Goal: Task Accomplishment & Management: Complete application form

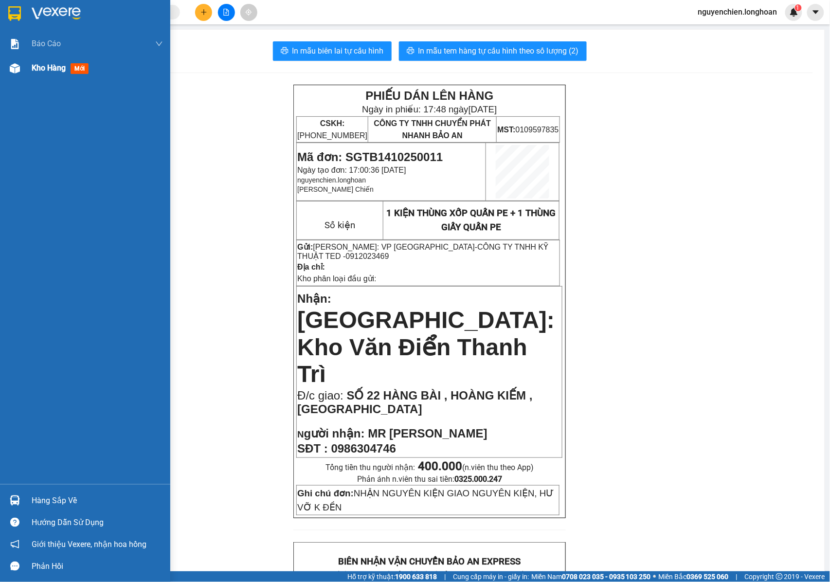
click at [22, 67] on div at bounding box center [14, 68] width 17 height 17
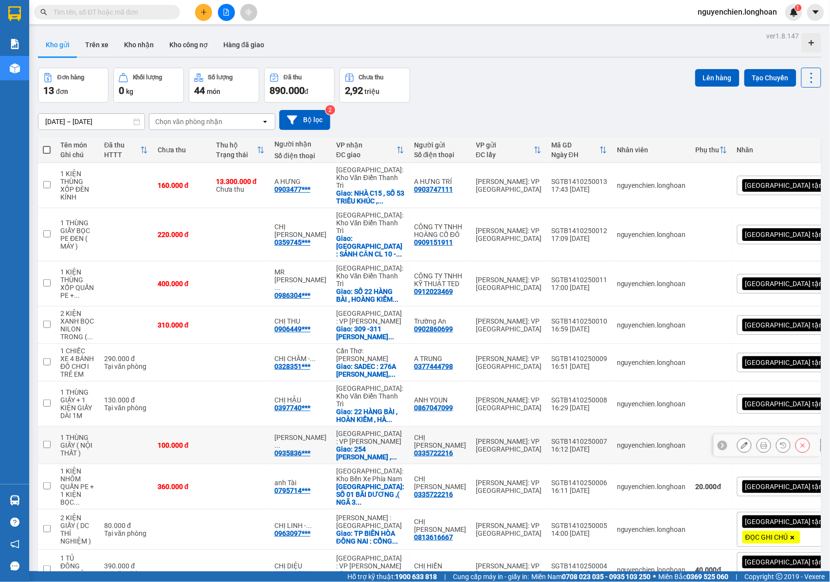
scroll to position [48, 0]
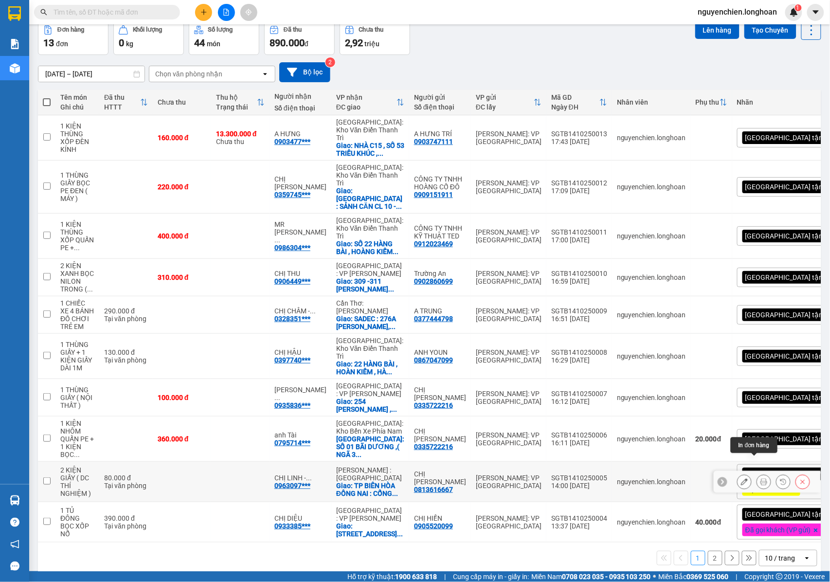
click at [761, 478] on icon at bounding box center [764, 481] width 7 height 7
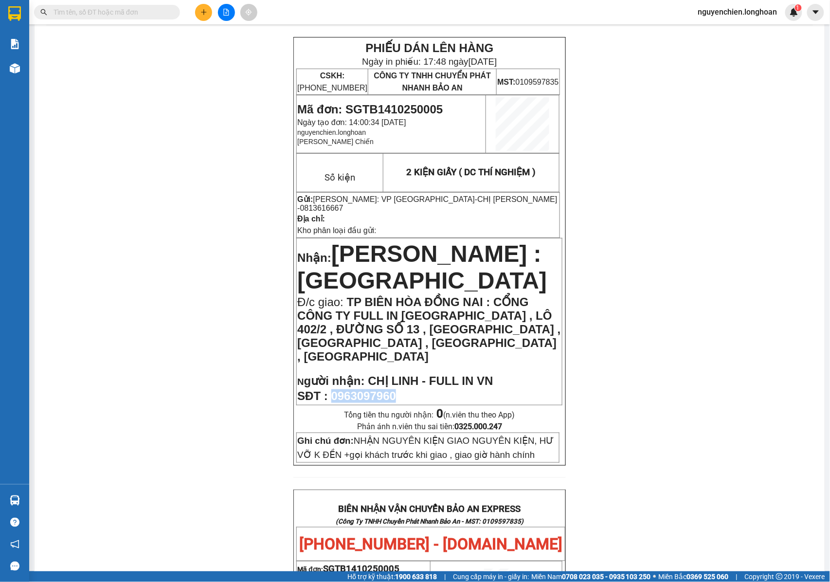
drag, startPoint x: 403, startPoint y: 375, endPoint x: 354, endPoint y: 379, distance: 48.8
click at [333, 389] on p "SĐT : 0963097960" at bounding box center [429, 396] width 264 height 14
copy span "0963097960"
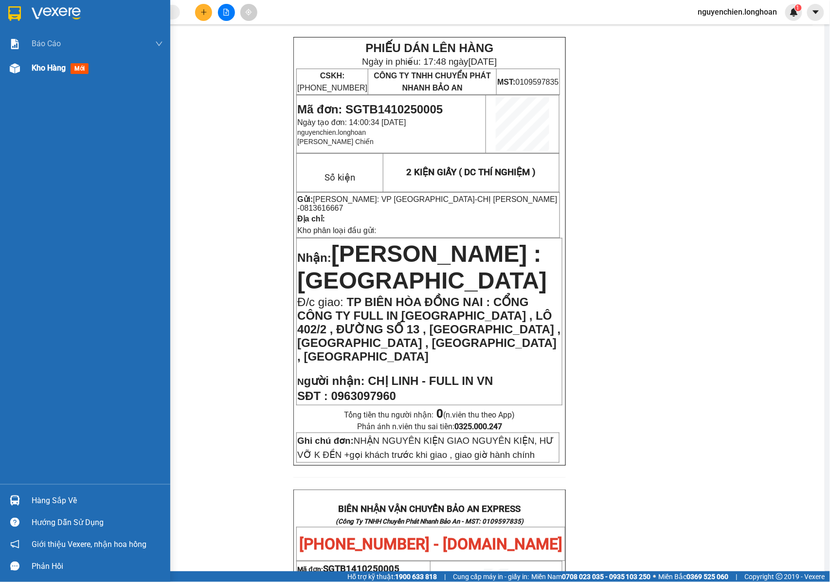
click at [8, 56] on div "Kho hàng mới" at bounding box center [85, 68] width 170 height 24
click at [13, 65] on img at bounding box center [15, 68] width 10 height 10
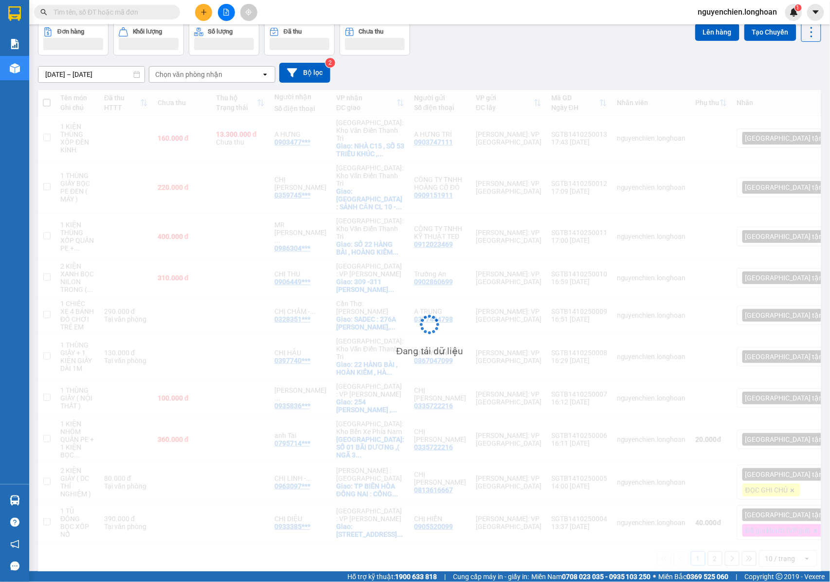
scroll to position [48, 0]
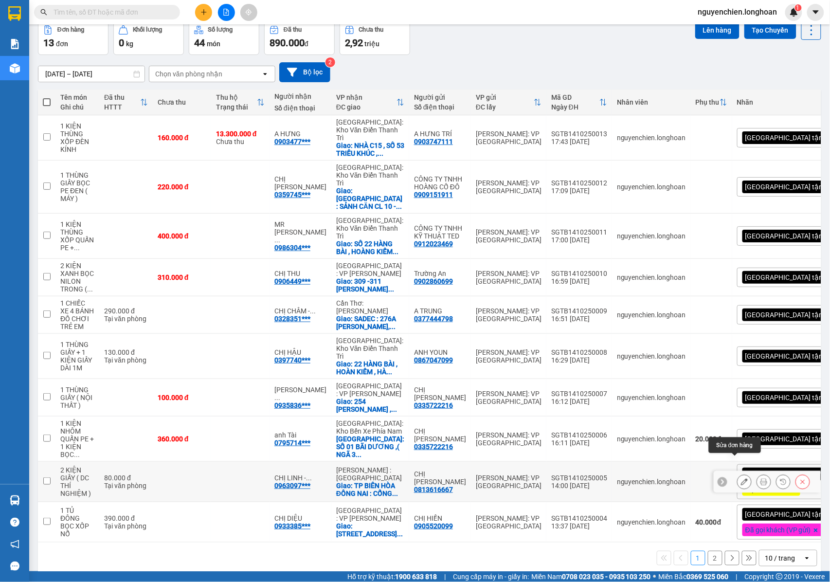
click at [740, 474] on button at bounding box center [745, 482] width 14 height 17
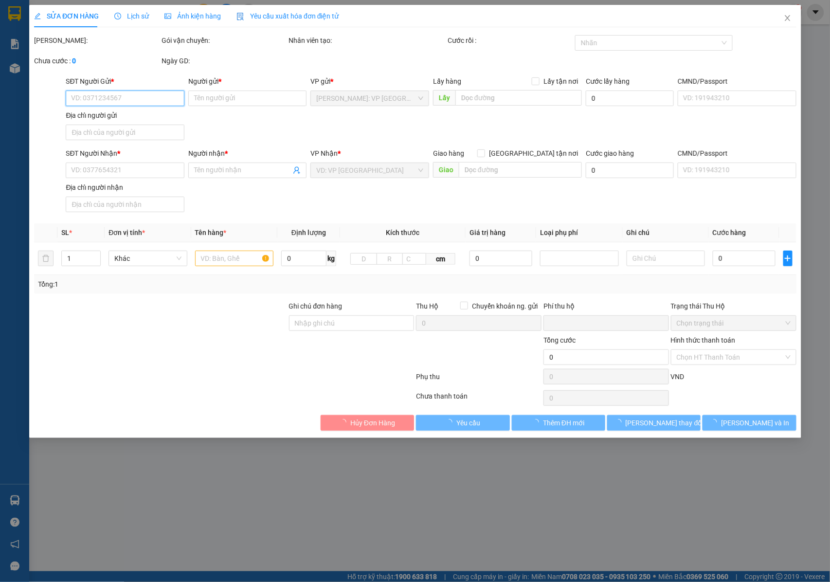
type input "0813616667"
type input "CHỊ [PERSON_NAME]"
type input "0963097960"
type input "CHỊ LINH - FULL IN VN"
checkbox input "true"
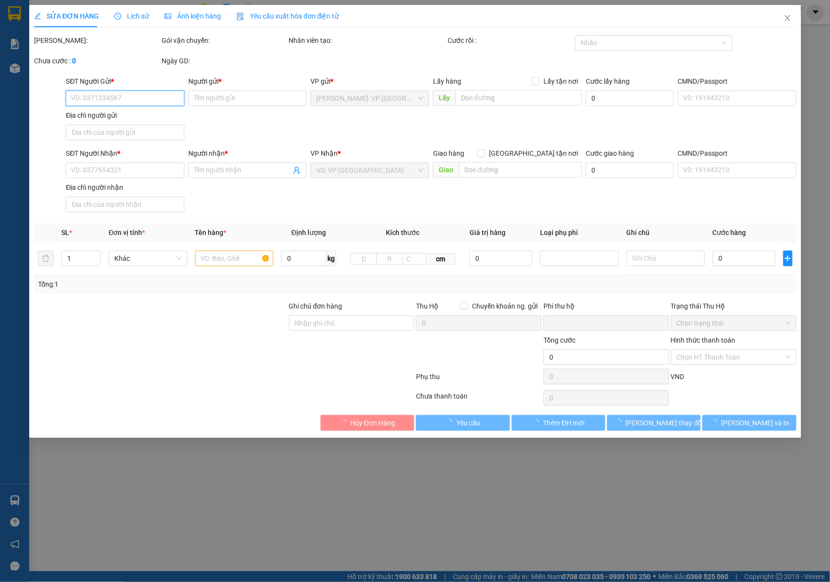
type input "TP BIÊN HÒA ĐỒNG NAI : CỔNG CÔNG TY FULL IN VN , LÔ 402/2 , ĐƯỜNG SỐ 13 , KCN A…"
type input "NHẬN NGUYÊN KIỆN GIAO NGUYÊN KIỆN, HƯ VỠ K ĐỀN +gọi khách trước khi giao , giao…"
type input "0"
type input "80.000"
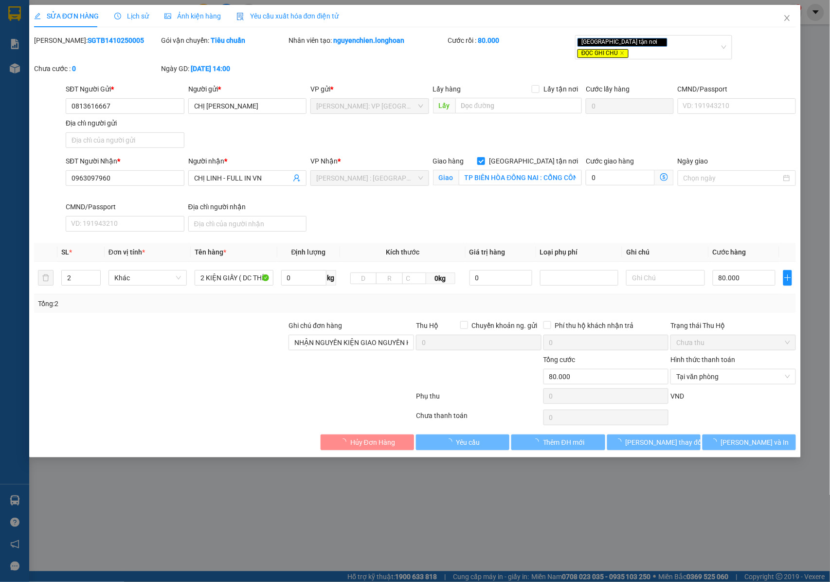
click at [635, 30] on div "SỬA ĐƠN HÀNG Lịch sử Ảnh kiện hàng Yêu cầu xuất hóa đơn điện tử Total Paid Fee …" at bounding box center [415, 227] width 763 height 445
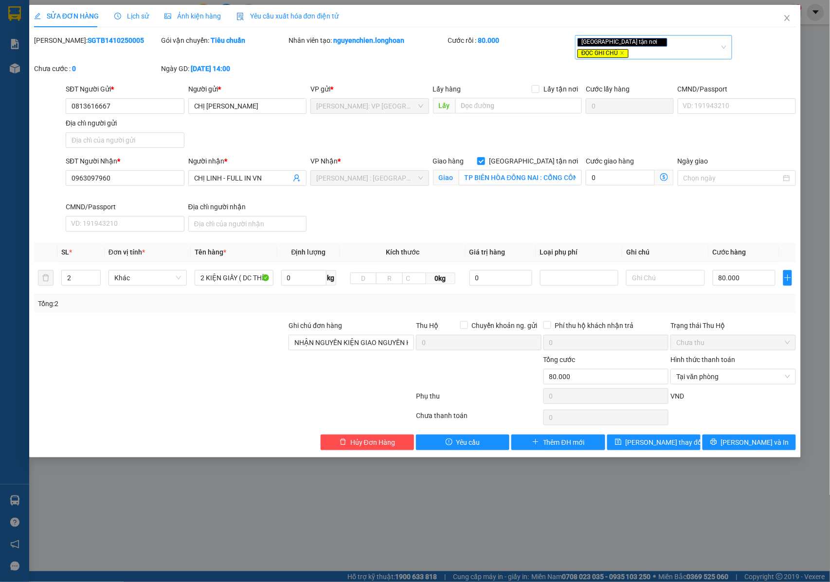
click at [689, 43] on div "Giao tận nơi ĐỌC GHI CHÚ" at bounding box center [649, 47] width 143 height 22
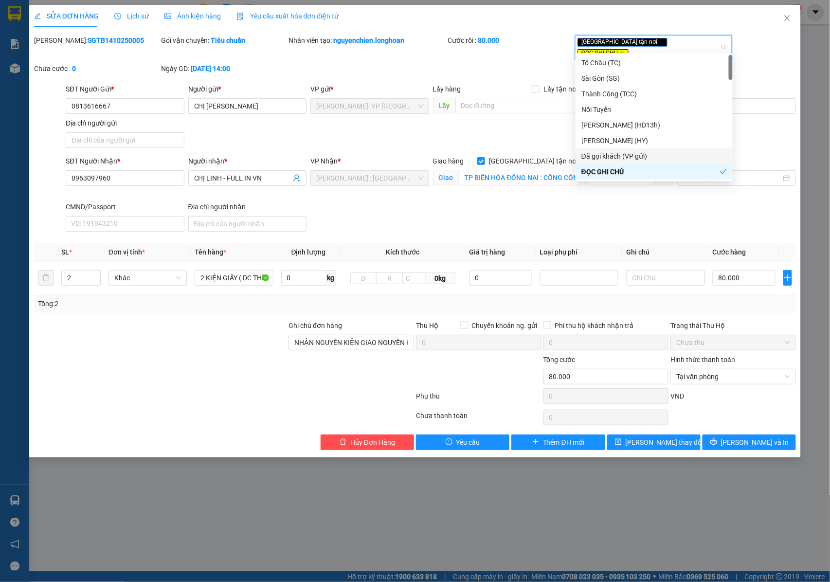
click at [625, 156] on div "Đã gọi khách (VP gửi)" at bounding box center [655, 156] width 146 height 11
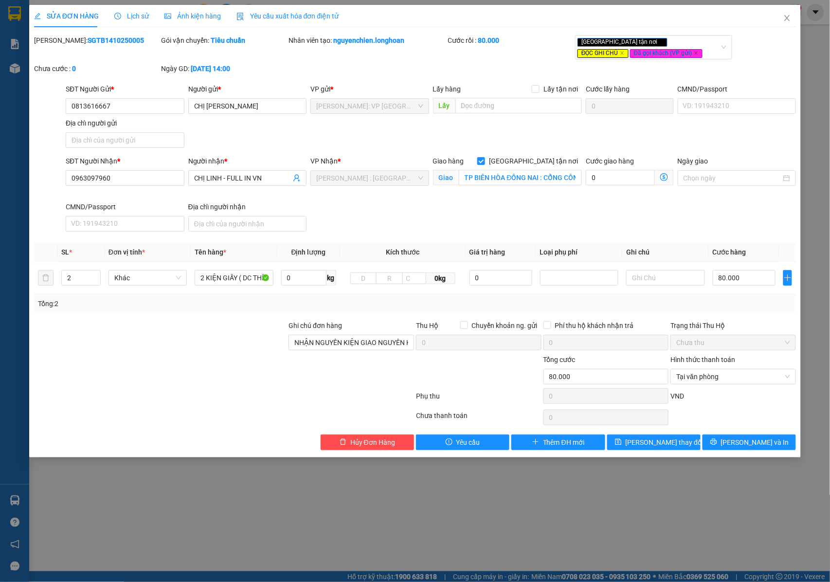
click at [623, 435] on div "Total Paid Fee 80.000 Total UnPaid Fee 0 Cash Collection Total Fee Mã ĐH: SGTB1…" at bounding box center [415, 242] width 763 height 415
click at [621, 442] on icon "save" at bounding box center [618, 442] width 6 height 6
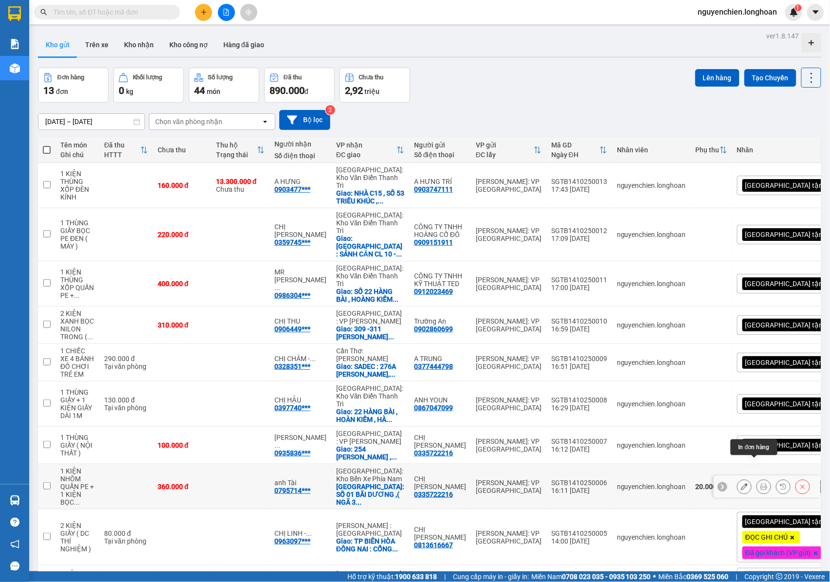
click at [761, 483] on icon at bounding box center [764, 486] width 7 height 7
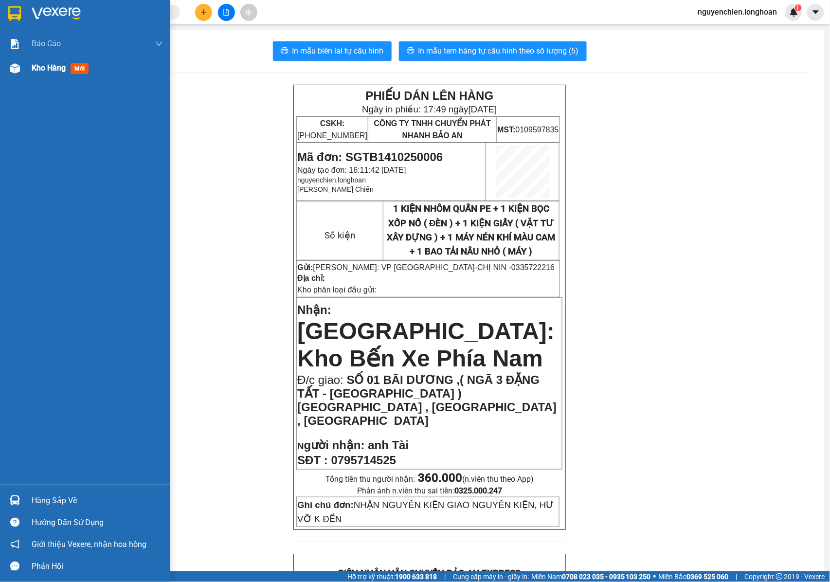
click at [10, 73] on div at bounding box center [14, 68] width 17 height 17
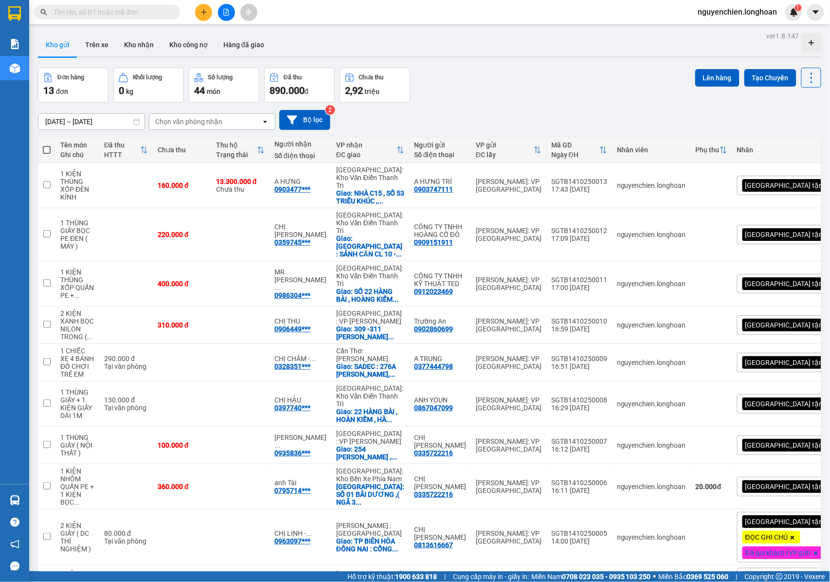
click at [788, 477] on div "[GEOGRAPHIC_DATA] tận nơi" at bounding box center [792, 486] width 110 height 19
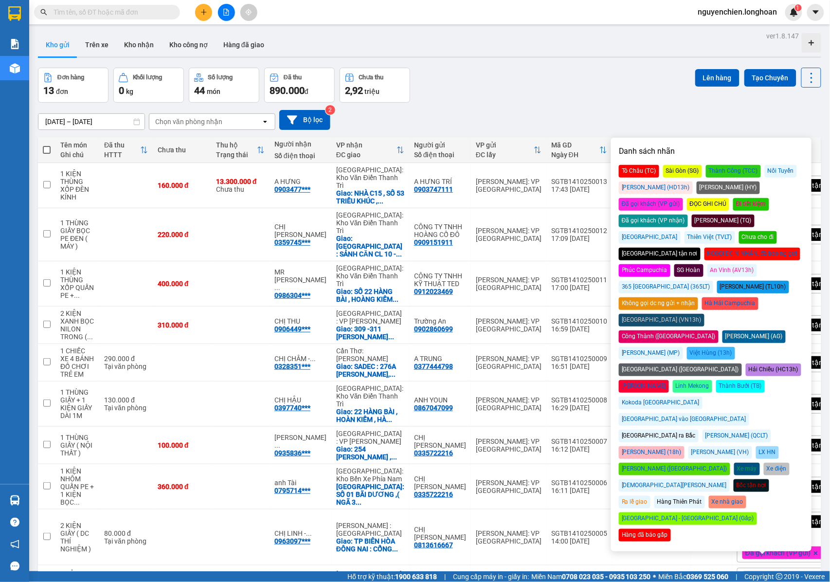
click at [683, 198] on div "Đã gọi khách (VP gửi)" at bounding box center [651, 204] width 64 height 13
click at [607, 104] on div "15/09/2025 – 14/10/2025 Press the down arrow key to interact with the calendar …" at bounding box center [430, 120] width 784 height 35
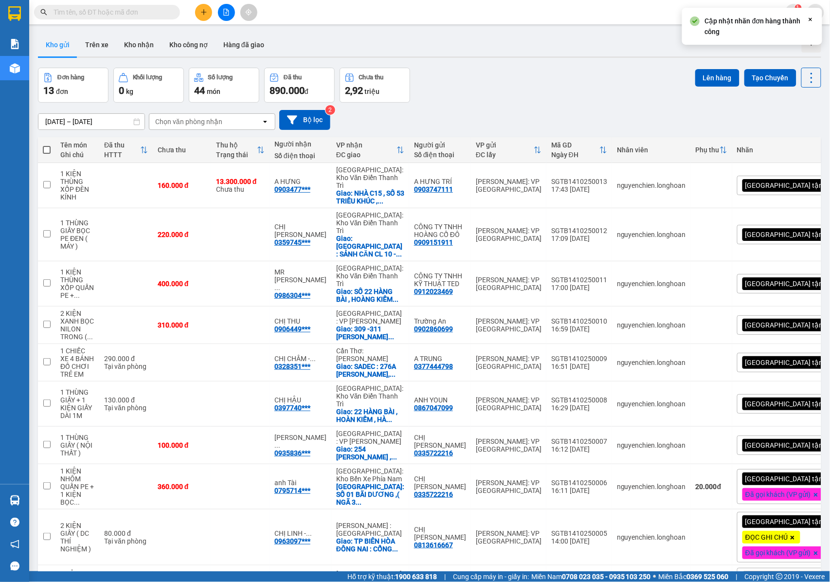
click at [796, 436] on div "[GEOGRAPHIC_DATA] tận nơi" at bounding box center [792, 445] width 110 height 19
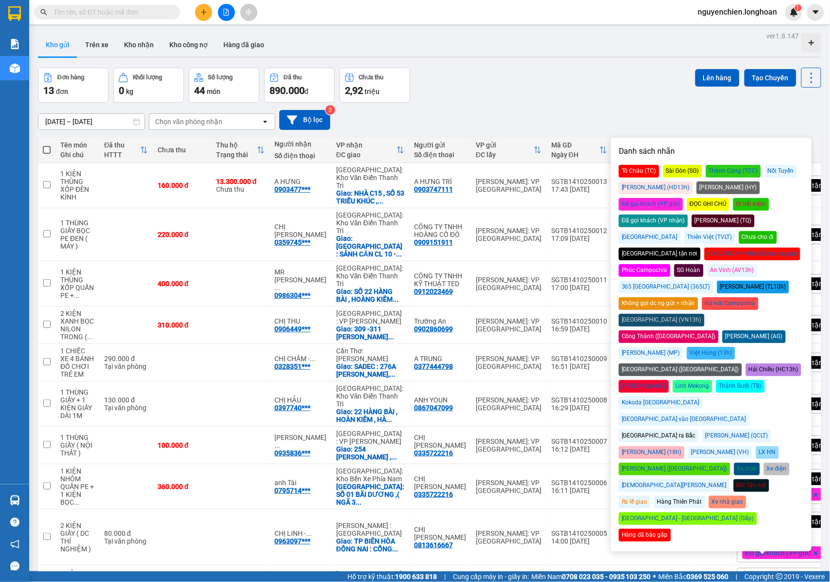
click at [683, 198] on div "Đã gọi khách (VP gửi)" at bounding box center [651, 204] width 64 height 13
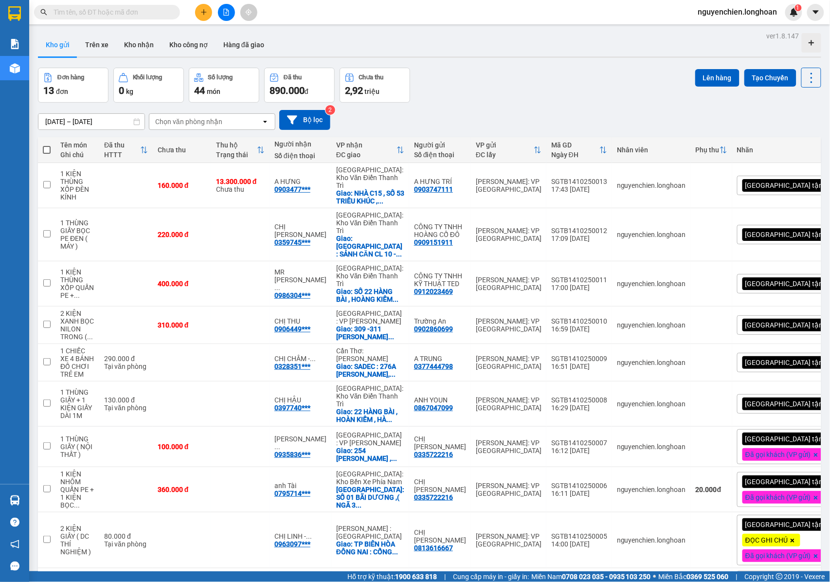
click at [552, 93] on div "Đơn hàng 13 đơn Khối lượng 0 kg Số lượng 44 món Đã thu 890.000 đ Chưa thu 2,92 …" at bounding box center [430, 85] width 784 height 35
click at [757, 396] on button at bounding box center [764, 404] width 14 height 17
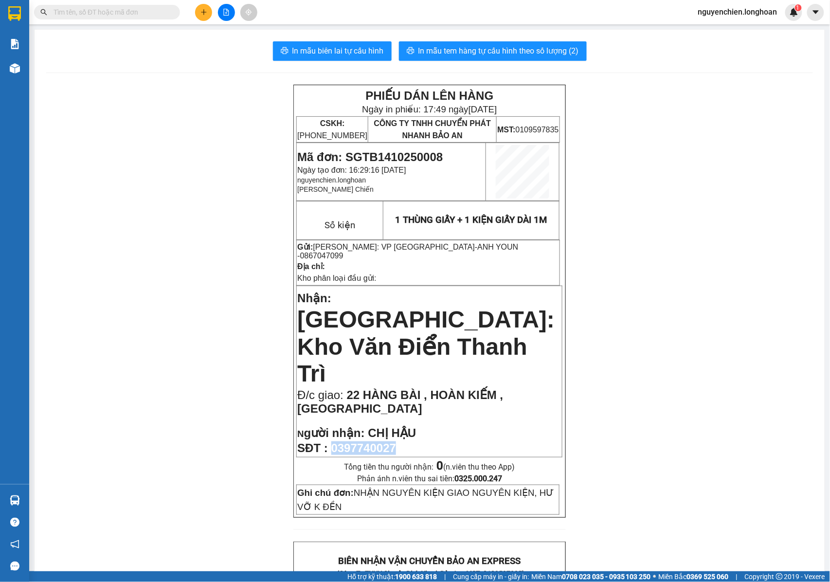
drag, startPoint x: 395, startPoint y: 383, endPoint x: 330, endPoint y: 385, distance: 65.2
click at [330, 441] on p "SĐT : 0397740027" at bounding box center [429, 448] width 264 height 14
copy span "0397740027"
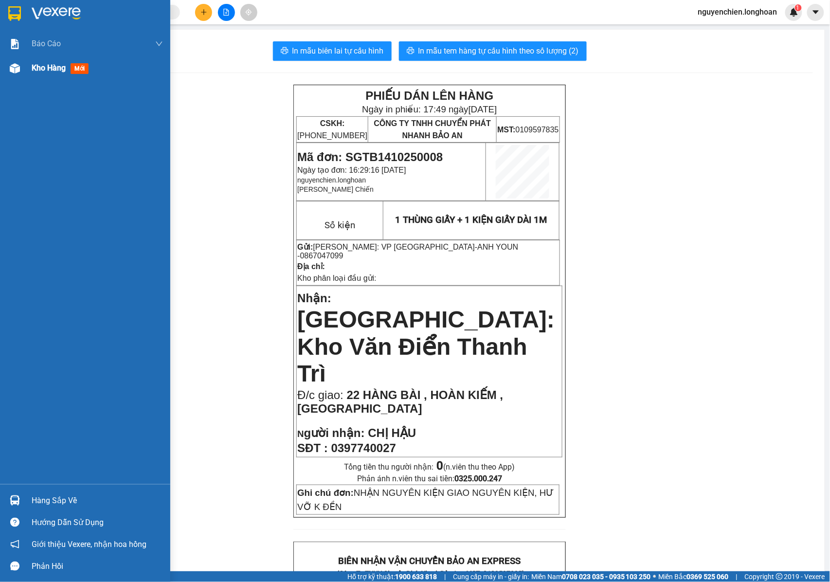
click at [19, 63] on div at bounding box center [14, 68] width 17 height 17
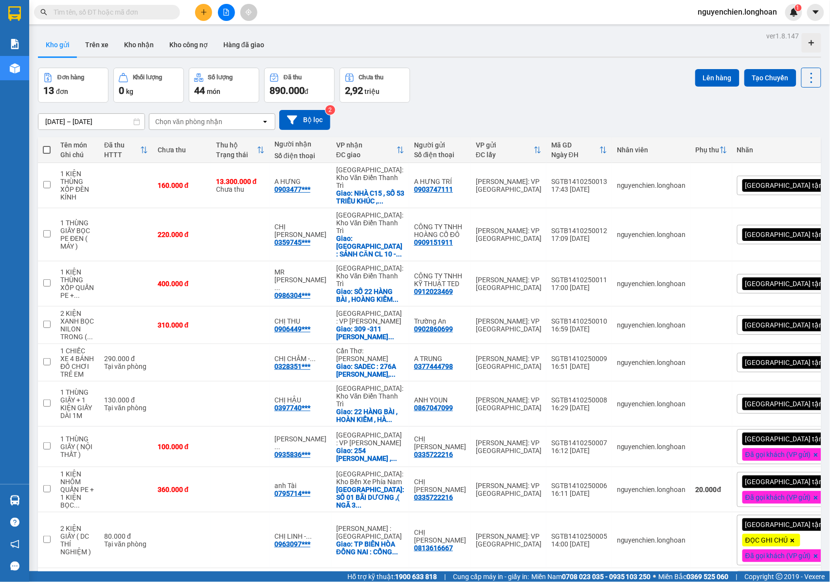
click at [794, 394] on div "[GEOGRAPHIC_DATA] tận nơi" at bounding box center [792, 403] width 110 height 19
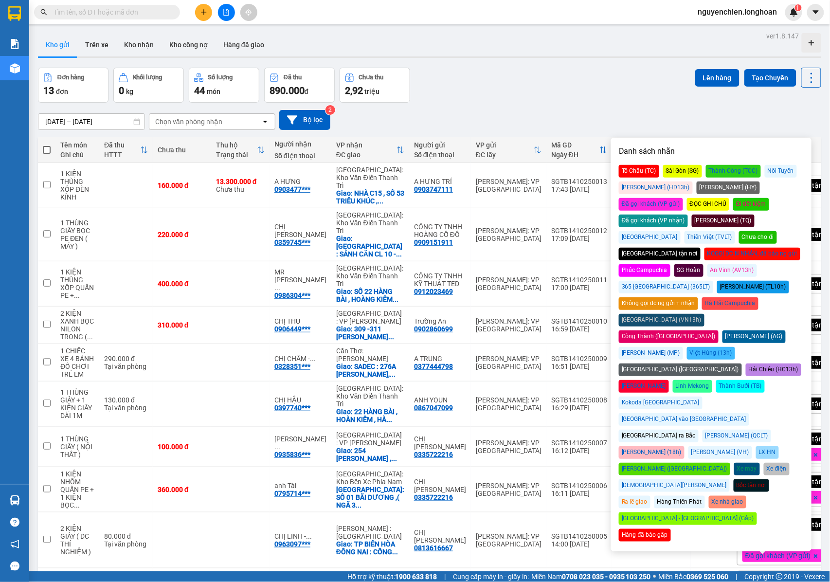
drag, startPoint x: 715, startPoint y: 240, endPoint x: 648, endPoint y: 184, distance: 87.4
click at [715, 248] on div "KOGỌI DC N NHẬN, đã báo ng gửi" at bounding box center [753, 254] width 96 height 13
click at [520, 104] on div "15/09/2025 – 14/10/2025 Press the down arrow key to interact with the calendar …" at bounding box center [430, 120] width 784 height 35
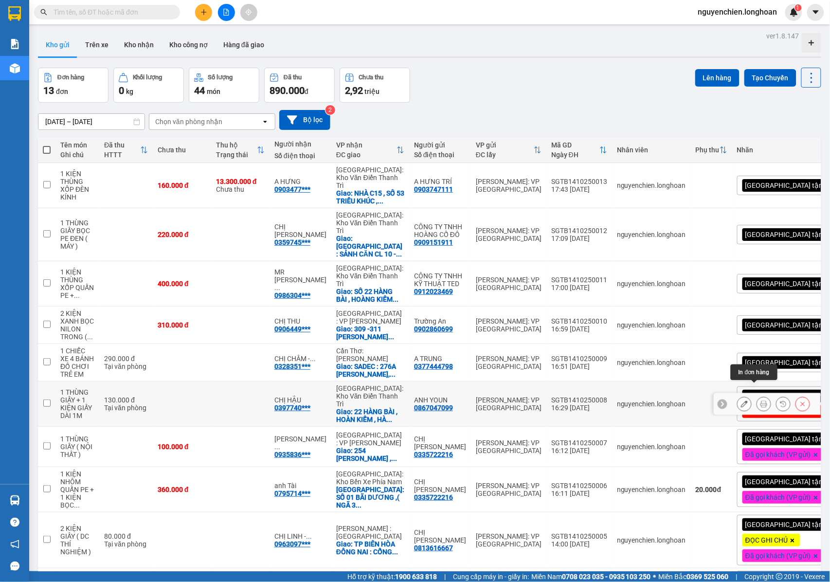
click at [761, 401] on icon at bounding box center [764, 404] width 7 height 7
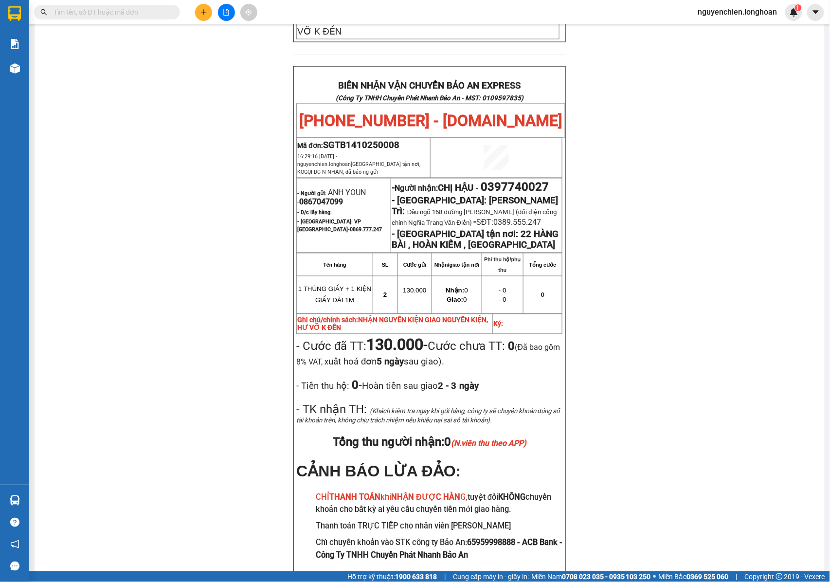
scroll to position [446, 0]
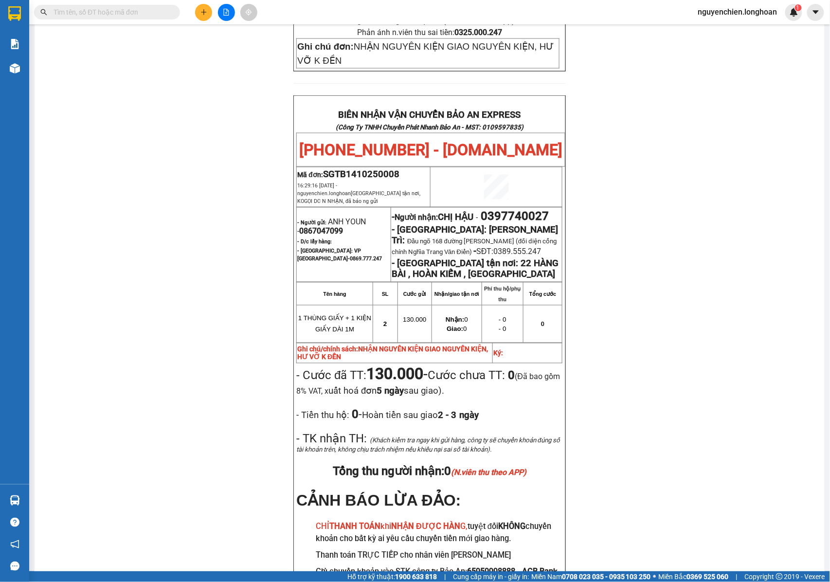
drag, startPoint x: 540, startPoint y: 257, endPoint x: 530, endPoint y: 257, distance: 9.7
click at [540, 292] on strong "Tổng cước" at bounding box center [542, 295] width 27 height 6
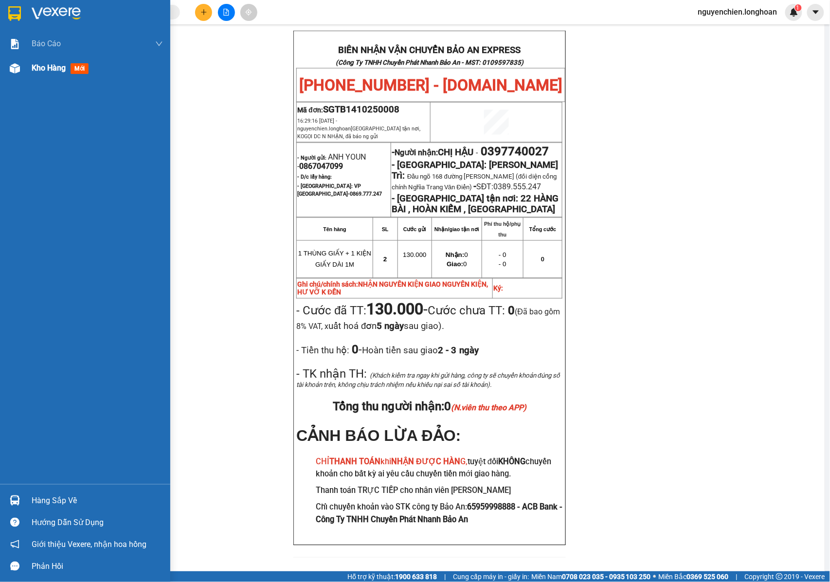
click at [14, 69] on img at bounding box center [15, 68] width 10 height 10
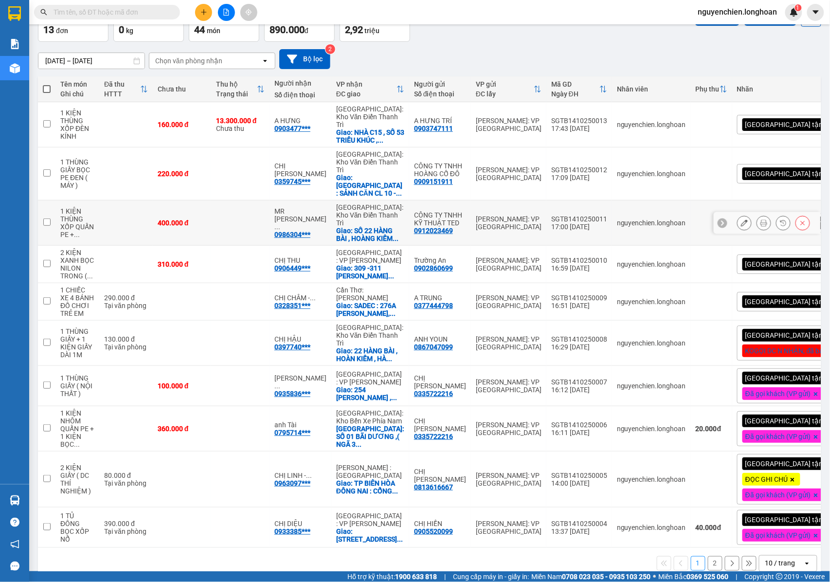
scroll to position [63, 0]
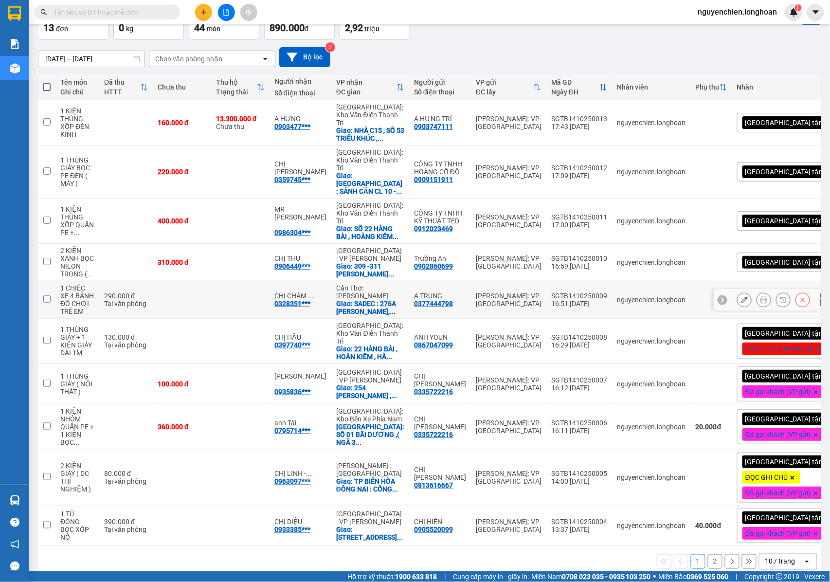
click at [761, 296] on icon at bounding box center [764, 299] width 7 height 7
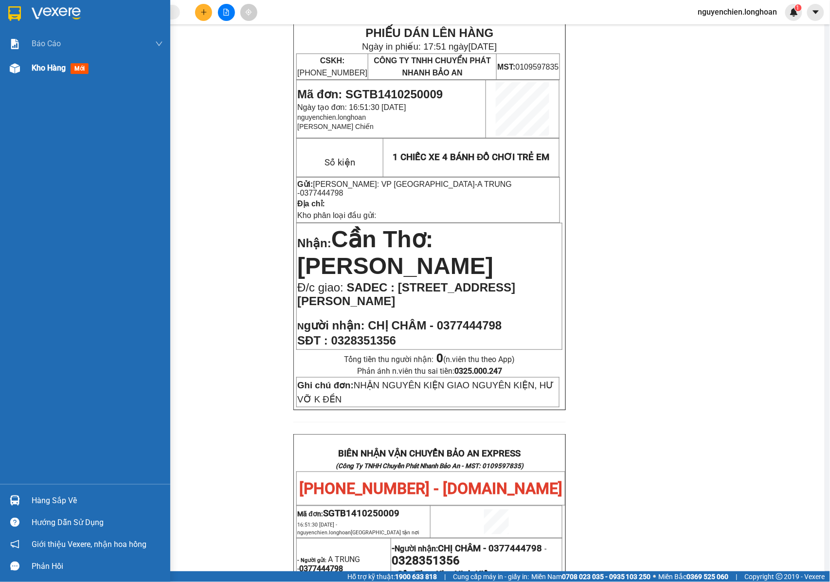
click at [25, 61] on div "Kho hàng mới" at bounding box center [85, 68] width 170 height 24
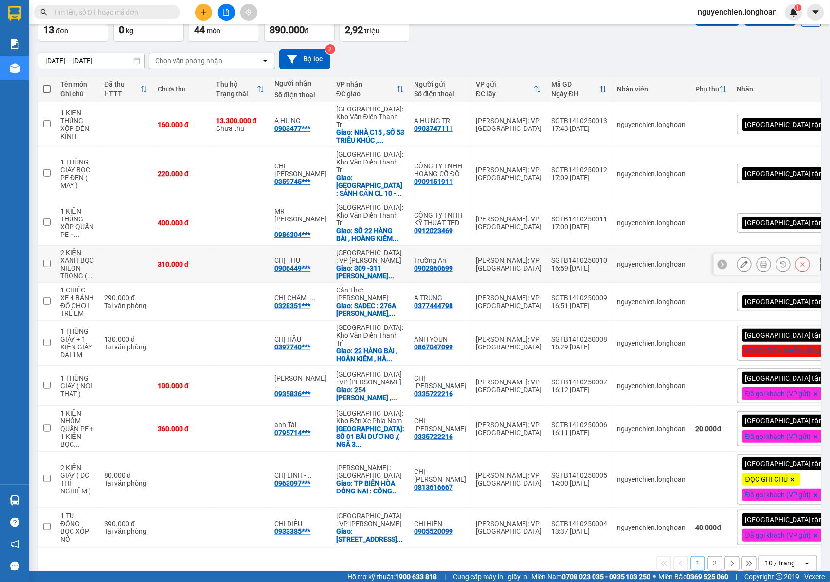
scroll to position [63, 0]
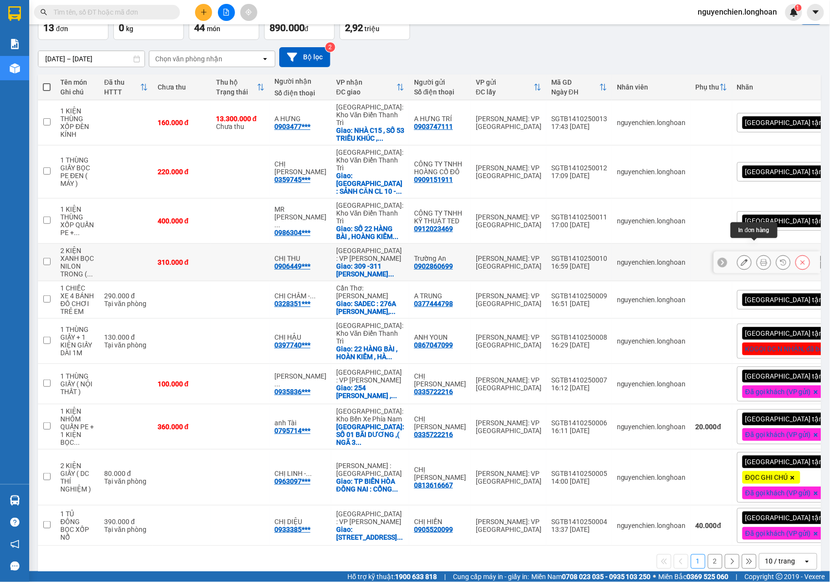
click at [761, 259] on icon at bounding box center [764, 262] width 7 height 7
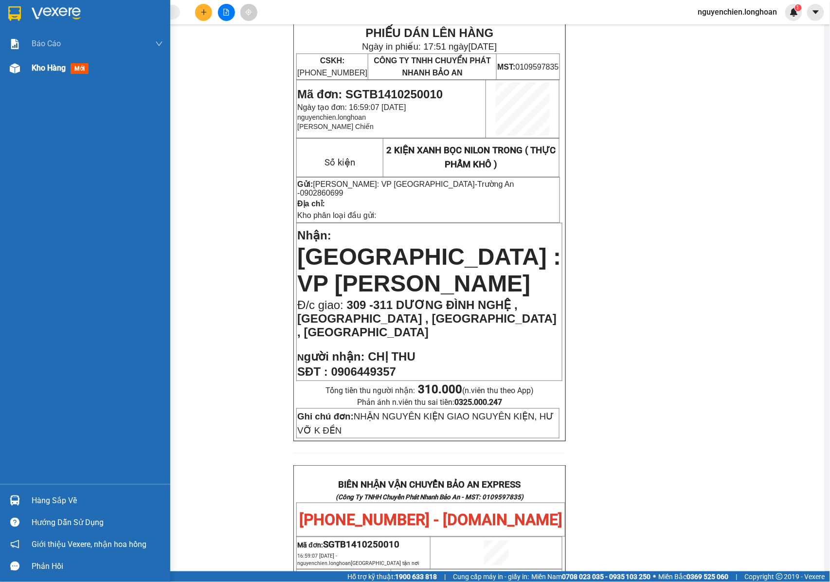
click at [13, 71] on img at bounding box center [15, 68] width 10 height 10
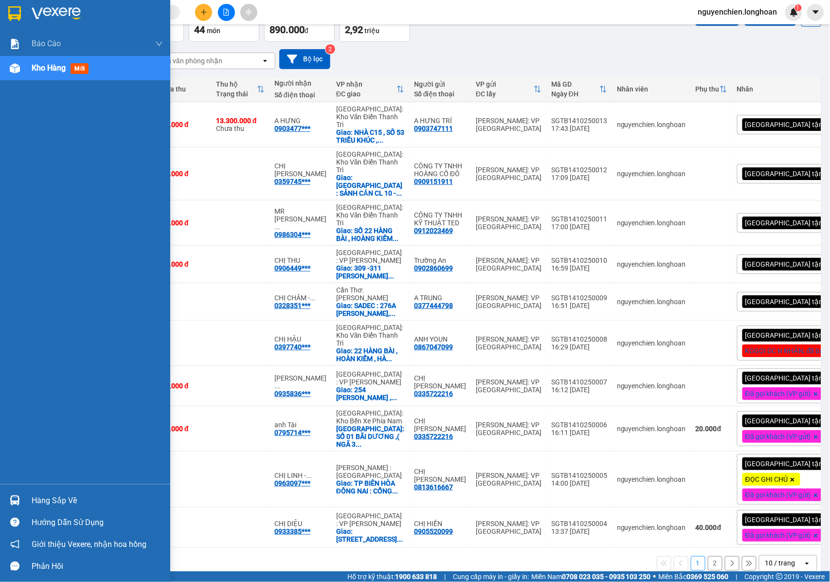
scroll to position [63, 0]
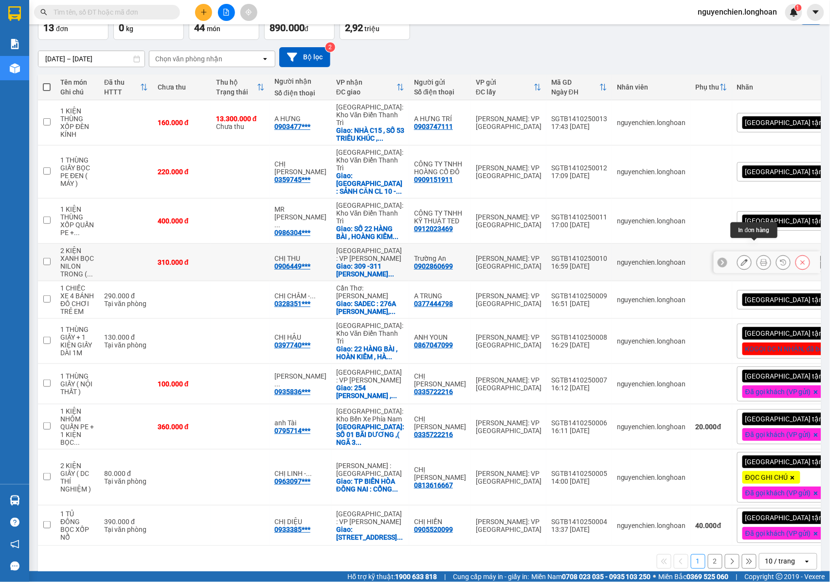
click at [761, 259] on icon at bounding box center [764, 262] width 7 height 7
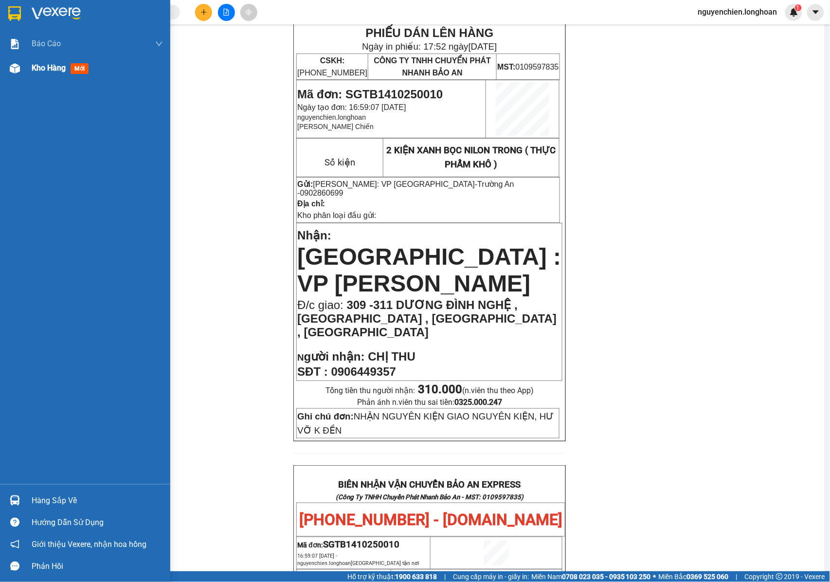
click at [18, 73] on div at bounding box center [14, 68] width 17 height 17
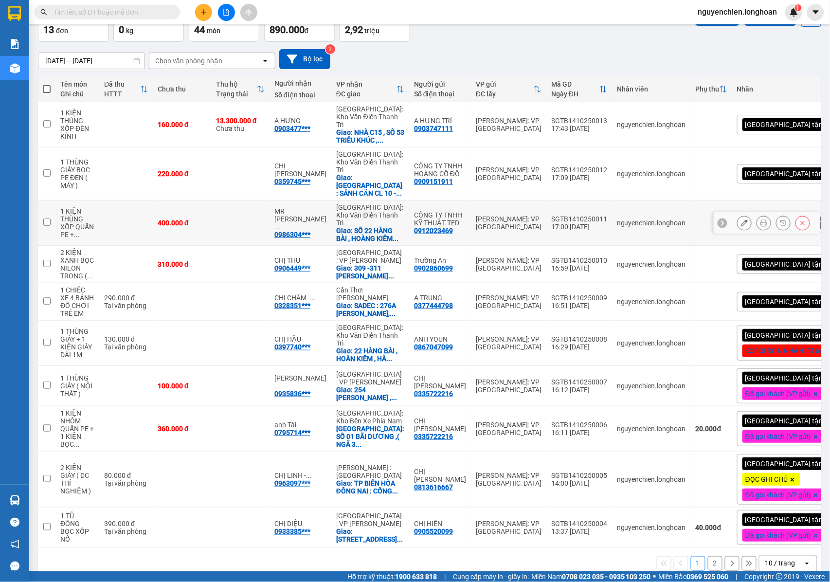
scroll to position [63, 0]
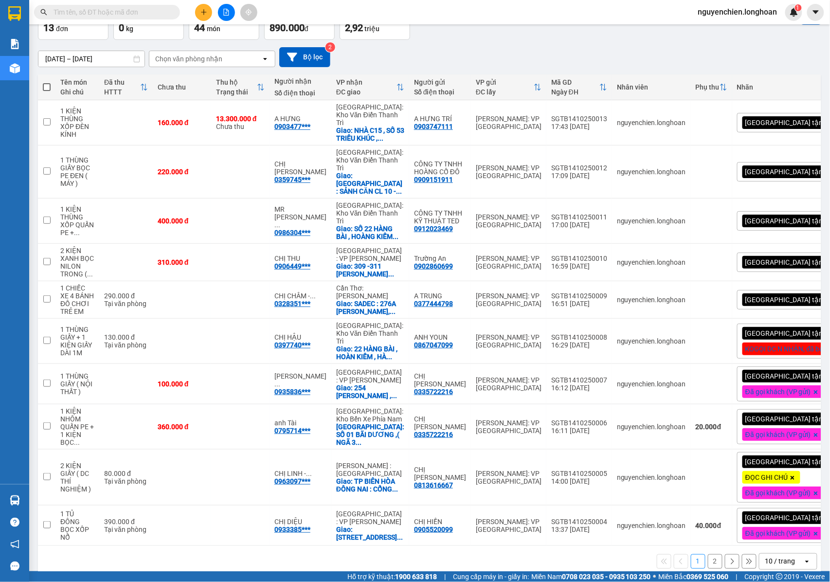
click at [783, 253] on div "[GEOGRAPHIC_DATA] tận nơi" at bounding box center [799, 262] width 124 height 19
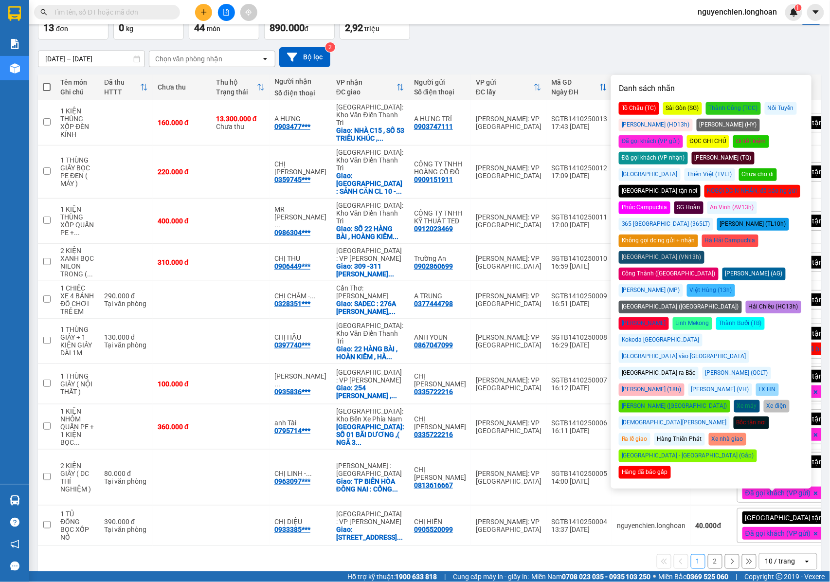
drag, startPoint x: 766, startPoint y: 125, endPoint x: 618, endPoint y: 51, distance: 165.8
click at [683, 135] on div "Đã gọi khách (VP gửi)" at bounding box center [651, 141] width 64 height 13
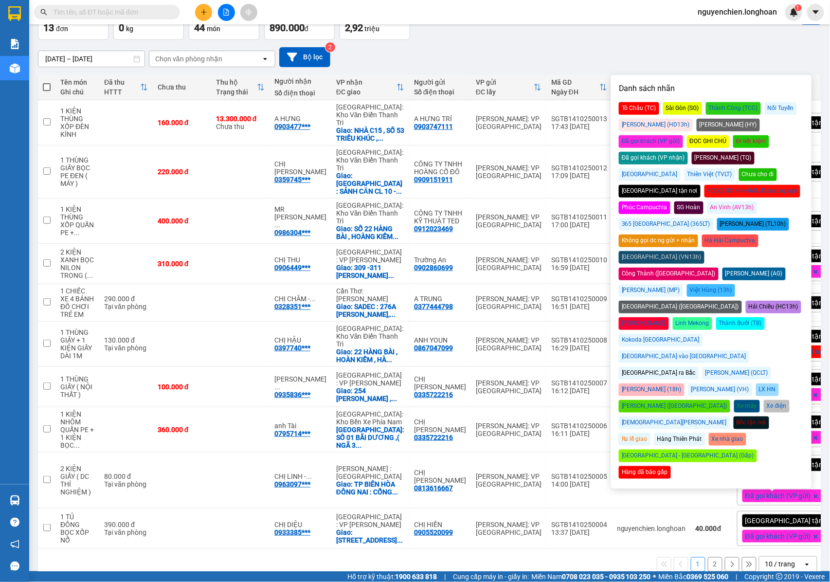
drag, startPoint x: 746, startPoint y: 128, endPoint x: 677, endPoint y: 65, distance: 92.7
click at [683, 135] on div "Đã gọi khách (VP gửi)" at bounding box center [651, 141] width 64 height 13
click at [570, 4] on div "Kết quả tìm kiếm ( 0 ) Bộ lọc No Data nguyenchien.longhoan 1" at bounding box center [415, 12] width 830 height 24
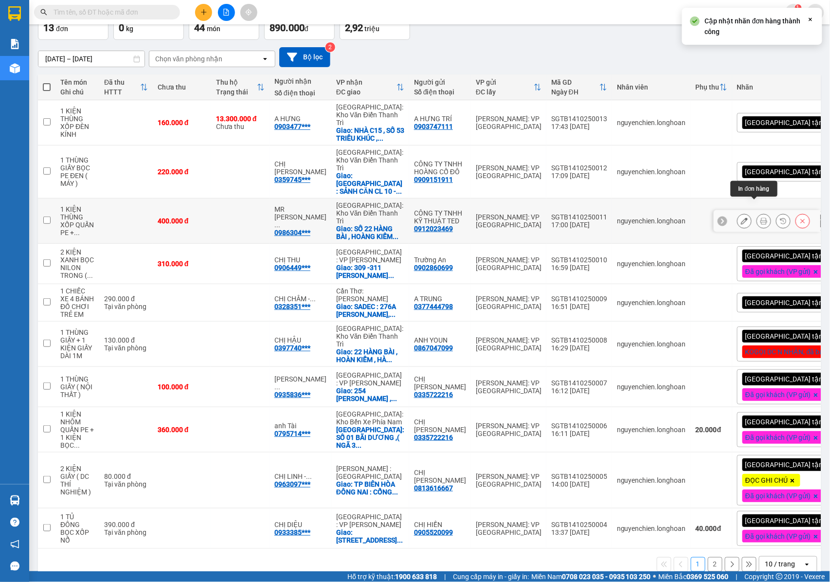
click at [758, 213] on button at bounding box center [764, 221] width 14 height 17
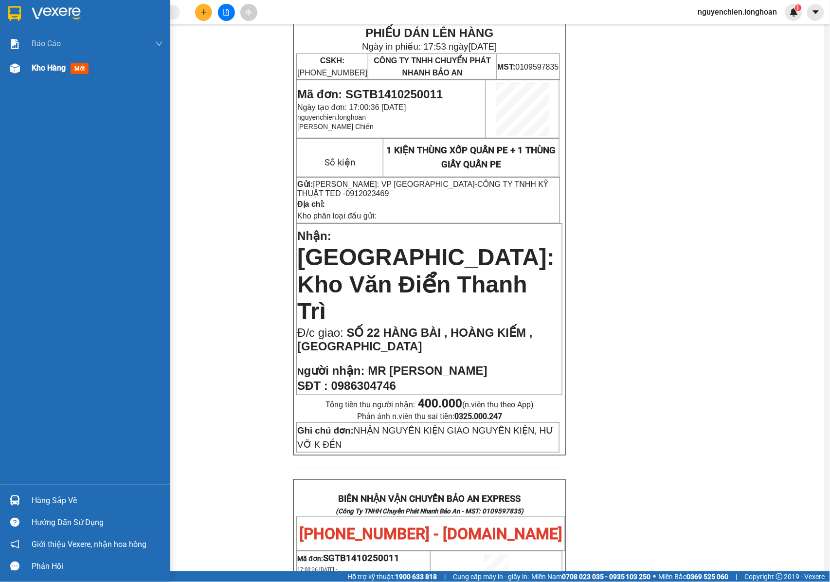
click at [15, 74] on div at bounding box center [14, 68] width 17 height 17
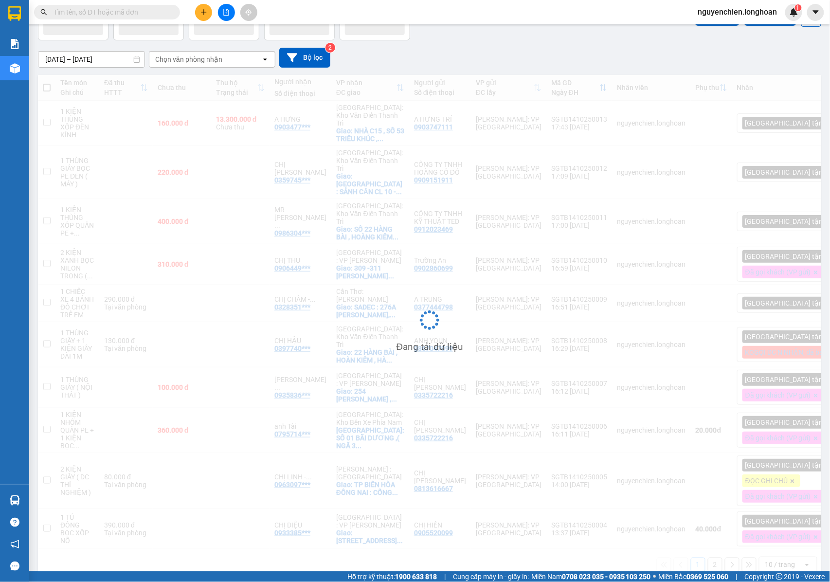
scroll to position [63, 0]
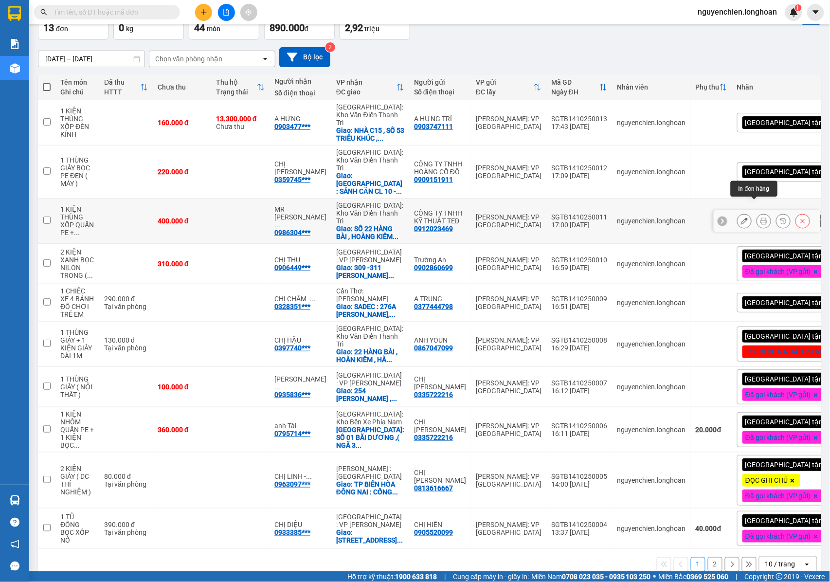
click at [761, 218] on icon at bounding box center [764, 221] width 7 height 7
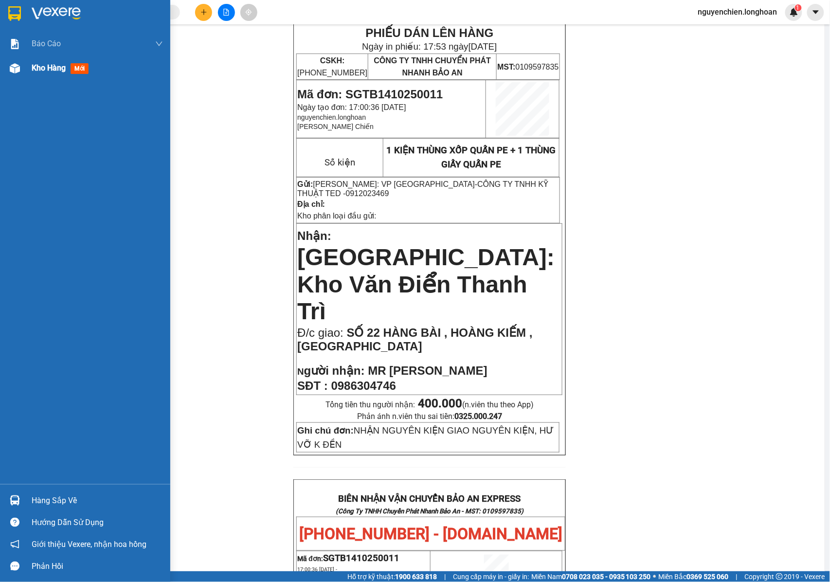
click at [14, 74] on div at bounding box center [14, 68] width 17 height 17
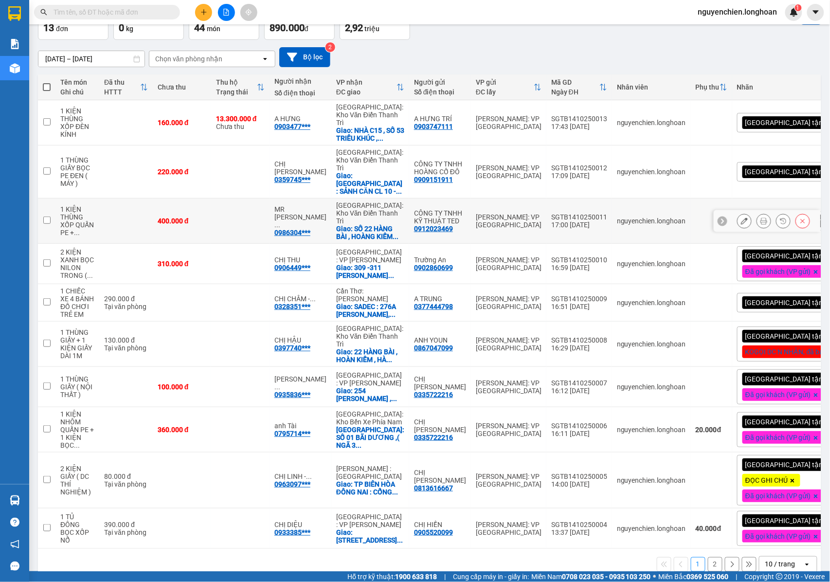
click at [796, 213] on button at bounding box center [803, 221] width 14 height 17
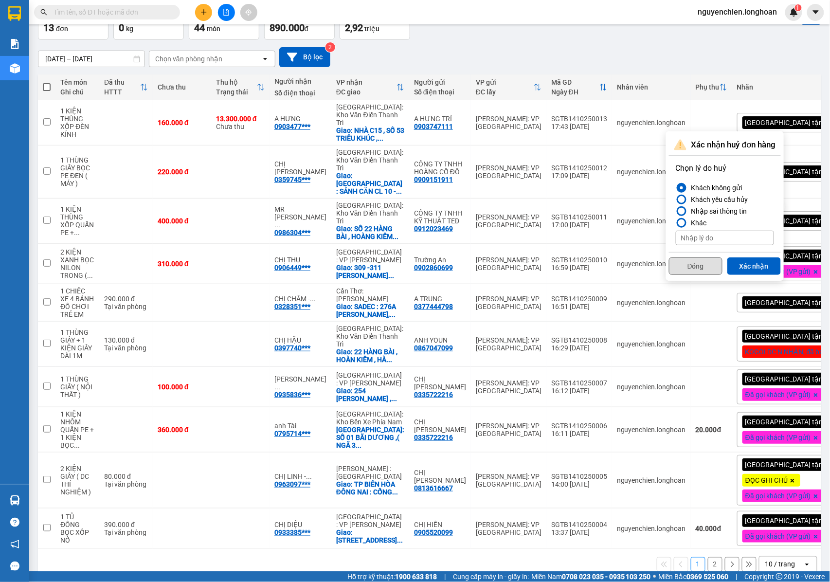
click at [690, 268] on button "Đóng" at bounding box center [696, 266] width 54 height 18
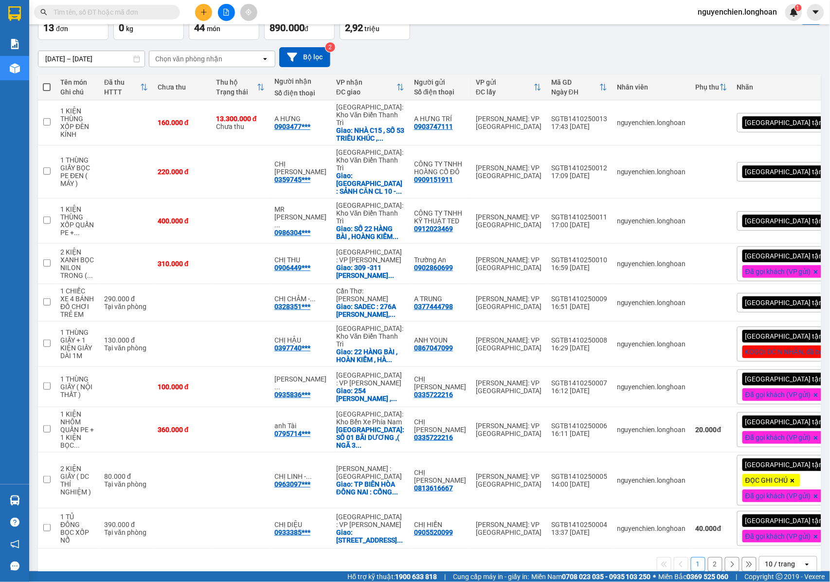
click at [790, 211] on div "[GEOGRAPHIC_DATA] tận nơi" at bounding box center [799, 220] width 124 height 19
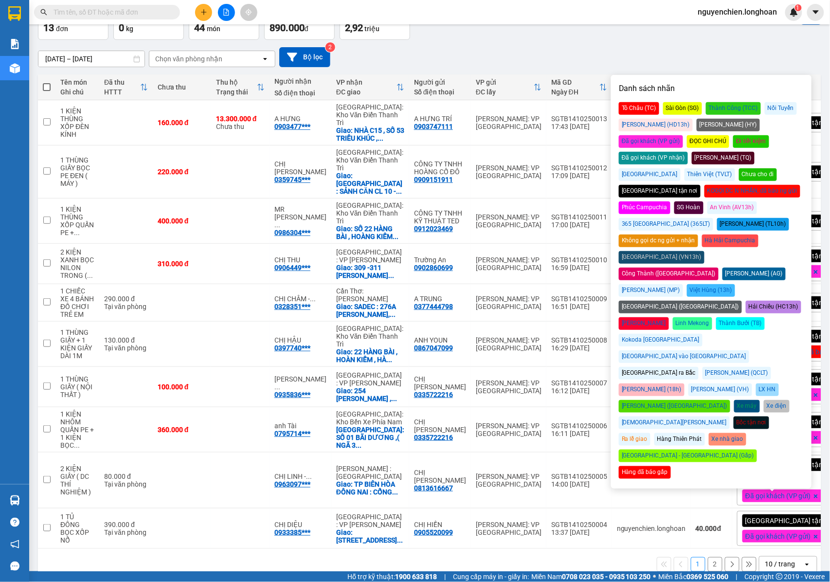
drag, startPoint x: 767, startPoint y: 127, endPoint x: 612, endPoint y: 88, distance: 159.6
click at [683, 135] on div "Đã gọi khách (VP gửi)" at bounding box center [651, 141] width 64 height 13
click at [559, 64] on div "15/09/2025 – 14/10/2025 Press the down arrow key to interact with the calendar …" at bounding box center [430, 57] width 784 height 20
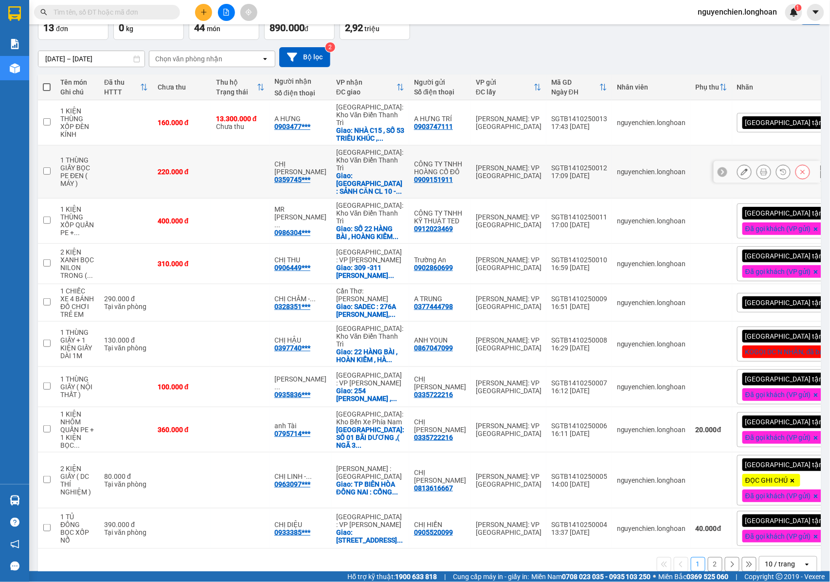
click at [758, 164] on button at bounding box center [764, 172] width 14 height 17
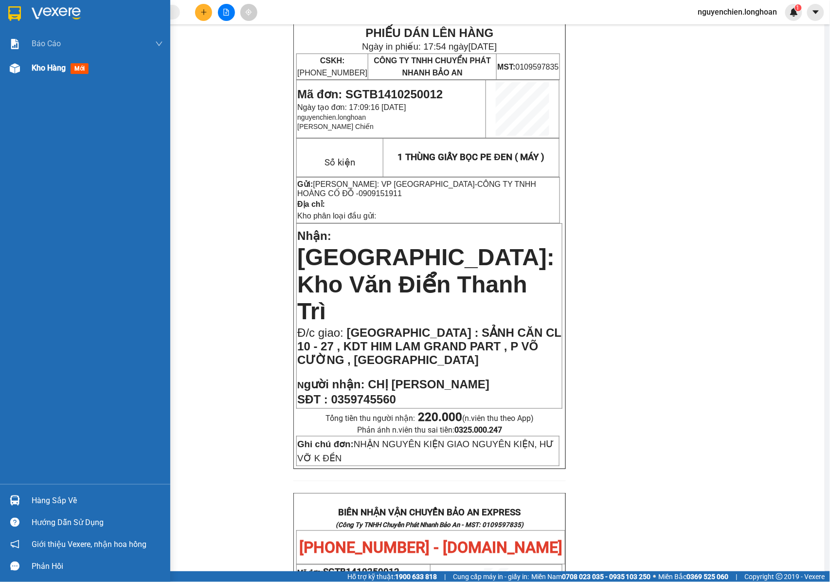
click at [11, 71] on img at bounding box center [15, 68] width 10 height 10
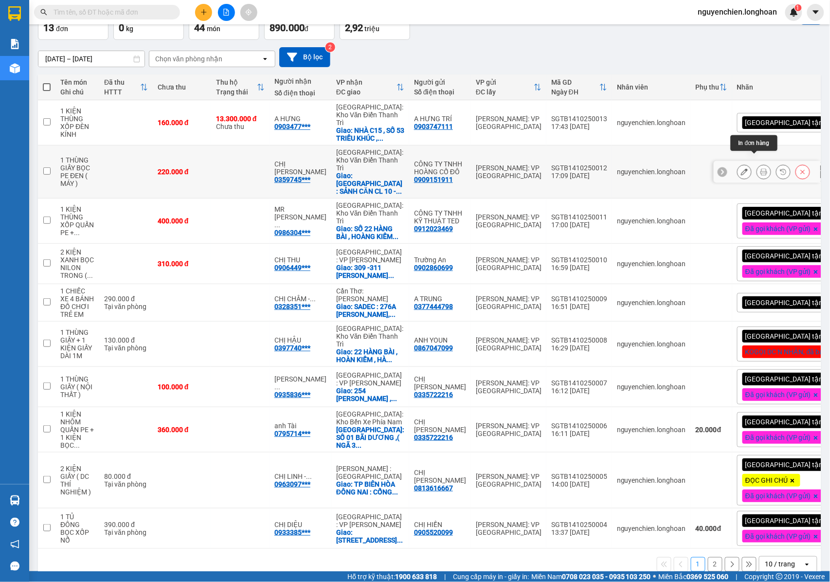
click at [761, 168] on icon at bounding box center [764, 171] width 7 height 7
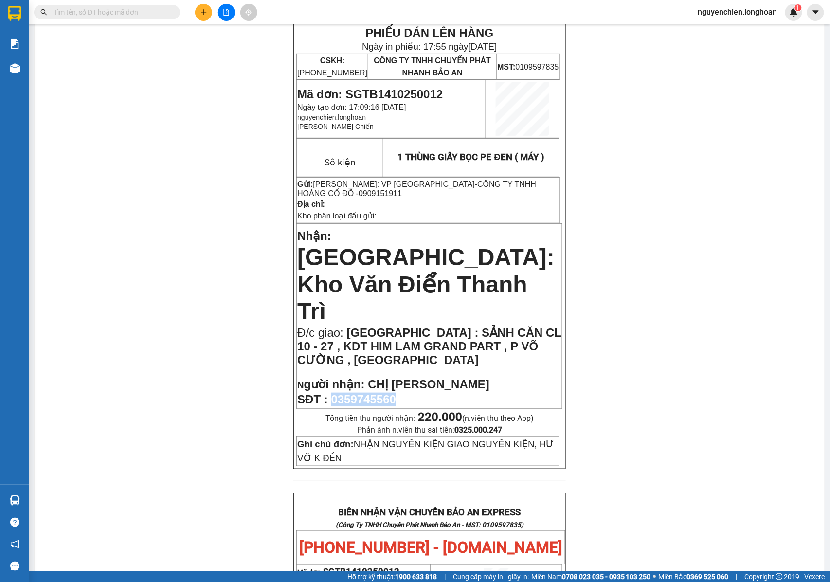
drag, startPoint x: 395, startPoint y: 353, endPoint x: 331, endPoint y: 359, distance: 64.0
click at [331, 393] on p "SĐT : 0359745560" at bounding box center [429, 400] width 264 height 14
copy span "0359745560"
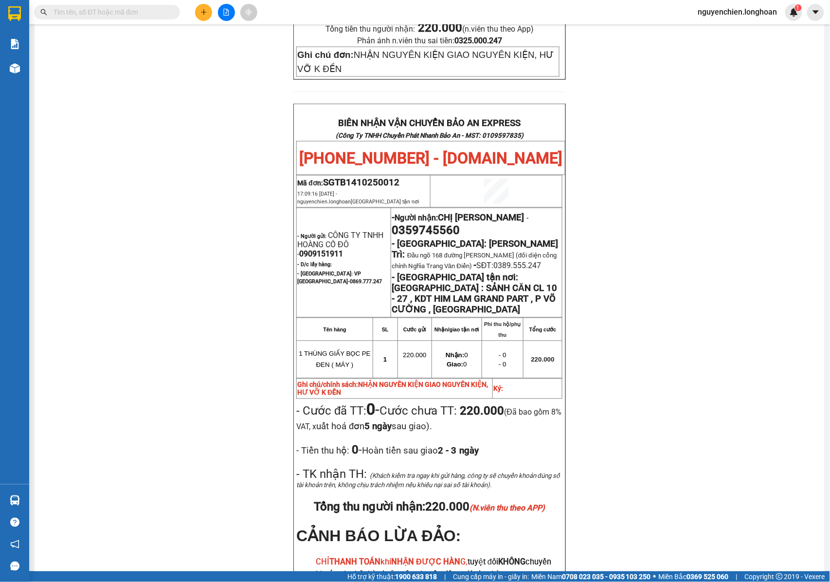
scroll to position [517, 0]
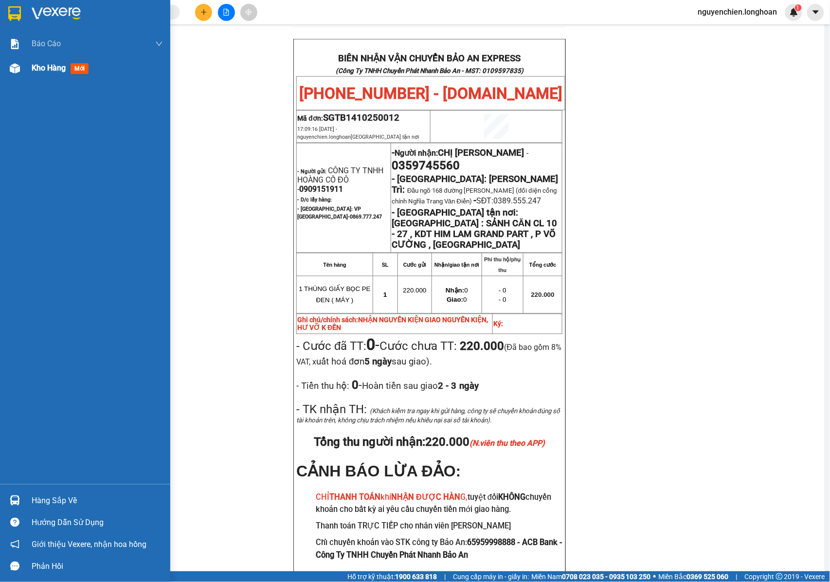
click at [8, 66] on div at bounding box center [14, 68] width 17 height 17
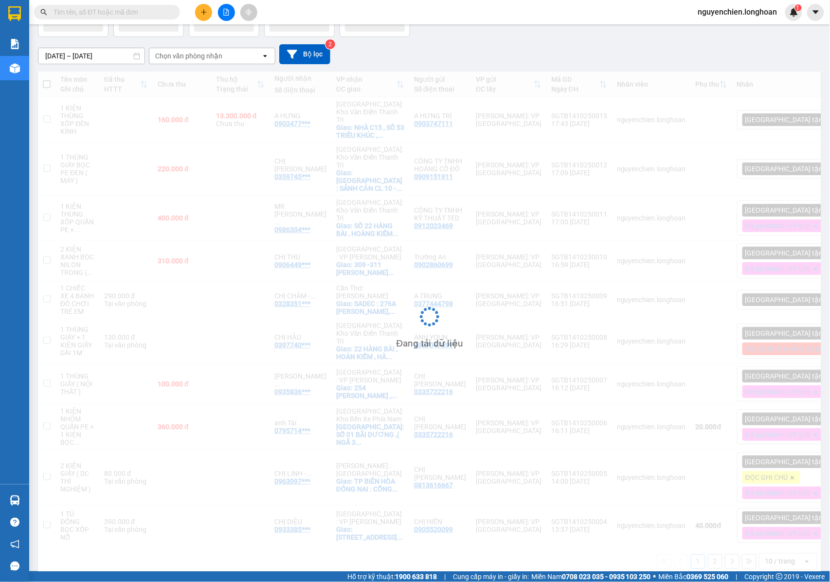
scroll to position [66, 0]
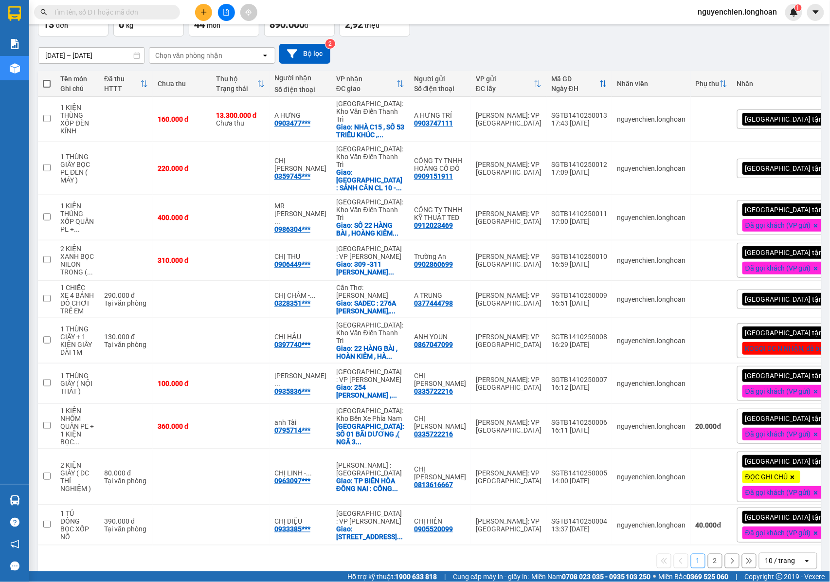
click at [791, 159] on div "[GEOGRAPHIC_DATA] tận nơi" at bounding box center [799, 168] width 124 height 19
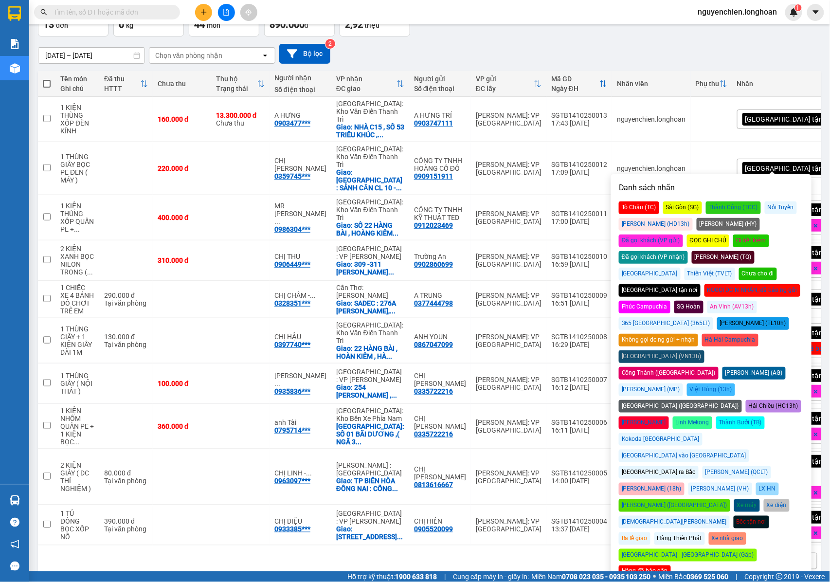
drag, startPoint x: 764, startPoint y: 224, endPoint x: 724, endPoint y: 130, distance: 101.4
click at [683, 235] on div "Đã gọi khách (VP gửi)" at bounding box center [651, 241] width 64 height 13
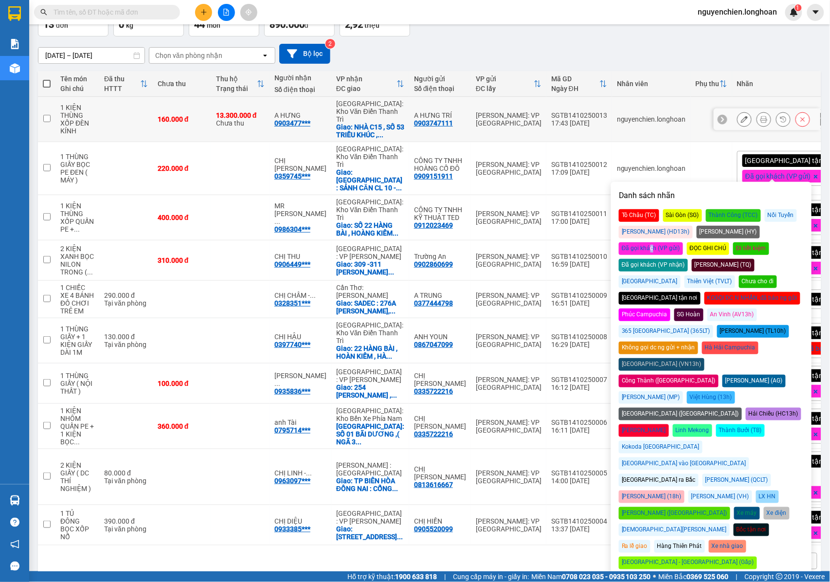
click at [761, 117] on icon at bounding box center [764, 119] width 7 height 7
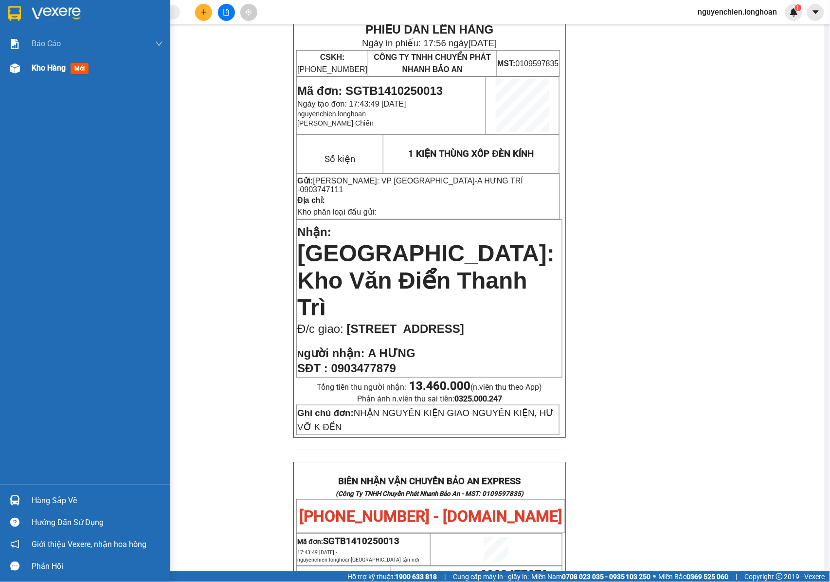
click at [10, 71] on img at bounding box center [15, 68] width 10 height 10
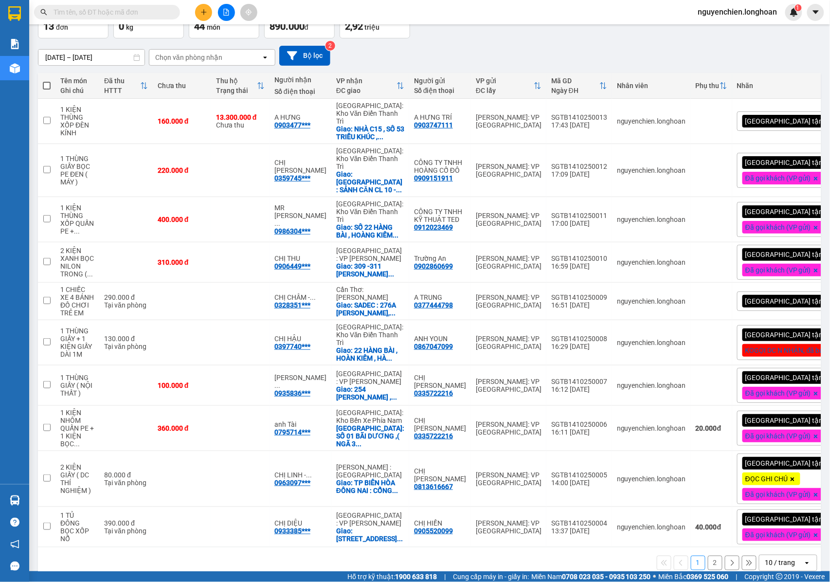
scroll to position [66, 0]
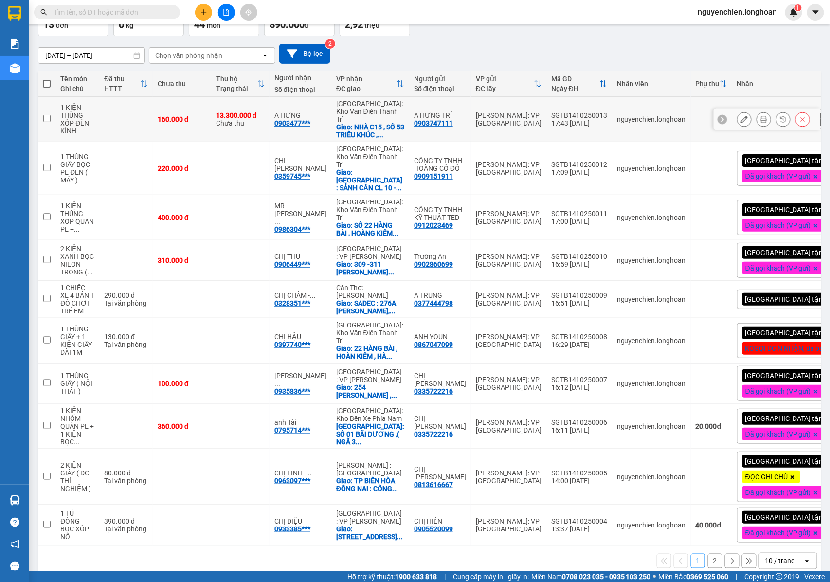
click at [741, 116] on icon at bounding box center [744, 119] width 7 height 7
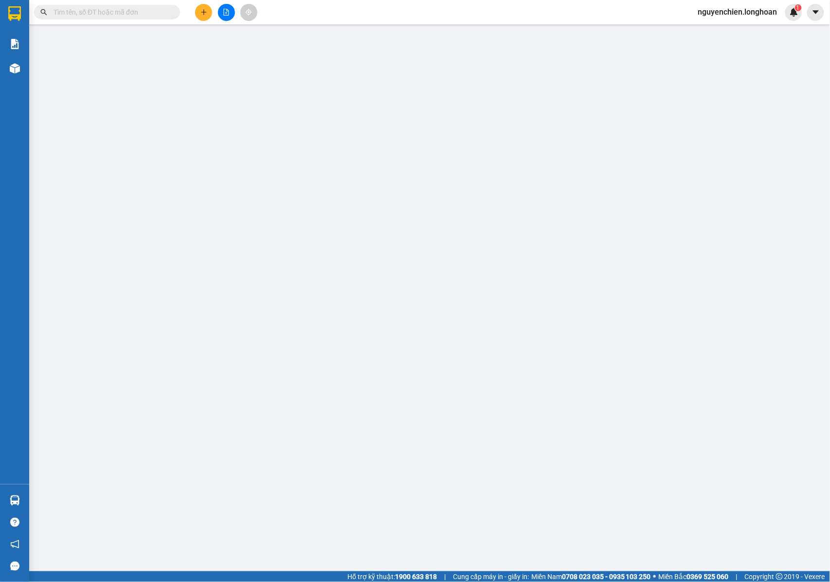
type input "0903747111"
type input "A HƯNG TRÍ"
type input "0903477879"
type input "A HƯNG"
checkbox input "true"
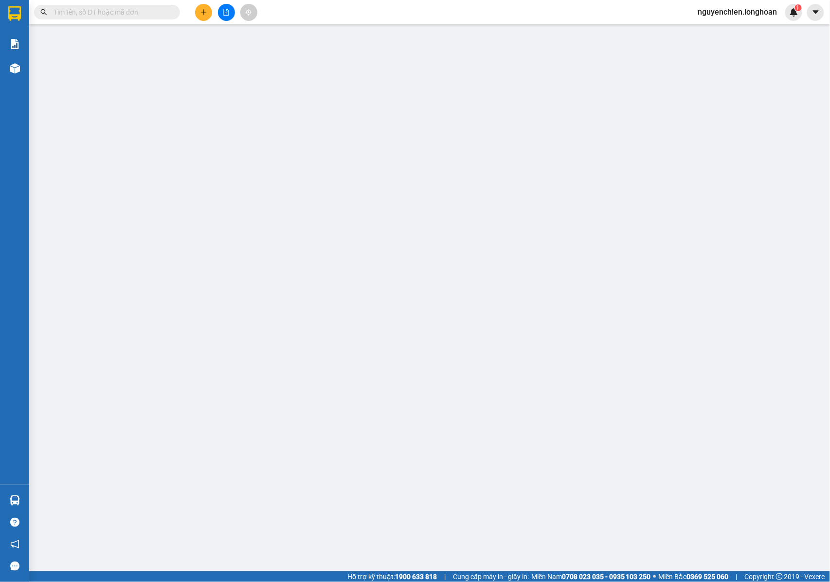
type input "NHÀ C15 , SỐ 53 TRIỀU KHÚC , QUẬN THANH XUÂN , HÀ NỘI"
type input "NHẬN NGUYÊN KIỆN GIAO NGUYÊN KIỆN, HƯ VỠ K ĐỀN"
type input "160.000"
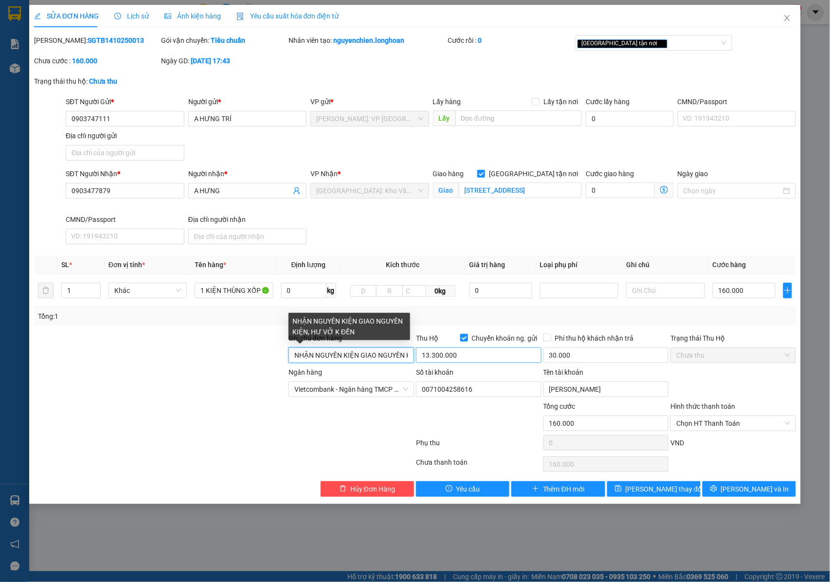
scroll to position [0, 58]
drag, startPoint x: 380, startPoint y: 357, endPoint x: 429, endPoint y: 357, distance: 49.2
click at [429, 357] on div "Ghi chú đơn hàng NHẬN NGUYÊN KIỆN GIAO NGUYÊN KIỆN, HƯ VỠ K ĐỀN Thu Hộ Chuyển k…" at bounding box center [415, 350] width 765 height 34
click at [409, 357] on input "NHẬN NGUYÊN KIỆN GIAO NGUYÊN KIỆN, HƯ VỠ K ĐỀN" at bounding box center [352, 355] width 126 height 16
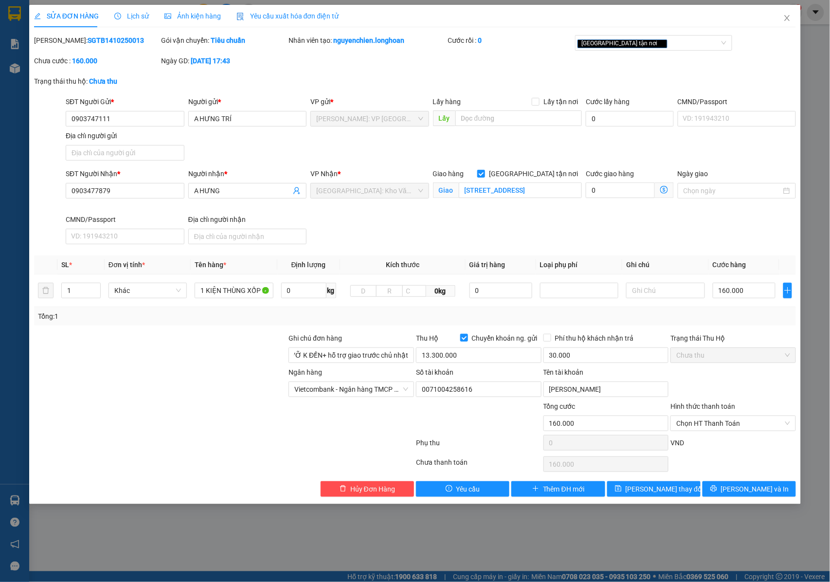
scroll to position [0, 0]
click at [370, 361] on input "NHẬN NGUYÊN KIỆN GIAO NGUYÊN KIỆN, HƯ VỠ K ĐỀN+ hỗ trợ giao trước chủ nhật" at bounding box center [352, 355] width 126 height 16
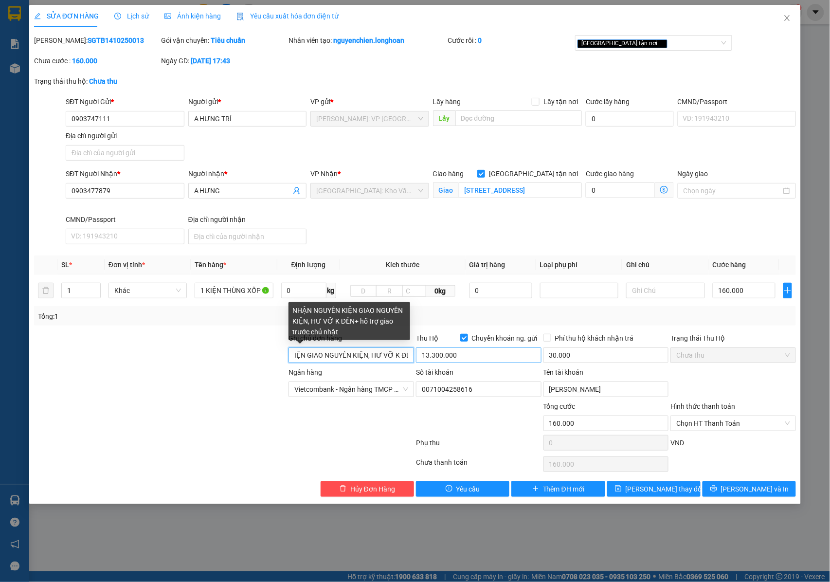
scroll to position [0, 146]
drag, startPoint x: 383, startPoint y: 358, endPoint x: 420, endPoint y: 361, distance: 37.1
click at [420, 361] on div "Ghi chú đơn hàng NHẬN NGUYÊN KIỆN GIAO NGUYÊN KIỆN, HƯ VỠ K ĐỀN+ hỗ trợ giao tr…" at bounding box center [415, 350] width 765 height 34
click at [406, 359] on input "NHẬN NGUYÊN KIỆN GIAO NGUYÊN KIỆN, HƯ VỠ K ĐỀN+ hỗ trợ giao trước chủ nhật" at bounding box center [352, 355] width 126 height 16
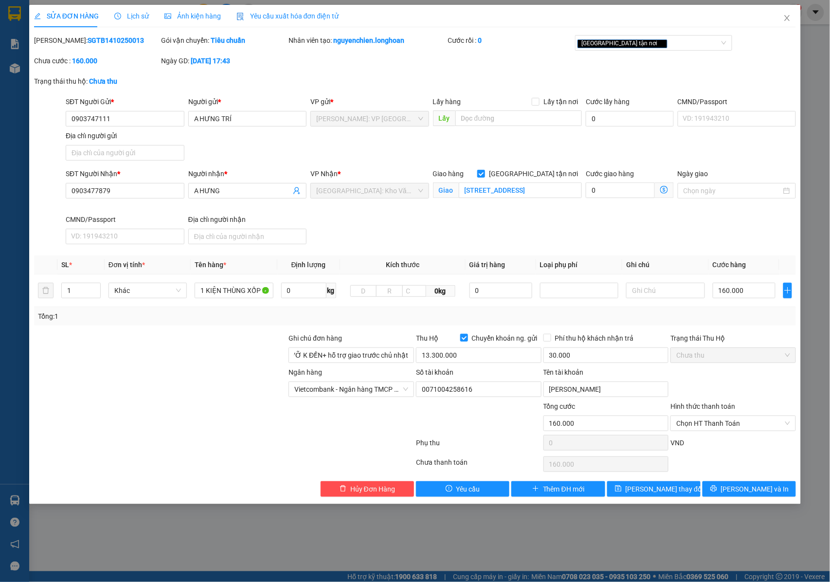
scroll to position [0, 0]
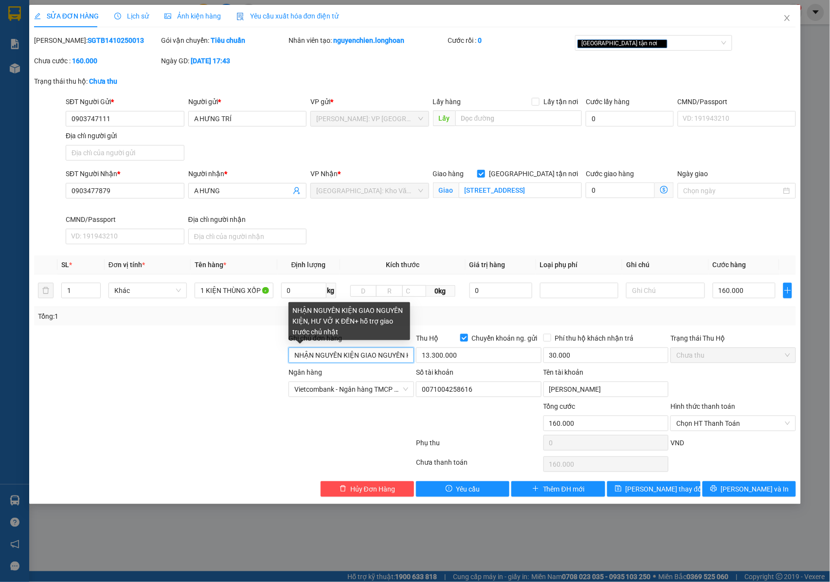
click at [394, 355] on input "NHẬN NGUYÊN KIỆN GIAO NGUYÊN KIỆN, HƯ VỠ K ĐỀN+ hỗ trợ giao trước chủ nhật" at bounding box center [352, 355] width 126 height 16
drag, startPoint x: 400, startPoint y: 356, endPoint x: 408, endPoint y: 357, distance: 7.8
click at [408, 357] on input "NHẬN NGUYÊN KIỆN GIAO NGUYÊN KIỆN, HƯ VỠ K ĐỀN+ hỗ trợ giao trước chủ nhật" at bounding box center [352, 355] width 126 height 16
click at [406, 356] on input "NHẬN NGUYÊN KIỆN GIAO NGUYÊN KIỆN, HƯ VỠ K ĐỀN+ hỗ trợ giao trước chủ nhật" at bounding box center [352, 355] width 126 height 16
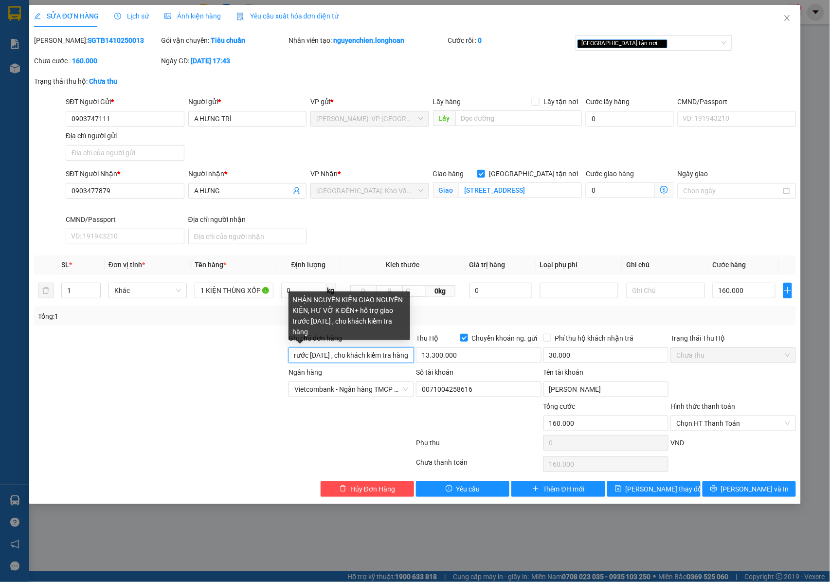
scroll to position [0, 245]
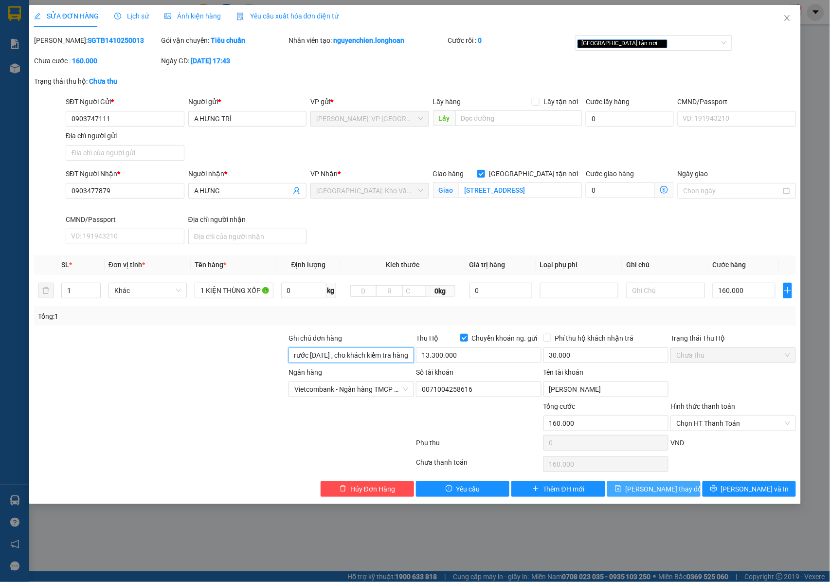
type input "NHẬN NGUYÊN KIỆN GIAO NGUYÊN KIỆN, HƯ VỠ K ĐỀN+ hỗ trợ giao trước chủ nhật 19/1…"
click at [670, 491] on span "Lưu thay đổi" at bounding box center [665, 489] width 78 height 11
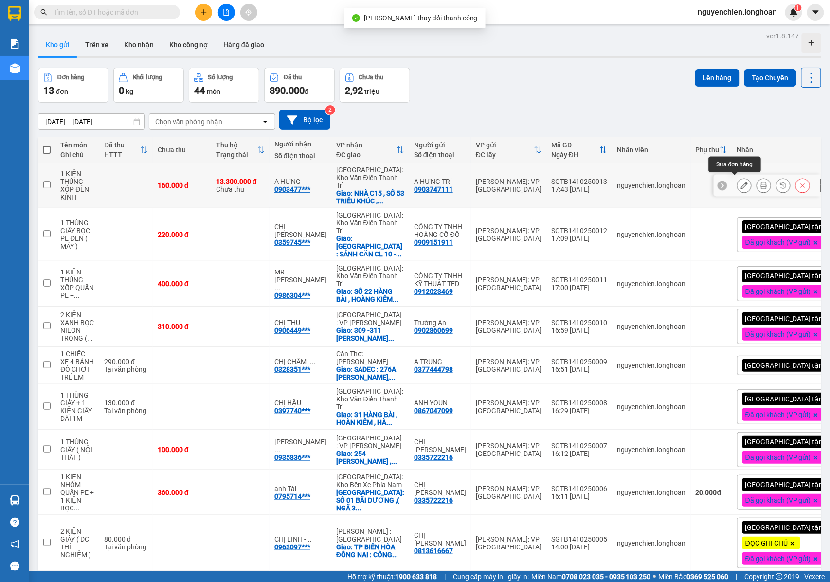
click at [738, 184] on button at bounding box center [745, 185] width 14 height 17
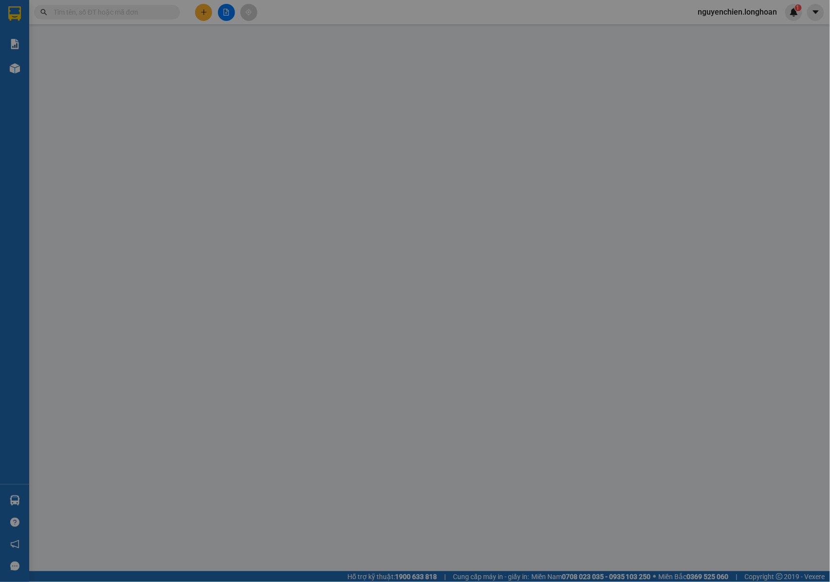
type input "0903747111"
type input "A HƯNG TRÍ"
type input "0903477879"
type input "A HƯNG"
checkbox input "true"
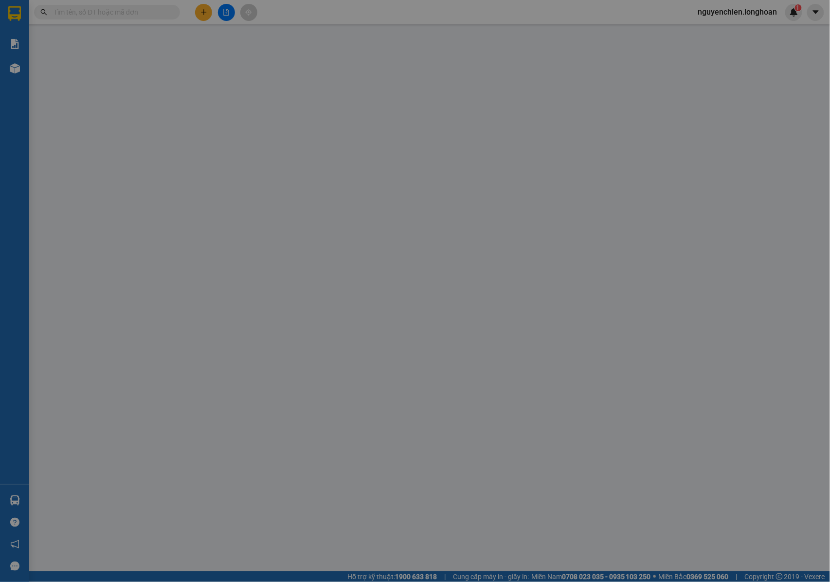
type input "NHÀ C15 , SỐ 53 TRIỀU KHÚC , QUẬN THANH XUÂN , HÀ NỘI"
type input "NHẬN NGUYÊN KIỆN GIAO NGUYÊN KIỆN, HƯ VỠ K ĐỀN+ hỗ trợ giao trước chủ nhật 19/1…"
type input "160.000"
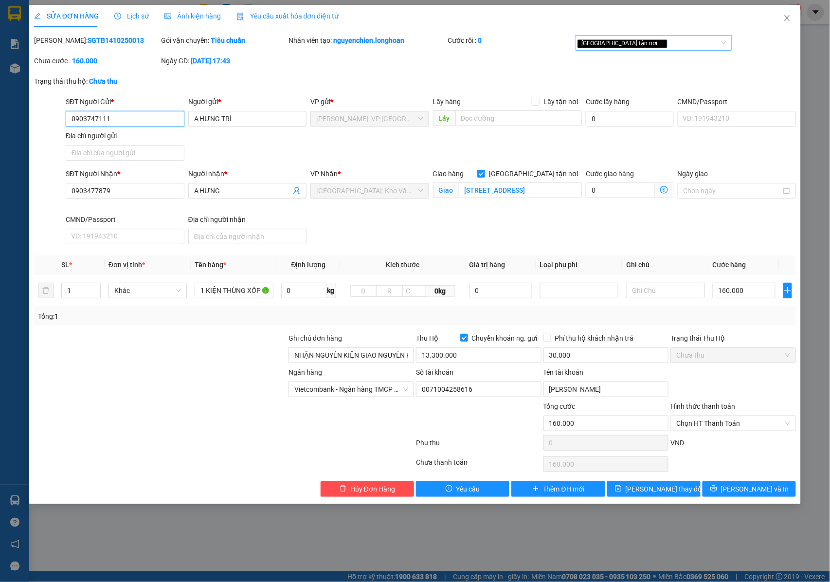
click at [681, 43] on div "[GEOGRAPHIC_DATA] tận nơi" at bounding box center [649, 43] width 143 height 12
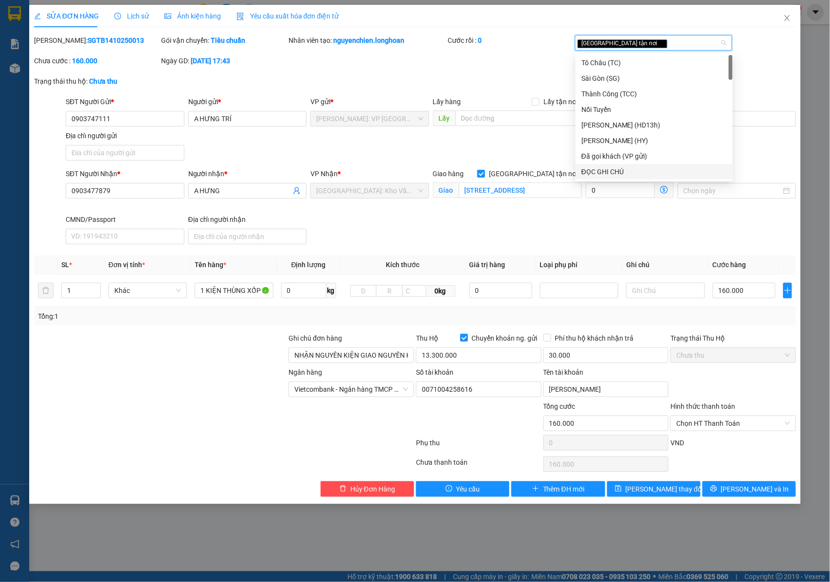
click at [611, 174] on div "ĐỌC GHI CHÚ" at bounding box center [655, 171] width 146 height 11
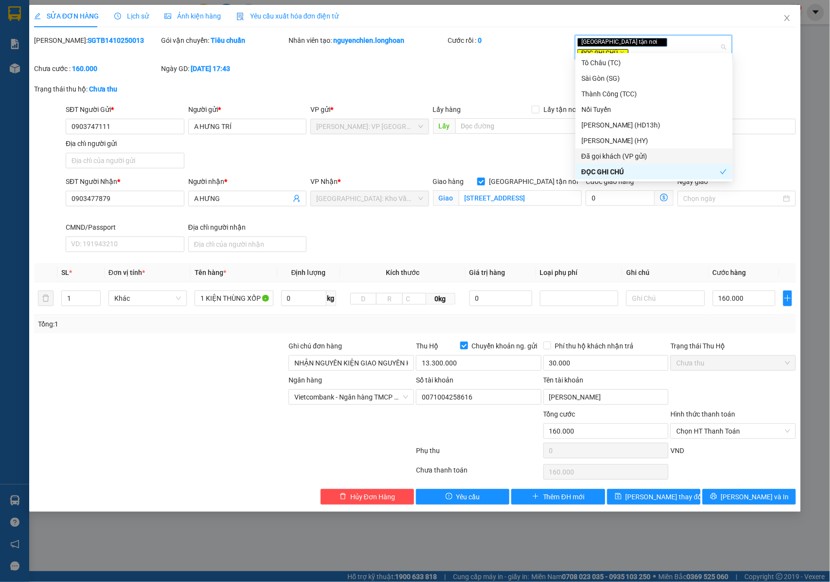
click at [622, 154] on div "Đã gọi khách (VP gửi)" at bounding box center [655, 156] width 146 height 11
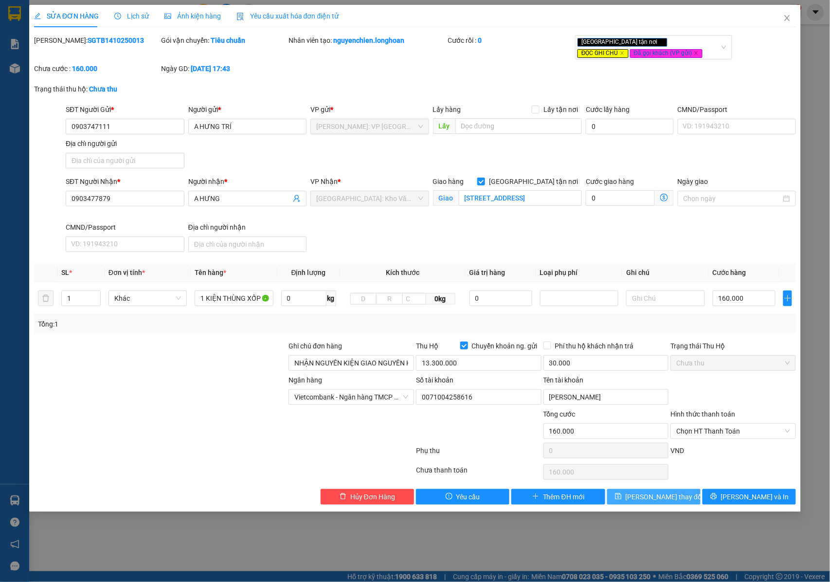
click at [648, 499] on span "Lưu thay đổi" at bounding box center [665, 497] width 78 height 11
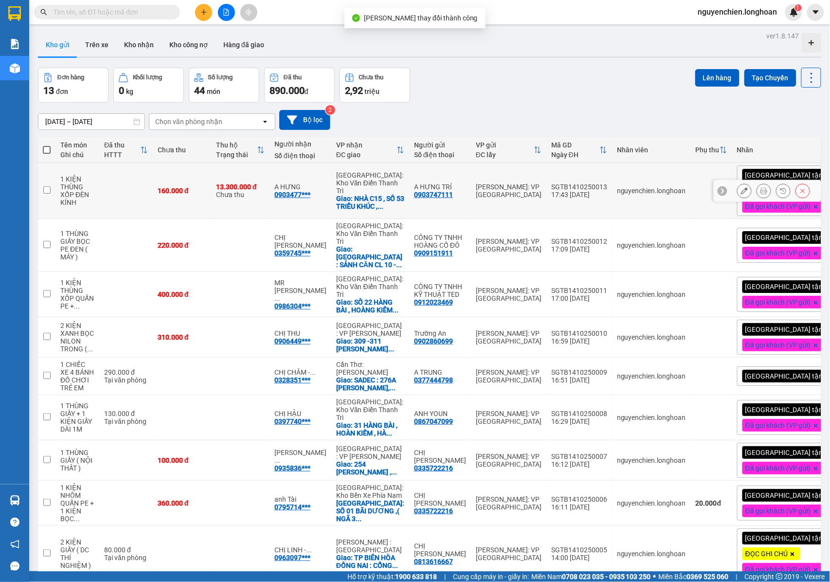
click at [761, 191] on icon at bounding box center [764, 190] width 7 height 7
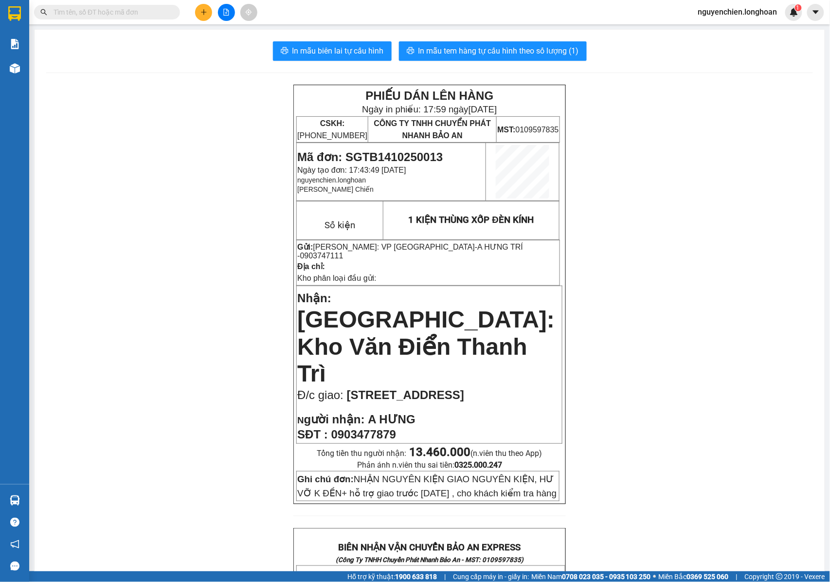
click at [481, 449] on span "13.460.000 (n.viên thu theo App)" at bounding box center [475, 453] width 133 height 9
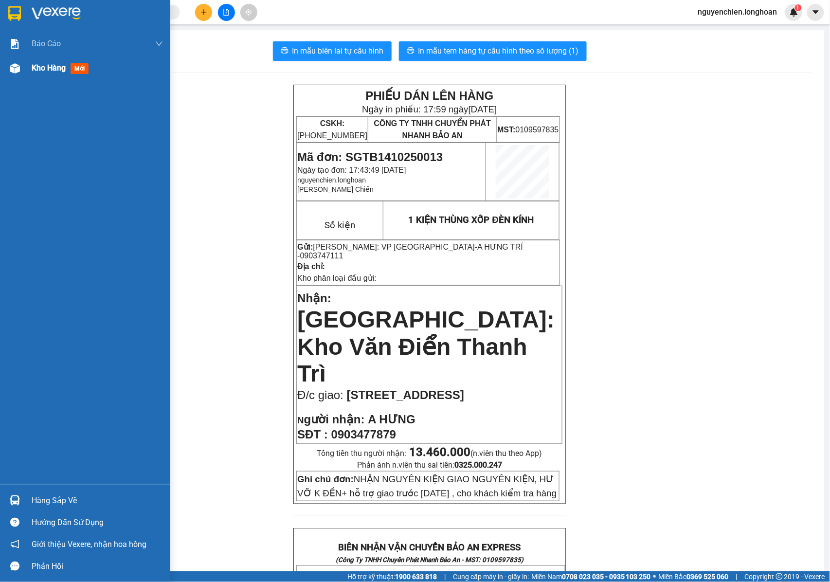
click at [18, 73] on img at bounding box center [15, 68] width 10 height 10
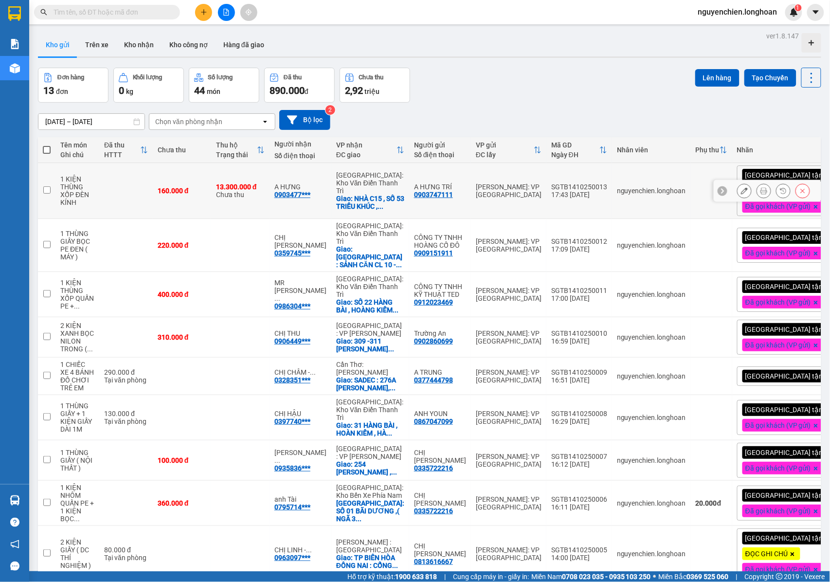
click at [741, 193] on icon at bounding box center [744, 190] width 7 height 7
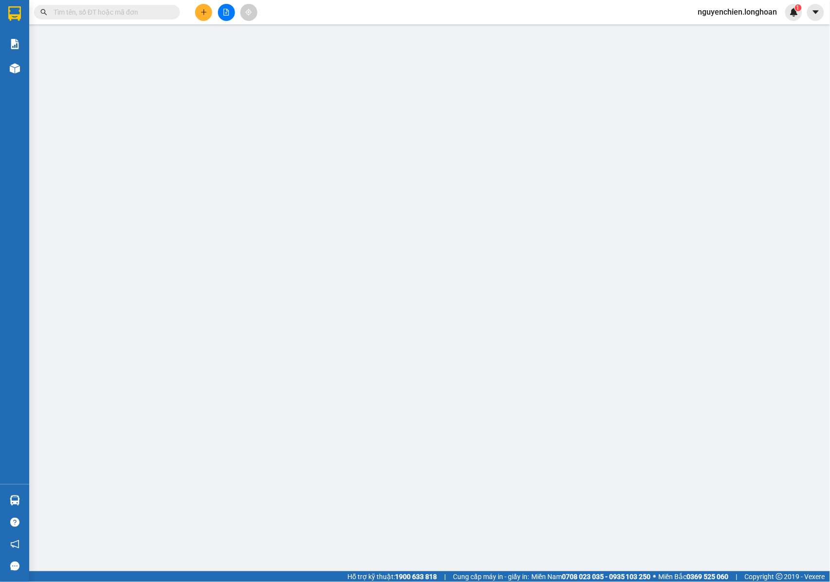
type input "0903747111"
type input "A HƯNG TRÍ"
type input "0903477879"
type input "A HƯNG"
checkbox input "true"
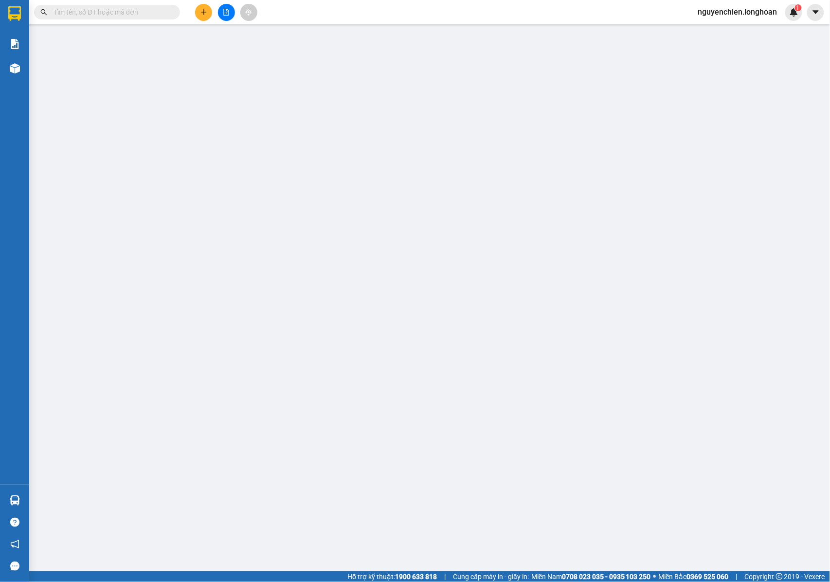
type input "NHÀ C15 , SỐ 53 TRIỀU KHÚC , QUẬN THANH XUÂN , HÀ NỘI"
type input "NHẬN NGUYÊN KIỆN GIAO NGUYÊN KIỆN, HƯ VỠ K ĐỀN+ hỗ trợ giao trước chủ nhật 19/1…"
type input "160.000"
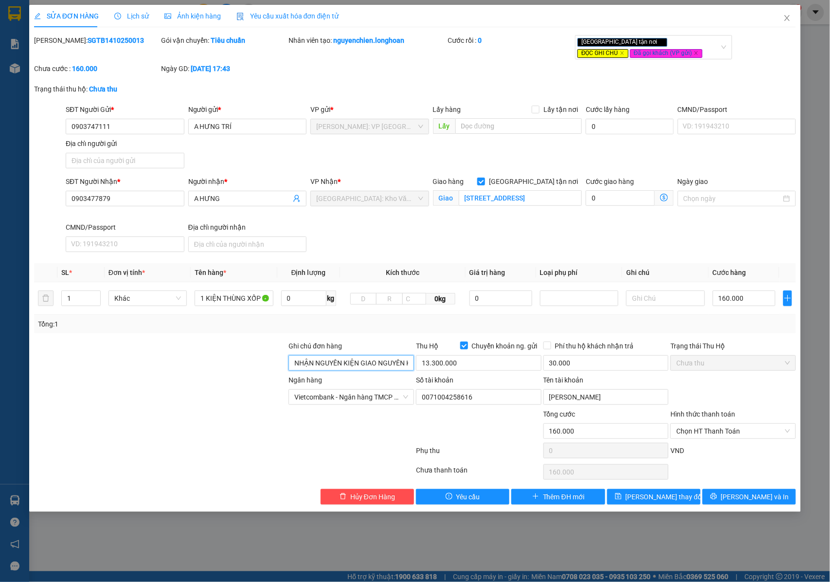
click at [358, 366] on input "NHẬN NGUYÊN KIỆN GIAO NGUYÊN KIỆN, HƯ VỠ K ĐỀN+ hỗ trợ giao trước chủ nhật 19/1…" at bounding box center [352, 363] width 126 height 16
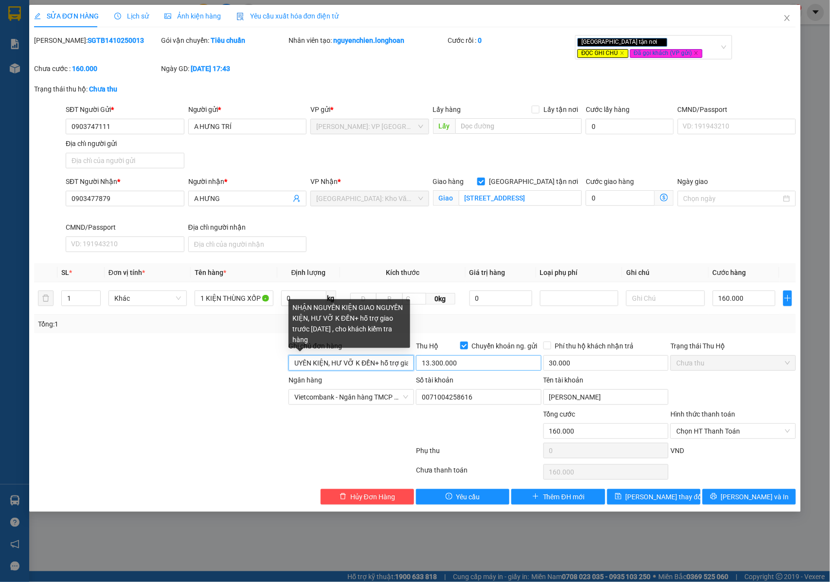
scroll to position [0, 246]
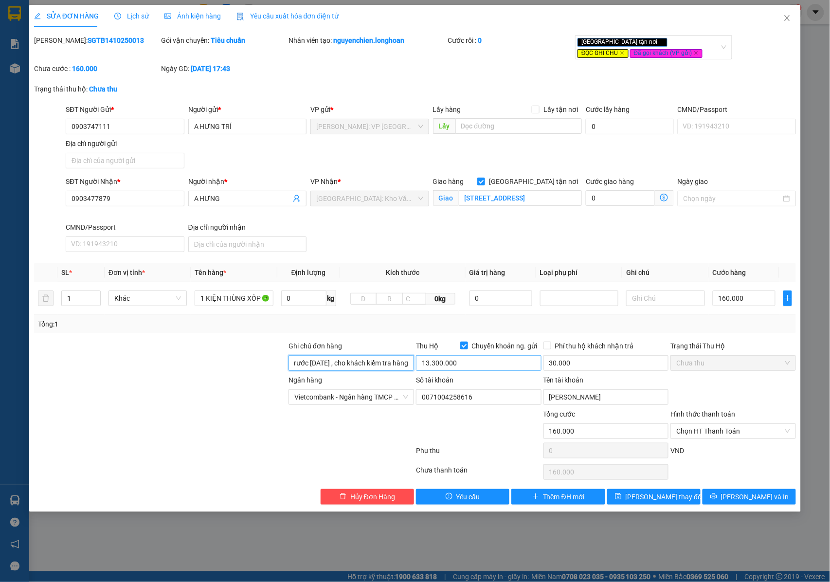
drag, startPoint x: 370, startPoint y: 364, endPoint x: 421, endPoint y: 364, distance: 51.6
click at [421, 364] on div "Ghi chú đơn hàng NHẬN NGUYÊN KIỆN GIAO NGUYÊN KIỆN, HƯ VỠ K ĐỀN+ hỗ trợ giao tr…" at bounding box center [415, 358] width 765 height 34
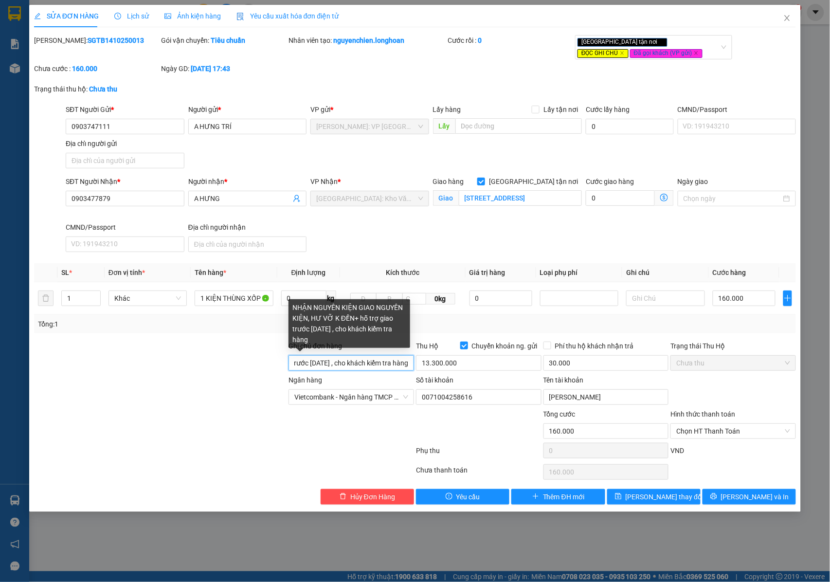
click at [335, 367] on input "NHẬN NGUYÊN KIỆN GIAO NGUYÊN KIỆN, HƯ VỠ K ĐỀN+ hỗ trợ giao trước chủ nhật 19/1…" at bounding box center [352, 363] width 126 height 16
click at [326, 367] on input "NHẬN NGUYÊN KIỆN GIAO NGUYÊN KIỆN, HƯ VỠ K ĐỀN+ hỗ trợ giao trước chủ nhật 19/1…" at bounding box center [352, 363] width 126 height 16
click at [310, 365] on input "NHẬN NGUYÊN KIỆN GIAO NGUYÊN KIỆN, HƯ VỠ K ĐỀN+ hỗ trợ giao trước chủ nhật 19/1…" at bounding box center [352, 363] width 126 height 16
click at [352, 364] on input "NHẬN NGUYÊN KIỆN GIAO NGUYÊN KIỆN, HƯ VỠ K ĐỀN+ hỗ trợ giao trước chủ nhật 19/1…" at bounding box center [352, 363] width 126 height 16
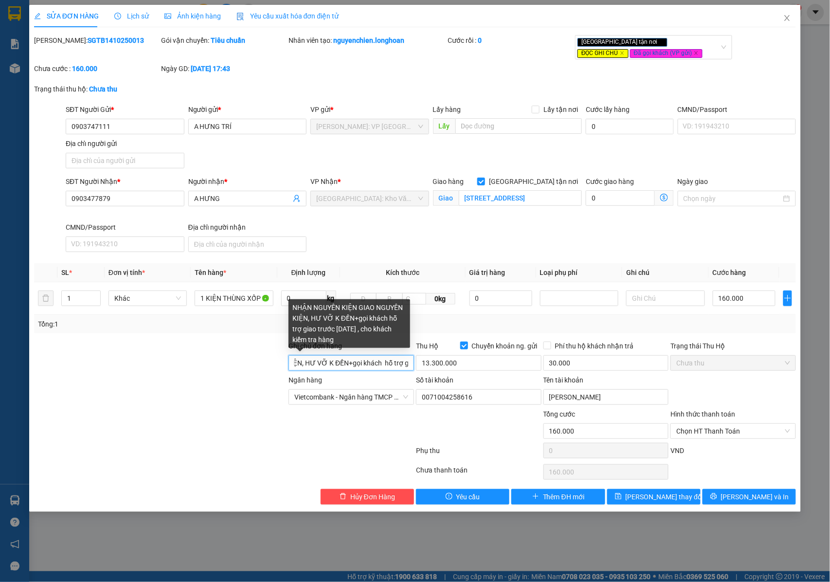
scroll to position [0, 128]
drag, startPoint x: 404, startPoint y: 366, endPoint x: 374, endPoint y: 368, distance: 30.2
click at [374, 368] on input "NHẬN NGUYÊN KIỆN GIAO NGUYÊN KIỆN, HƯ VỠ K ĐỀN+gọi khách hỗ trợ giao trước chủ …" at bounding box center [352, 363] width 126 height 16
click at [370, 367] on input "NHẬN NGUYÊN KIỆN GIAO NGUYÊN KIỆN, HƯ VỠ K ĐỀN+gọi khách hỗ trợ giao trước chủ …" at bounding box center [352, 363] width 126 height 16
click at [355, 364] on input "NHẬN NGUYÊN KIỆN GIAO NGUYÊN KIỆN, HƯ VỠ K ĐỀN+gọi khách hỗ trợ giao trước chủ …" at bounding box center [352, 363] width 126 height 16
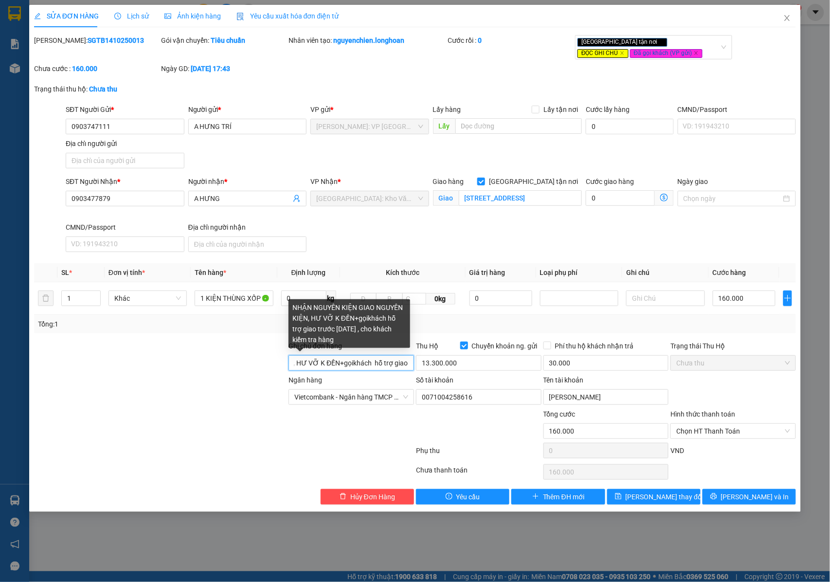
click at [373, 366] on input "NHẬN NGUYÊN KIỆN GIAO NGUYÊN KIỆN, HƯ VỠ K ĐỀN+gọikhách hỗ trợ giao trước chủ n…" at bounding box center [352, 363] width 126 height 16
drag, startPoint x: 387, startPoint y: 369, endPoint x: 411, endPoint y: 366, distance: 23.5
click at [411, 366] on input "NHẬN NGUYÊN KIỆN GIAO NGUYÊN KIỆN, HƯ VỠ K ĐỀN+gọikhách tr hỗ trợ giao trước ch…" at bounding box center [352, 363] width 126 height 16
click at [406, 364] on input "NHẬN NGUYÊN KIỆN GIAO NGUYÊN KIỆN, HƯ VỠ K ĐỀN+gọikhách tr hỗ trợ giao trước ch…" at bounding box center [352, 363] width 126 height 16
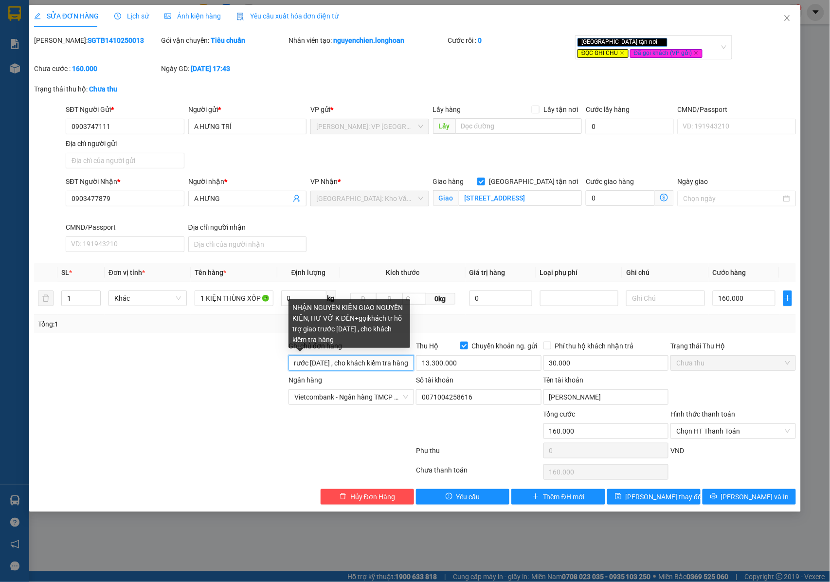
drag, startPoint x: 361, startPoint y: 366, endPoint x: 343, endPoint y: 368, distance: 18.1
click at [343, 368] on input "NHẬN NGUYÊN KIỆN GIAO NGUYÊN KIỆN, HƯ VỠ K ĐỀN+gọikhách tr hỗ trợ giao trước ch…" at bounding box center [352, 363] width 126 height 16
drag, startPoint x: 345, startPoint y: 368, endPoint x: 338, endPoint y: 367, distance: 7.4
click at [297, 367] on input "NHẬN NGUYÊN KIỆN GIAO NGUYÊN KIỆN, HƯ VỠ K ĐỀN+gọikhách tr hỗ trợ giao trước ch…" at bounding box center [352, 363] width 126 height 16
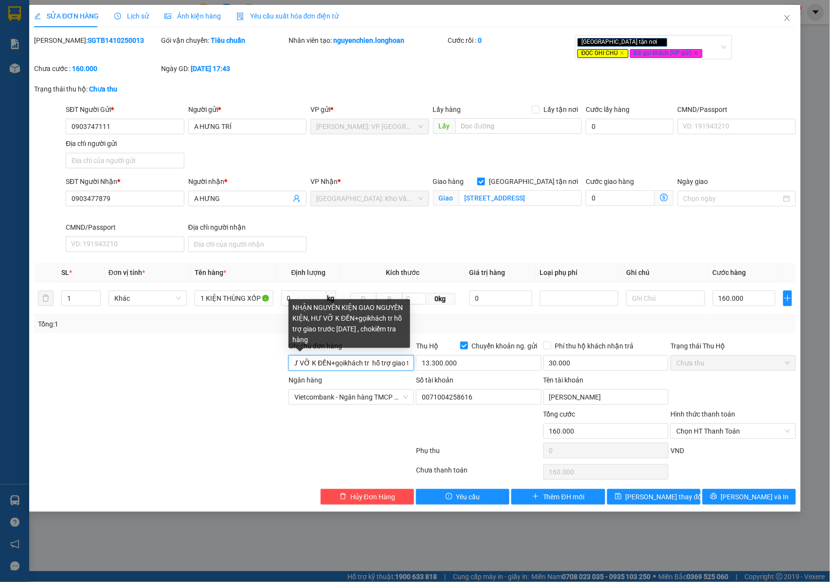
scroll to position [0, 84]
click at [380, 364] on input "NHẬN NGUYÊN KIỆN GIAO NGUYÊN KIỆN, HƯ VỠ K ĐỀN+gọikhách tr hỗ trợ giao trước ch…" at bounding box center [352, 363] width 126 height 16
drag, startPoint x: 401, startPoint y: 366, endPoint x: 339, endPoint y: 366, distance: 62.8
click at [403, 366] on input "NHẬN NGUYÊN KIỆN GIAO NGUYÊN KIỆN, HƯ VỠ K ĐỀN+gọikhách tr hỗ trợ giao trước ch…" at bounding box center [352, 363] width 126 height 16
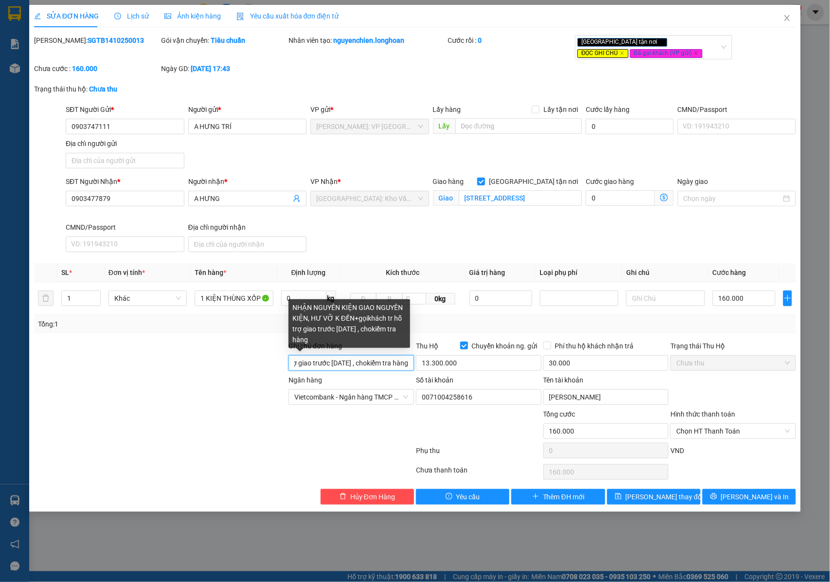
click at [316, 365] on input "NHẬN NGUYÊN KIỆN GIAO NGUYÊN KIỆN, HƯ VỠ K ĐỀN+gọikhách tr hỗ trợ giao trước ch…" at bounding box center [352, 363] width 126 height 16
click at [308, 365] on input "NHẬN NGUYÊN KIỆN GIAO NGUYÊN KIỆN, HƯ VỠ K ĐỀN+gọikhách tr hỗ trợ giao trước ch…" at bounding box center [352, 363] width 126 height 16
click at [319, 367] on input "NHẬN NGUYÊN KIỆN GIAO NGUYÊN KIỆN, HƯ VỠ K ĐỀN+gọikhách trc khigi hỗ trợ giao t…" at bounding box center [352, 363] width 126 height 16
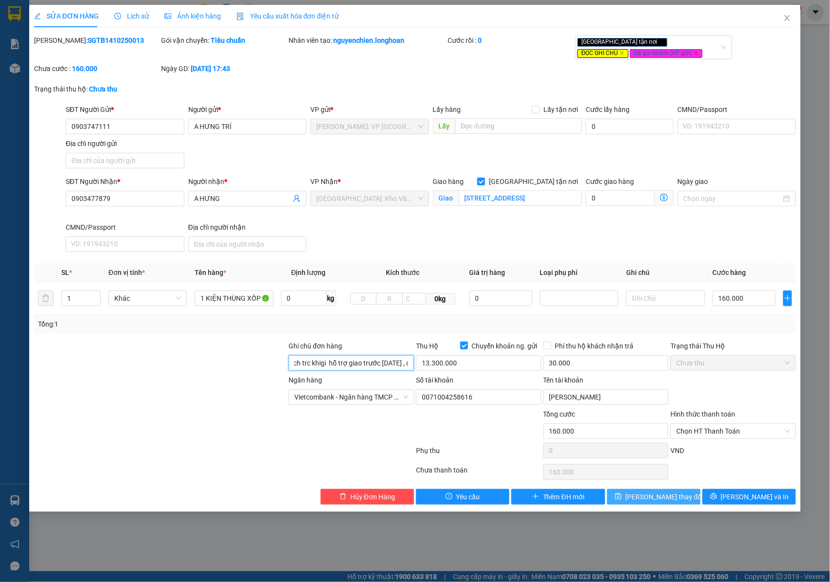
type input "NHẬN NGUYÊN KIỆN GIAO NGUYÊN KIỆN, HƯ VỠ K ĐỀN+gọikhách trc khigi hỗ trợ giao t…"
click at [622, 500] on icon "save" at bounding box center [618, 496] width 7 height 7
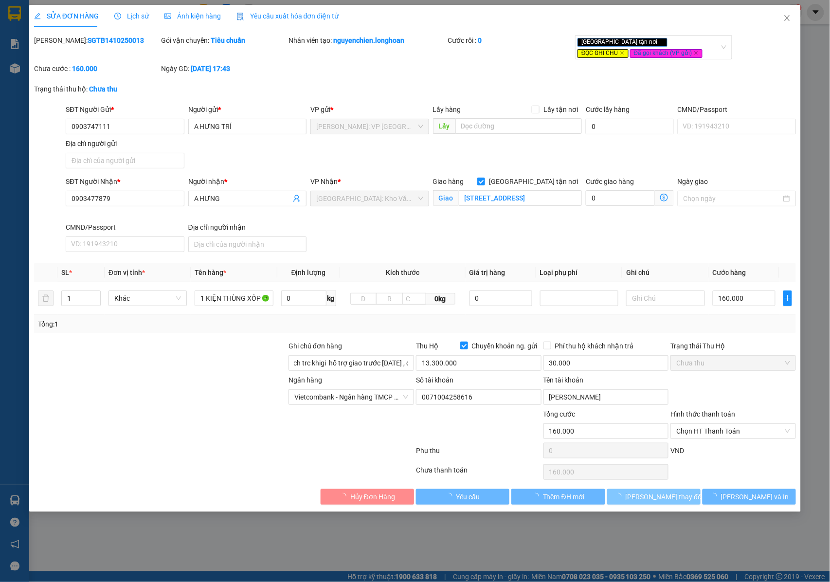
scroll to position [0, 0]
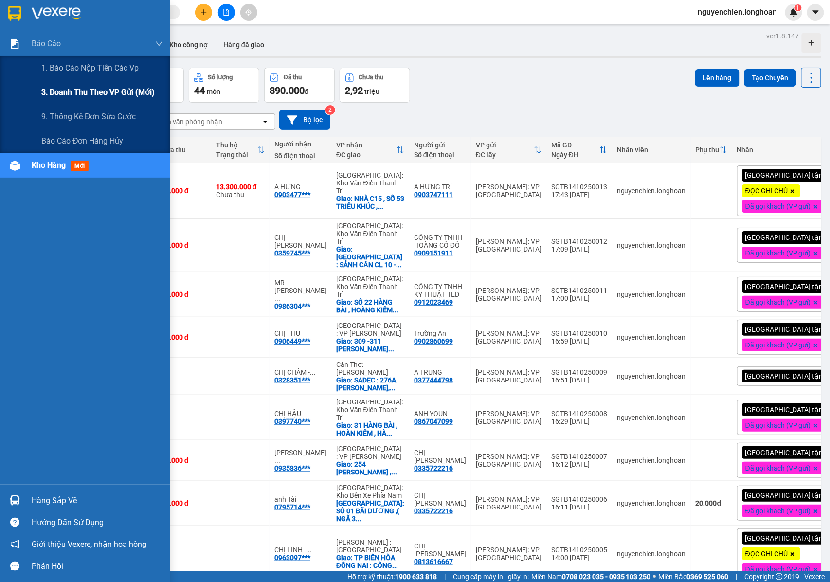
click at [73, 92] on span "3. Doanh Thu theo VP Gửi (mới)" at bounding box center [97, 92] width 113 height 12
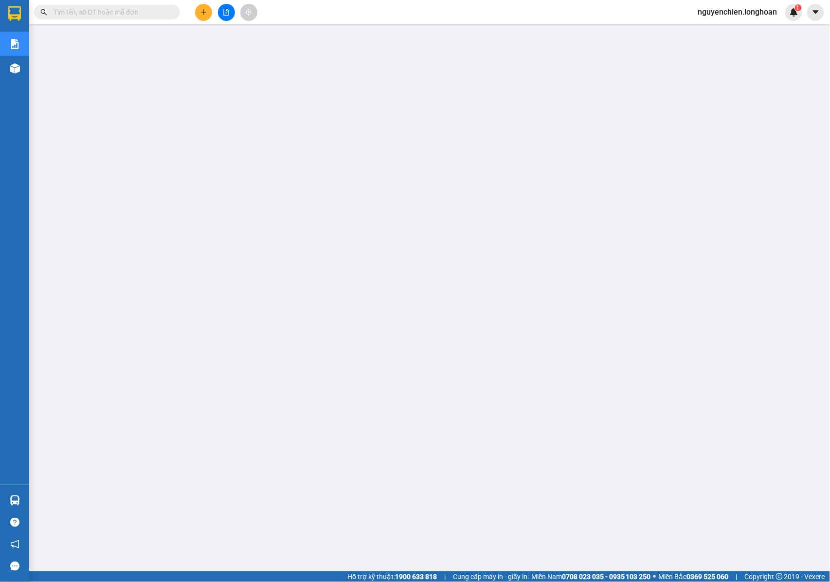
click at [201, 14] on icon "plus" at bounding box center [203, 12] width 7 height 7
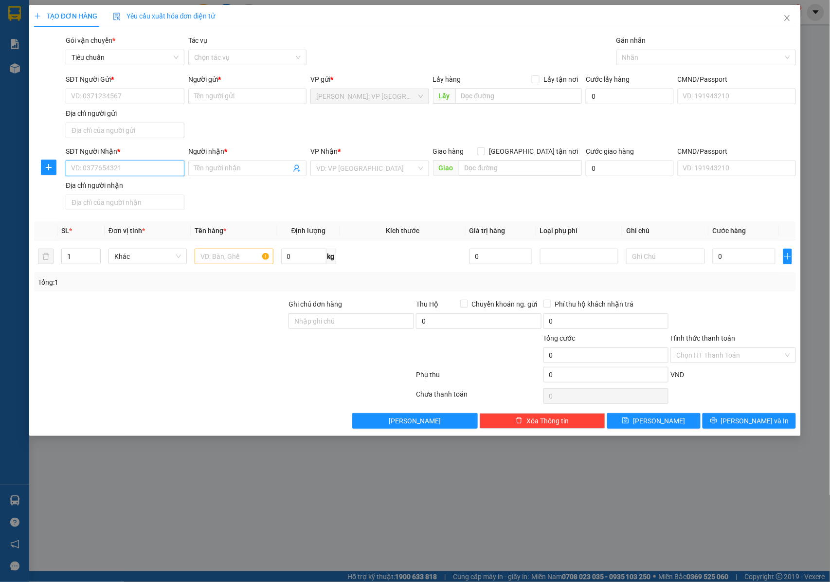
click at [109, 176] on input "SĐT Người Nhận *" at bounding box center [125, 169] width 119 height 16
paste input "0399531153"
type input "0399531153"
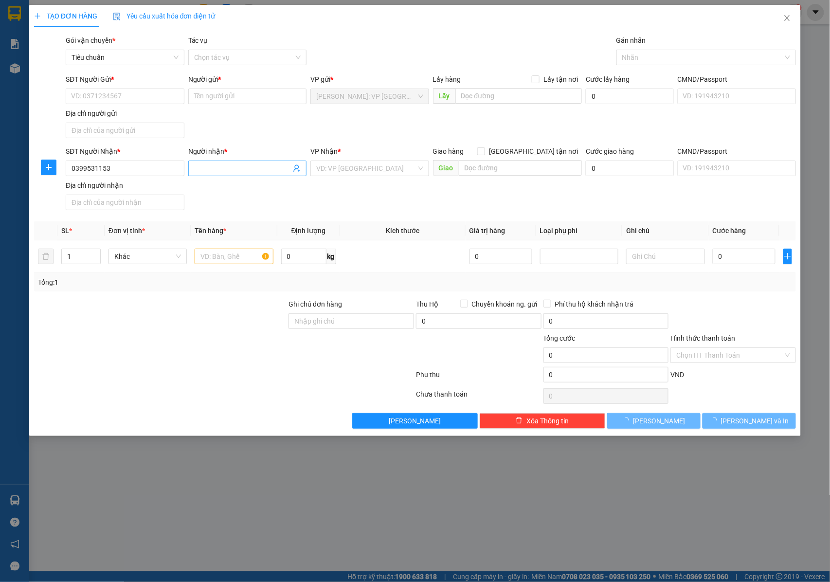
click at [209, 168] on input "Người nhận *" at bounding box center [242, 168] width 97 height 11
click at [229, 174] on input "Người nhận *" at bounding box center [242, 168] width 97 height 11
paste input "Thiện Hòa"
type input "Thiện Hòa"
click at [374, 174] on input "search" at bounding box center [366, 168] width 100 height 15
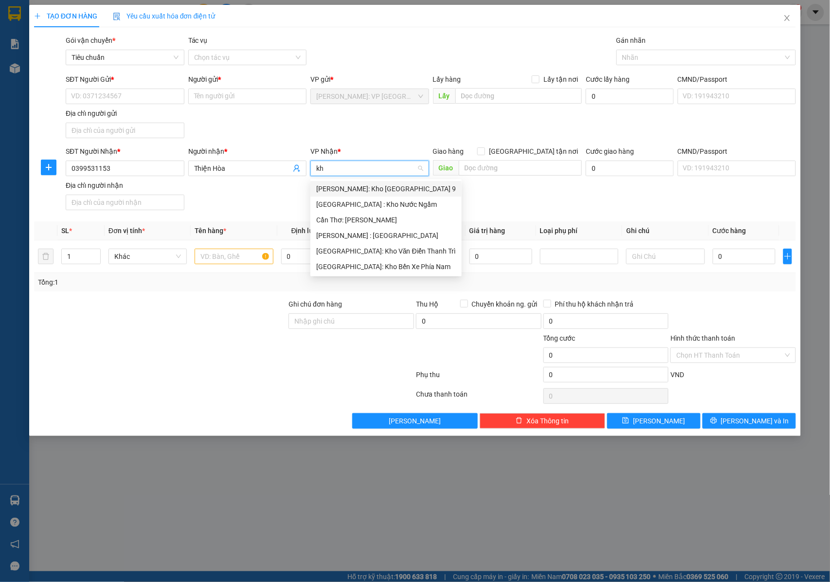
type input "k"
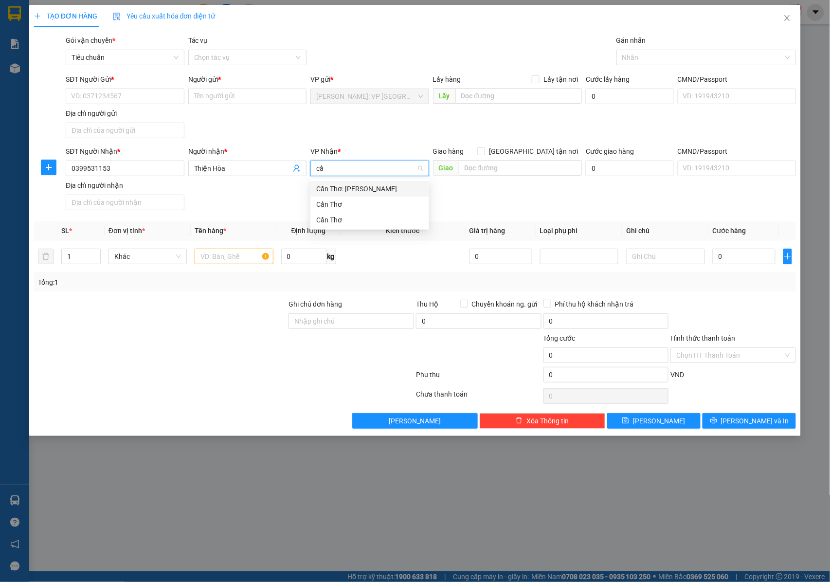
type input "cần"
drag, startPoint x: 370, startPoint y: 187, endPoint x: 516, endPoint y: 158, distance: 148.3
click at [372, 187] on div "Cần Thơ: [PERSON_NAME]" at bounding box center [369, 188] width 107 height 11
click at [533, 145] on form "SĐT Người Gửi * VD: 0371234567 Người gửi * Tên người gửi VP gửi * Hồ Chí Minh: …" at bounding box center [415, 144] width 763 height 140
click at [484, 152] on input "[GEOGRAPHIC_DATA] tận nơi" at bounding box center [480, 150] width 7 height 7
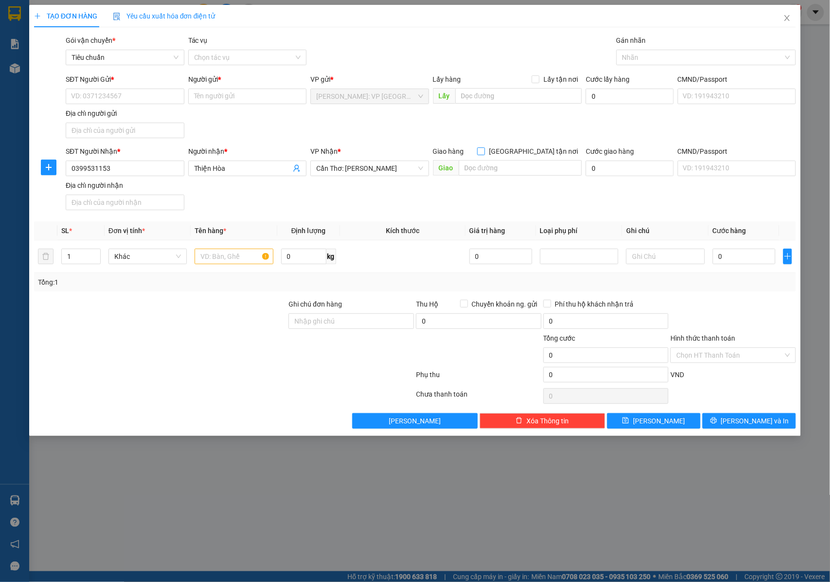
checkbox input "true"
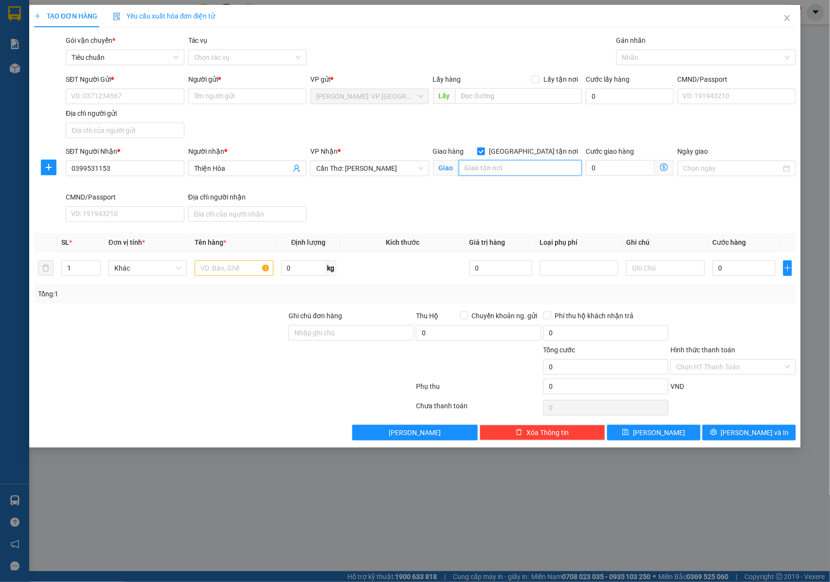
click at [481, 170] on input "text" at bounding box center [520, 168] width 123 height 16
type input "m"
click at [549, 168] on input "MỸ XUYÊN , SÓC TRĂNG :" at bounding box center [520, 168] width 123 height 16
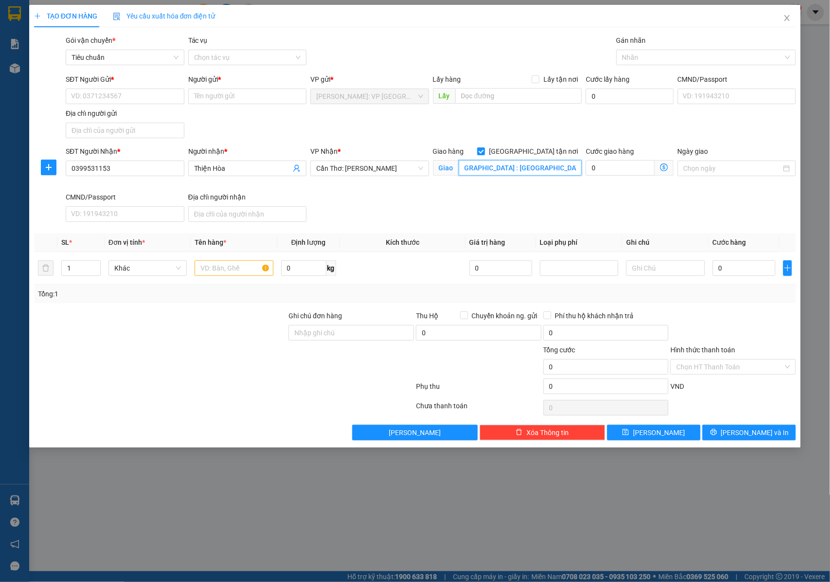
scroll to position [0, 93]
click at [620, 56] on div at bounding box center [621, 58] width 5 height 12
type input "MỸ XUYÊN , SÓC TRĂNG : THẠNH PHÚ , MỸ XUYÊN , SÓC TRĂNG"
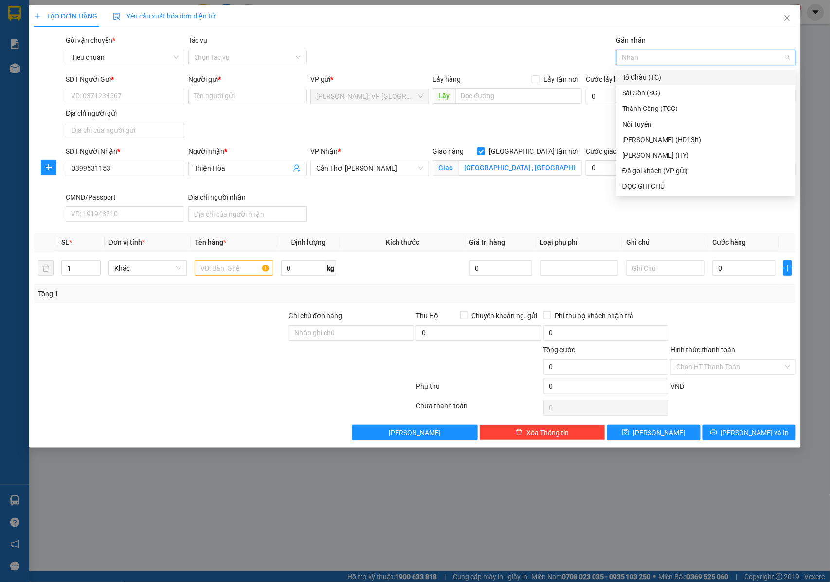
click at [645, 53] on div at bounding box center [701, 58] width 165 height 12
click at [645, 55] on div at bounding box center [701, 58] width 165 height 12
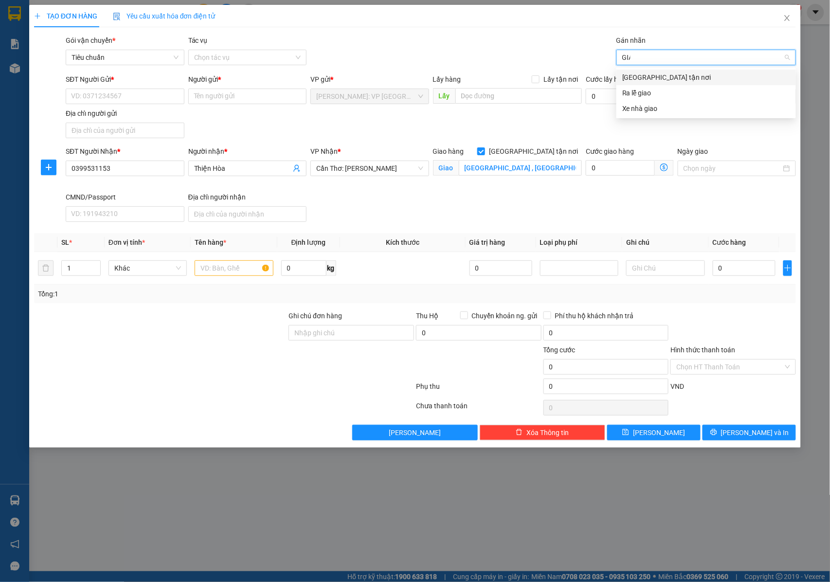
type input "GIAO"
click at [640, 79] on div "[GEOGRAPHIC_DATA] tận nơi" at bounding box center [706, 77] width 168 height 11
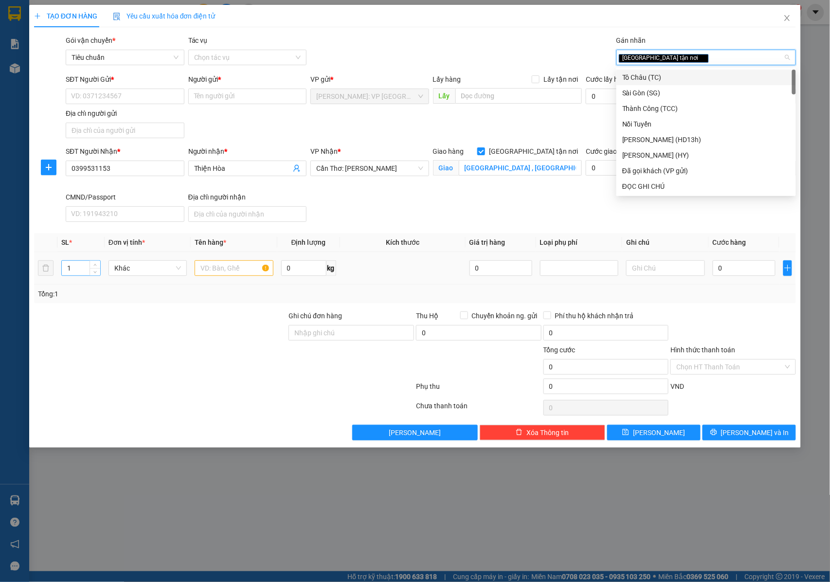
click at [78, 271] on input "1" at bounding box center [81, 268] width 38 height 15
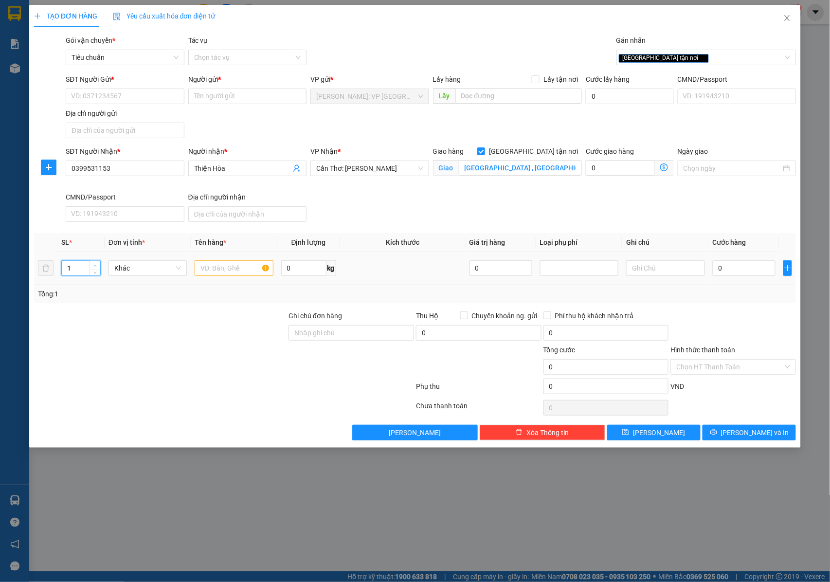
type input "2"
click at [94, 267] on icon "up" at bounding box center [94, 265] width 3 height 3
click at [223, 272] on input "text" at bounding box center [234, 268] width 78 height 16
type input "2 KIỆN GIẤY TRẮNG LỚN + 1 KIỆN GIẤY TRẮNG NHỎ ( MÁY CHO ĂN )"
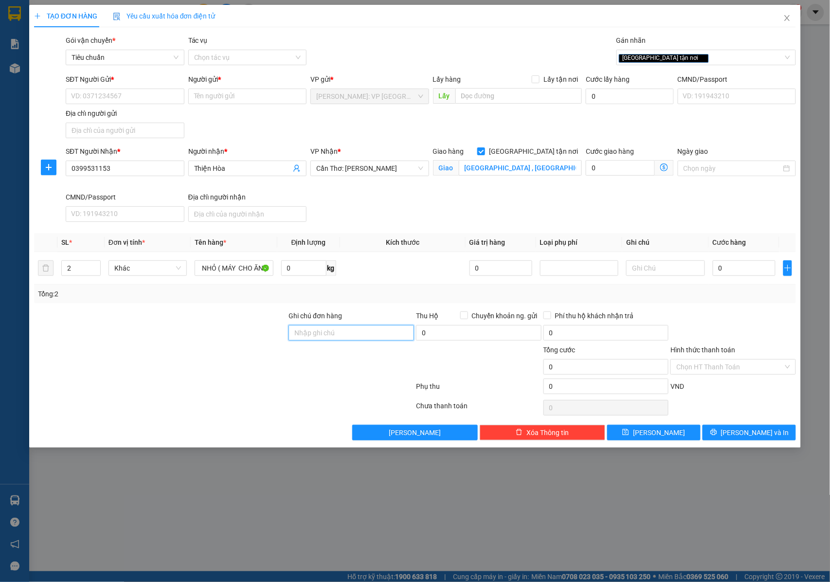
click at [308, 332] on input "Ghi chú đơn hàng" at bounding box center [352, 333] width 126 height 16
type input "NHẬN NGUYÊN KIỆN GIAO NGUYÊN KIỆN, HƯ VỠ K ĐỀN"
click at [511, 168] on input "MỸ XUYÊN , SÓC TRĂNG : THẠNH PHÚ , MỸ XUYÊN , SÓC TRĂNG" at bounding box center [520, 168] width 123 height 16
click at [530, 167] on input "MỸ XUYÊN , SÓC TRĂNG : THẠNH PHÚ , MỸ XUYÊN , SÓC TRĂNG" at bounding box center [520, 168] width 123 height 16
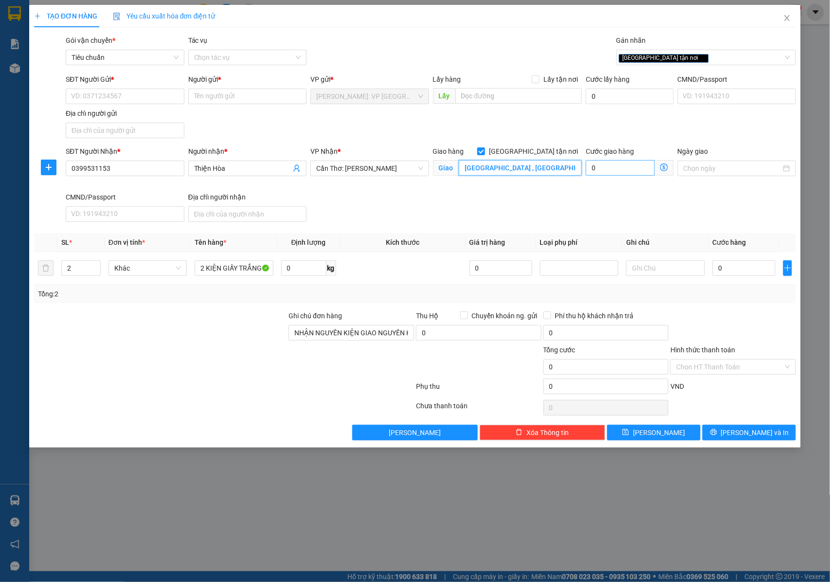
scroll to position [0, 93]
drag, startPoint x: 544, startPoint y: 170, endPoint x: 598, endPoint y: 170, distance: 54.0
click at [598, 170] on div "SĐT Người Nhận * 0399531153 Người nhận * Thiện Hòa VP Nhận * Cần Thơ: Kho Ninh …" at bounding box center [431, 186] width 734 height 80
click at [553, 166] on input "MỸ XUYÊN , SÓC TRĂNG : THẠNH PHÚ , MỸ XUYÊN , SÓC TRĂNG" at bounding box center [520, 168] width 123 height 16
click at [124, 99] on input "SĐT Người Gửi *" at bounding box center [125, 97] width 119 height 16
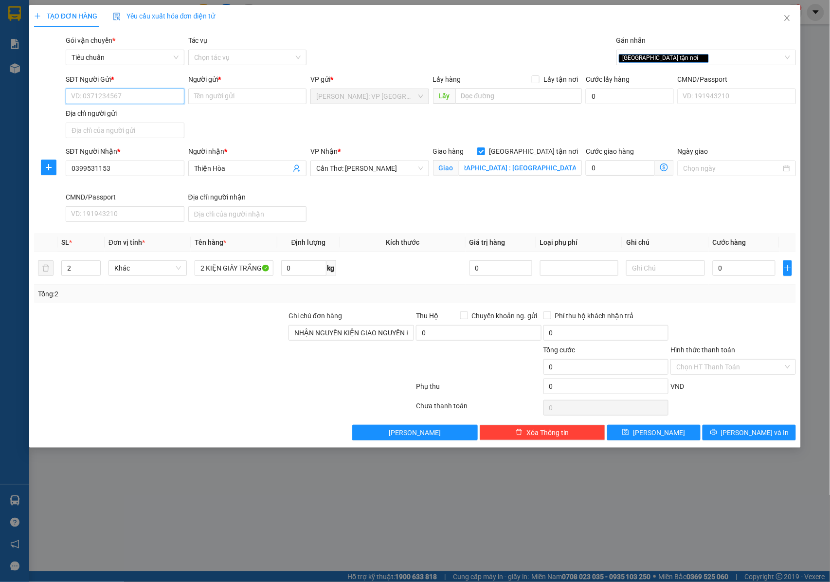
scroll to position [0, 0]
click at [118, 91] on input "SĐT Người Gửi *" at bounding box center [125, 97] width 119 height 16
click at [125, 94] on input "SĐT Người Gửi *" at bounding box center [125, 97] width 119 height 16
type input "0702143091"
click at [125, 94] on input "0702143091" at bounding box center [125, 97] width 119 height 16
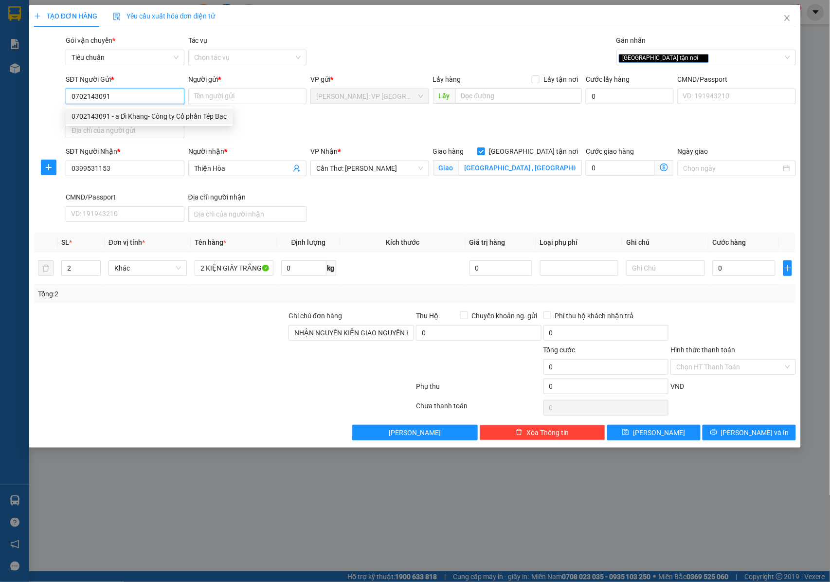
click at [147, 118] on div "0702143091 - a Dĩ Khang- Công ty Cổ phần Tép Bạc" at bounding box center [149, 116] width 155 height 11
type input "a Dĩ Khang- Công ty Cổ phần Tép Bạc"
type input "0702143091"
click at [271, 99] on input "a Dĩ Khang- Công ty Cổ phần Tép Bạc" at bounding box center [247, 97] width 119 height 16
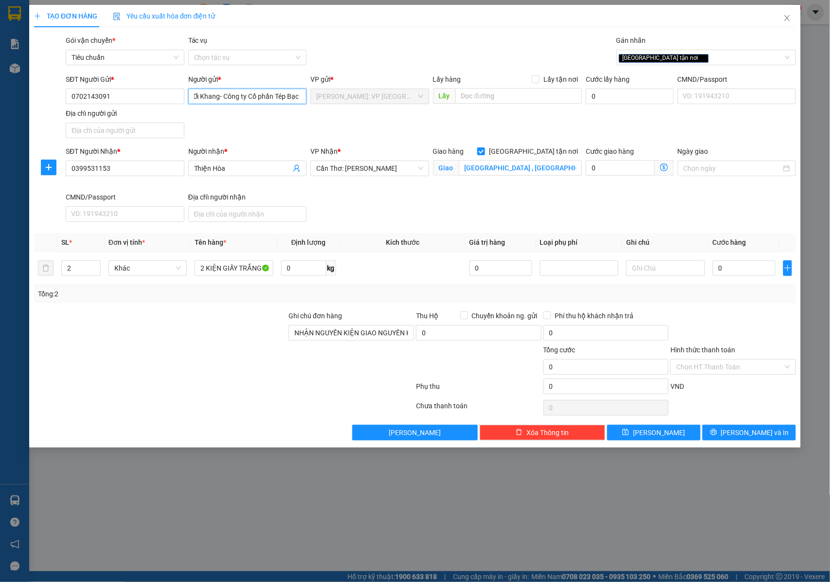
drag, startPoint x: 281, startPoint y: 98, endPoint x: 302, endPoint y: 98, distance: 20.9
click at [302, 98] on input "a Dĩ Khang- Công ty Cổ phần Tép Bạc" at bounding box center [247, 97] width 119 height 16
click at [293, 121] on div "SĐT Người Gửi * 0702143091 Người gửi * a Dĩ Khang- Công ty Cổ phần Tép Bạc a Dĩ…" at bounding box center [431, 108] width 734 height 68
type input "3"
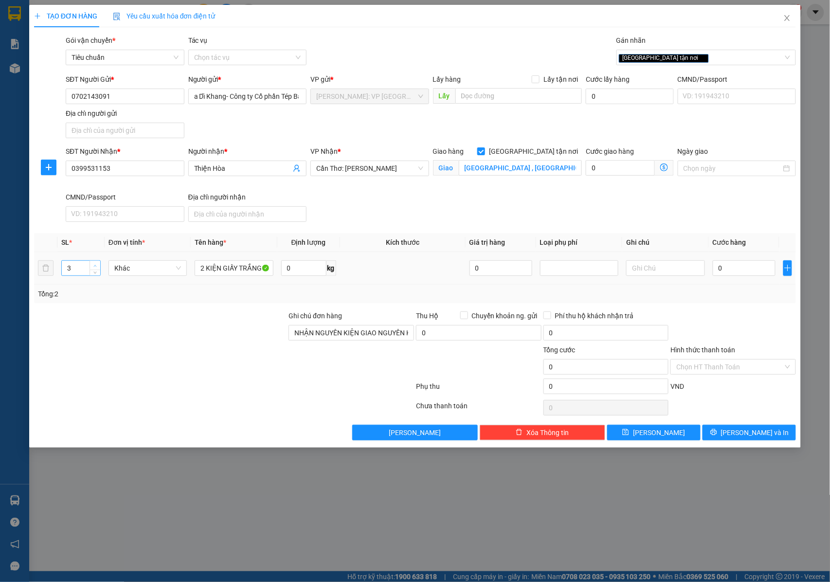
click at [94, 267] on icon "up" at bounding box center [95, 266] width 3 height 2
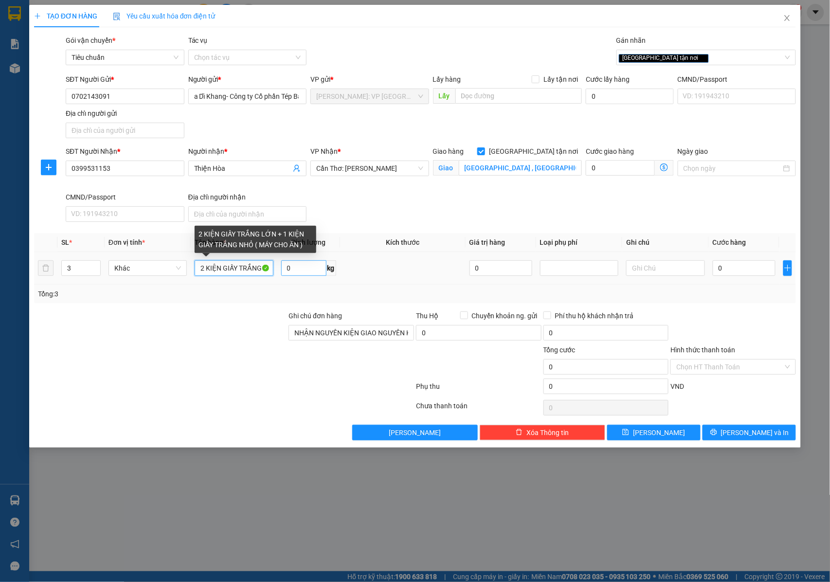
drag, startPoint x: 239, startPoint y: 270, endPoint x: 294, endPoint y: 269, distance: 55.0
click at [294, 269] on tr "3 Khác 2 KIỆN GIẤY TRẮNG LỚN + 1 KIỆN GIẤY TRẮNG NHỎ ( MÁY CHO ĂN ) 0 kg 0 0" at bounding box center [415, 268] width 763 height 33
click at [241, 276] on input "2 KIỆN GIẤY TRẮNG LỚN + 1 KIỆN GIẤY TRẮNG NHỎ ( MÁY CHO ĂN )" at bounding box center [234, 268] width 78 height 16
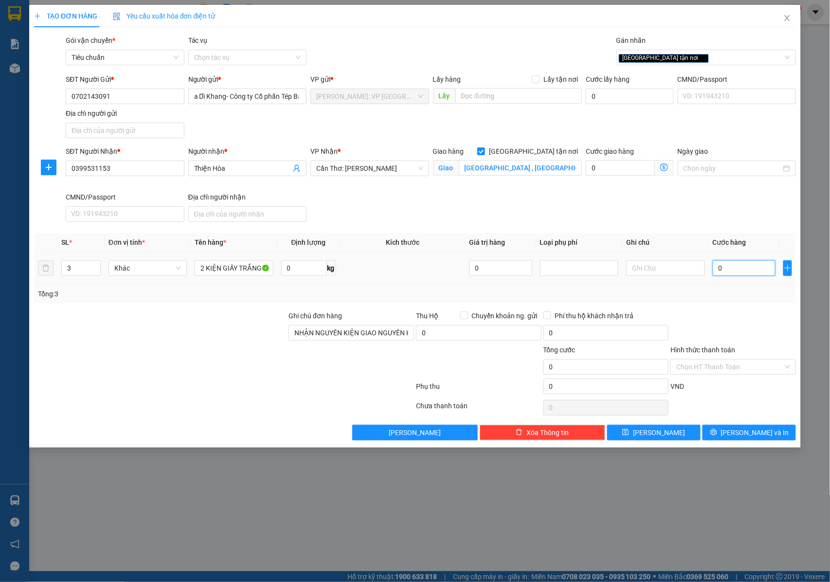
click at [717, 267] on input "0" at bounding box center [744, 268] width 63 height 16
type input "2"
type input "28"
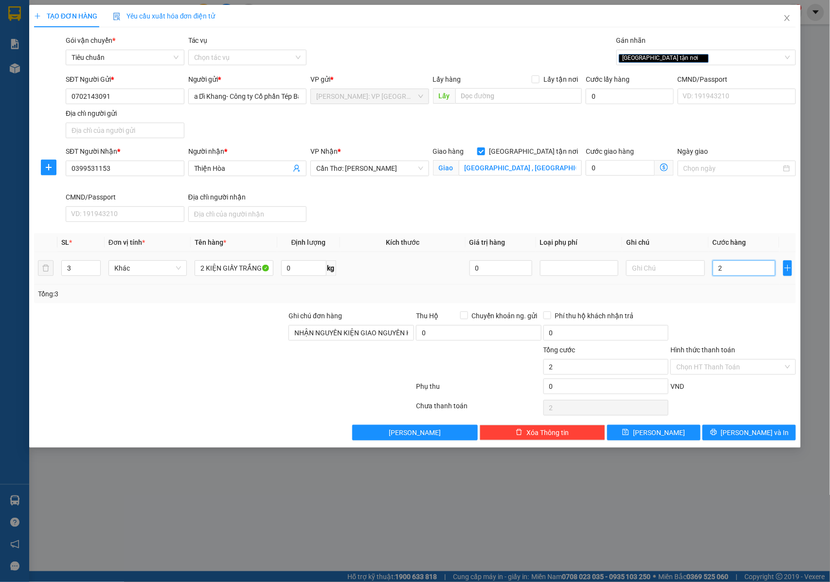
type input "28"
type input "280"
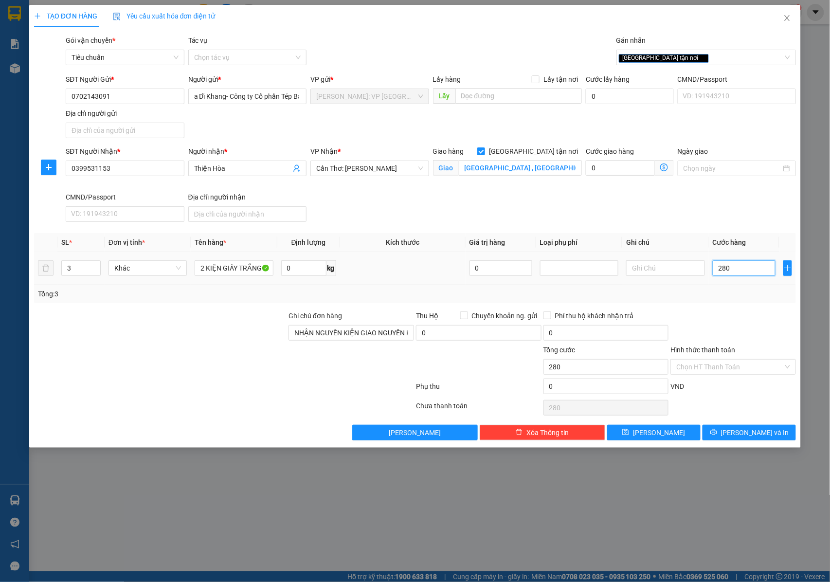
type input "2.800"
type input "28.000"
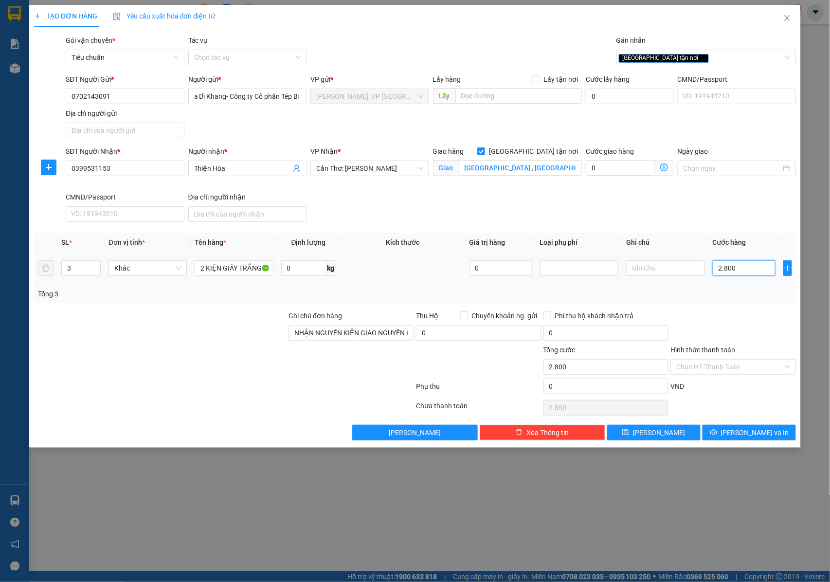
type input "28.000"
type input "280.000"
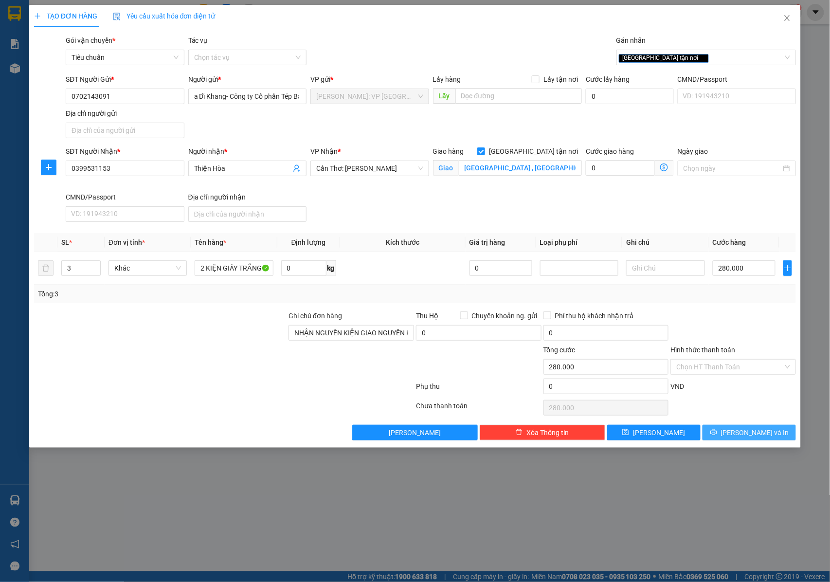
click at [721, 435] on button "Lưu và In" at bounding box center [749, 433] width 93 height 16
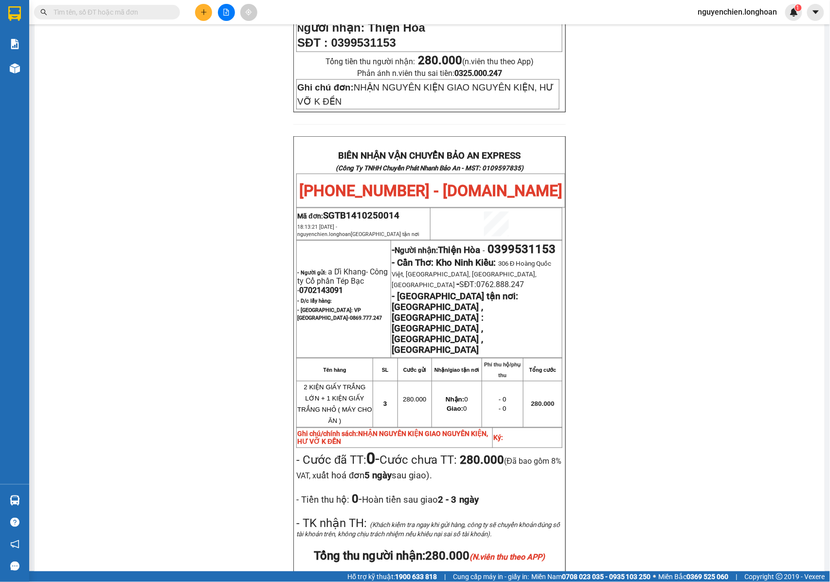
scroll to position [389, 0]
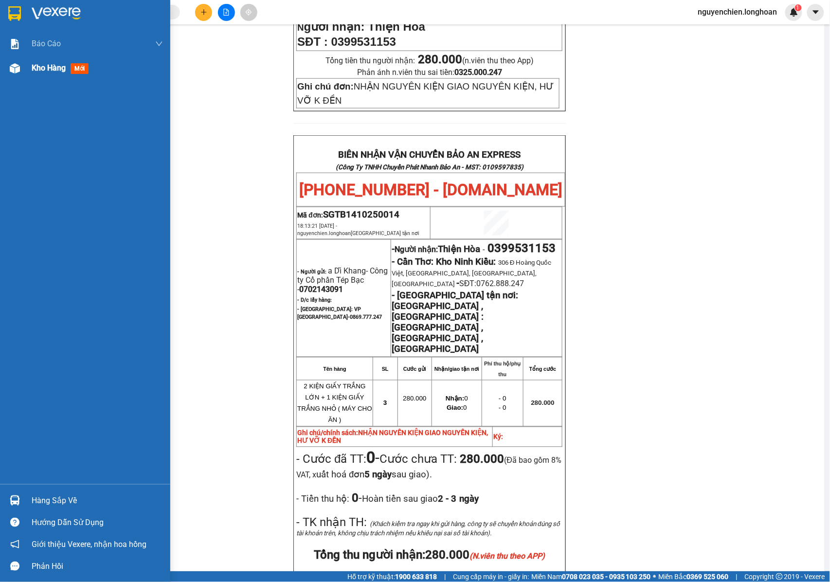
click at [15, 71] on img at bounding box center [15, 68] width 10 height 10
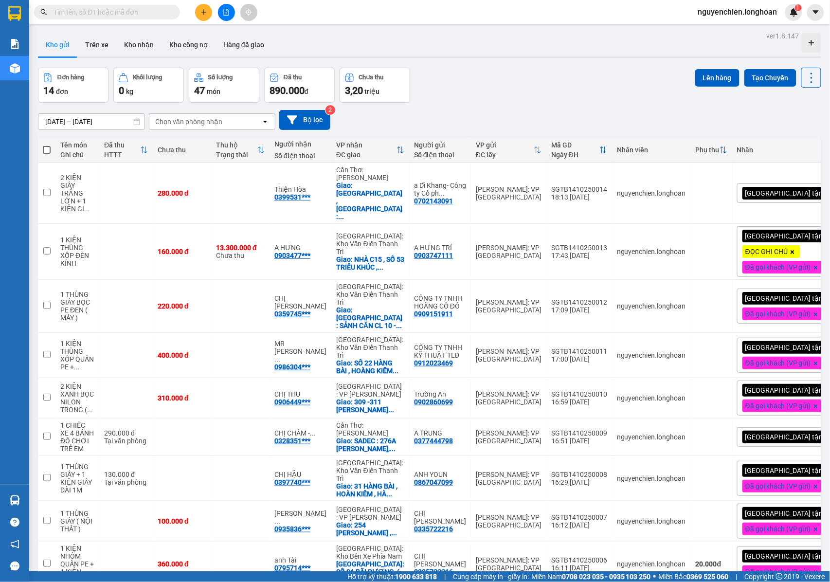
click at [199, 18] on button at bounding box center [203, 12] width 17 height 17
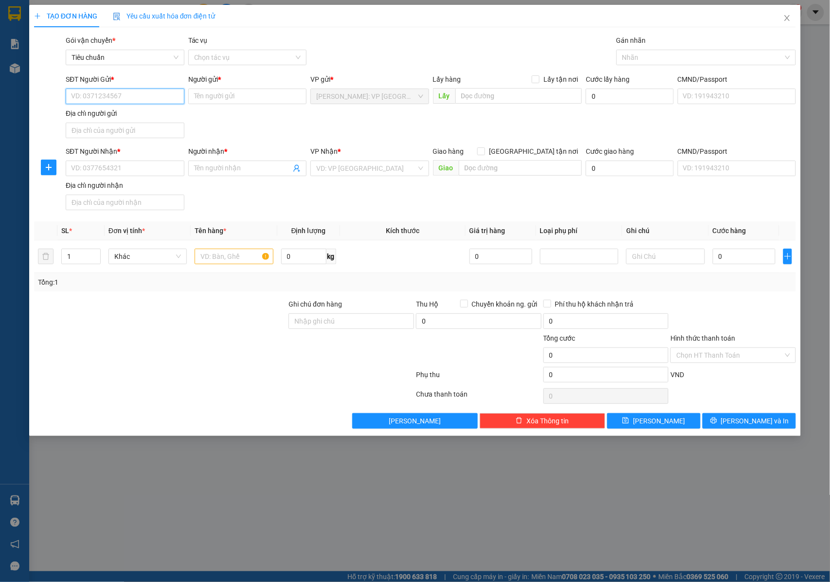
click at [131, 96] on input "SĐT Người Gửi *" at bounding box center [125, 97] width 119 height 16
click at [117, 172] on input "SĐT Người Nhận *" at bounding box center [125, 169] width 119 height 16
paste input "0913848759"
click at [144, 168] on input "0913848759" at bounding box center [125, 169] width 119 height 16
type input "0913848759"
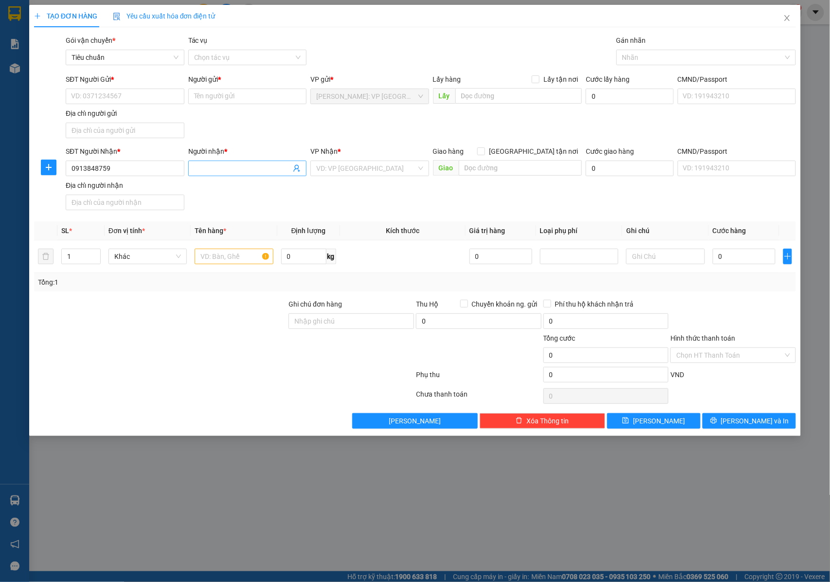
click at [222, 168] on input "Người nhận *" at bounding box center [242, 168] width 97 height 11
paste input "Trần Thanh Tuân"
type input "Trần Thanh Tuân"
click at [357, 165] on input "search" at bounding box center [366, 168] width 100 height 15
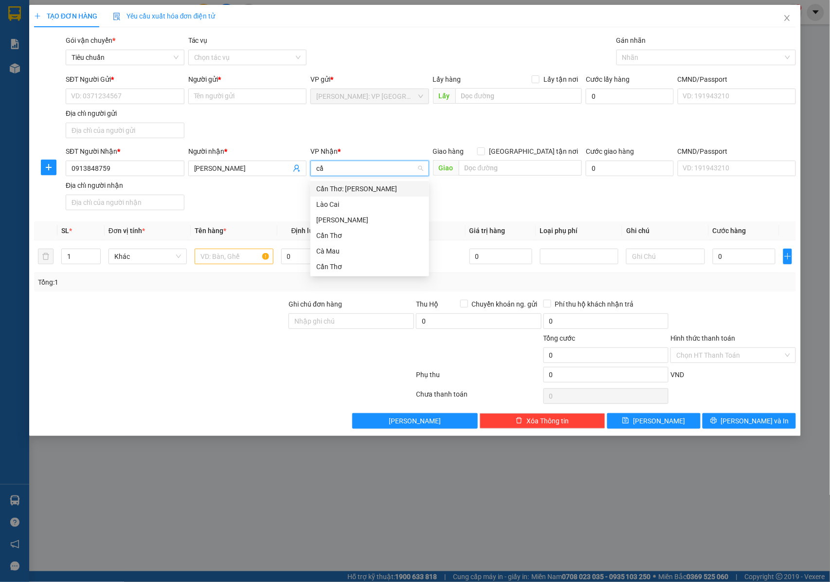
type input "cần"
click at [364, 188] on div "Cần Thơ: [PERSON_NAME]" at bounding box center [369, 188] width 107 height 11
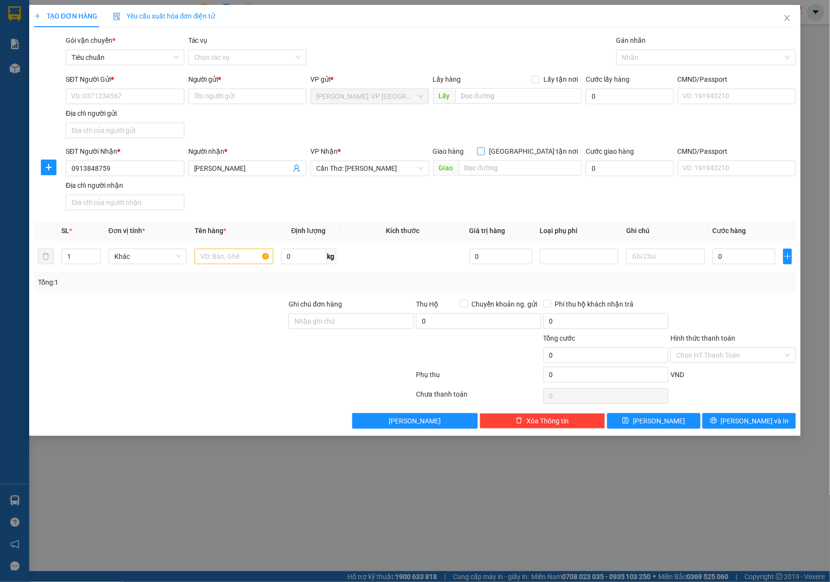
click at [484, 152] on input "[GEOGRAPHIC_DATA] tận nơi" at bounding box center [480, 150] width 7 height 7
checkbox input "true"
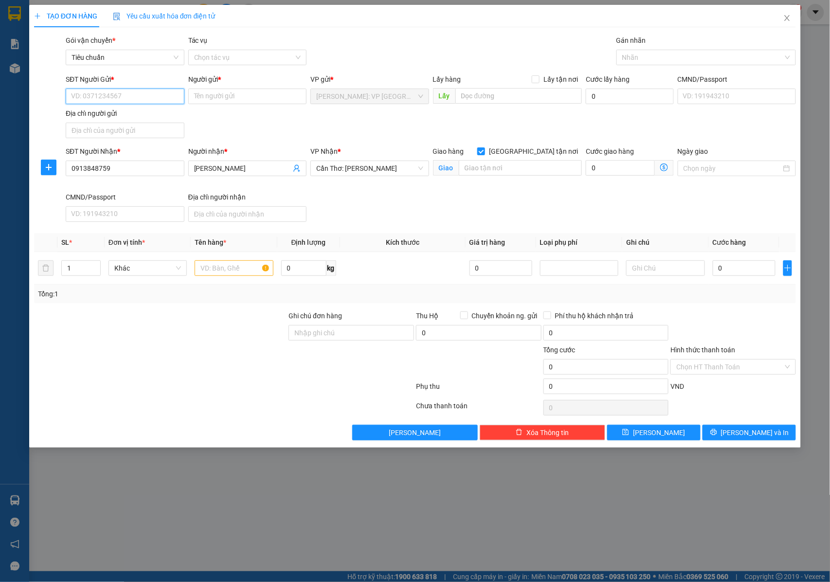
click at [138, 98] on input "SĐT Người Gửi *" at bounding box center [125, 97] width 119 height 16
click at [129, 94] on input "SĐT Người Gửi *" at bounding box center [125, 97] width 119 height 16
paste input "0702143091"
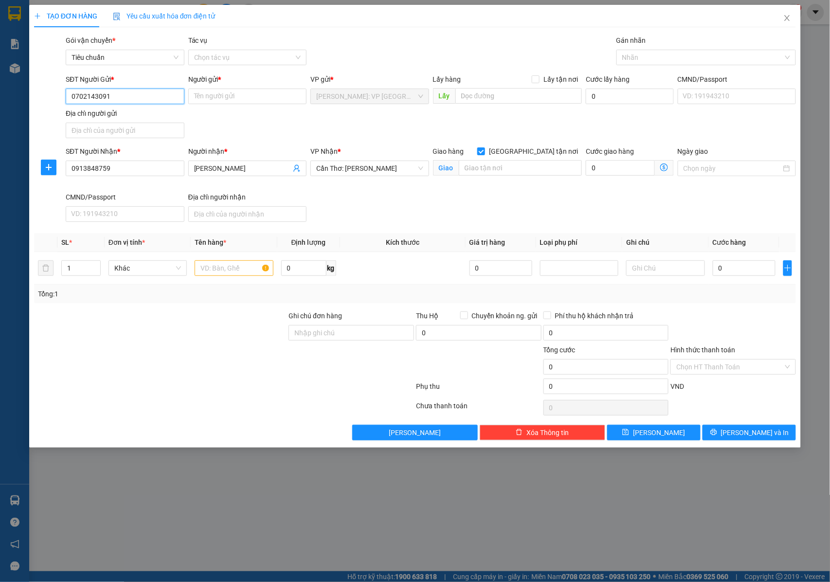
type input "0702143091"
click at [129, 94] on input "0702143091" at bounding box center [125, 97] width 119 height 16
click at [137, 120] on div "0702143091 - a Dĩ Khang- Công ty Cổ phần Tép Bạc" at bounding box center [149, 116] width 155 height 11
type input "a Dĩ Khang- Công ty Cổ phần Tép Bạc"
type input "0702143091"
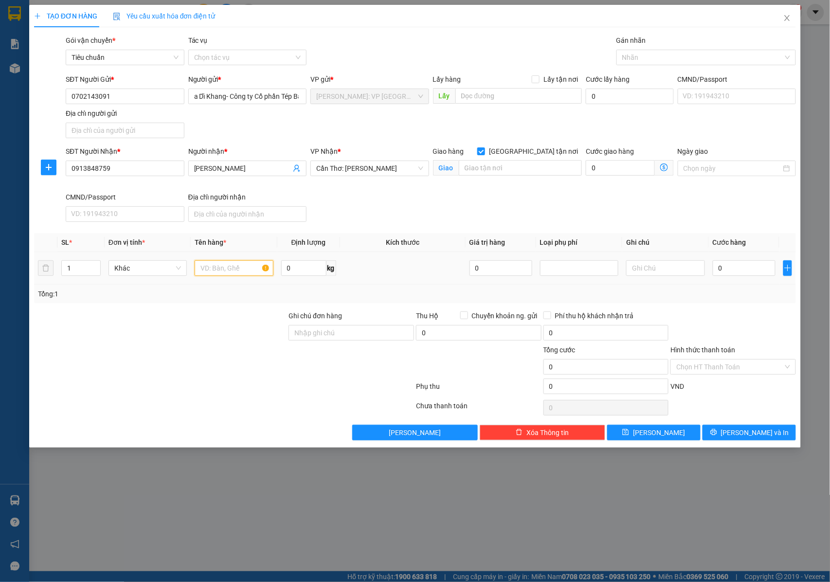
click at [218, 270] on input "text" at bounding box center [234, 268] width 78 height 16
type input "1 KIỆN GIẤY NHỎ ( MOTOR )"
drag, startPoint x: 326, startPoint y: 340, endPoint x: 331, endPoint y: 340, distance: 5.8
click at [326, 340] on input "Ghi chú đơn hàng" at bounding box center [352, 333] width 126 height 16
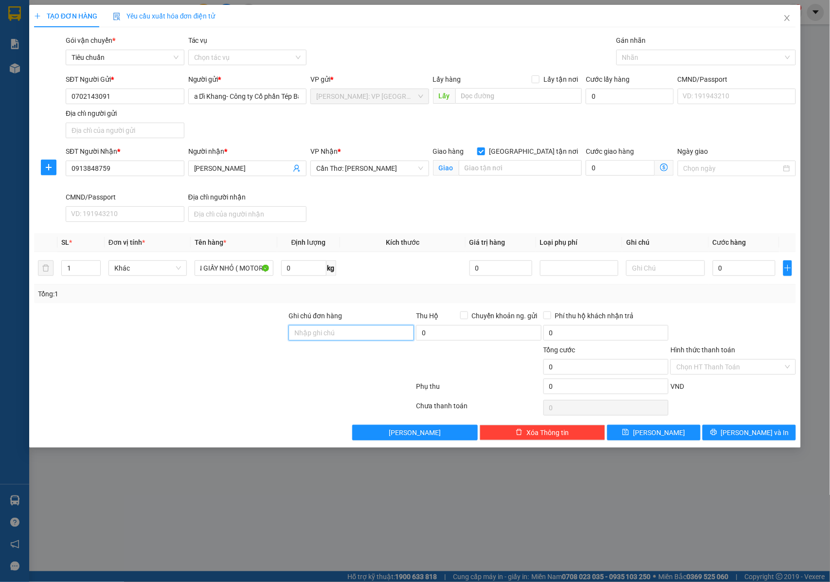
scroll to position [0, 0]
type input "NHẬN NGUYÊN KIỆN GIAO NGUYÊN KIỆN, HƯ VỠ K ĐỀN"
click at [637, 53] on div at bounding box center [701, 58] width 165 height 12
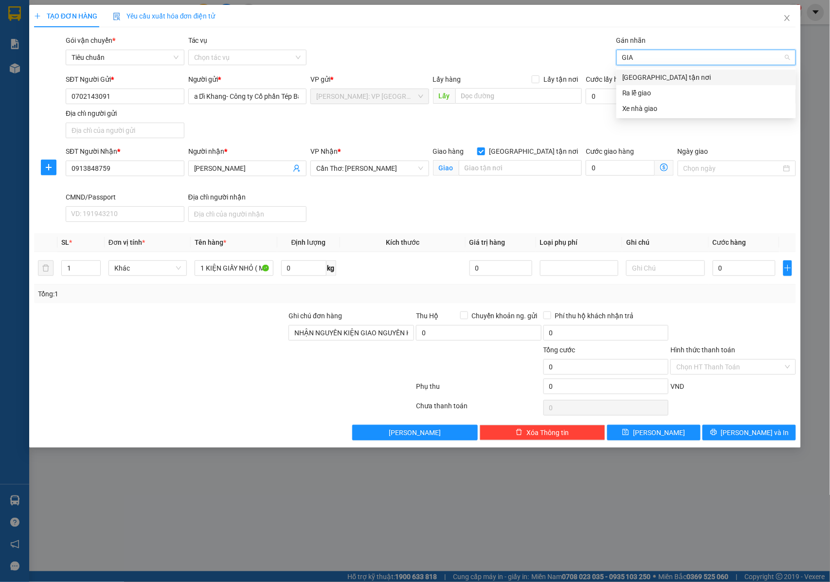
type input "GIAO"
click at [639, 81] on div "[GEOGRAPHIC_DATA] tận nơi" at bounding box center [706, 77] width 168 height 11
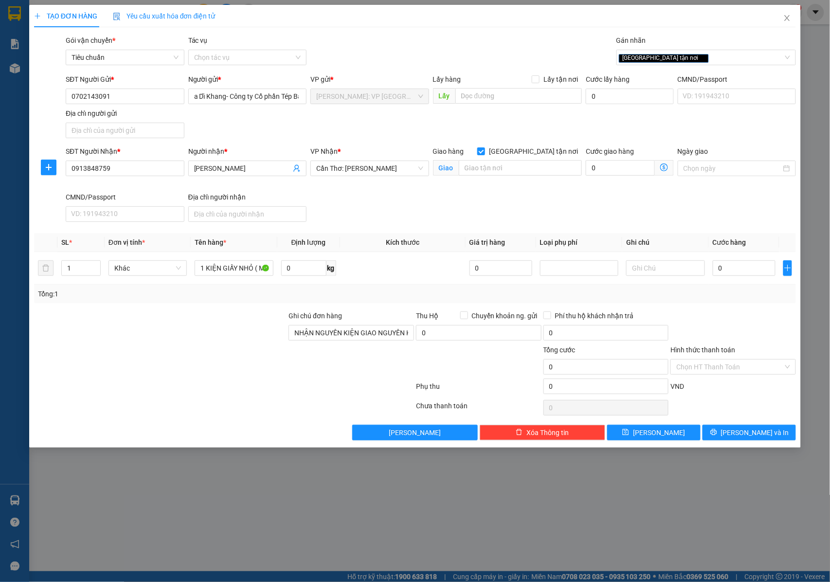
click at [480, 183] on div "Giao hàng Giao tận nơi Giao" at bounding box center [507, 169] width 153 height 46
click at [481, 170] on input "text" at bounding box center [520, 168] width 123 height 16
paste input "Giồng Me, Phường 2, TP. Bạc Liêu, Bạc Liêu"
type input "TP BẠC LIÊU : Giồng Me, Phường 2, TP. Bạc Liêu, Bạc Liêu"
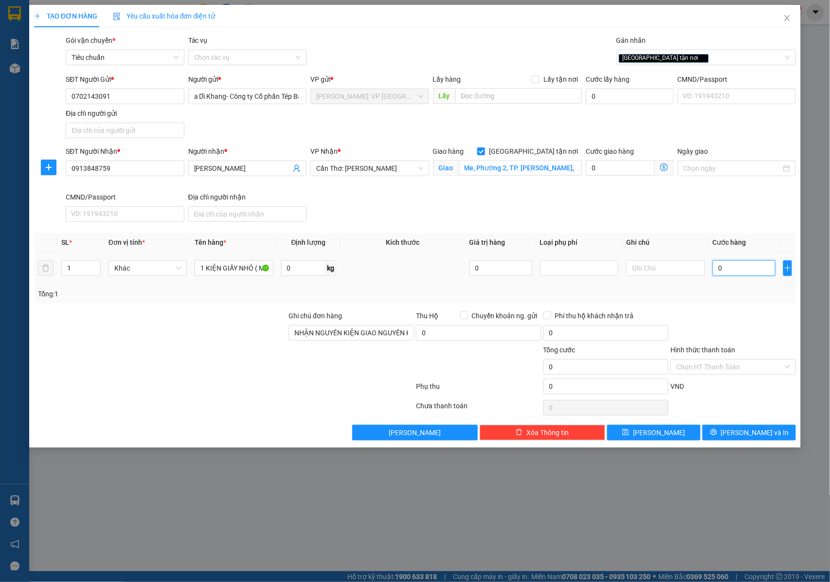
click at [737, 274] on input "0" at bounding box center [744, 268] width 63 height 16
type input "8"
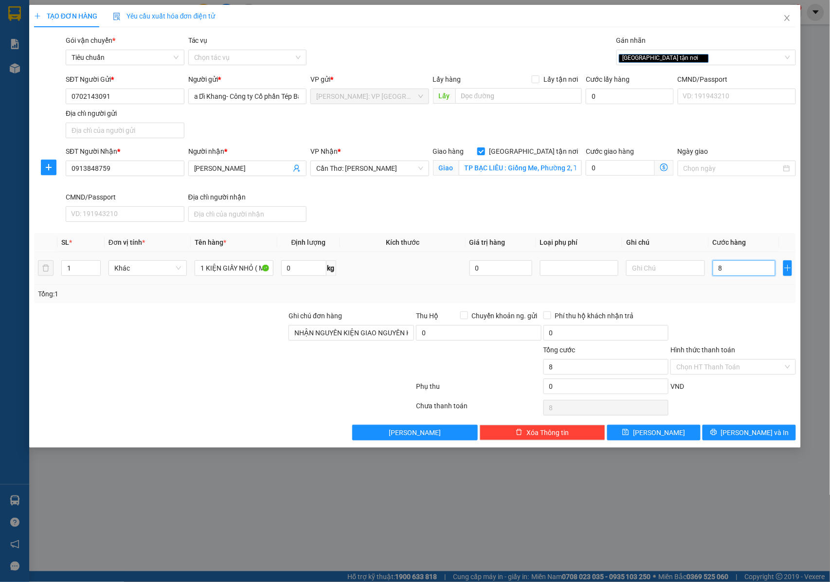
type input "80"
type input "800"
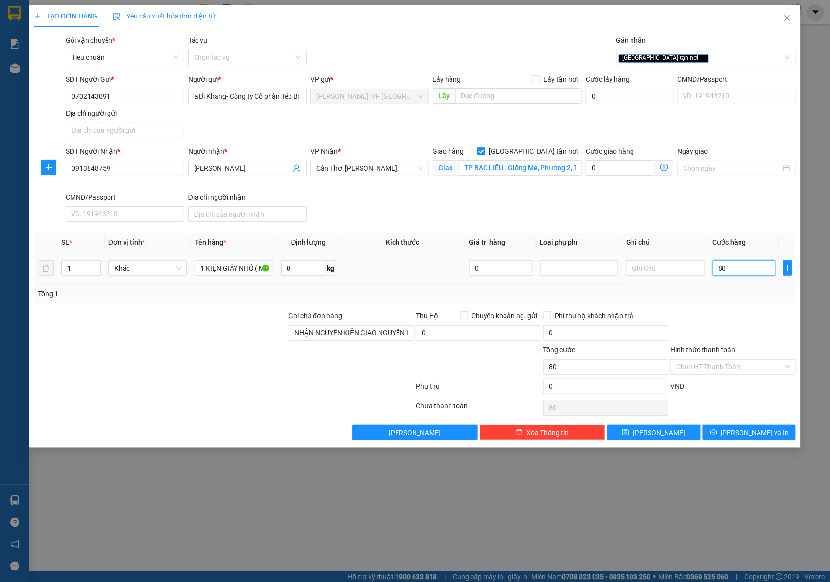
type input "800"
type input "8.000"
type input "80.000"
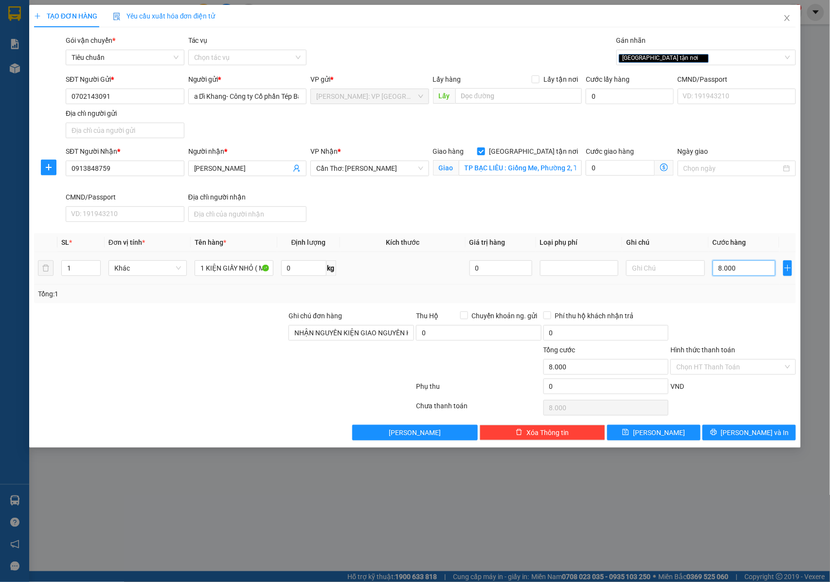
type input "80.000"
click at [717, 435] on icon "printer" at bounding box center [714, 432] width 6 height 6
click at [124, 170] on input "0913848759" at bounding box center [125, 169] width 119 height 16
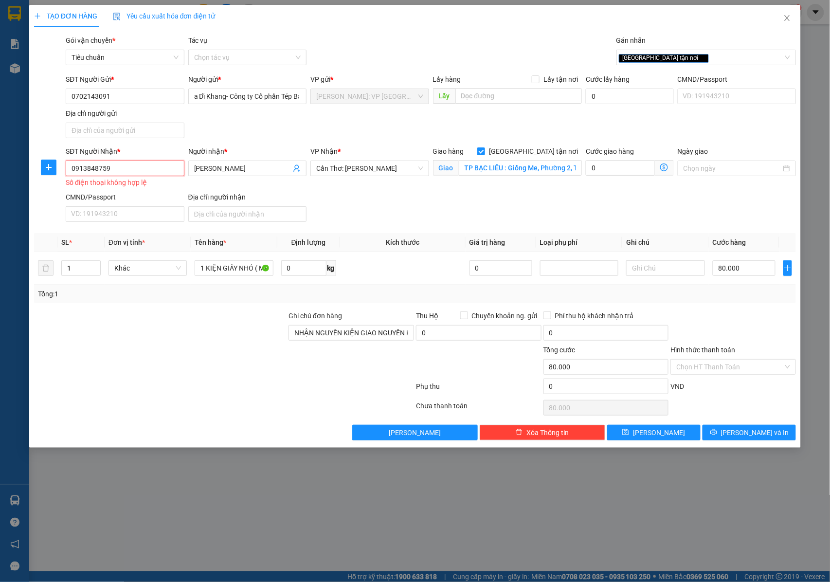
click at [73, 172] on input "0913848759" at bounding box center [125, 169] width 119 height 16
click at [73, 169] on input "0913848759" at bounding box center [125, 169] width 119 height 16
click at [73, 170] on input "0913848759" at bounding box center [125, 169] width 119 height 16
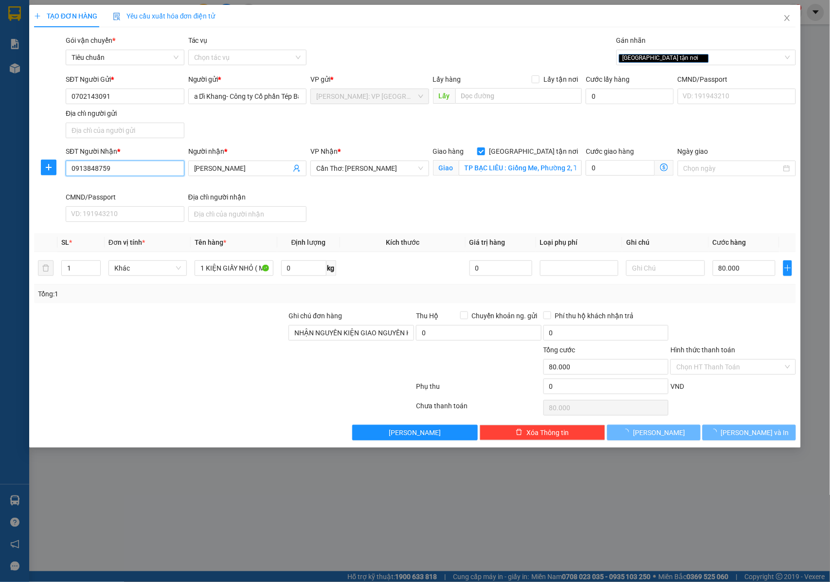
drag, startPoint x: 118, startPoint y: 168, endPoint x: 69, endPoint y: 168, distance: 49.2
click at [69, 168] on input "0913848759" at bounding box center [125, 169] width 119 height 16
type input "0913848759"
click at [727, 429] on button "Lưu và In" at bounding box center [749, 433] width 93 height 16
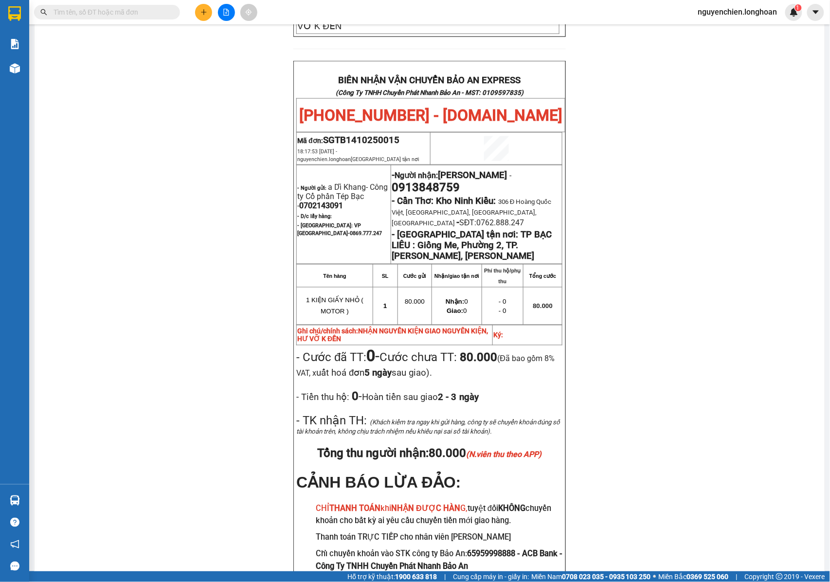
scroll to position [327, 0]
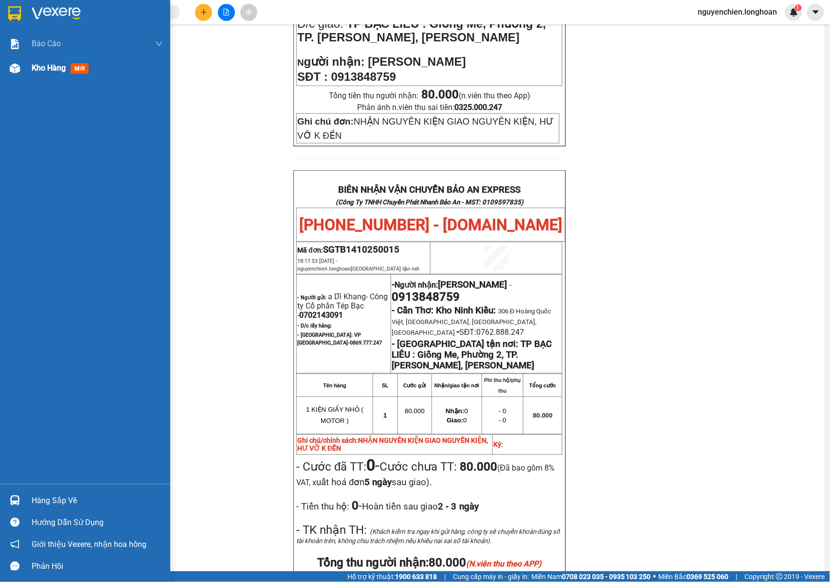
click at [10, 65] on img at bounding box center [15, 68] width 10 height 10
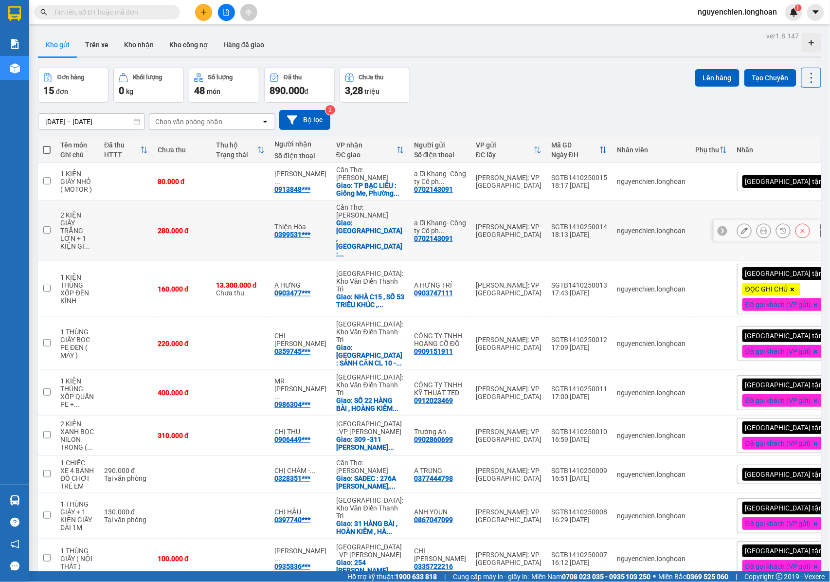
click at [761, 231] on icon at bounding box center [764, 230] width 7 height 7
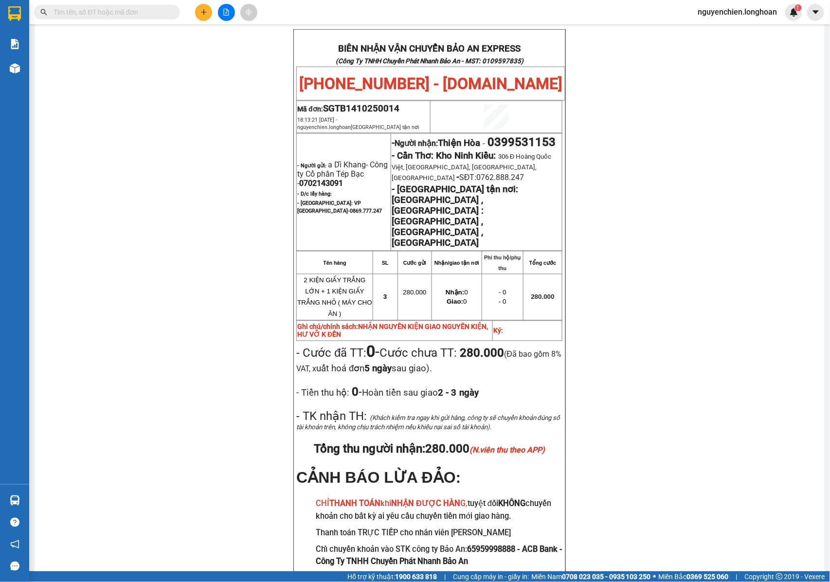
scroll to position [519, 0]
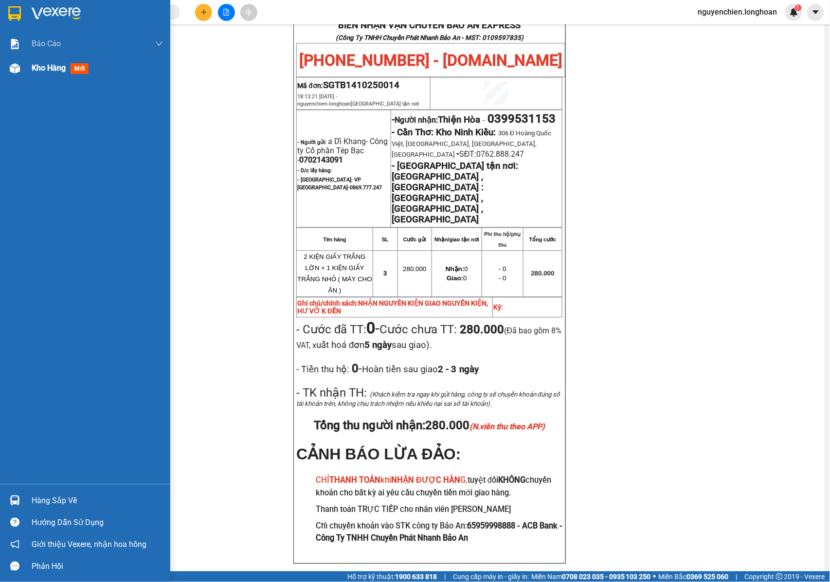
click at [10, 70] on img at bounding box center [15, 68] width 10 height 10
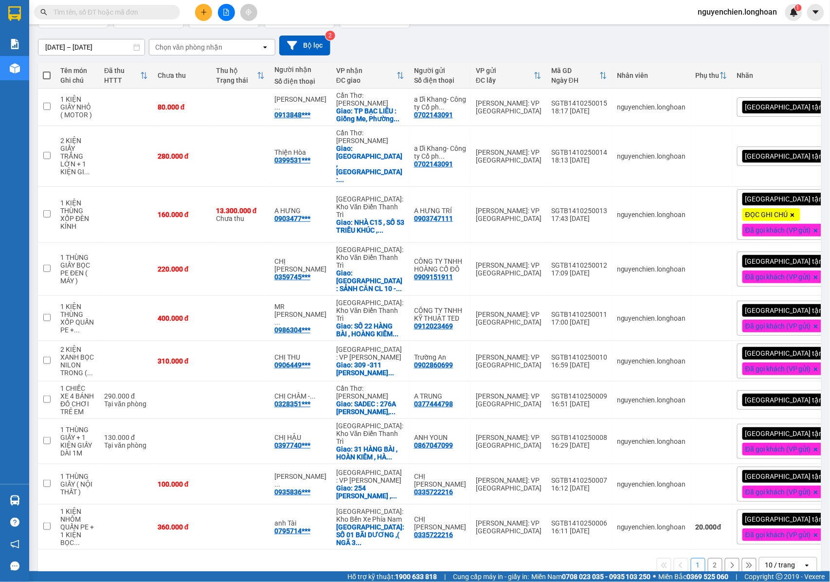
scroll to position [76, 0]
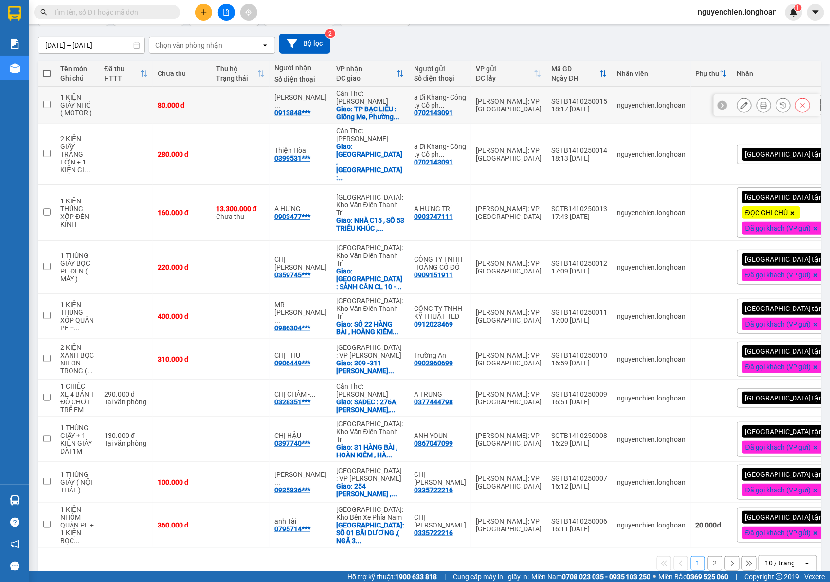
click at [761, 109] on icon at bounding box center [764, 105] width 7 height 7
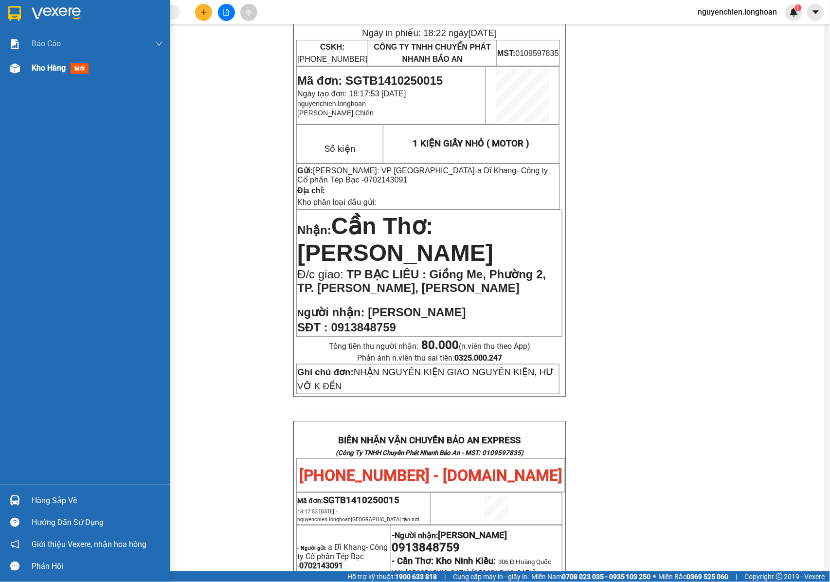
click at [12, 71] on img at bounding box center [15, 68] width 10 height 10
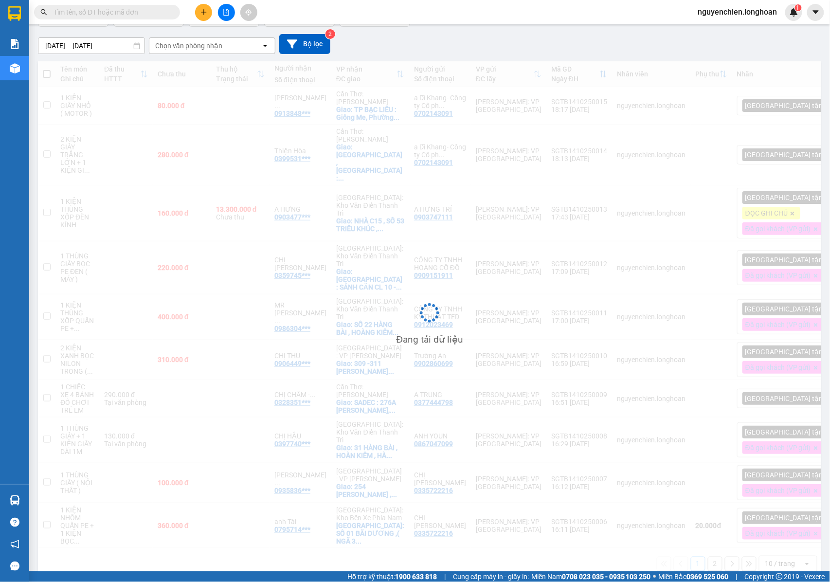
scroll to position [76, 0]
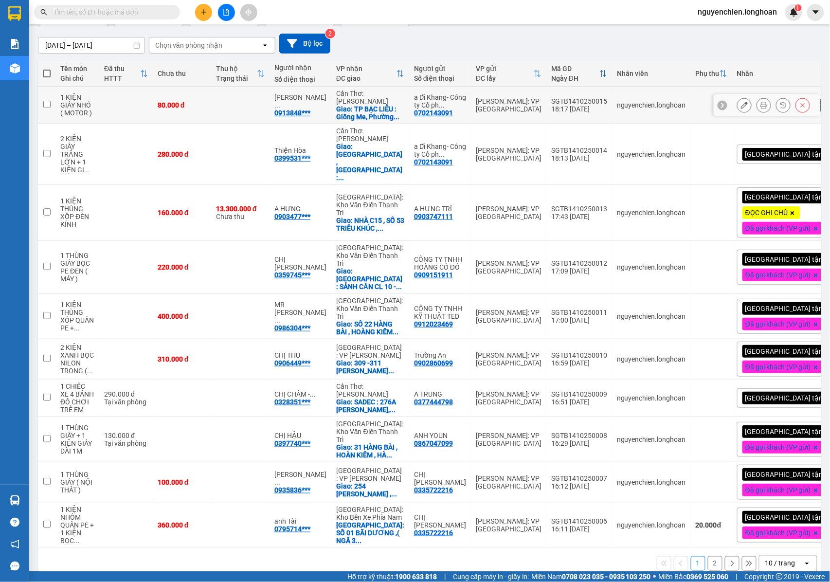
click at [757, 109] on button at bounding box center [764, 105] width 14 height 17
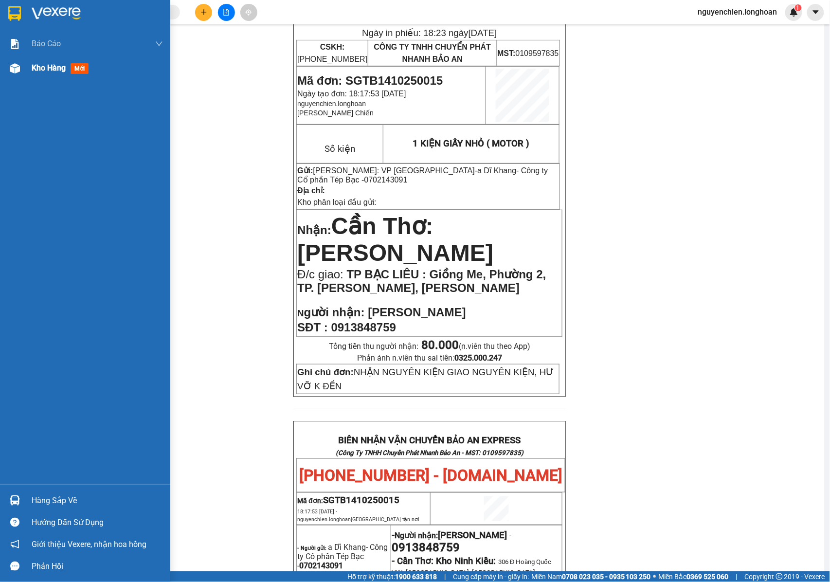
click at [18, 73] on img at bounding box center [15, 68] width 10 height 10
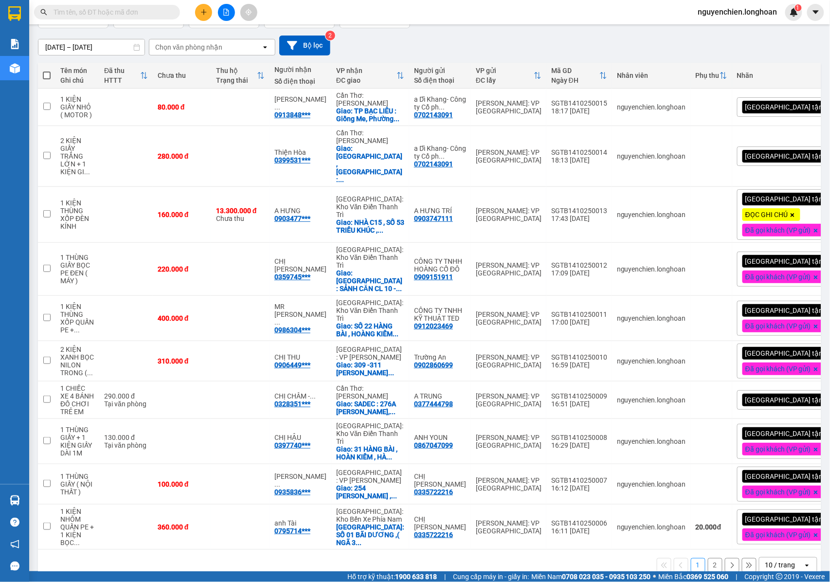
scroll to position [76, 0]
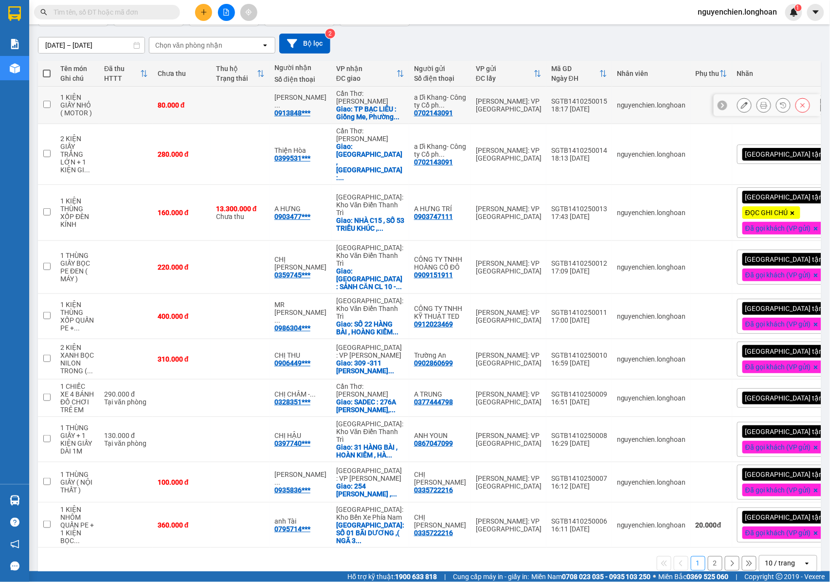
click at [78, 88] on td "1 KIỆN GIẤY NHỎ ( MOTOR )" at bounding box center [77, 105] width 44 height 37
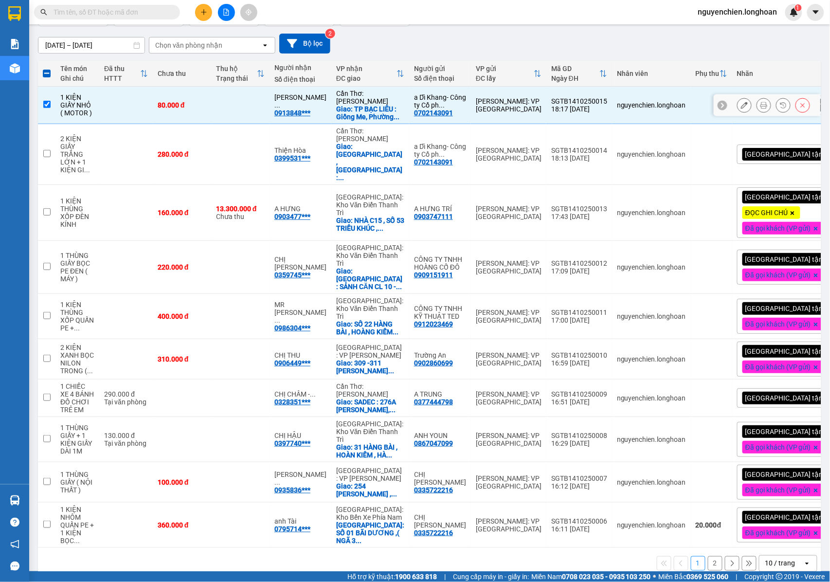
click at [41, 111] on td at bounding box center [47, 105] width 18 height 37
checkbox input "false"
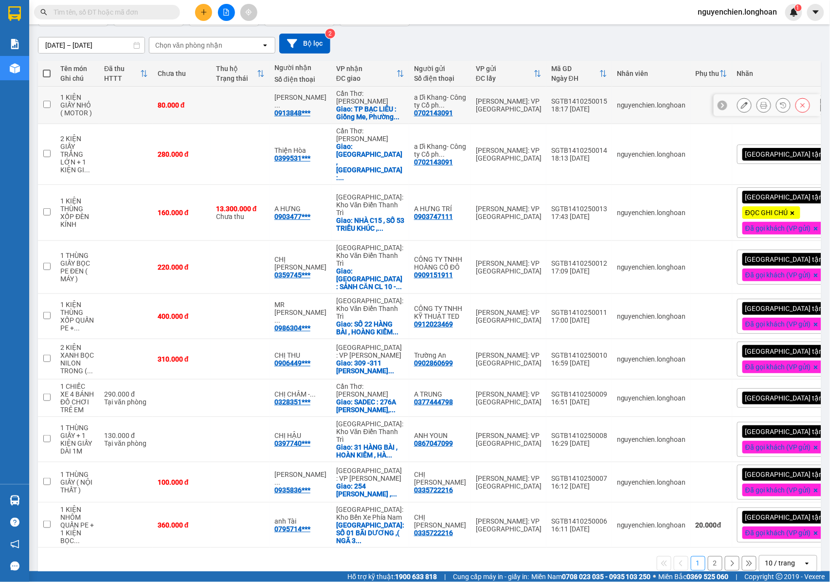
scroll to position [0, 0]
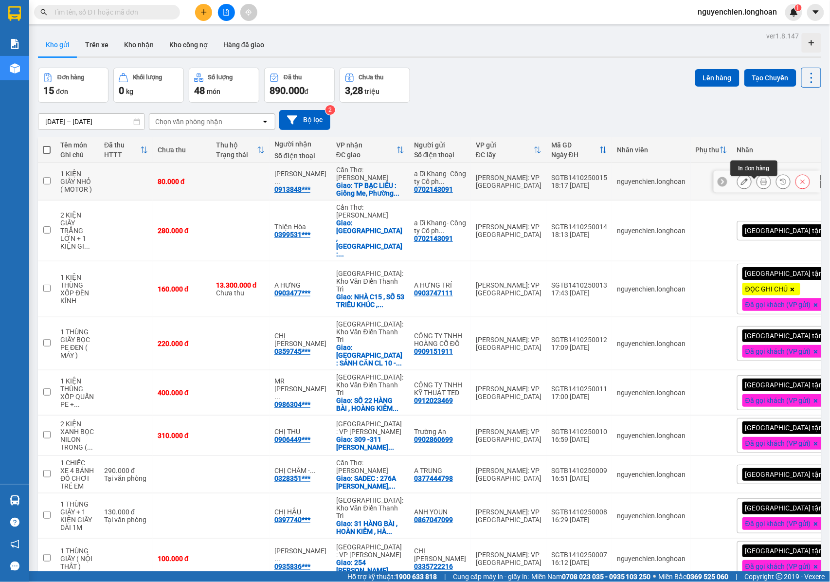
click at [761, 185] on icon at bounding box center [764, 181] width 7 height 7
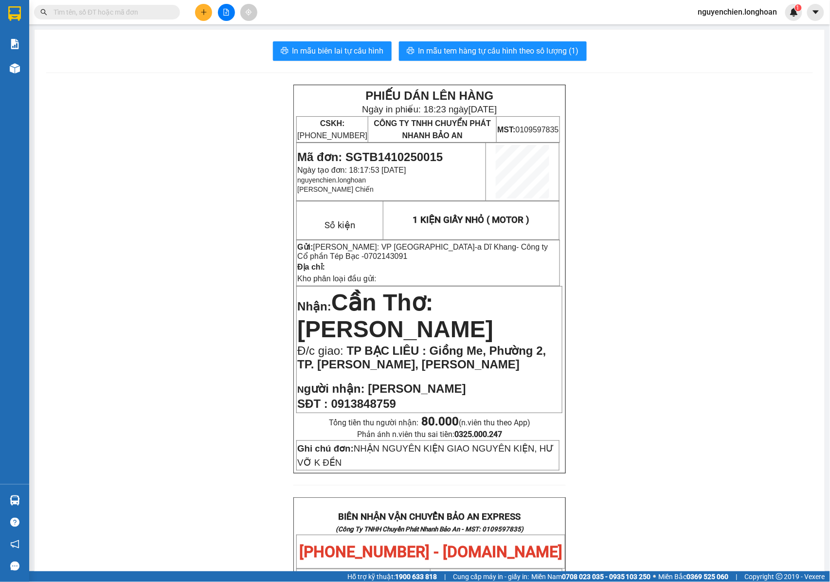
drag, startPoint x: 466, startPoint y: 388, endPoint x: 435, endPoint y: 390, distance: 31.7
click at [435, 390] on p "N gười nhận: Trần Thanh Tuân" at bounding box center [429, 389] width 264 height 14
click at [445, 393] on span "Trần Thanh Tuân" at bounding box center [417, 388] width 98 height 13
drag, startPoint x: 464, startPoint y: 390, endPoint x: 369, endPoint y: 395, distance: 95.5
click at [369, 395] on p "N gười nhận: Trần Thanh Tuân" at bounding box center [429, 389] width 264 height 14
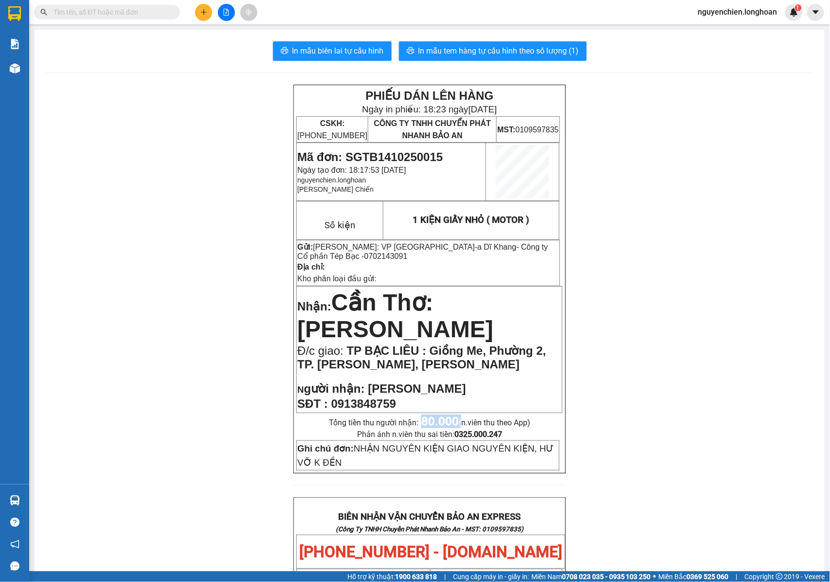
drag, startPoint x: 417, startPoint y: 426, endPoint x: 454, endPoint y: 424, distance: 37.0
click at [454, 424] on span "80.000 (n.viên thu theo App)" at bounding box center [475, 422] width 109 height 9
click at [456, 405] on p "SĐT : 0913848759" at bounding box center [429, 404] width 264 height 14
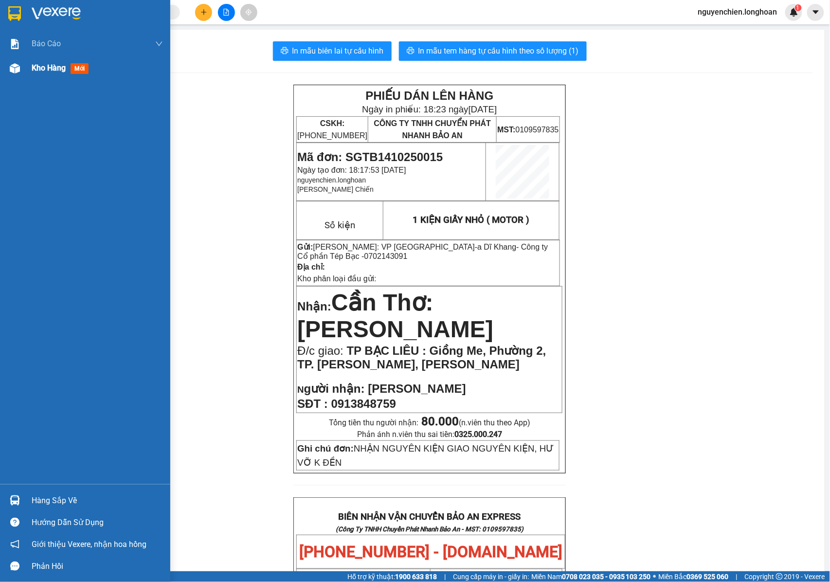
click at [19, 73] on img at bounding box center [15, 68] width 10 height 10
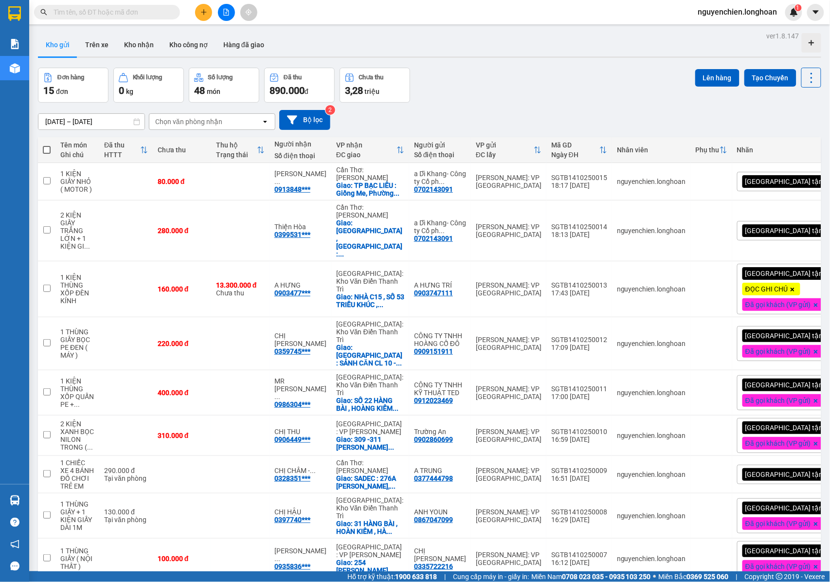
click at [785, 186] on div "[GEOGRAPHIC_DATA] tận nơi" at bounding box center [792, 181] width 110 height 19
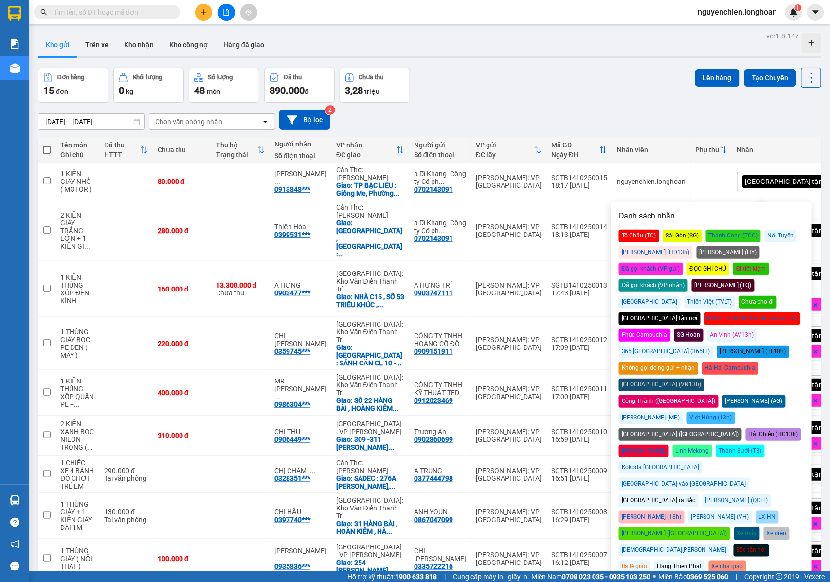
click at [683, 263] on div "Đã gọi khách (VP gửi)" at bounding box center [651, 269] width 64 height 13
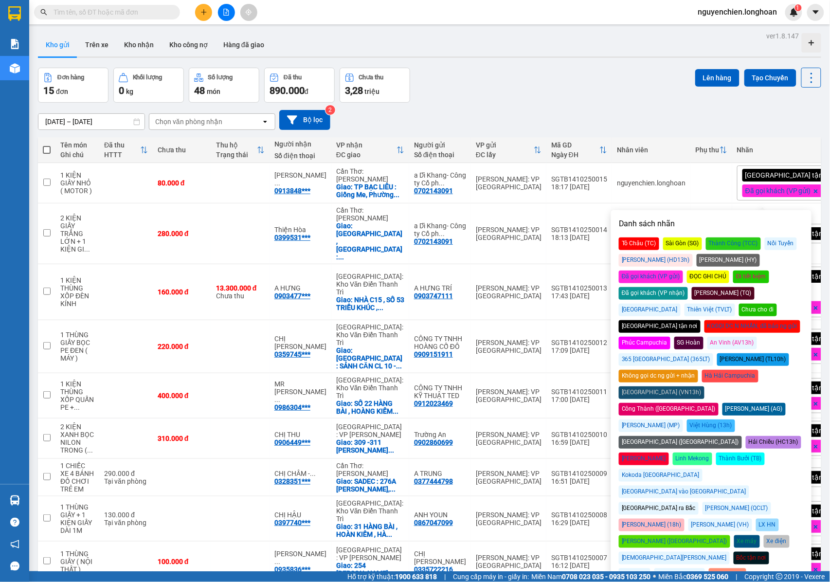
click at [619, 132] on div "15/09/2025 – 14/10/2025 Press the down arrow key to interact with the calendar …" at bounding box center [430, 120] width 784 height 35
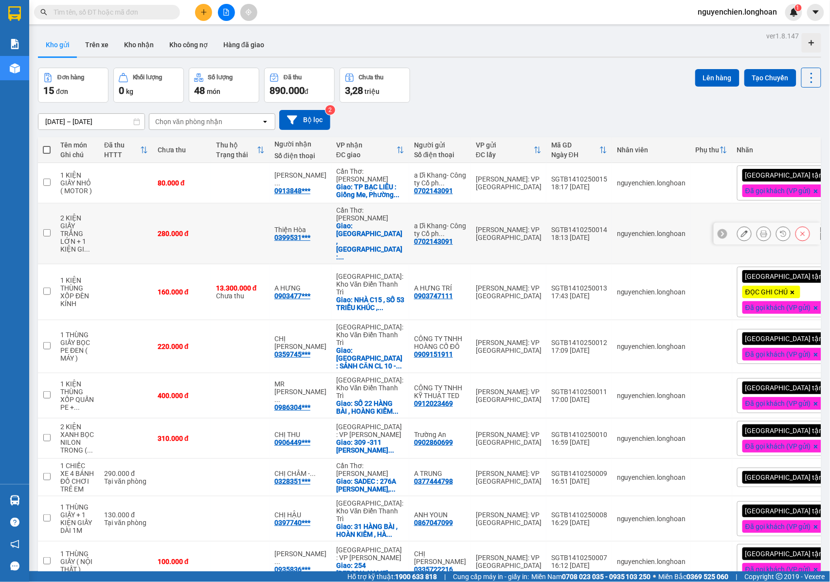
click at [757, 236] on button at bounding box center [764, 233] width 14 height 17
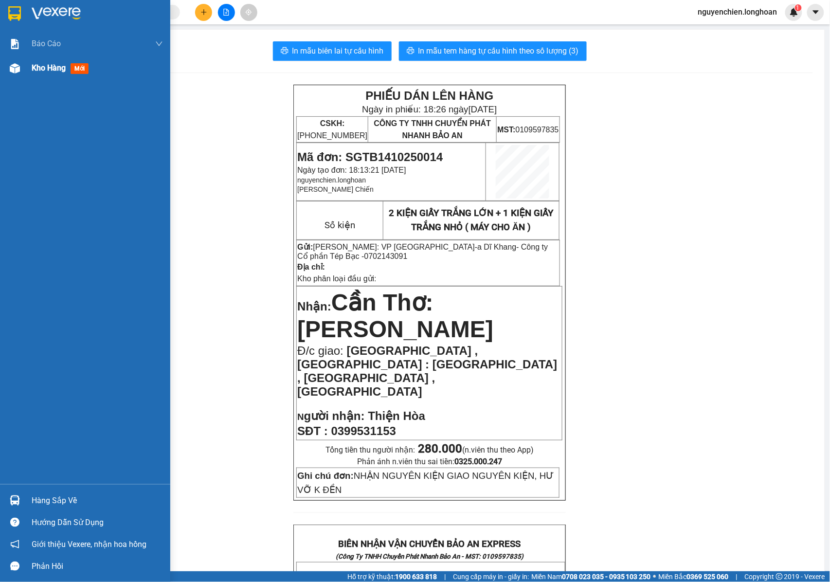
click at [8, 70] on div at bounding box center [14, 68] width 17 height 17
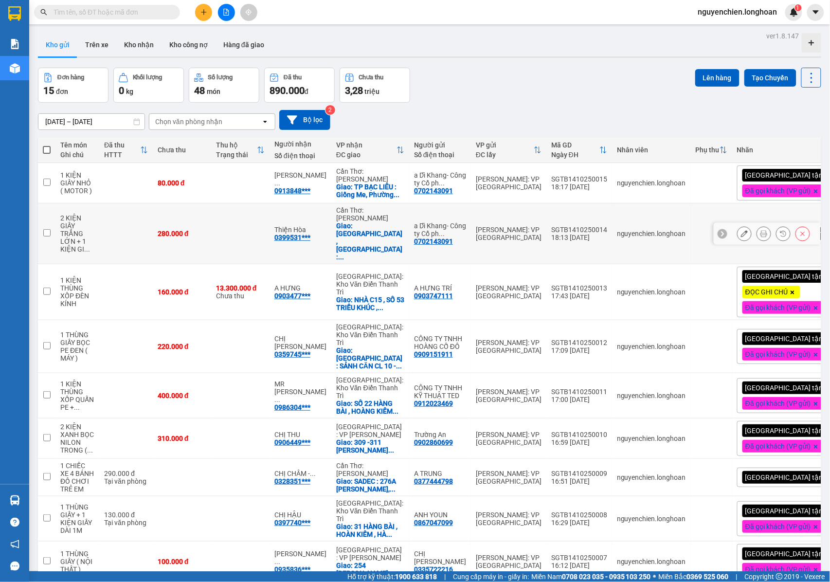
click at [758, 235] on button at bounding box center [764, 233] width 14 height 17
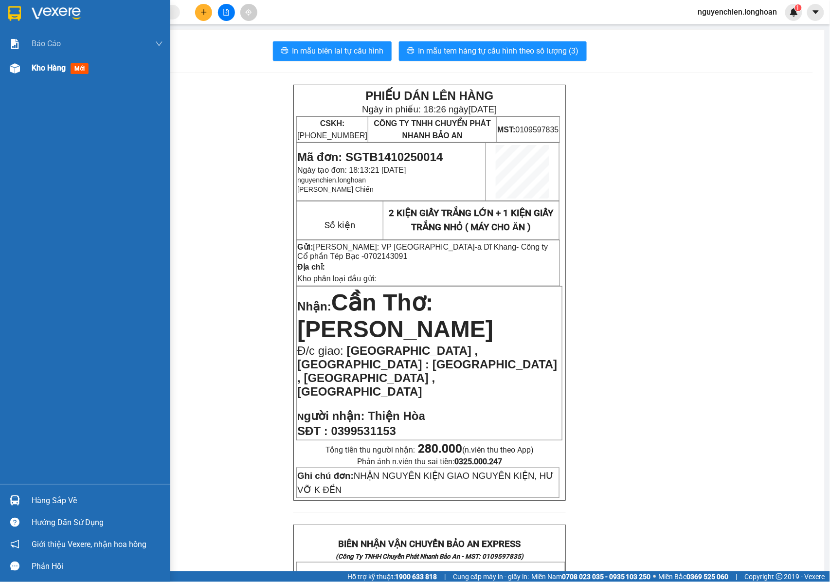
click at [18, 70] on img at bounding box center [15, 68] width 10 height 10
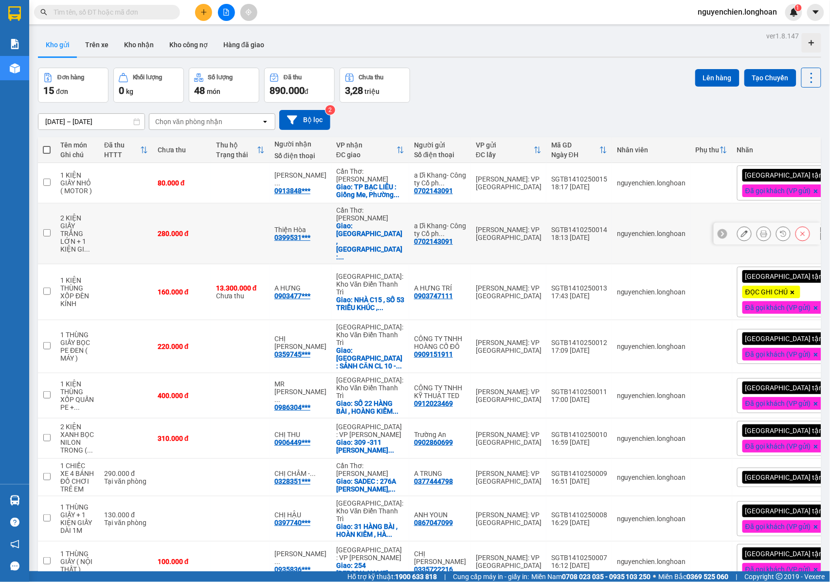
click at [741, 232] on icon at bounding box center [744, 233] width 7 height 7
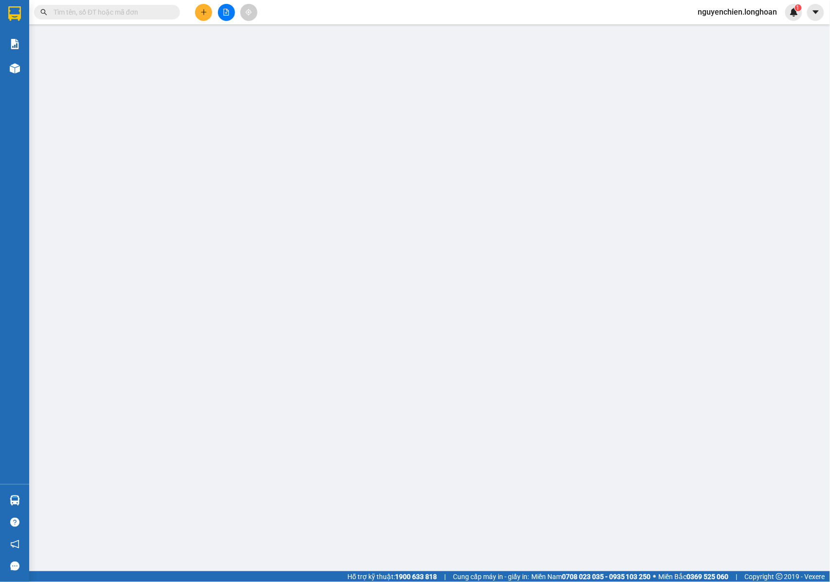
type input "0702143091"
type input "a Dĩ Khang- Công ty Cổ phần Tép Bạc"
type input "0399531153"
type input "Thiện Hòa"
checkbox input "true"
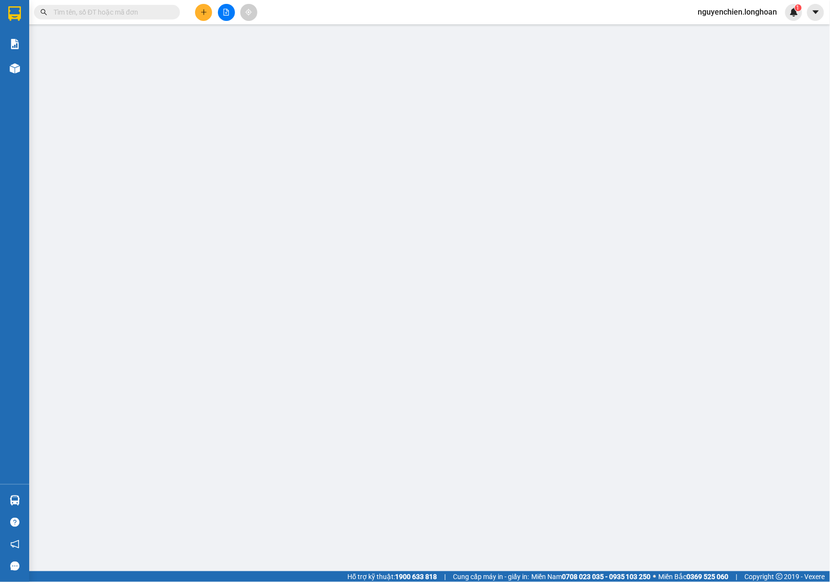
type input "MỸ XUYÊN , SÓC TRĂNG : THẠNH PHÚ , MỸ XUYÊN , SÓC TRĂNG"
type input "NHẬN NGUYÊN KIỆN GIAO NGUYÊN KIỆN, HƯ VỠ K ĐỀN"
type input "0"
type input "280.000"
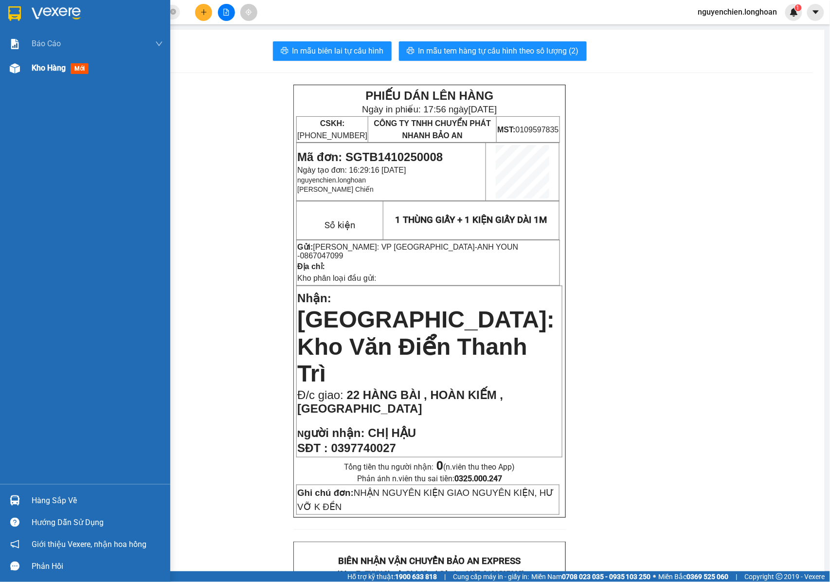
click at [24, 74] on div "Kho hàng mới" at bounding box center [85, 68] width 170 height 24
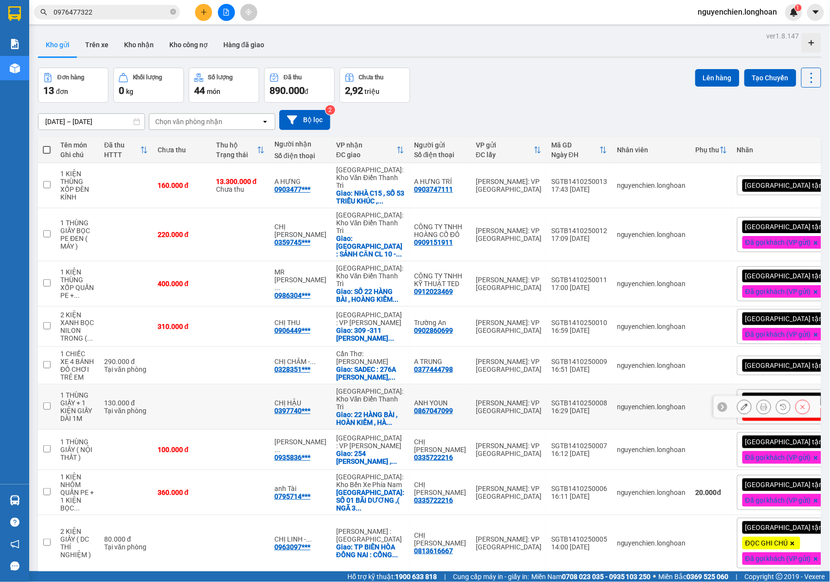
click at [741, 403] on icon at bounding box center [744, 406] width 7 height 7
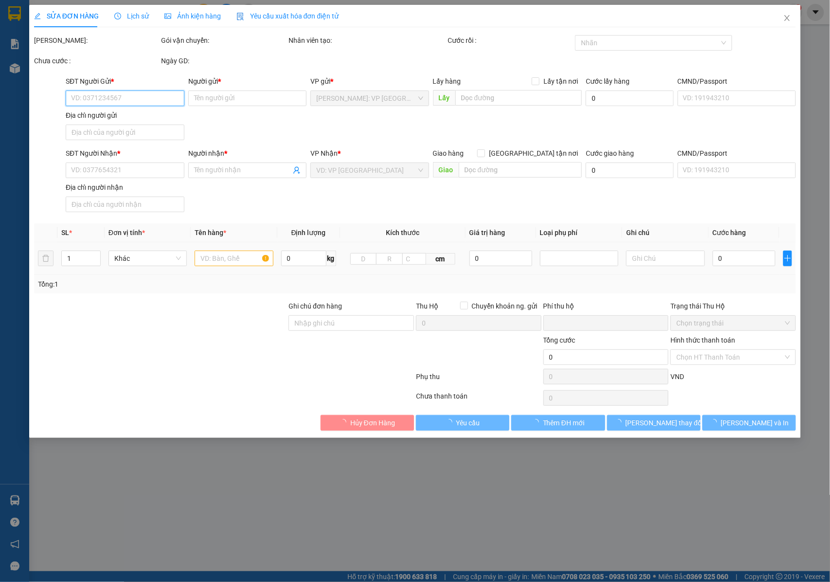
type input "0867047099"
type input "ANH YOUN"
type input "0397740027"
type input "CHỊ HẬU"
checkbox input "true"
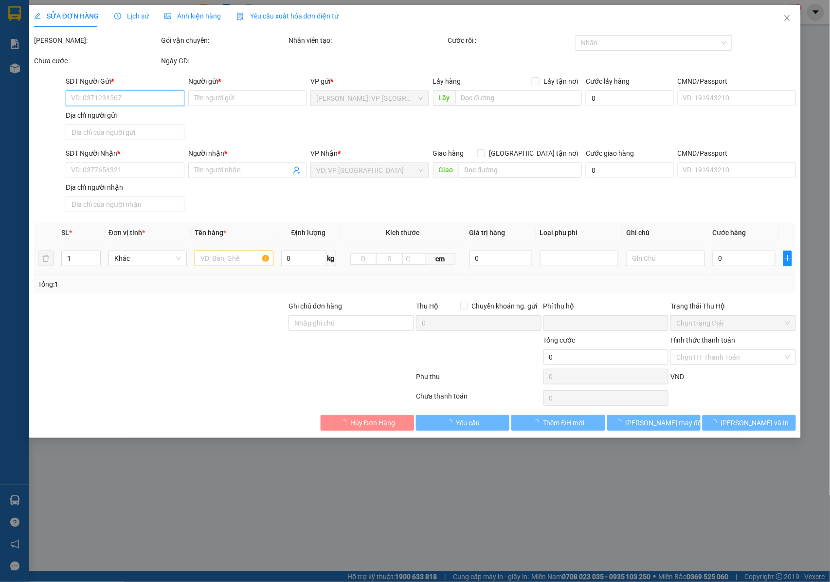
type input "22 HÀNG BÀI , HOÀN KIẾM , HÀ NỘI"
type input "NHẬN NGUYÊN KIỆN GIAO NGUYÊN KIỆN, HƯ VỠ K ĐỀN"
type input "0"
type input "130.000"
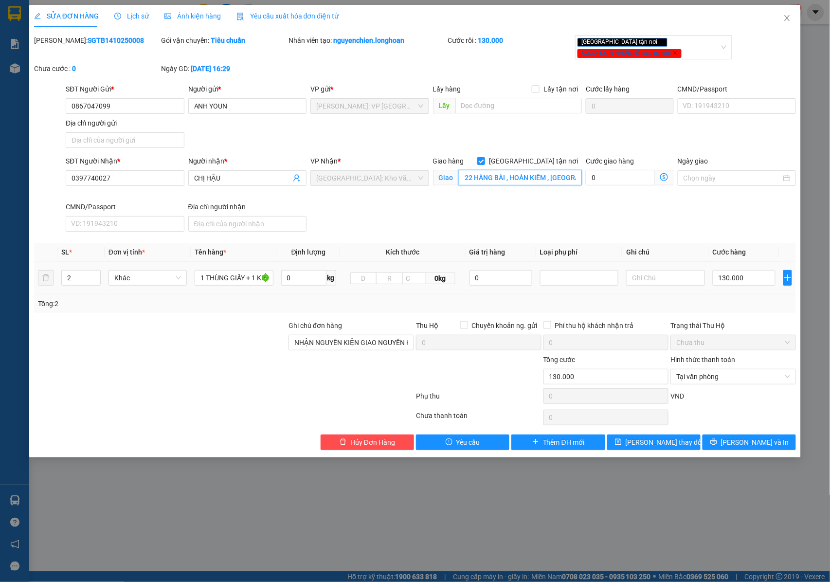
click at [472, 182] on input "22 HÀNG BÀI , HOÀN KIẾM , HÀ NỘI" at bounding box center [520, 178] width 123 height 16
click at [475, 175] on input "22 HÀNG BÀI , HOÀN KIẾM , HÀ NỘI" at bounding box center [520, 178] width 123 height 16
click at [472, 178] on input "22 HÀNG BÀI , HOÀN KIẾM , HÀ NỘI" at bounding box center [520, 178] width 123 height 16
type input "31 HÀNG BÀI , HOÀN KIẾM , [GEOGRAPHIC_DATA]"
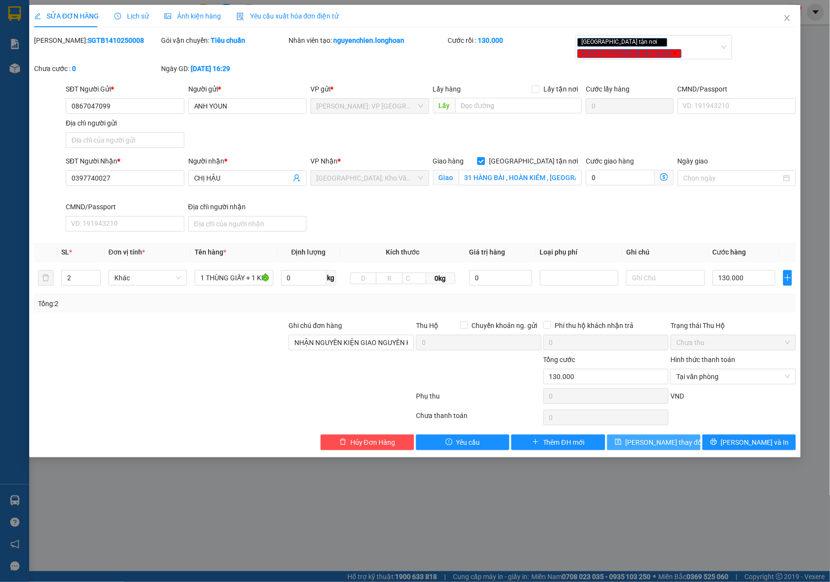
click at [651, 448] on span "[PERSON_NAME] thay đổi" at bounding box center [665, 442] width 78 height 11
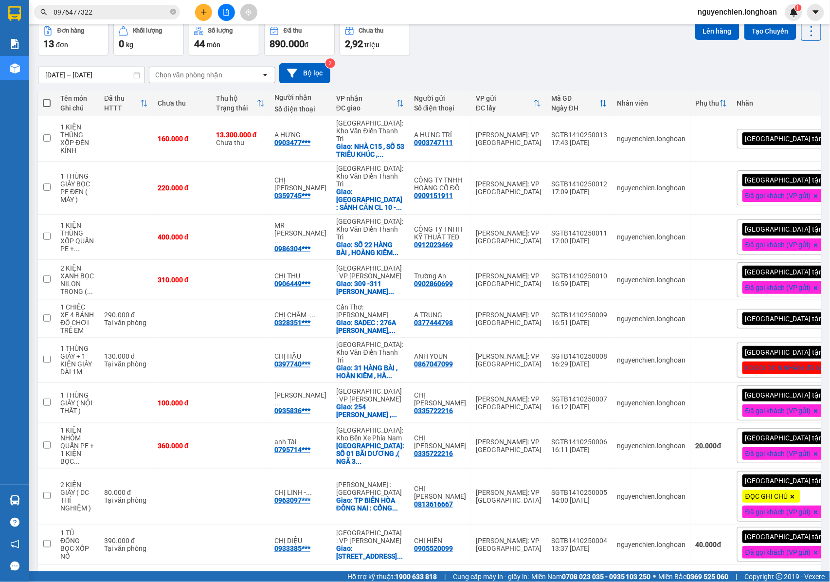
scroll to position [65, 0]
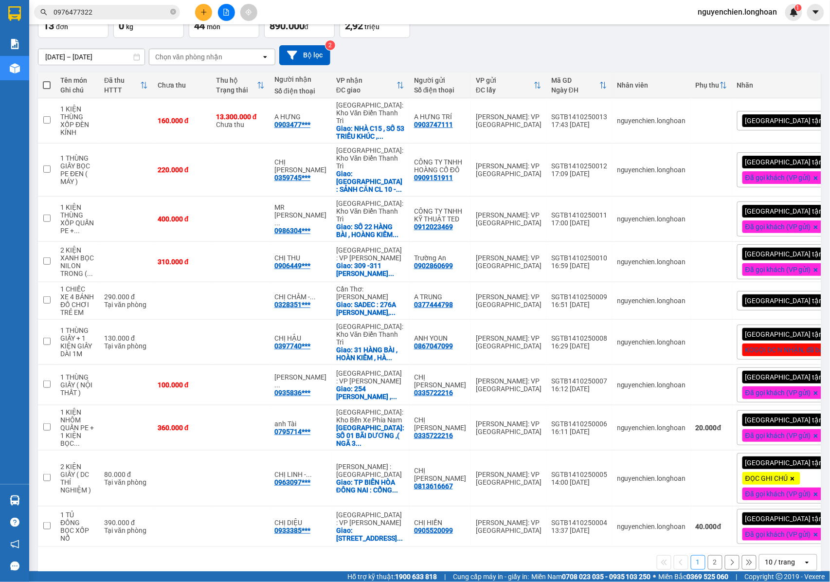
click at [283, 547] on div "1 2 10 / trang open" at bounding box center [430, 562] width 784 height 31
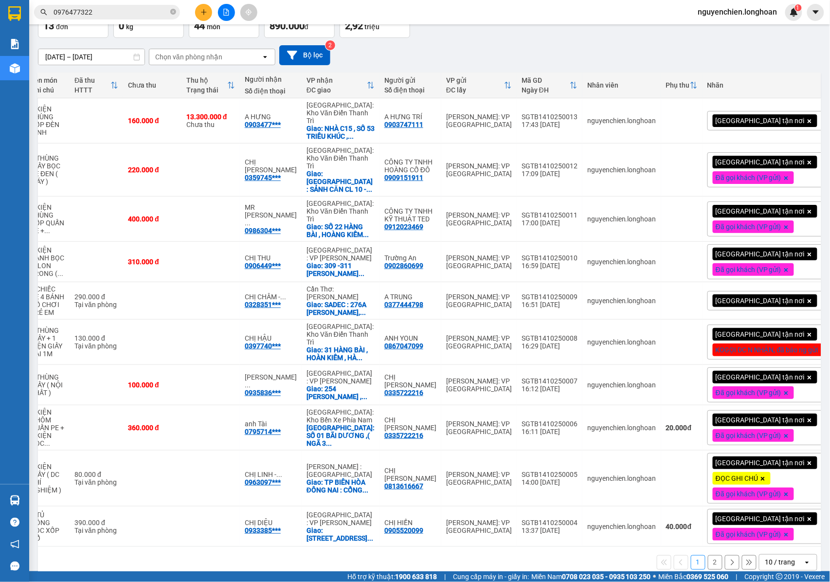
click at [821, 348] on icon at bounding box center [823, 350] width 4 height 4
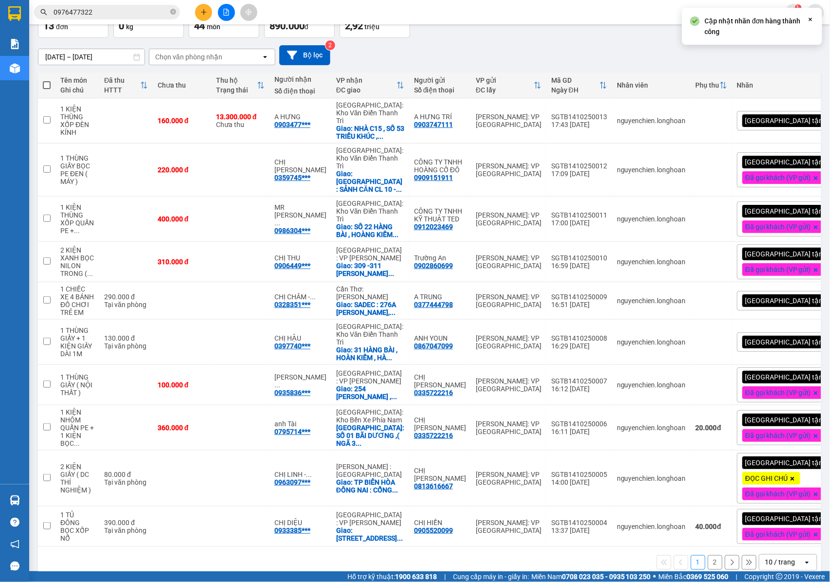
click at [794, 332] on div "[GEOGRAPHIC_DATA] tận nơi" at bounding box center [792, 341] width 110 height 19
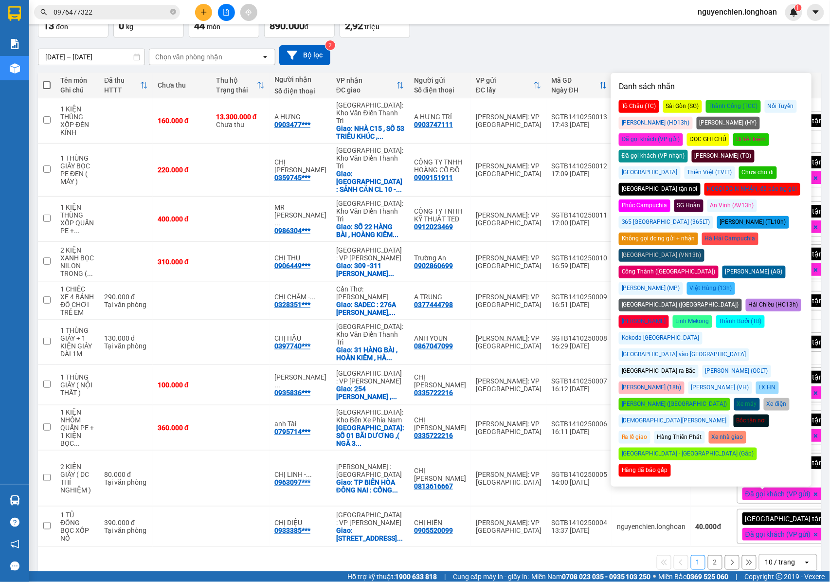
click at [683, 133] on div "Đã gọi khách (VP gửi)" at bounding box center [651, 139] width 64 height 13
click at [579, 45] on div "15/09/2025 – 14/10/2025 Press the down arrow key to interact with the calendar …" at bounding box center [430, 55] width 784 height 20
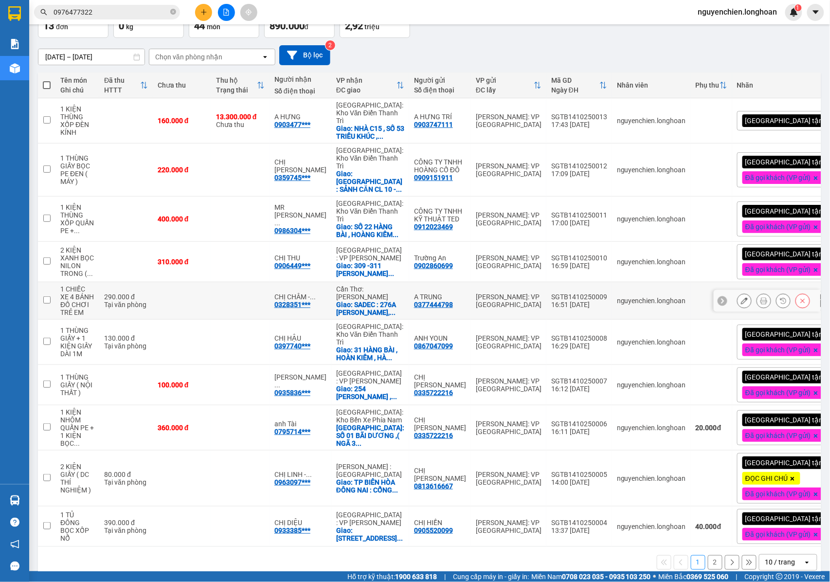
click at [761, 297] on icon at bounding box center [764, 300] width 7 height 7
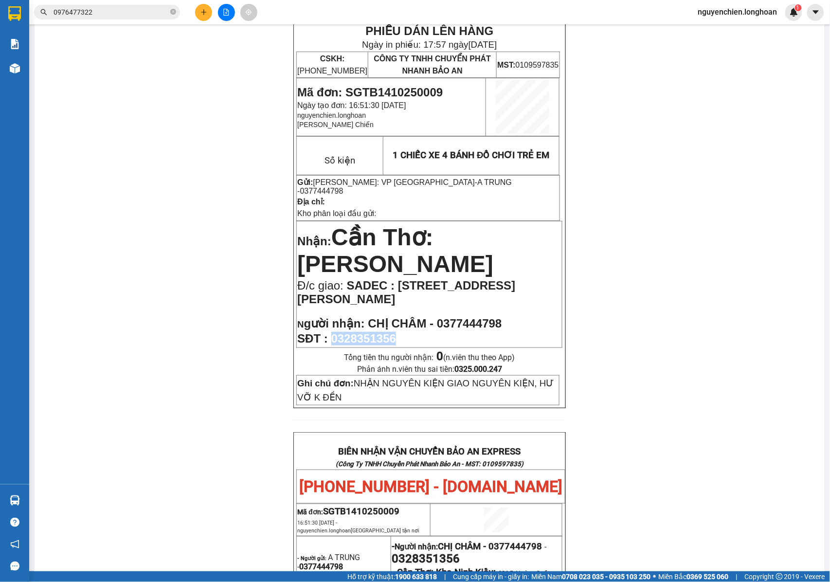
drag, startPoint x: 394, startPoint y: 328, endPoint x: 330, endPoint y: 330, distance: 64.3
click at [331, 332] on span "0328351356" at bounding box center [363, 338] width 65 height 13
copy span "0328351356"
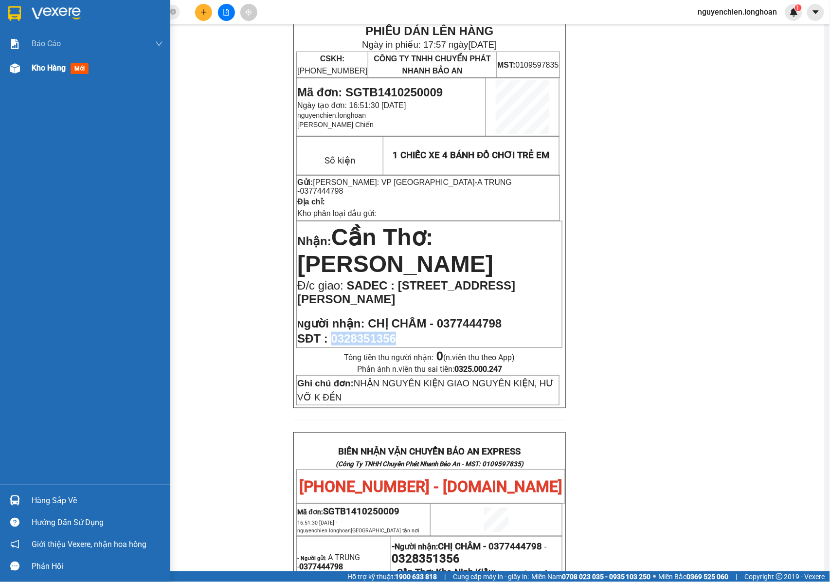
click at [12, 66] on img at bounding box center [15, 68] width 10 height 10
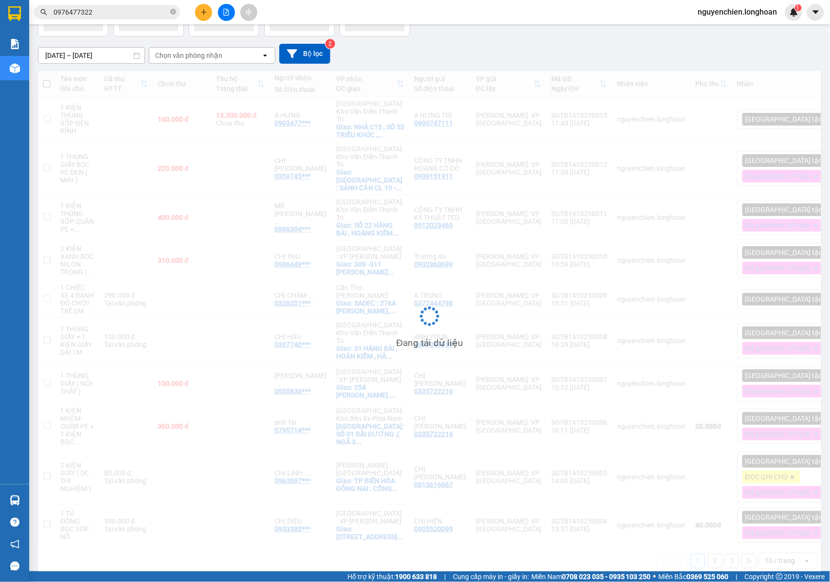
scroll to position [65, 0]
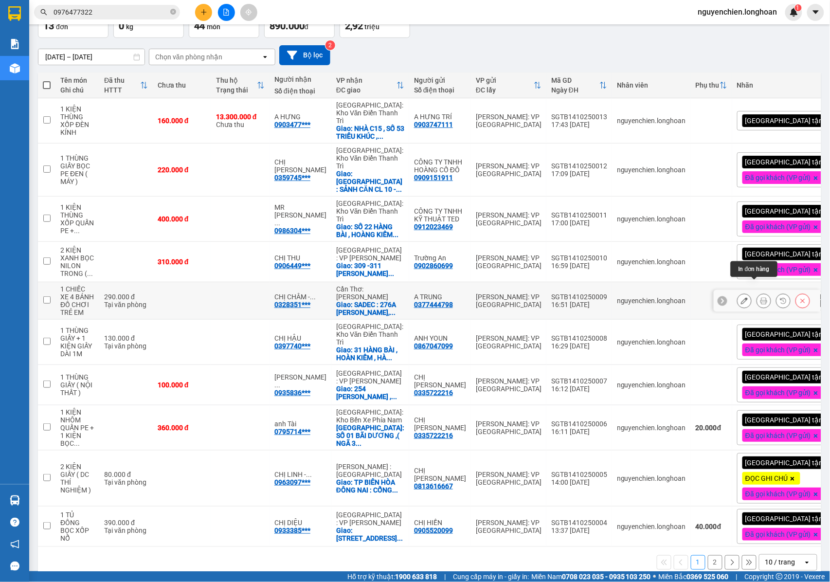
click at [761, 297] on icon at bounding box center [764, 300] width 7 height 7
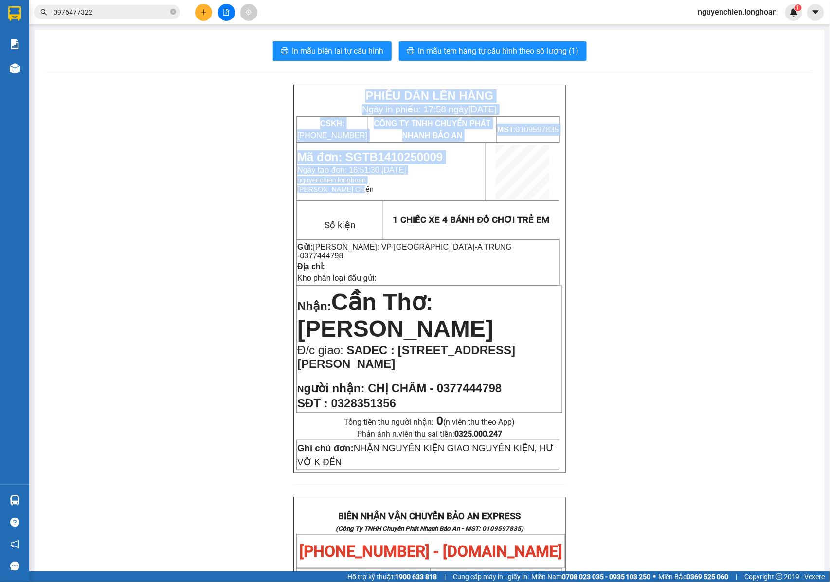
drag, startPoint x: 265, startPoint y: 70, endPoint x: 477, endPoint y: 335, distance: 339.3
click at [540, 386] on div "In mẫu biên lai tự cấu hình In mẫu tem hàng tự cấu hình theo số lượng (1) PHIẾU…" at bounding box center [430, 541] width 790 height 1023
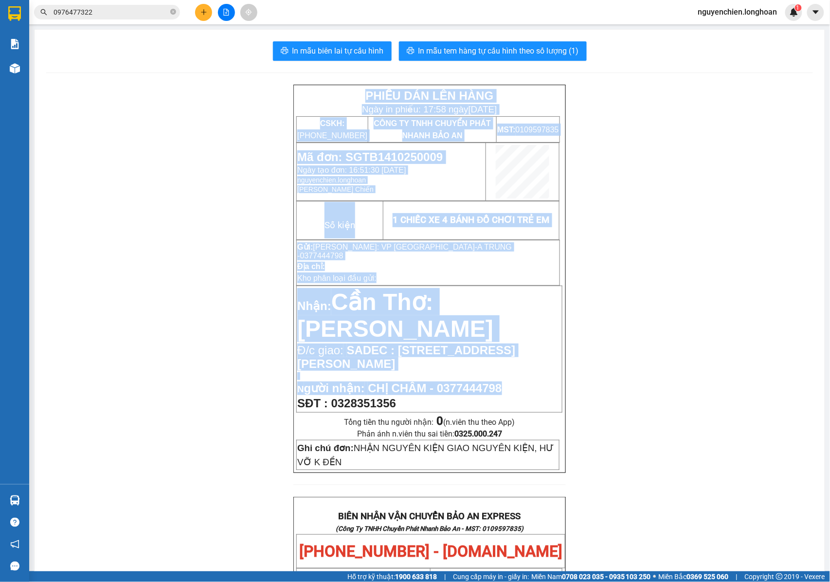
click at [429, 273] on p "Kho phân loại đầu gửi:" at bounding box center [428, 278] width 262 height 11
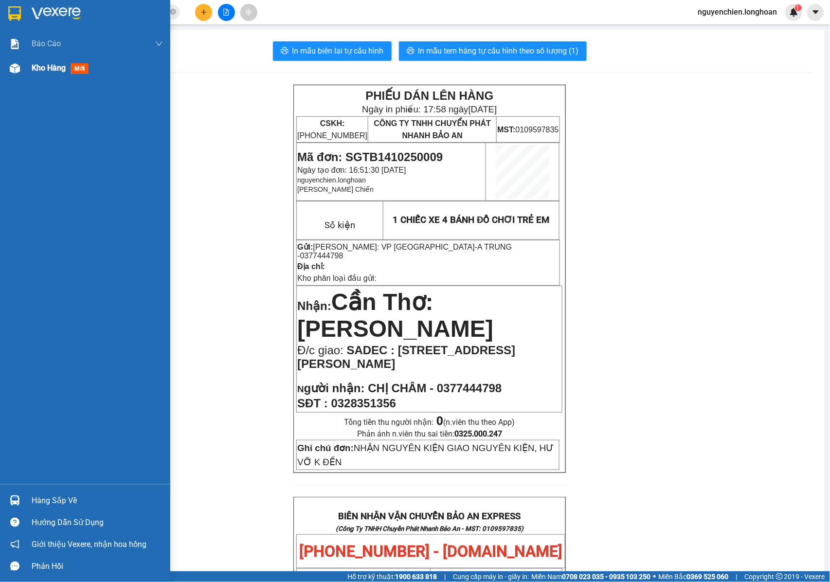
click at [0, 65] on div "Kho hàng mới" at bounding box center [85, 68] width 170 height 24
click at [14, 60] on div at bounding box center [14, 68] width 17 height 17
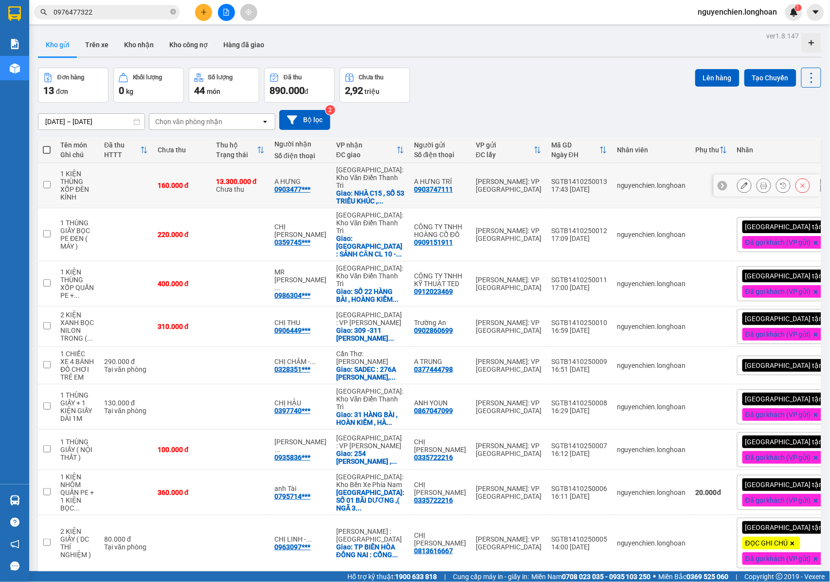
click at [761, 185] on icon at bounding box center [764, 185] width 7 height 7
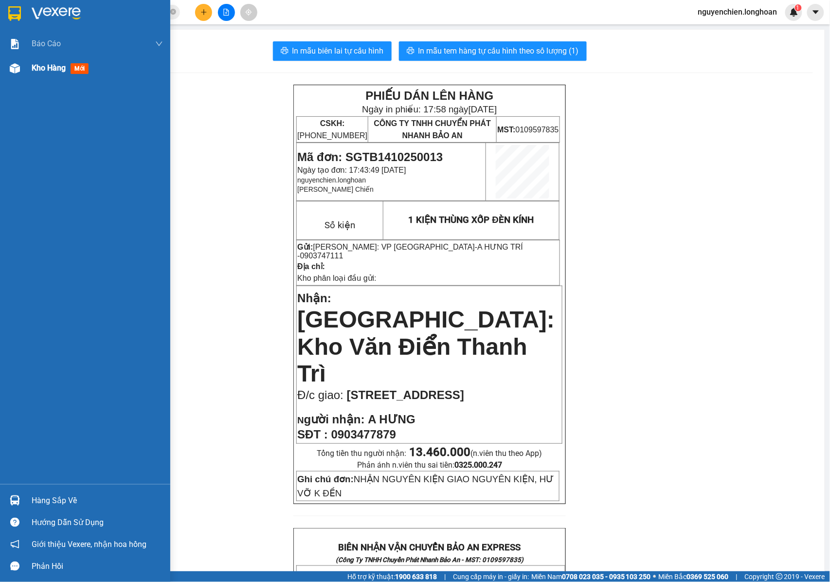
click at [18, 69] on img at bounding box center [15, 68] width 10 height 10
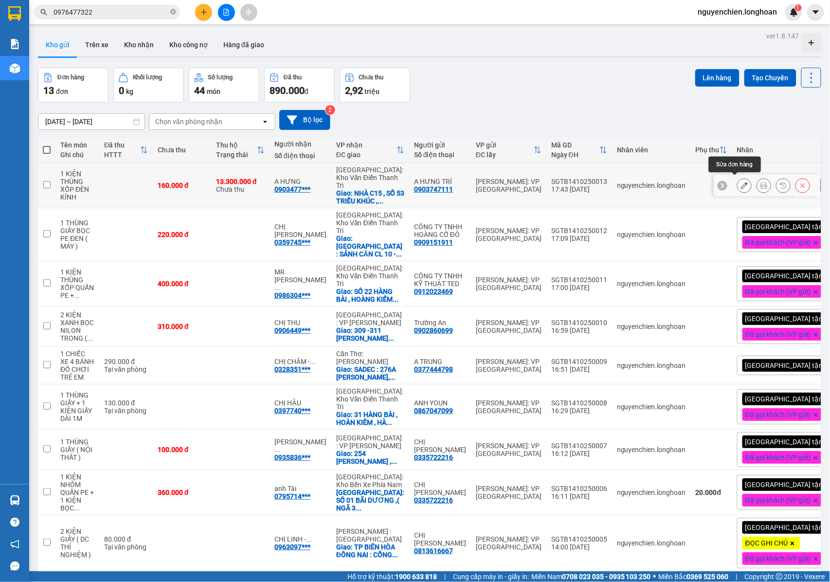
click at [741, 182] on icon at bounding box center [744, 185] width 7 height 7
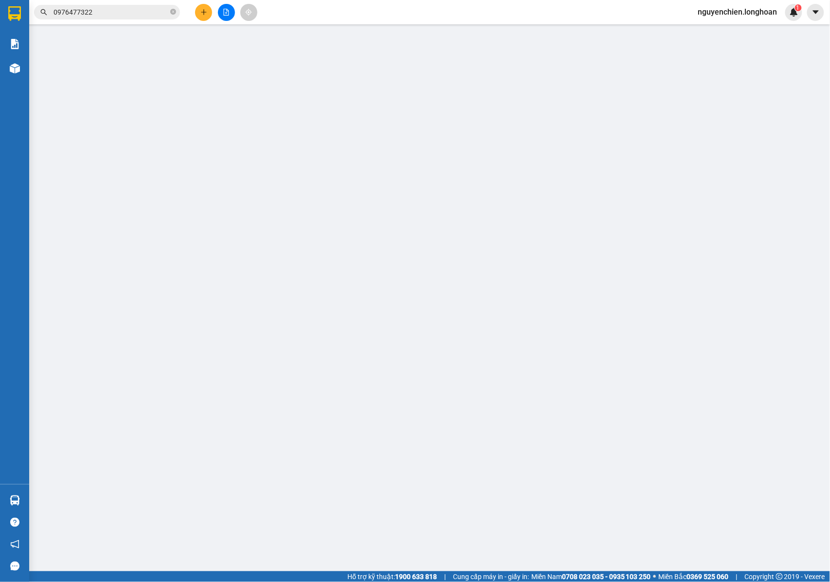
type input "0903747111"
type input "A HƯNG TRÍ"
type input "0903477879"
type input "A HƯNG"
checkbox input "true"
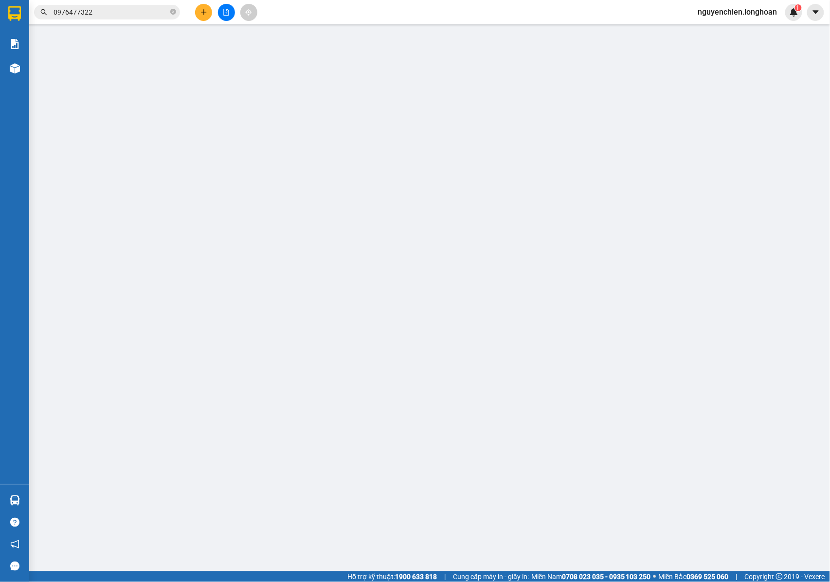
type input "NHÀ C15 , SỐ 53 TRIỀU KHÚC , QUẬN THANH XUÂN , HÀ NỘI"
type input "NHẬN NGUYÊN KIỆN GIAO NGUYÊN KIỆN, HƯ VỠ K ĐỀN"
type input "160.000"
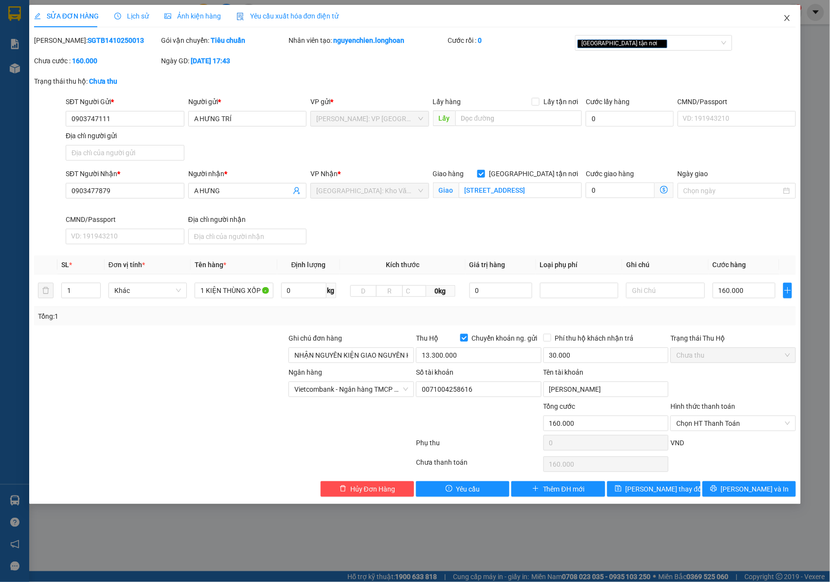
click at [787, 18] on icon "close" at bounding box center [787, 18] width 5 height 6
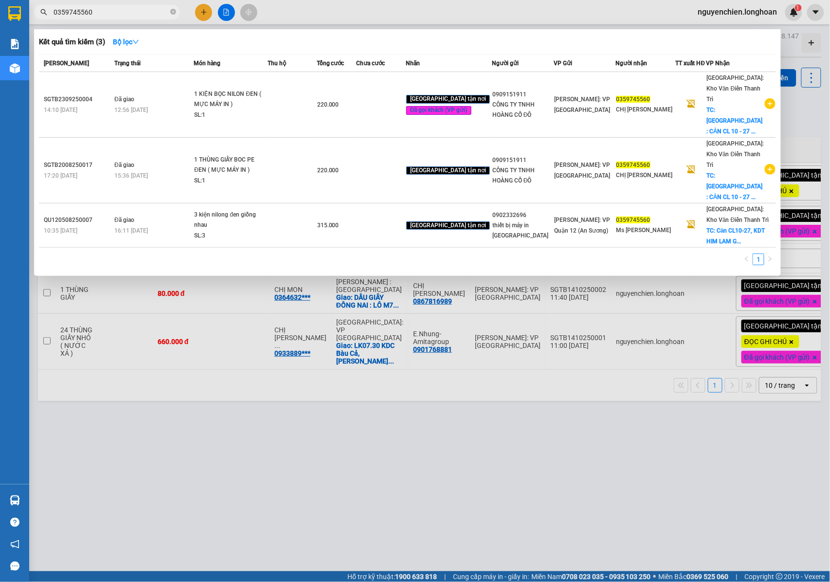
click at [313, 450] on div at bounding box center [415, 291] width 830 height 582
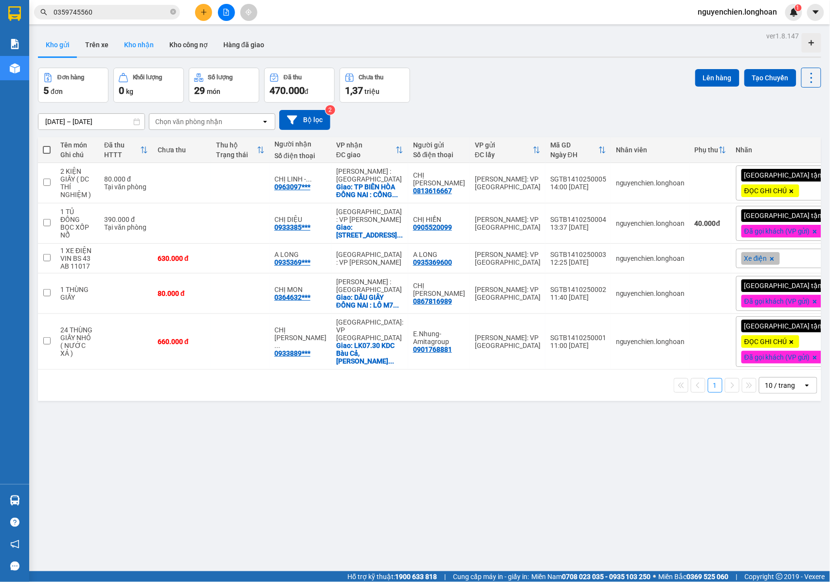
click at [147, 45] on button "Kho nhận" at bounding box center [138, 44] width 45 height 23
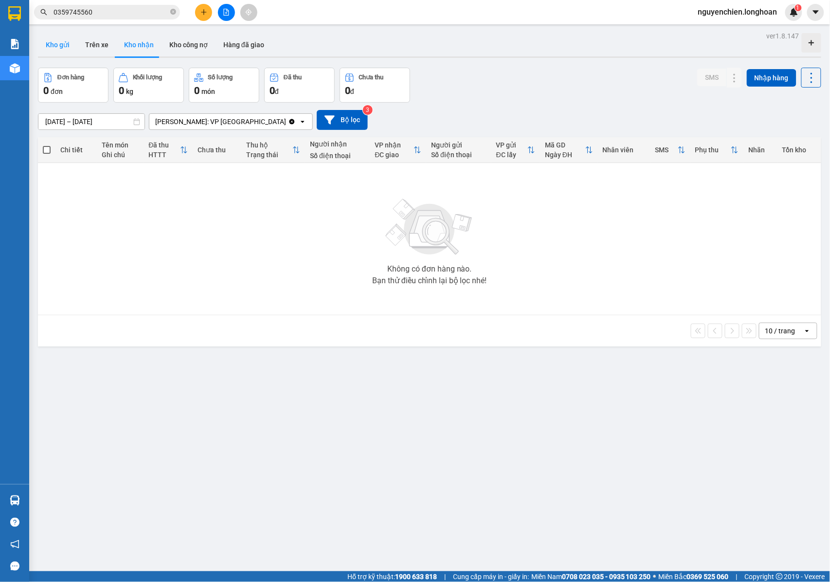
click at [59, 39] on button "Kho gửi" at bounding box center [57, 44] width 39 height 23
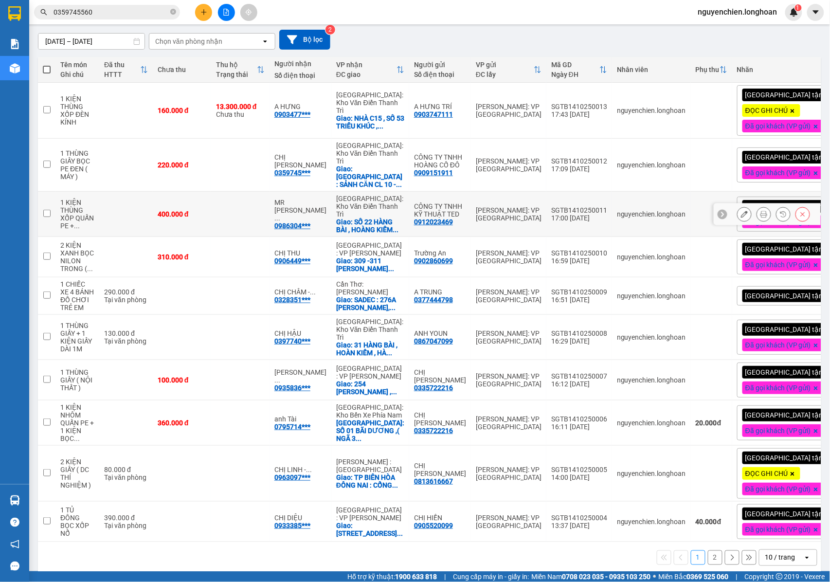
scroll to position [88, 0]
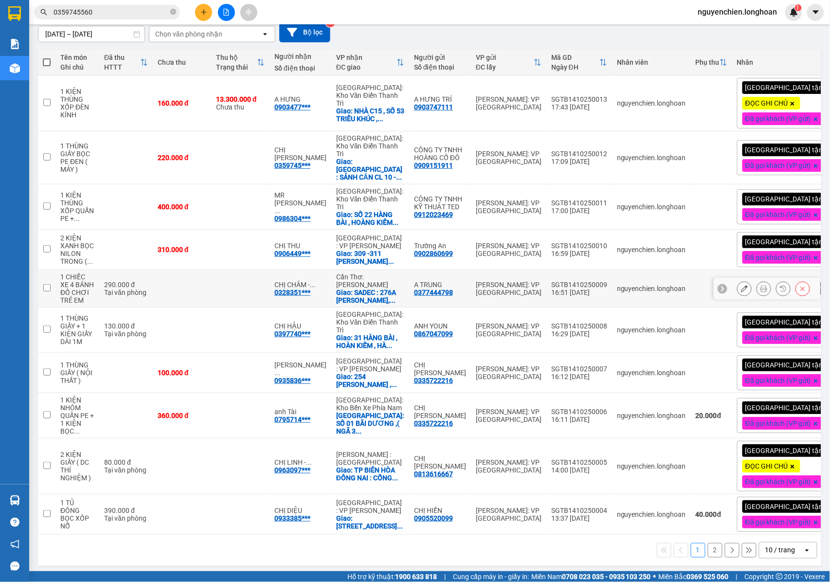
click at [761, 285] on icon at bounding box center [764, 288] width 7 height 7
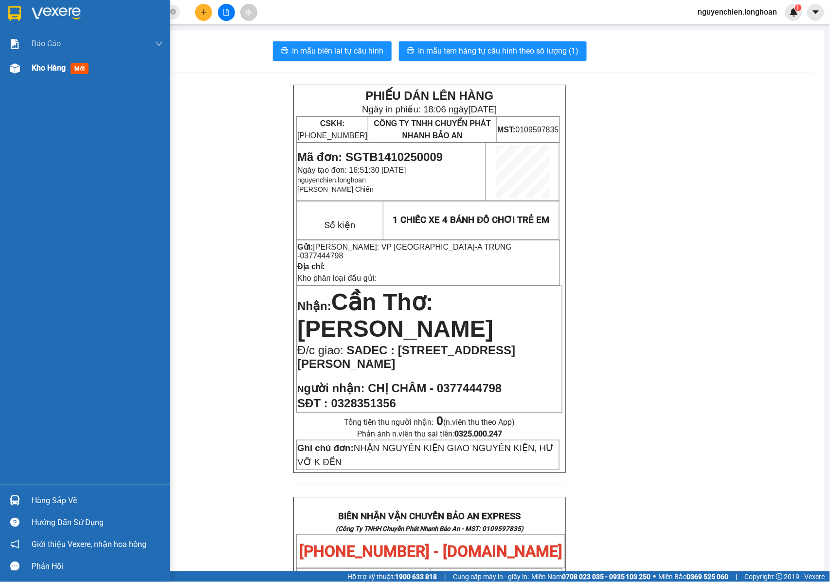
click at [16, 72] on img at bounding box center [15, 68] width 10 height 10
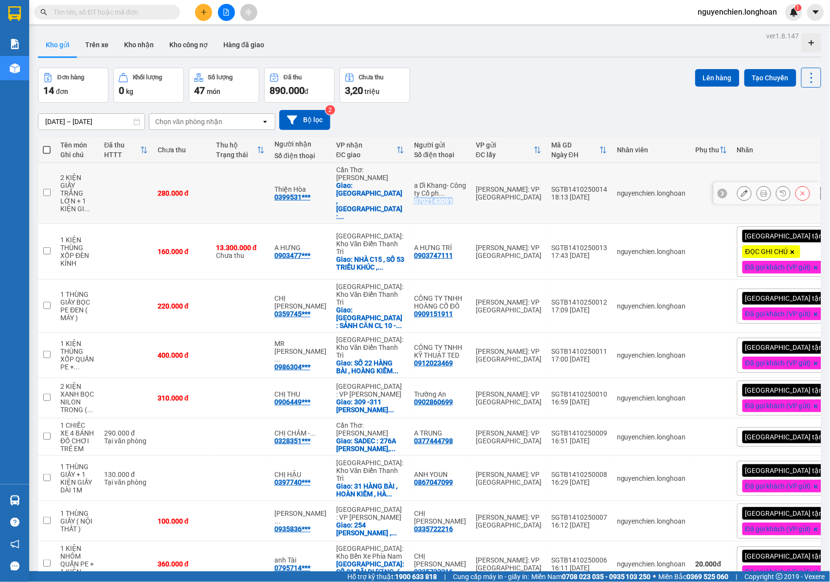
drag, startPoint x: 448, startPoint y: 200, endPoint x: 407, endPoint y: 200, distance: 40.4
click at [409, 200] on td "a Dĩ Khang- Công ty Cổ ph ... 0702143091" at bounding box center [440, 193] width 62 height 61
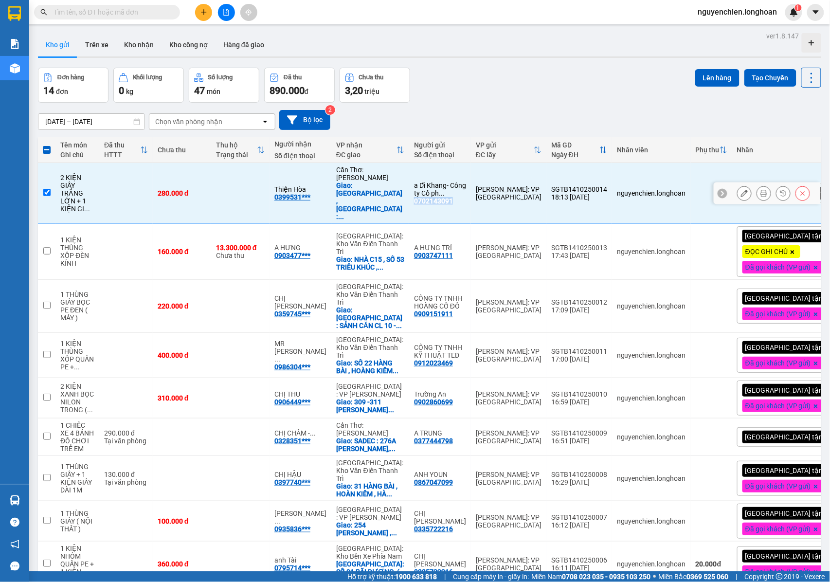
copy div "0702143091"
drag, startPoint x: 49, startPoint y: 183, endPoint x: 47, endPoint y: 175, distance: 8.2
click at [49, 189] on input "checkbox" at bounding box center [46, 192] width 7 height 7
checkbox input "false"
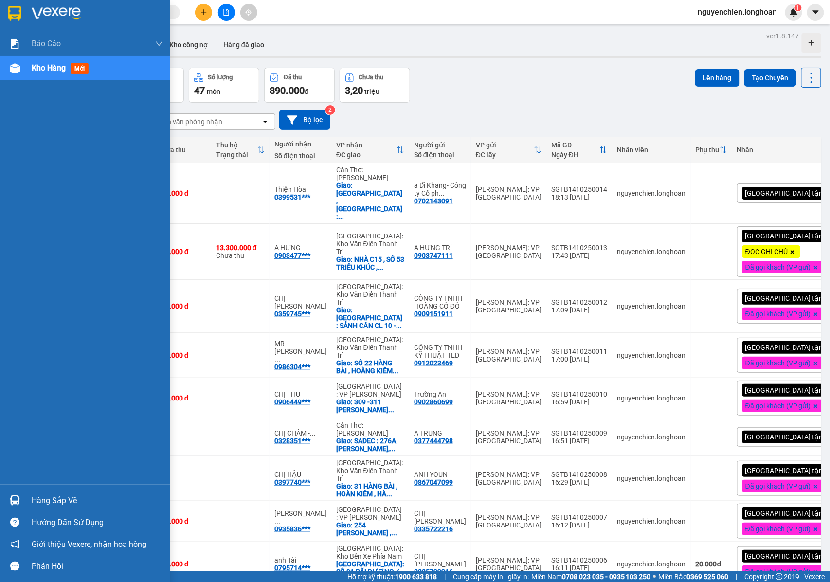
click at [14, 74] on div at bounding box center [14, 68] width 17 height 17
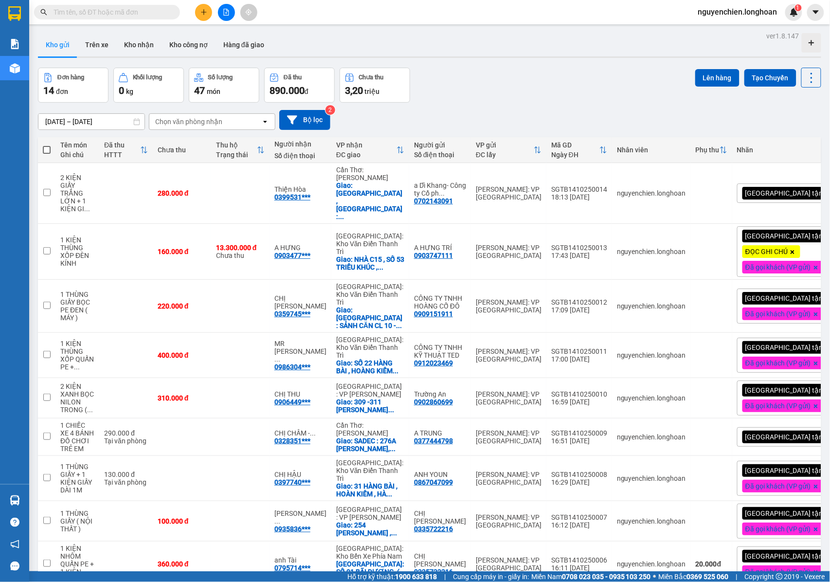
click at [201, 16] on button at bounding box center [203, 12] width 17 height 17
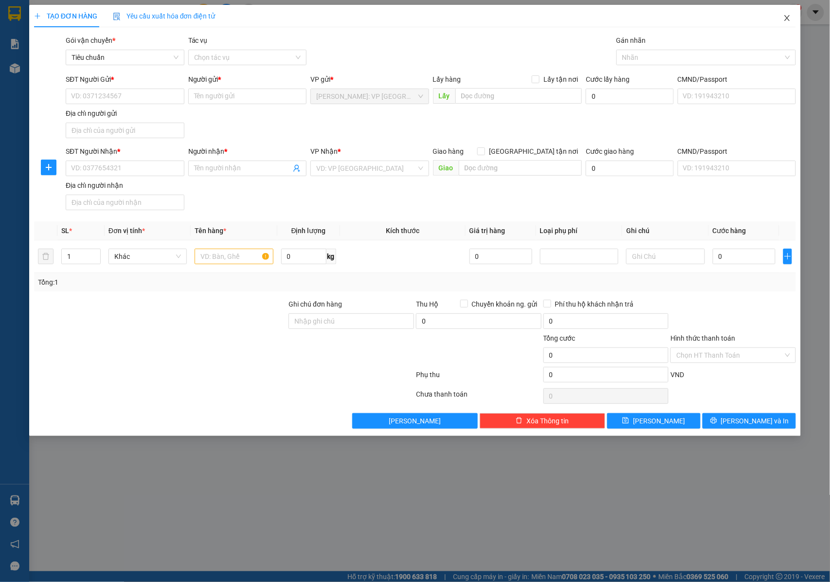
click at [793, 15] on span "Close" at bounding box center [787, 18] width 27 height 27
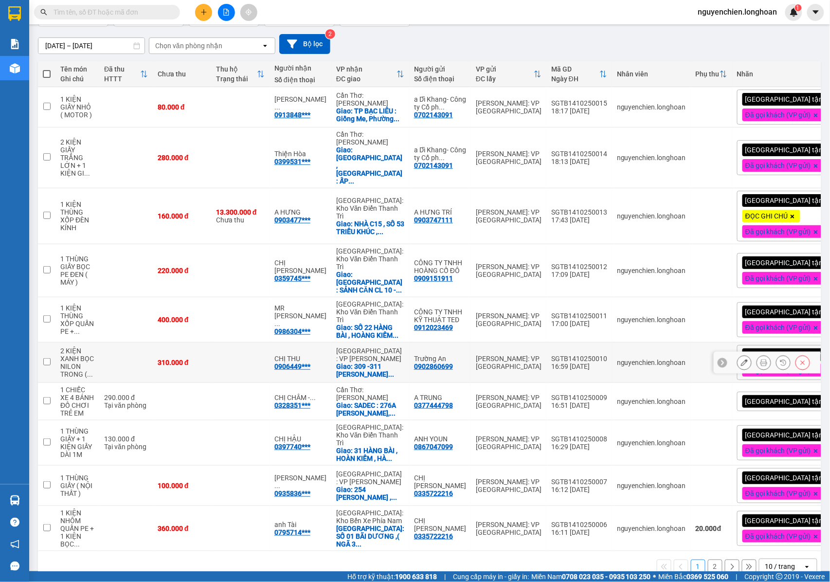
scroll to position [76, 0]
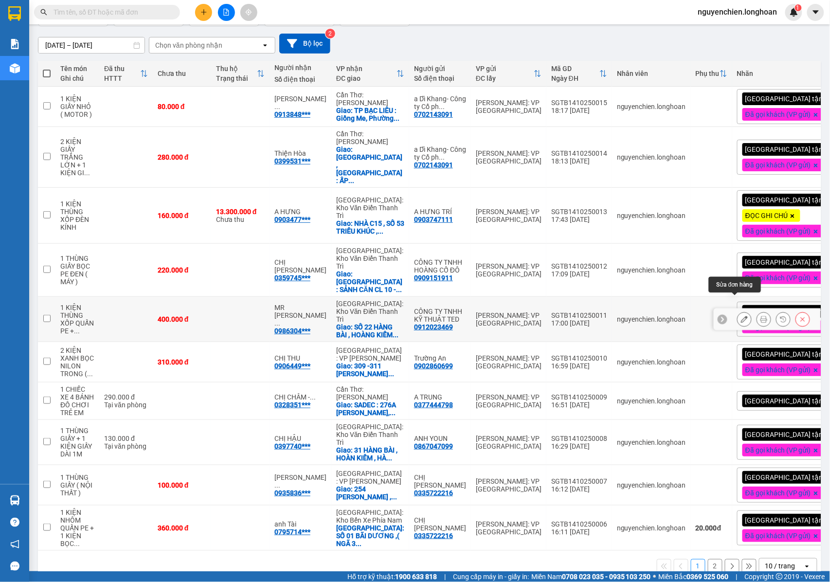
click at [738, 311] on button at bounding box center [745, 319] width 14 height 17
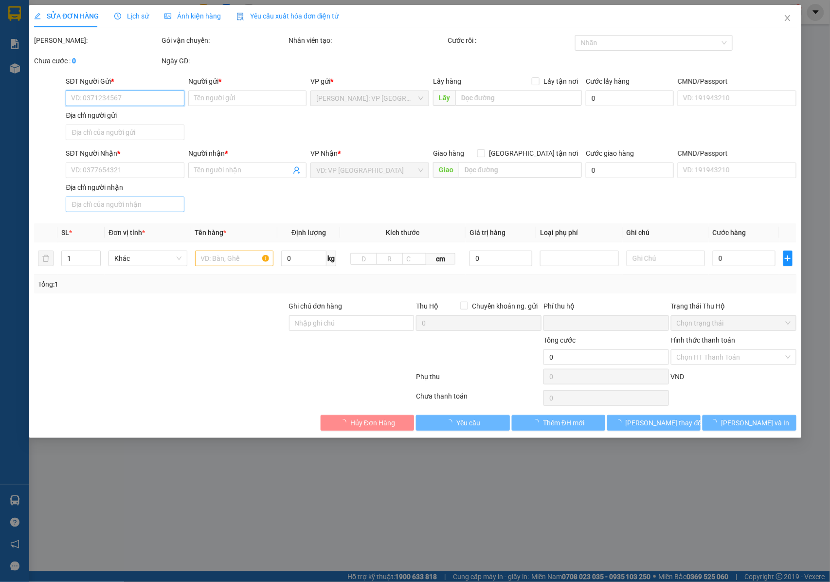
type input "0912023469"
type input "CÔNG TY TNHH KỸ THUẬT TED"
type input "0986304746"
type input "MR [PERSON_NAME]"
checkbox input "true"
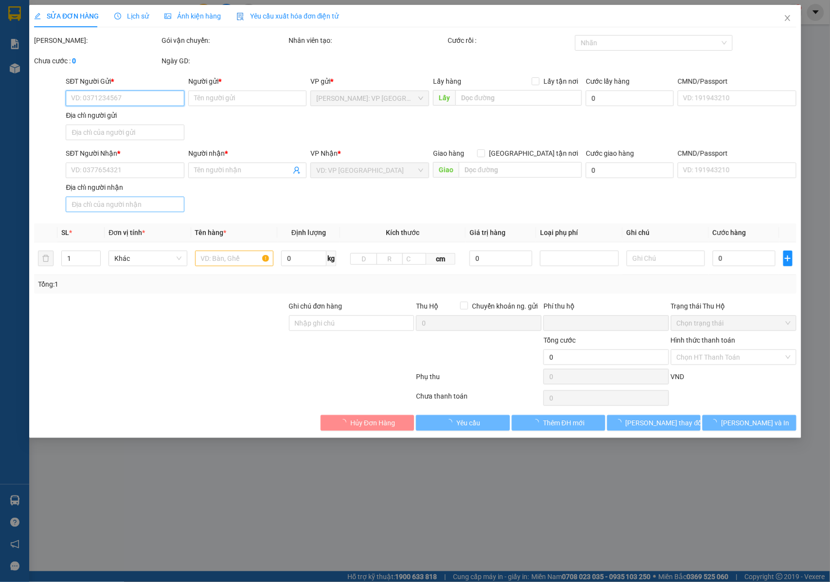
type input "SỐ 22 HÀNG BÀI , HOÀNG KIẾM , [GEOGRAPHIC_DATA]"
type input "NHẬN NGUYÊN KIỆN GIAO NGUYÊN KIỆN, HƯ VỠ K ĐỀN"
type input "0"
type input "400.000"
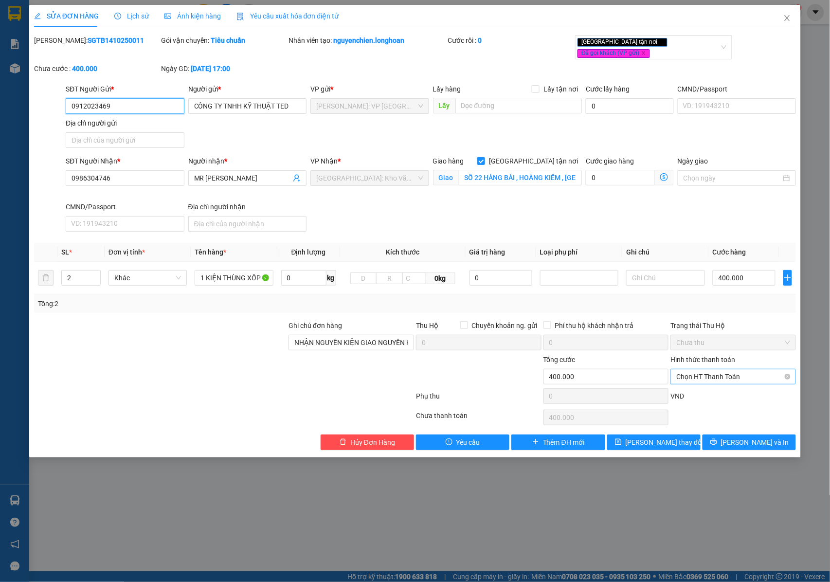
click at [727, 369] on span "Chọn HT Thanh Toán" at bounding box center [733, 376] width 114 height 15
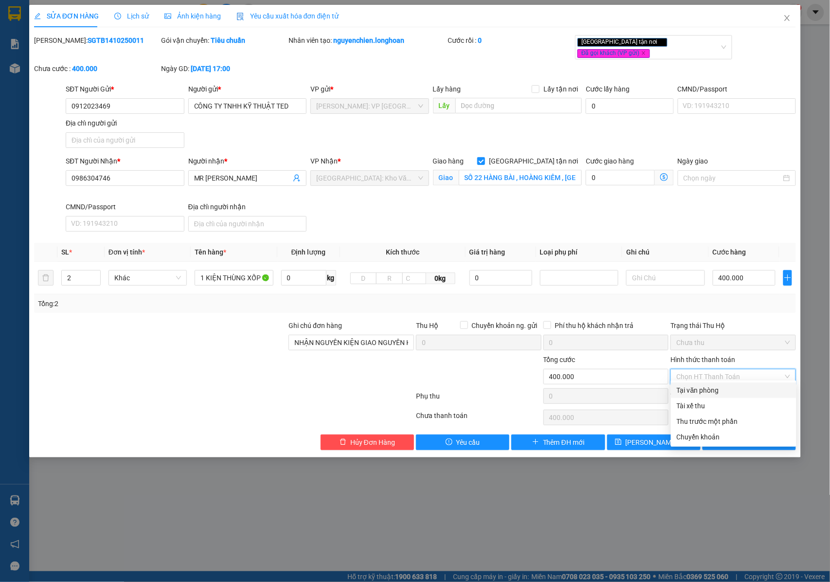
click at [723, 389] on div "Tại văn phòng" at bounding box center [734, 390] width 114 height 11
type input "0"
click at [743, 440] on span "[PERSON_NAME] và In" at bounding box center [755, 442] width 68 height 11
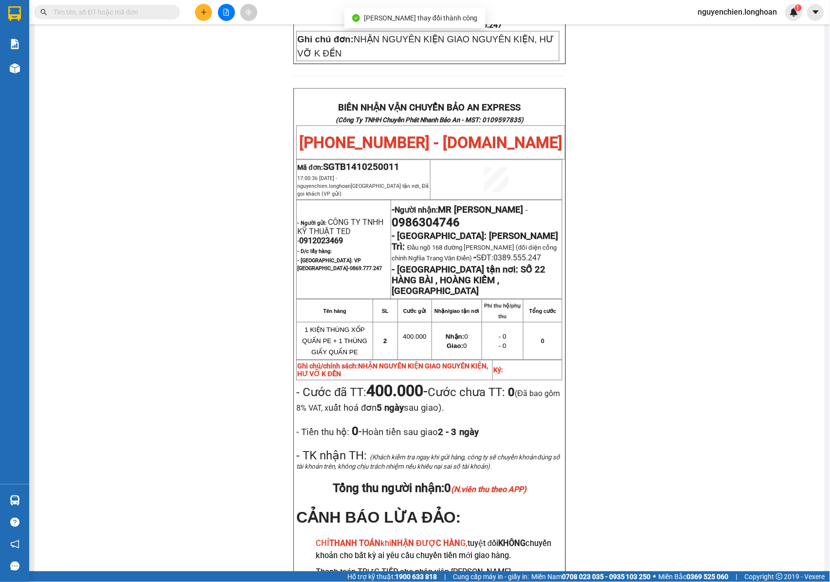
scroll to position [519, 0]
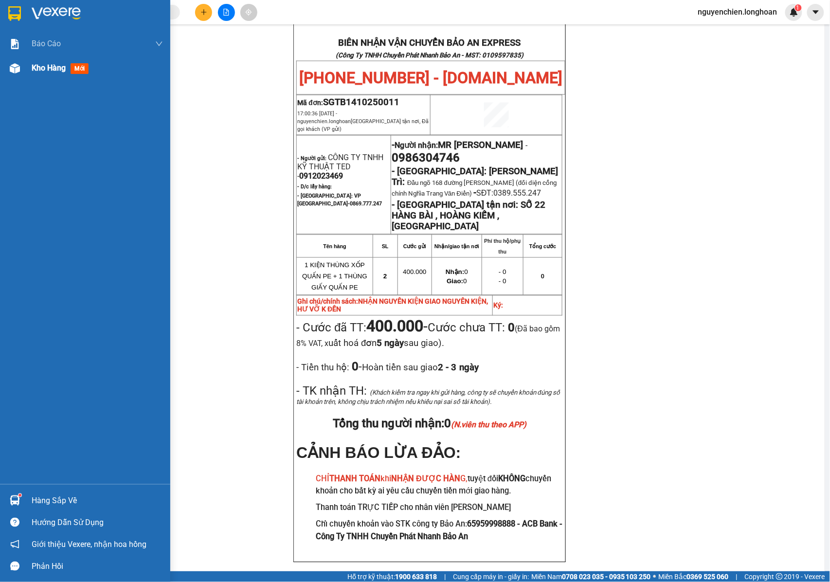
click at [16, 63] on img at bounding box center [15, 68] width 10 height 10
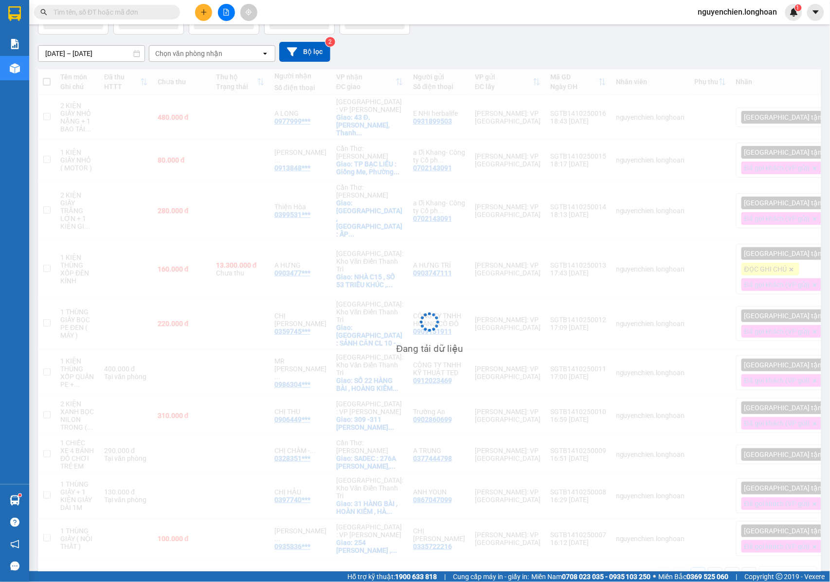
scroll to position [69, 0]
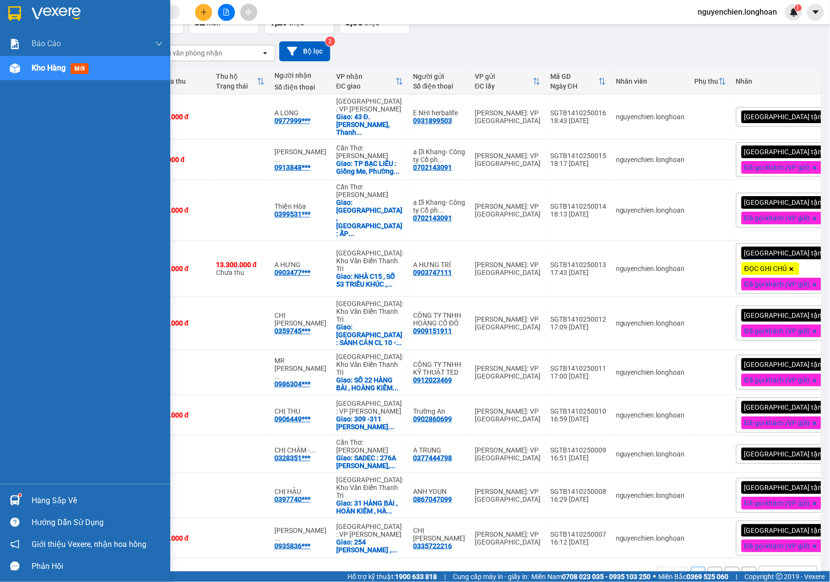
click at [16, 65] on img at bounding box center [15, 68] width 10 height 10
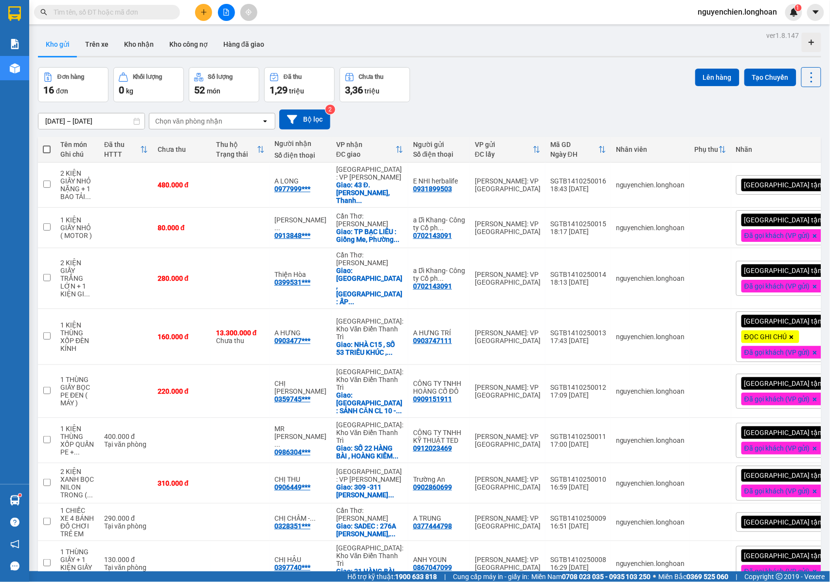
scroll to position [0, 0]
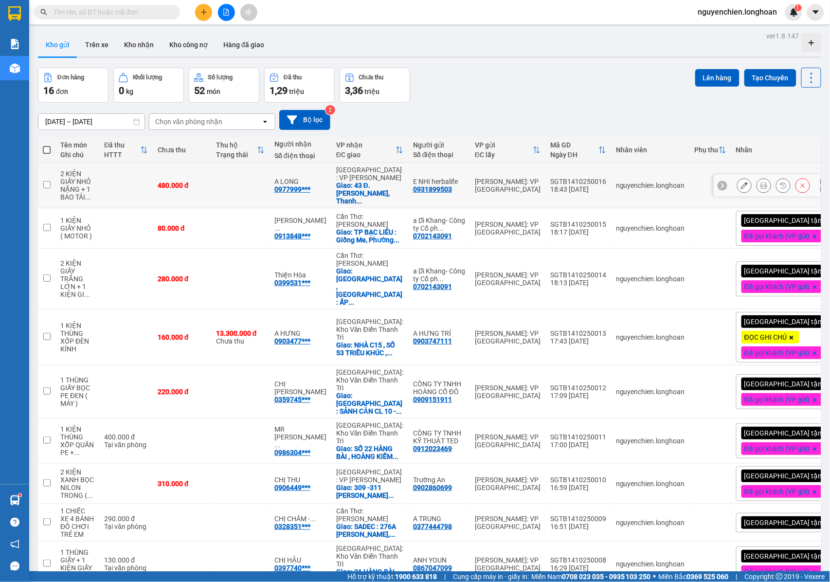
click at [741, 185] on icon at bounding box center [744, 185] width 7 height 7
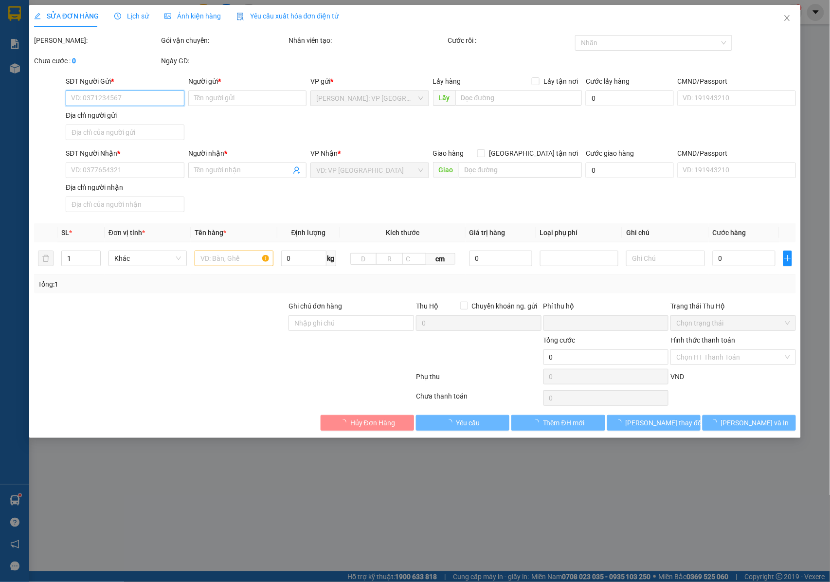
type input "0931899503"
type input "E NHI herbalife"
type input "0977999924"
type input "A LONG"
checkbox input "true"
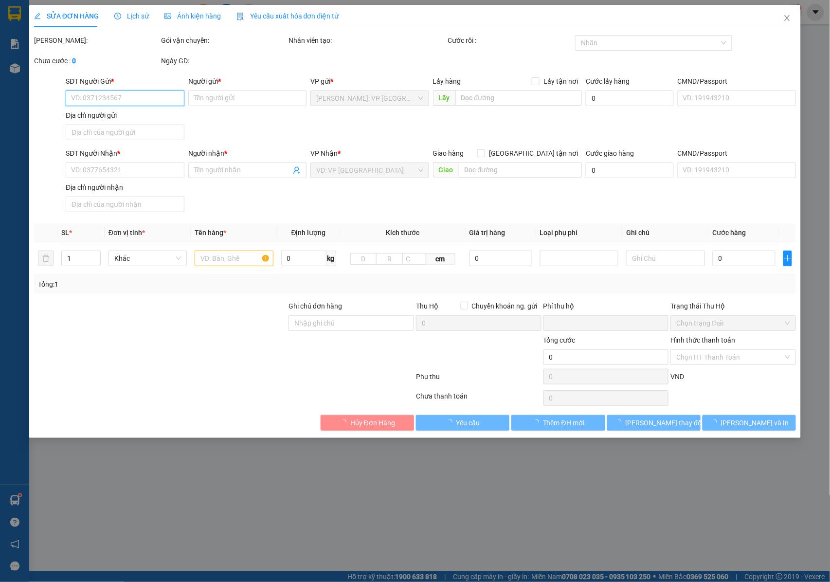
type input "43 Đ. [PERSON_NAME], [GEOGRAPHIC_DATA], [GEOGRAPHIC_DATA], [GEOGRAPHIC_DATA]"
type input "NHẬN NGUYÊN KIỆN GIAO NGUYÊN KIỆN, HƯ VỠ K ĐỀN"
type input "0"
type input "480.000"
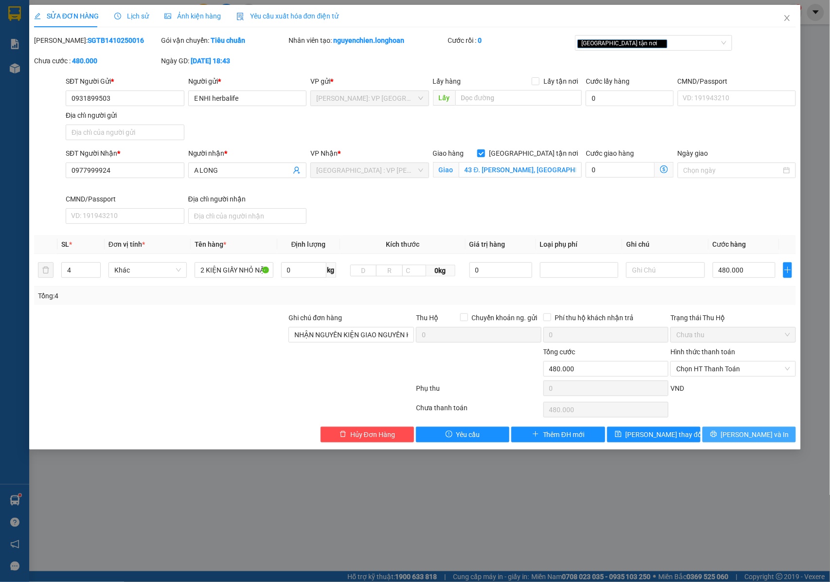
click at [727, 436] on button "[PERSON_NAME] và In" at bounding box center [749, 435] width 93 height 16
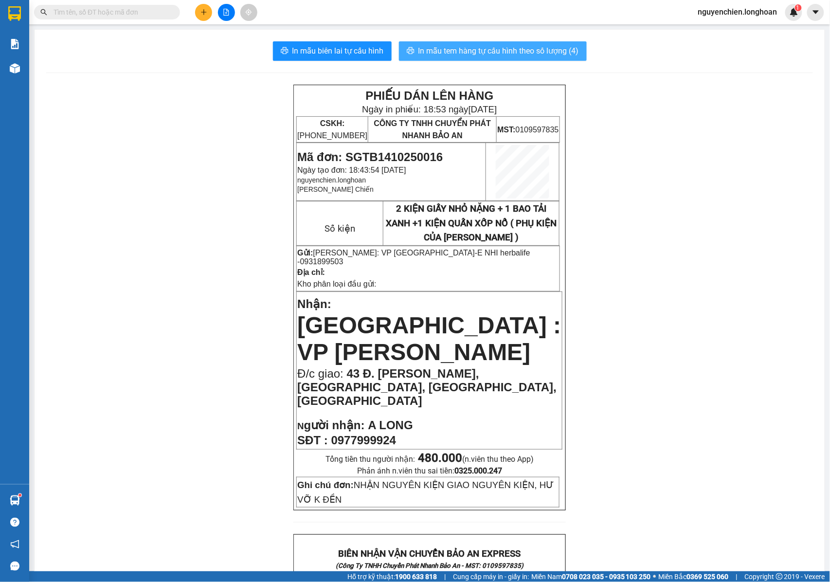
click at [499, 53] on span "In mẫu tem hàng tự cấu hình theo số lượng (4)" at bounding box center [499, 51] width 161 height 12
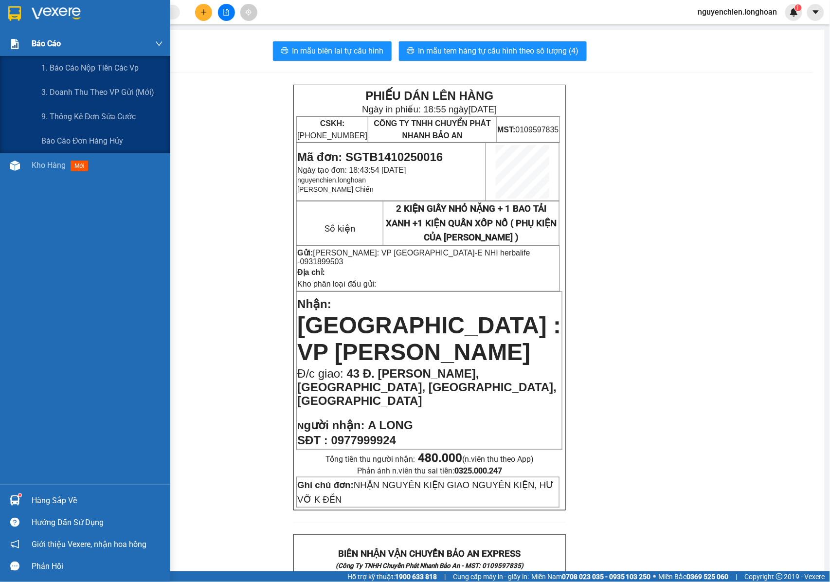
click at [18, 47] on img at bounding box center [15, 44] width 10 height 10
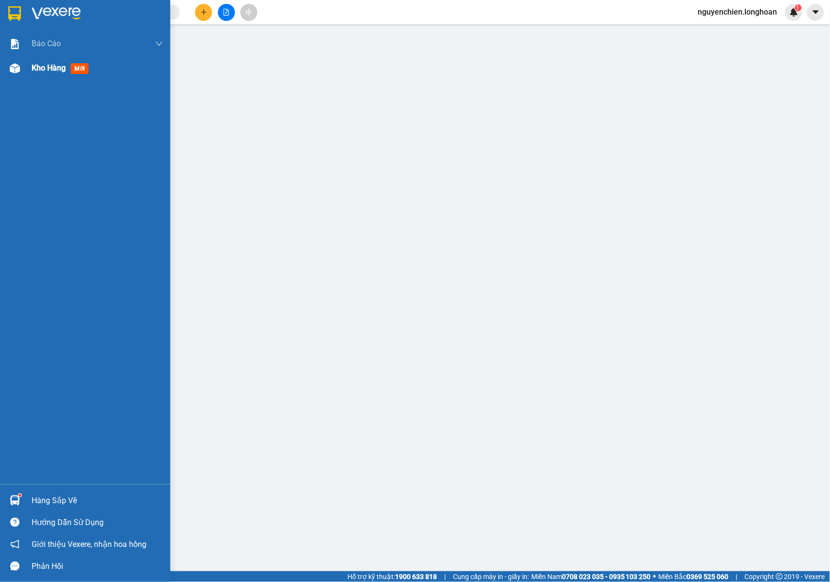
click at [24, 63] on div "Kho hàng mới" at bounding box center [85, 68] width 170 height 24
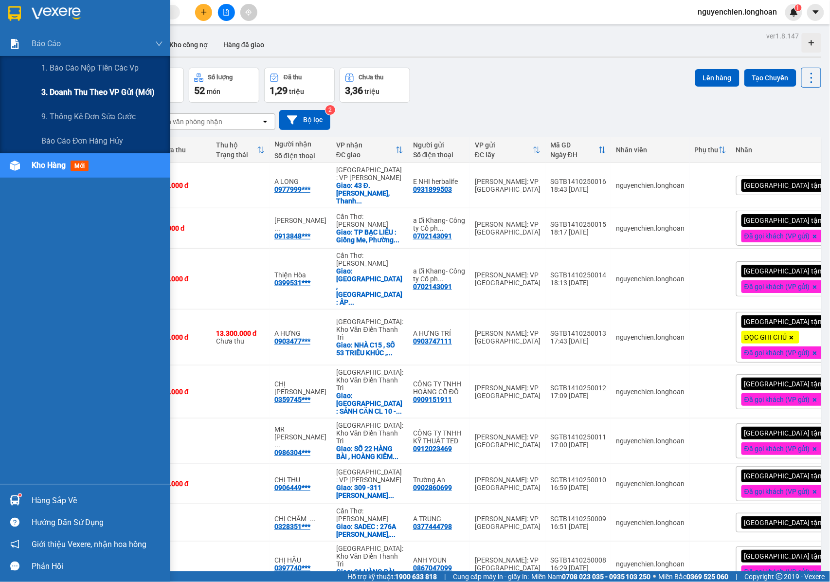
click at [68, 92] on span "3. Doanh Thu theo VP Gửi (mới)" at bounding box center [97, 92] width 113 height 12
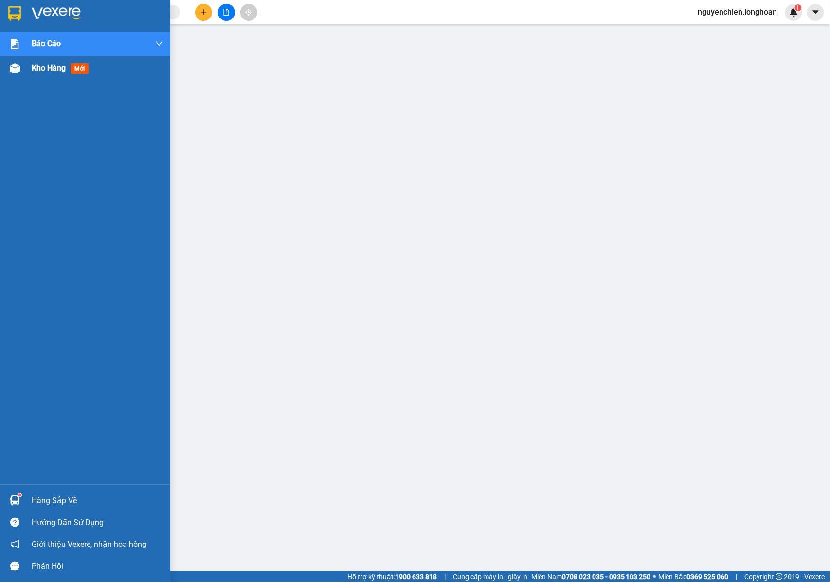
click at [16, 76] on div at bounding box center [14, 68] width 17 height 17
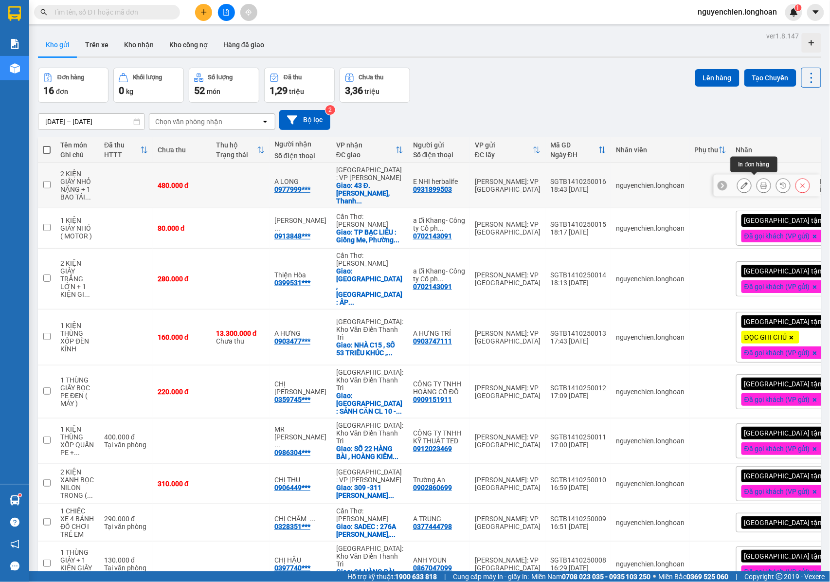
click at [757, 183] on button at bounding box center [764, 185] width 14 height 17
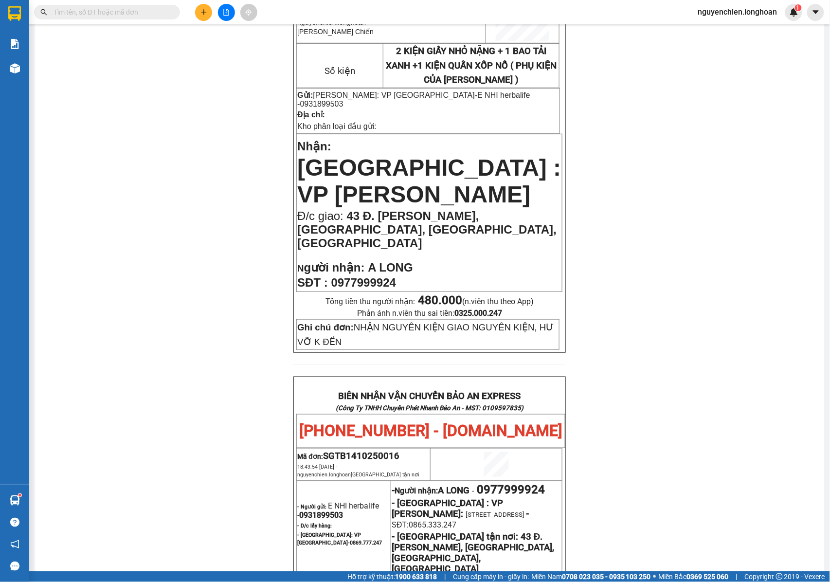
scroll to position [195, 0]
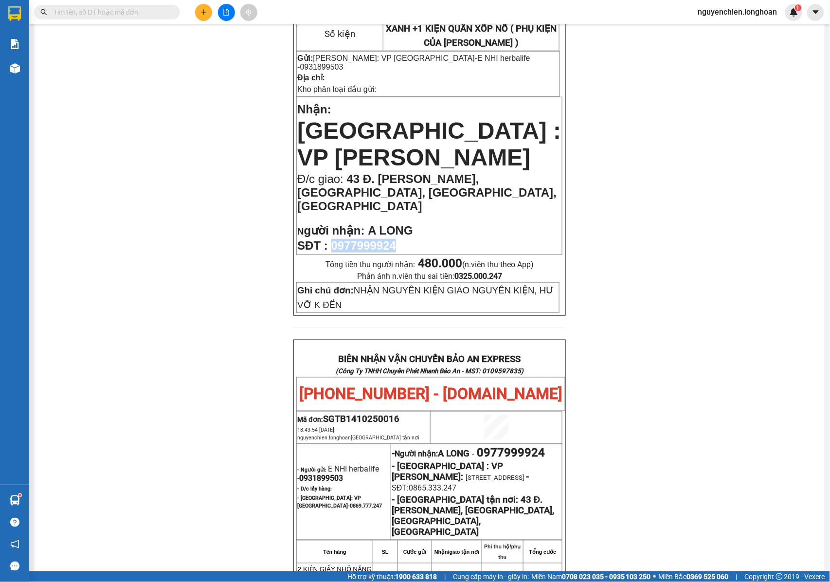
drag, startPoint x: 396, startPoint y: 209, endPoint x: 331, endPoint y: 209, distance: 64.7
click at [331, 239] on p "SĐT : 0977999924" at bounding box center [429, 246] width 264 height 14
copy span "0977999924"
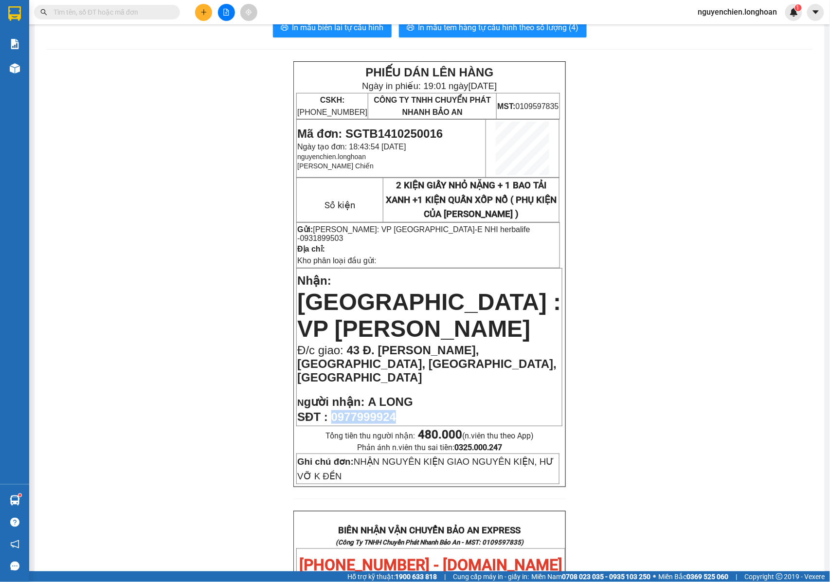
scroll to position [0, 0]
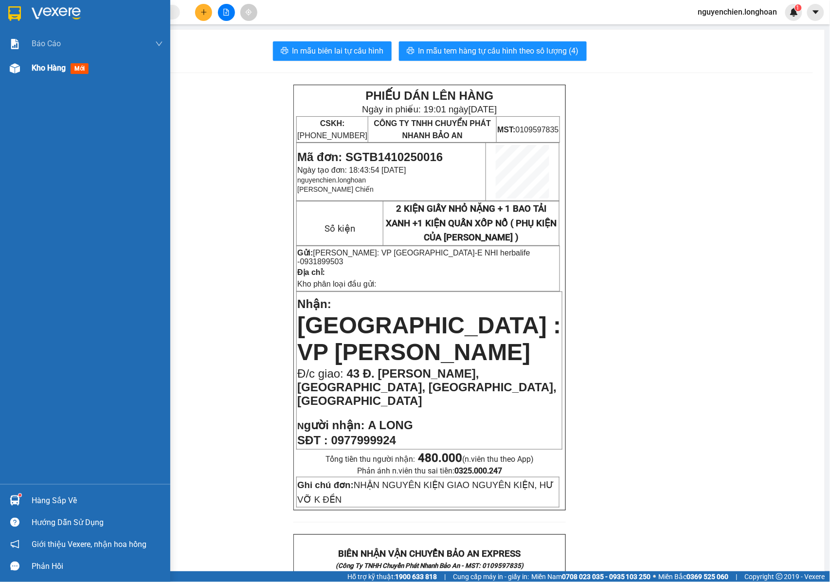
click at [7, 71] on div at bounding box center [14, 68] width 17 height 17
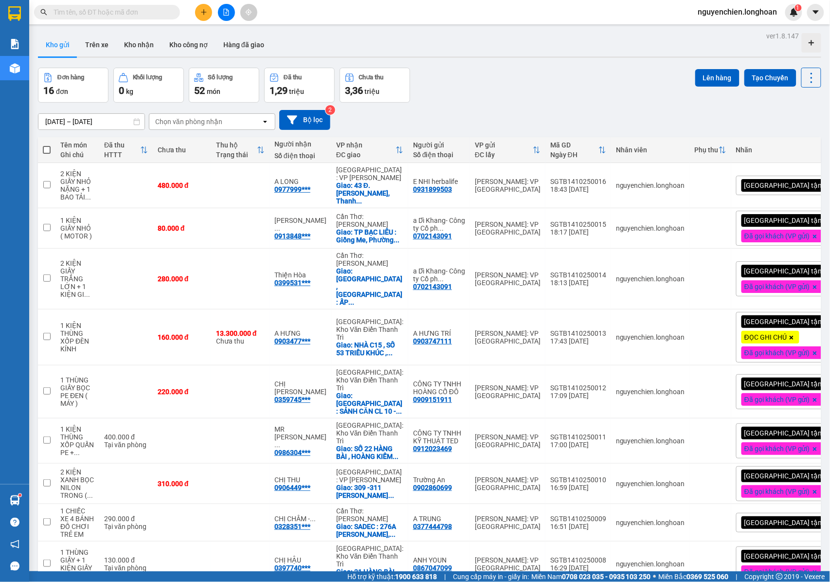
click at [793, 181] on div "[GEOGRAPHIC_DATA] tận nơi" at bounding box center [791, 185] width 110 height 19
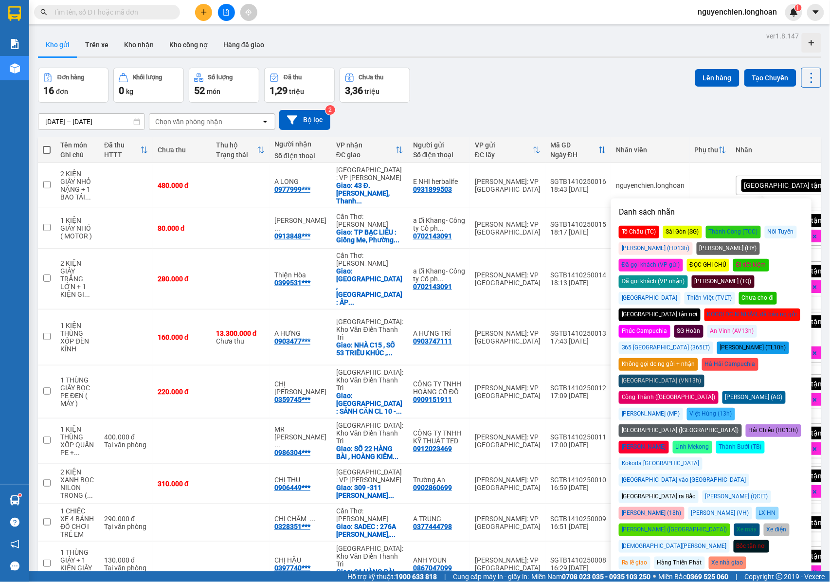
click at [683, 259] on div "Đã gọi khách (VP gửi)" at bounding box center [651, 265] width 64 height 13
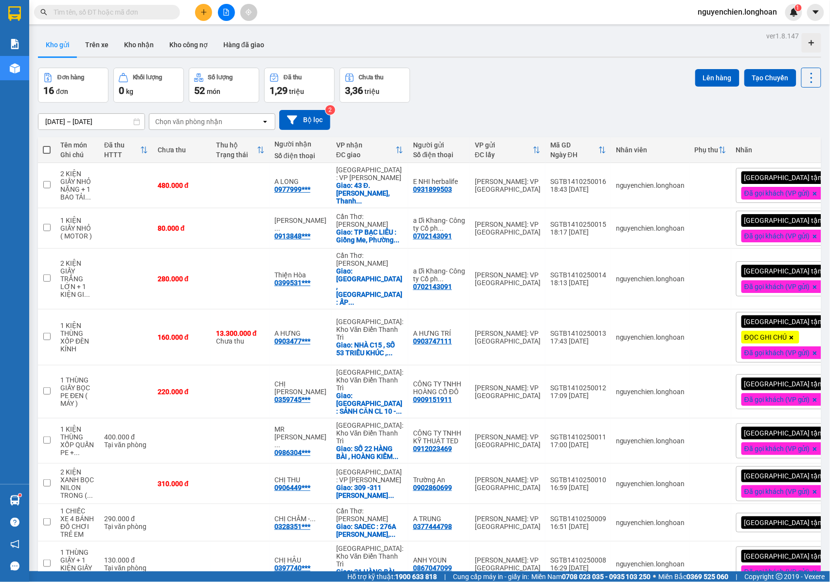
drag, startPoint x: 583, startPoint y: 67, endPoint x: 493, endPoint y: 201, distance: 162.1
click at [583, 67] on div "ver 1.8.147 Kho gửi Trên xe Kho nhận Kho công nợ Hàng đã giao Đơn hàng 16 đơn K…" at bounding box center [429, 345] width 791 height 633
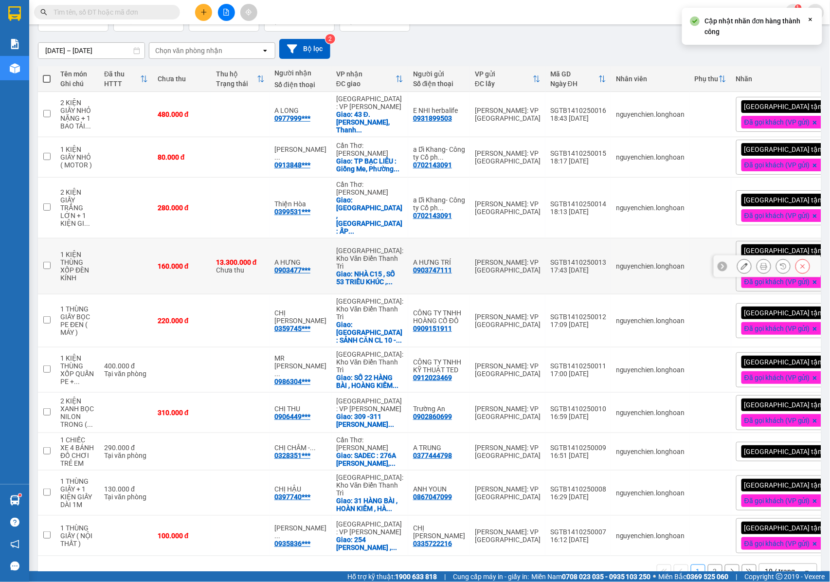
scroll to position [72, 0]
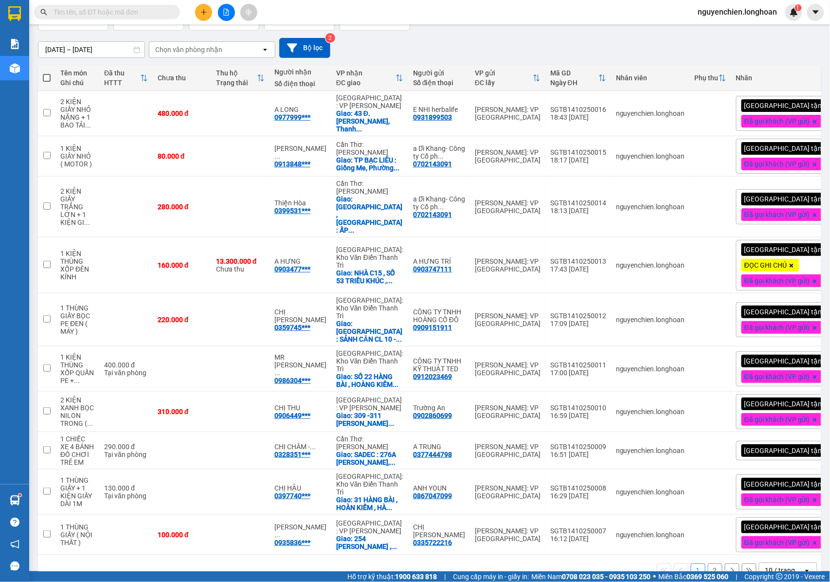
click at [768, 566] on div "10 / trang" at bounding box center [780, 571] width 30 height 10
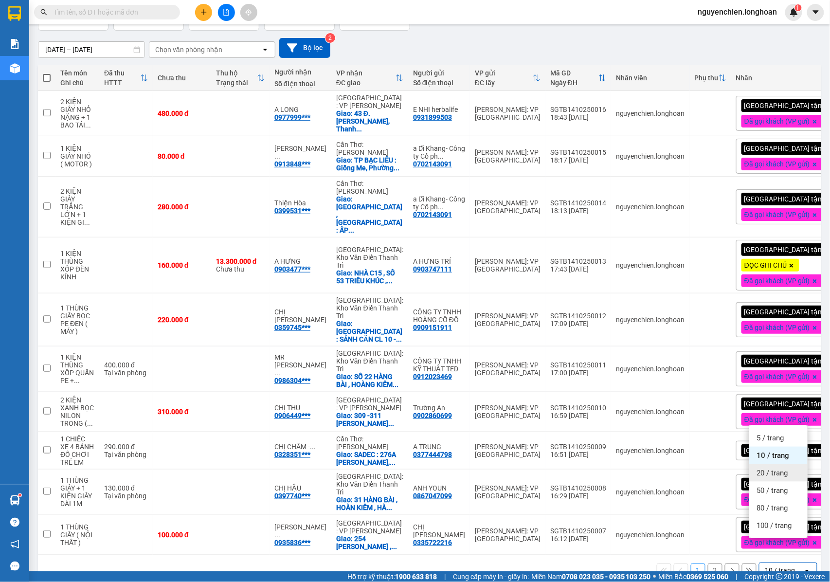
drag, startPoint x: 765, startPoint y: 475, endPoint x: 578, endPoint y: 356, distance: 221.8
click at [765, 474] on span "20 / trang" at bounding box center [772, 473] width 31 height 10
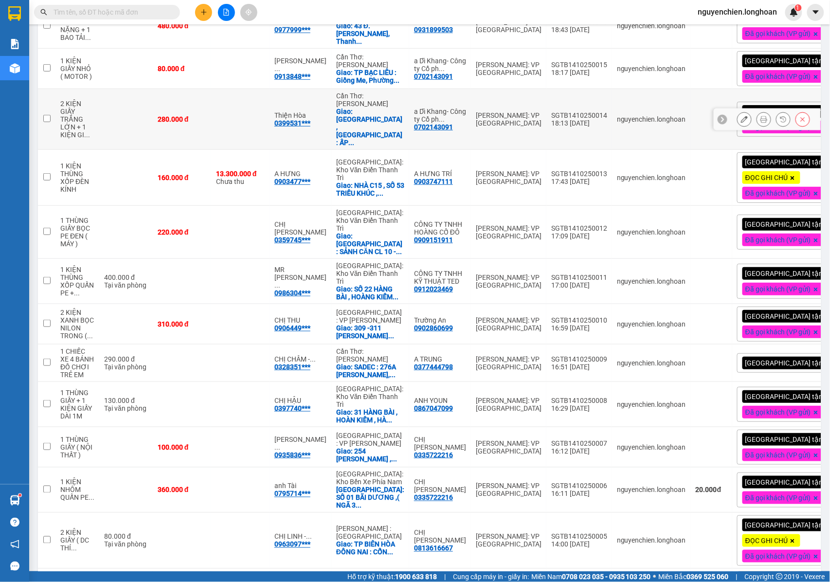
scroll to position [0, 0]
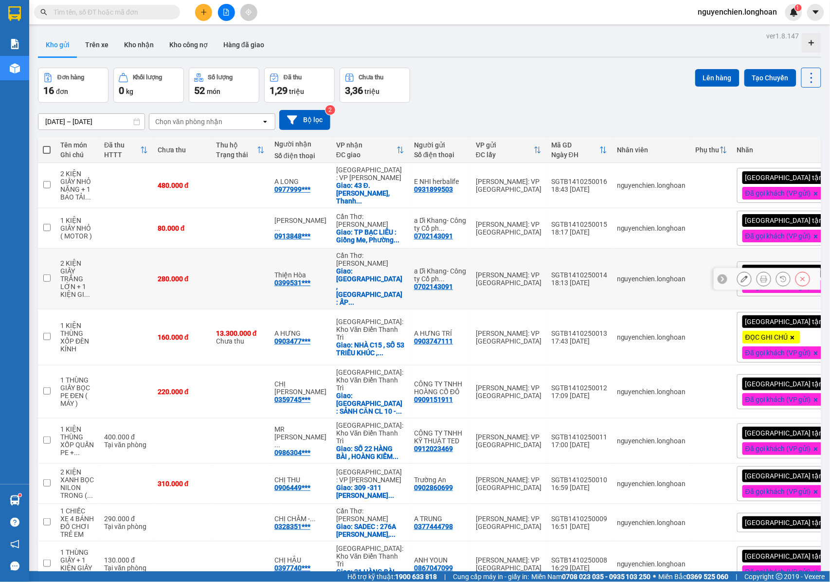
click at [799, 110] on div "15/09/2025 – 14/10/2025 Press the down arrow key to interact with the calendar …" at bounding box center [430, 120] width 784 height 20
click at [480, 84] on div "Đơn hàng 16 đơn Khối lượng 0 kg Số lượng 52 món Đã thu 1,29 triệu Chưa thu 3,36…" at bounding box center [430, 85] width 784 height 35
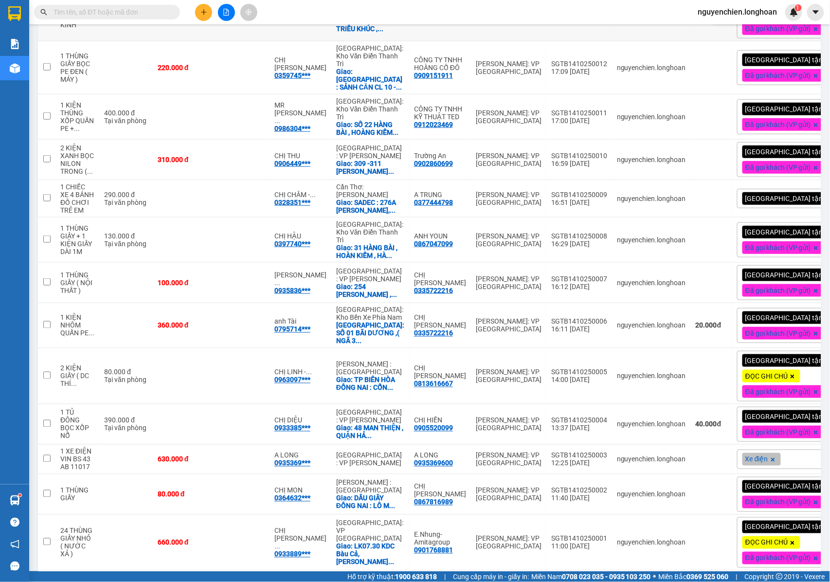
scroll to position [337, 0]
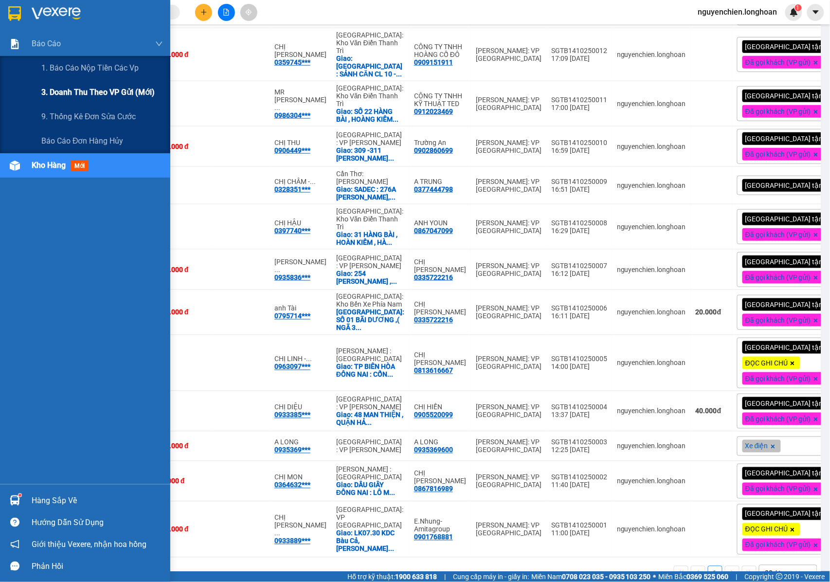
click at [78, 89] on span "3. Doanh Thu theo VP Gửi (mới)" at bounding box center [97, 92] width 113 height 12
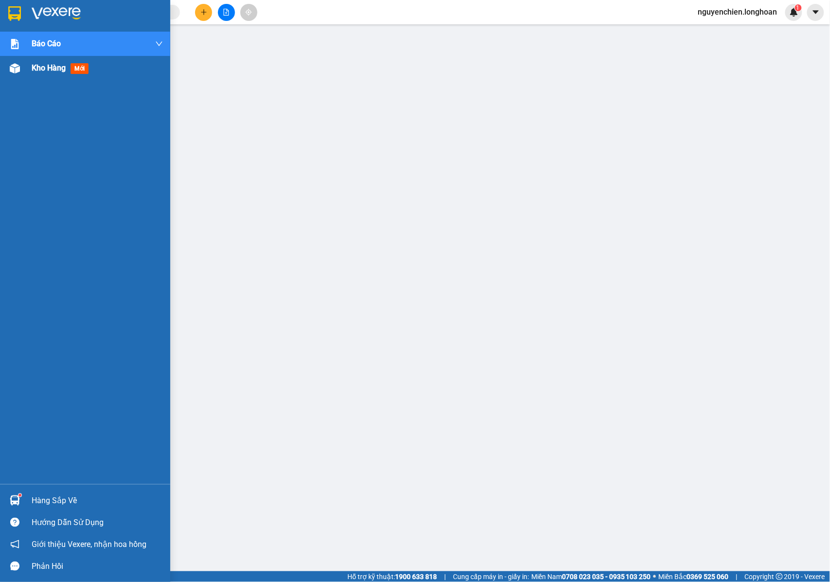
click at [10, 67] on img at bounding box center [15, 68] width 10 height 10
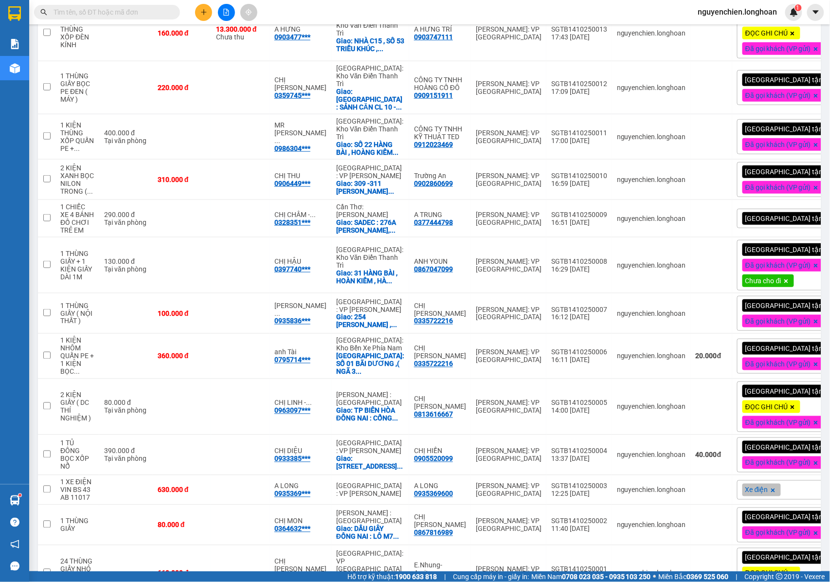
scroll to position [366, 0]
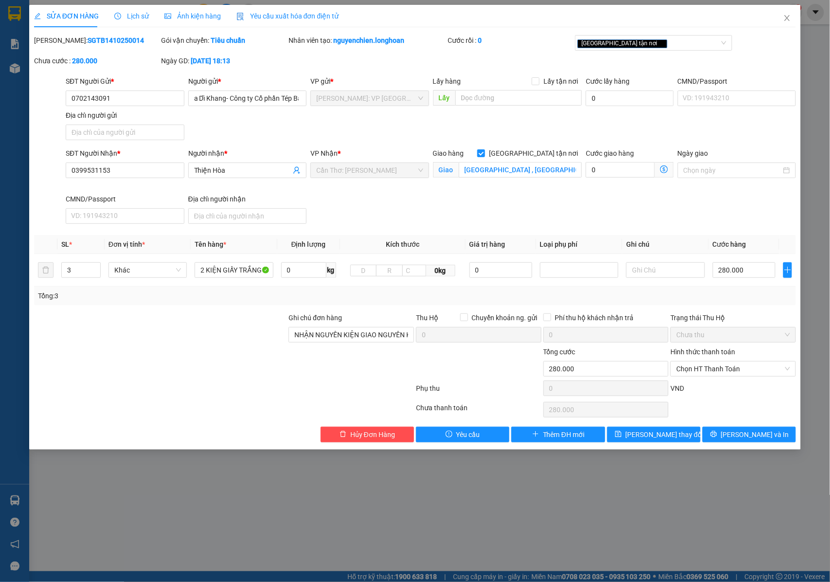
click at [547, 173] on input "[GEOGRAPHIC_DATA] , [GEOGRAPHIC_DATA] : [GEOGRAPHIC_DATA] , [GEOGRAPHIC_DATA] ,…" at bounding box center [520, 170] width 123 height 16
click at [545, 172] on input "[GEOGRAPHIC_DATA] , [GEOGRAPHIC_DATA] : [GEOGRAPHIC_DATA] , [GEOGRAPHIC_DATA] ,…" at bounding box center [520, 170] width 123 height 16
click at [565, 172] on input "[GEOGRAPHIC_DATA] , [GEOGRAPHIC_DATA] : [GEOGRAPHIC_DATA] , [GEOGRAPHIC_DATA] ,…" at bounding box center [520, 170] width 123 height 16
click at [546, 172] on input "[GEOGRAPHIC_DATA] , [GEOGRAPHIC_DATA] : [GEOGRAPHIC_DATA] , [GEOGRAPHIC_DATA] ,…" at bounding box center [520, 170] width 123 height 16
click at [547, 171] on input "[GEOGRAPHIC_DATA] , [GEOGRAPHIC_DATA] : [GEOGRAPHIC_DATA] , [GEOGRAPHIC_DATA] ,…" at bounding box center [520, 170] width 123 height 16
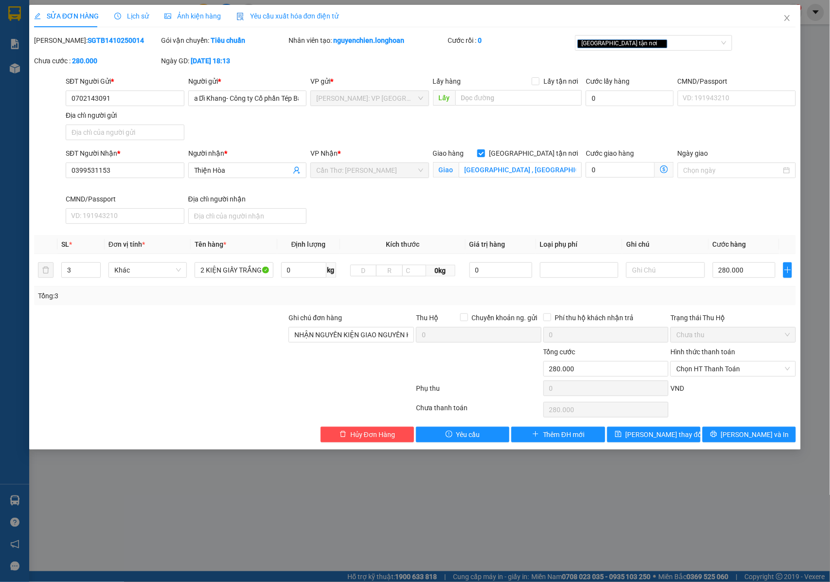
drag, startPoint x: 535, startPoint y: 172, endPoint x: 420, endPoint y: 174, distance: 114.9
click at [420, 174] on div "SĐT Người Nhận * 0399531153 Người nhận * Thiện Hòa VP Nhận * Cần Thơ: [GEOGRAPH…" at bounding box center [431, 188] width 734 height 80
click at [528, 163] on input "[GEOGRAPHIC_DATA] , [GEOGRAPHIC_DATA] : ẤP KHU 2,[GEOGRAPHIC_DATA] , [GEOGRAPHI…" at bounding box center [520, 170] width 123 height 16
drag, startPoint x: 547, startPoint y: 171, endPoint x: 555, endPoint y: 168, distance: 8.8
click at [565, 168] on input "[GEOGRAPHIC_DATA] , [GEOGRAPHIC_DATA] : ẤP KHU 2,[GEOGRAPHIC_DATA] , [GEOGRAPHI…" at bounding box center [520, 170] width 123 height 16
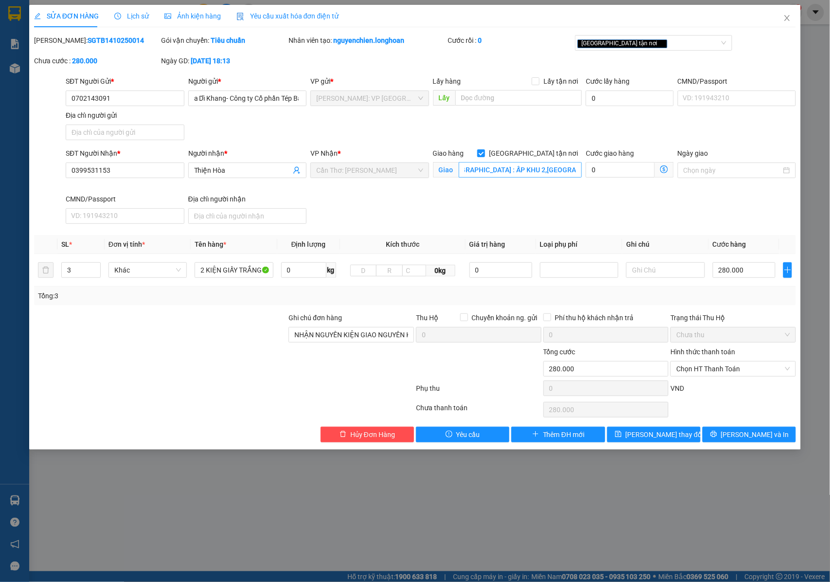
scroll to position [0, 104]
click at [548, 169] on input "[GEOGRAPHIC_DATA] , [GEOGRAPHIC_DATA] : ẤP KHU 2,[GEOGRAPHIC_DATA] , [GEOGRAPHI…" at bounding box center [520, 170] width 123 height 16
drag, startPoint x: 561, startPoint y: 169, endPoint x: 583, endPoint y: 170, distance: 21.9
click at [583, 170] on div "Giao hàng [GEOGRAPHIC_DATA] tận nơi [GEOGRAPHIC_DATA] , [GEOGRAPHIC_DATA] : [GE…" at bounding box center [507, 171] width 153 height 46
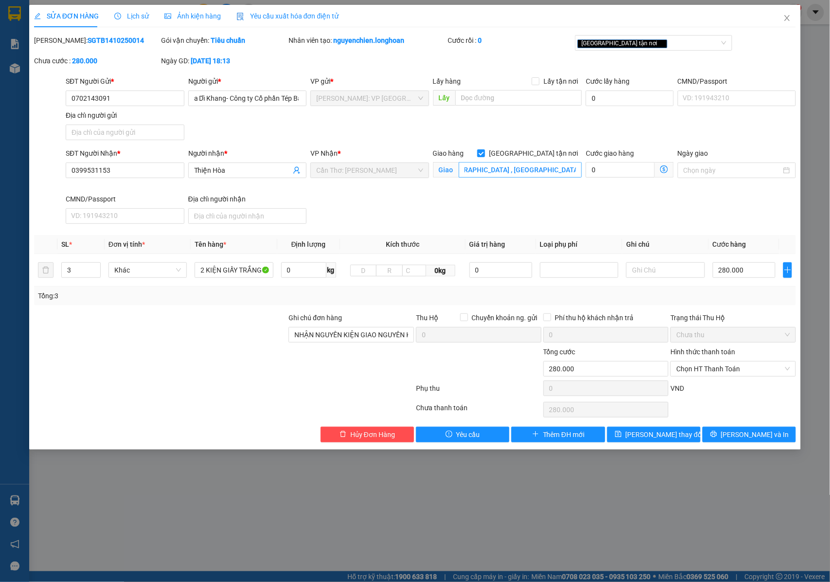
click at [538, 172] on input "[GEOGRAPHIC_DATA] , [GEOGRAPHIC_DATA] : ẤP KHU 2,[GEOGRAPHIC_DATA] , [GEOGRAPHI…" at bounding box center [520, 170] width 123 height 16
drag, startPoint x: 550, startPoint y: 170, endPoint x: 578, endPoint y: 170, distance: 28.2
click at [578, 170] on input "[GEOGRAPHIC_DATA] , [GEOGRAPHIC_DATA] : ẤP KHU 2,[GEOGRAPHIC_DATA] , [GEOGRAPHI…" at bounding box center [520, 170] width 123 height 16
click at [641, 43] on div "[GEOGRAPHIC_DATA] tận nơi" at bounding box center [649, 43] width 143 height 12
type input "[GEOGRAPHIC_DATA] , [GEOGRAPHIC_DATA] : ẤP KHU 2,[GEOGRAPHIC_DATA] , [GEOGRAPHI…"
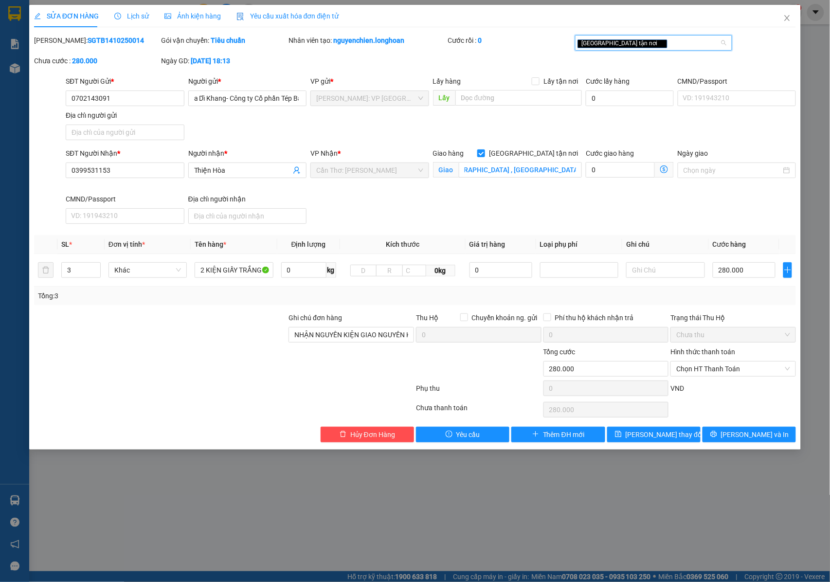
scroll to position [0, 0]
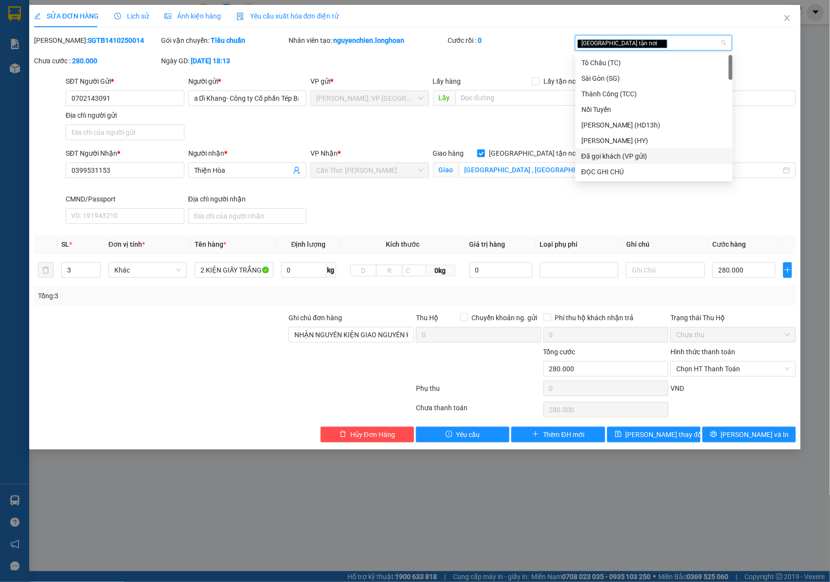
click at [607, 157] on div "Đã gọi khách (VP gửi)" at bounding box center [655, 156] width 146 height 11
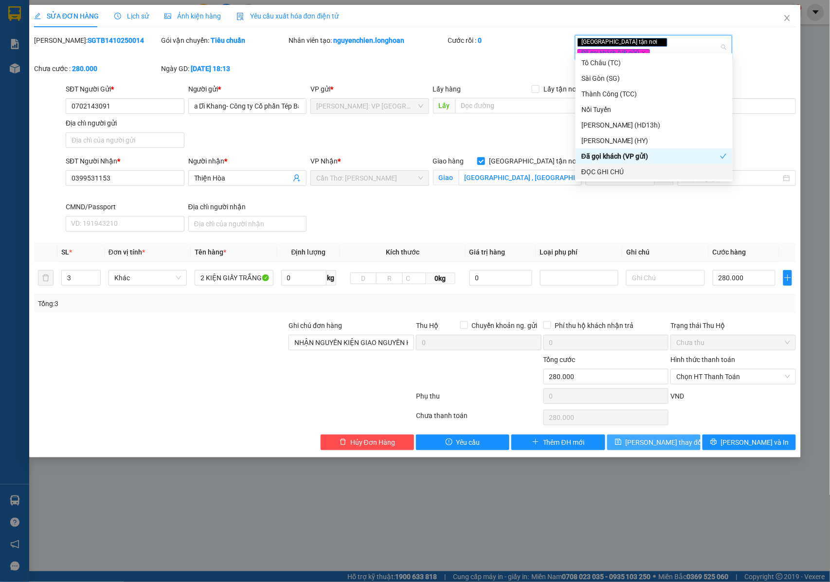
click at [643, 438] on span "[PERSON_NAME] thay đổi" at bounding box center [665, 442] width 78 height 11
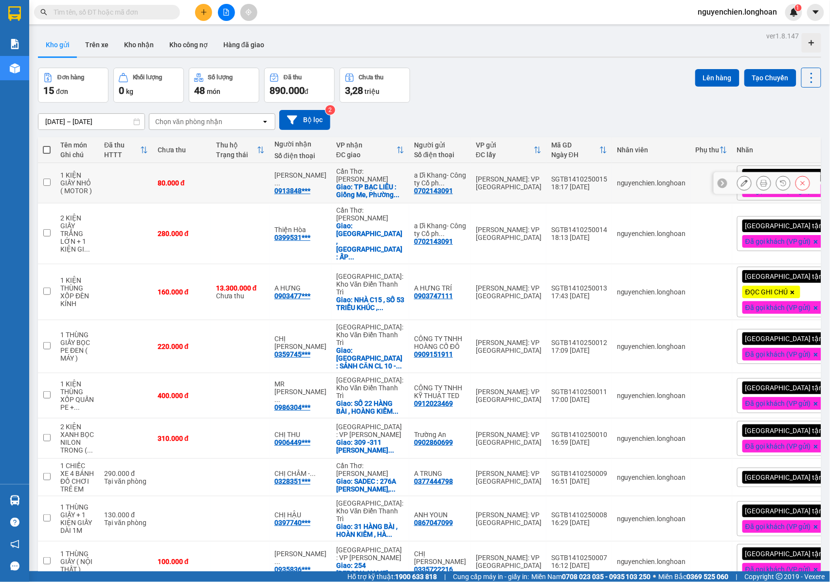
click at [761, 186] on icon at bounding box center [764, 183] width 7 height 7
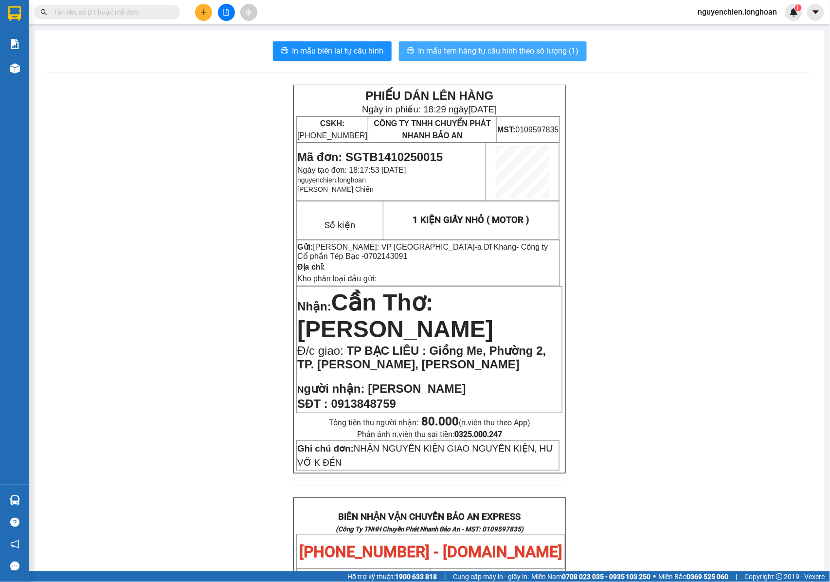
click at [522, 50] on span "In mẫu tem hàng tự cấu hình theo số lượng (1)" at bounding box center [499, 51] width 161 height 12
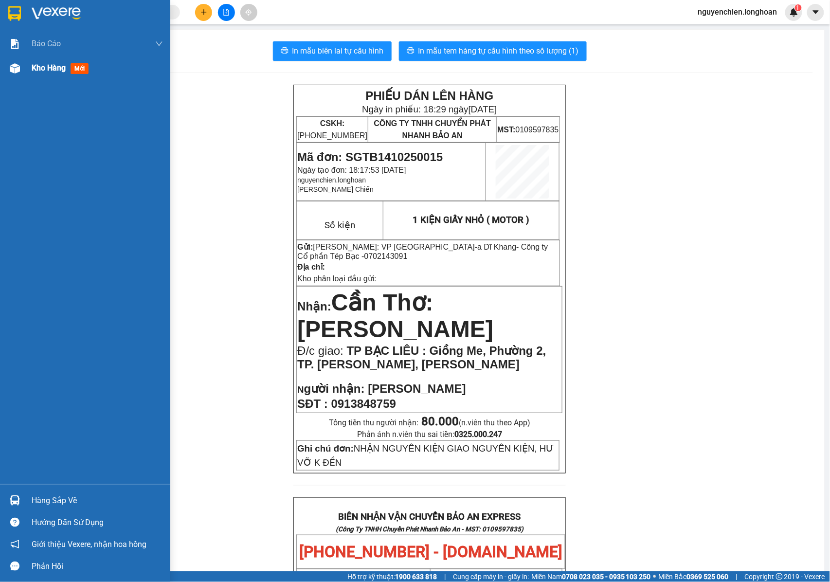
click at [10, 65] on img at bounding box center [15, 68] width 10 height 10
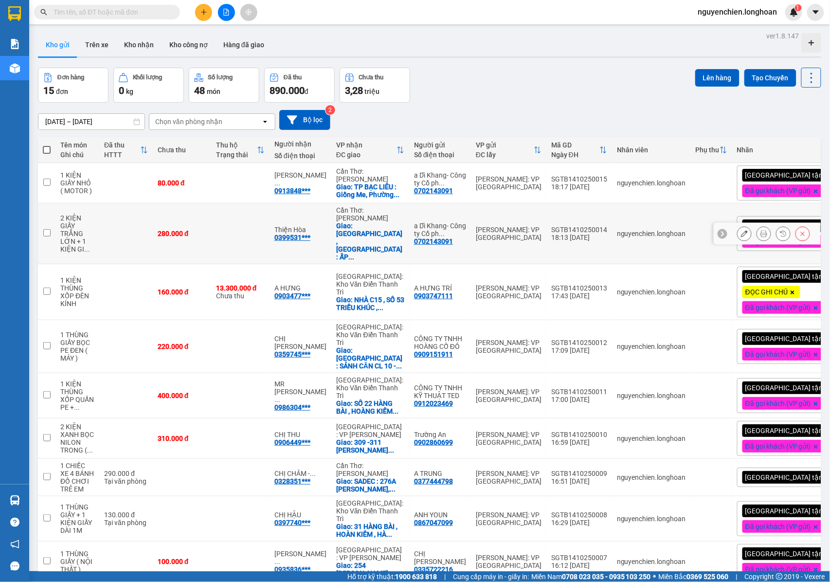
click at [761, 234] on icon at bounding box center [764, 233] width 7 height 7
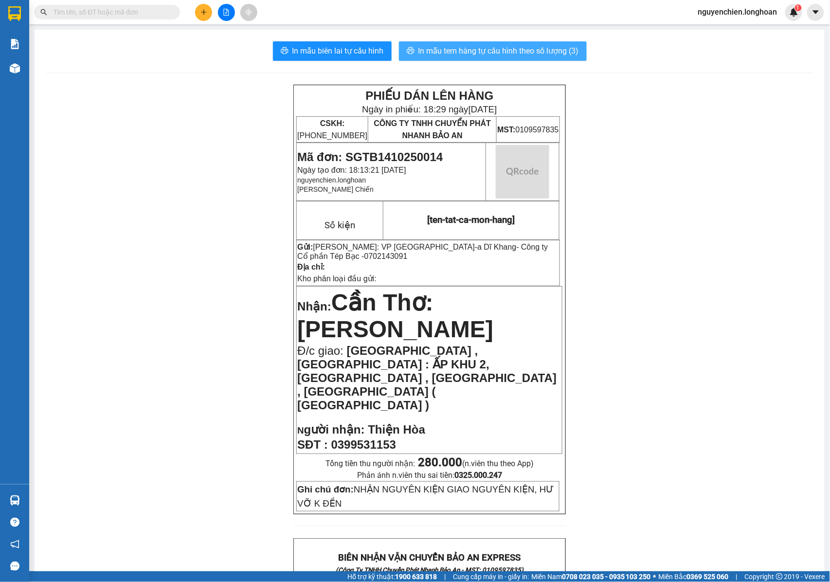
click at [528, 49] on span "In mẫu tem hàng tự cấu hình theo số lượng (3)" at bounding box center [499, 51] width 161 height 12
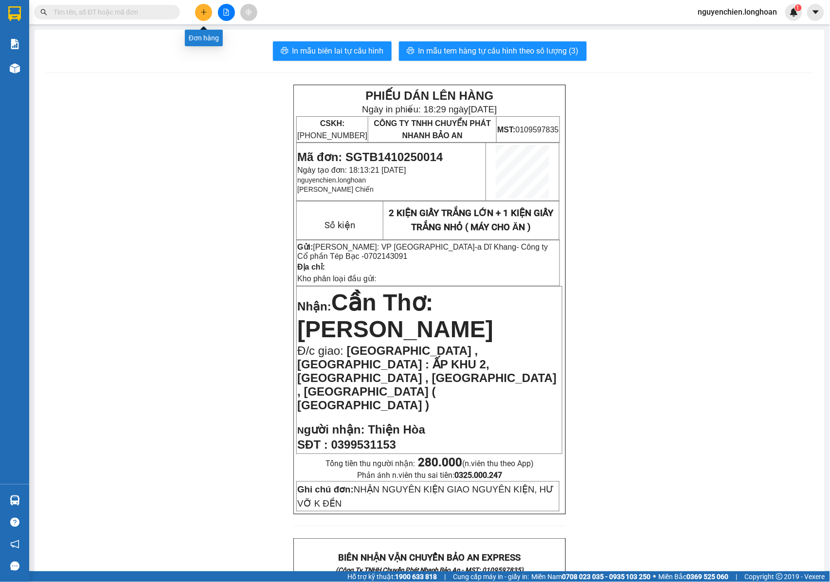
click at [203, 13] on icon "plus" at bounding box center [203, 11] width 0 height 5
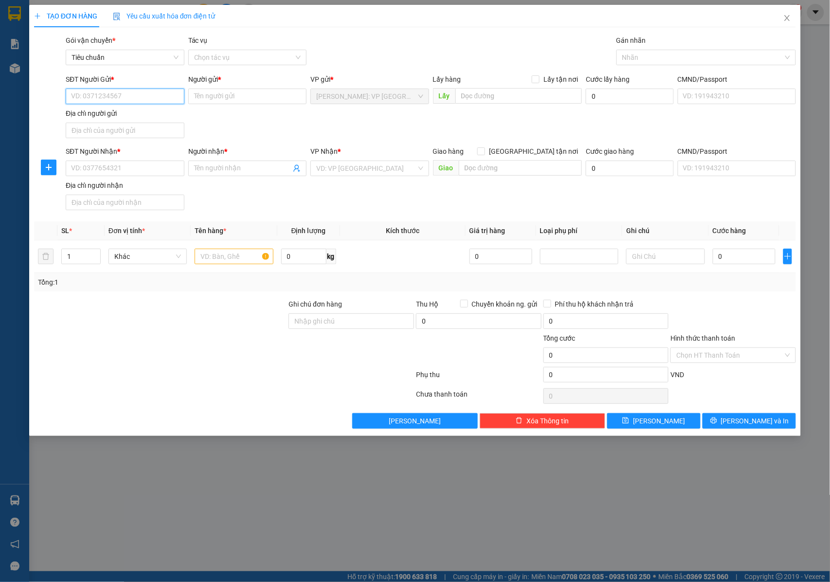
click at [119, 101] on input "SĐT Người Gửi *" at bounding box center [125, 97] width 119 height 16
paste input "0931899503"
type input "0931899503"
click at [200, 96] on input "Người gửi *" at bounding box center [247, 97] width 119 height 16
type input "e"
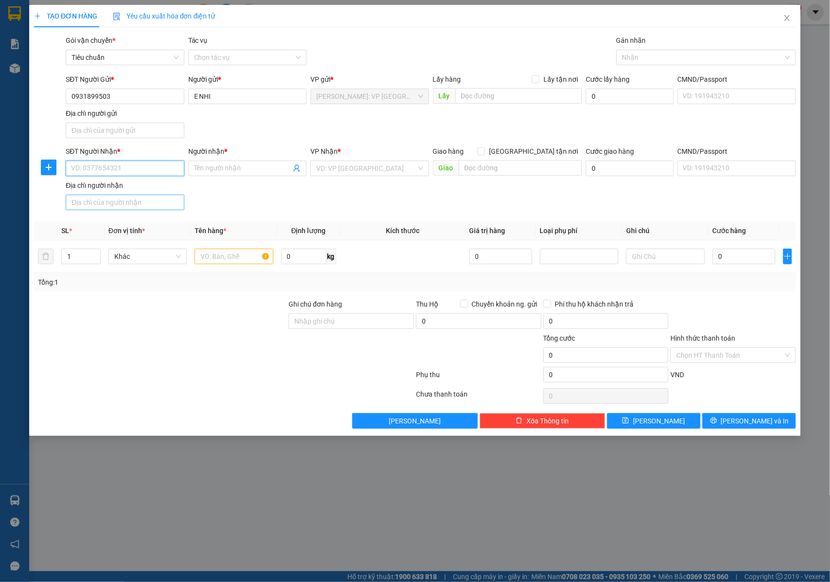
drag, startPoint x: 127, startPoint y: 167, endPoint x: 145, endPoint y: 197, distance: 34.5
click at [127, 168] on input "SĐT Người Nhận *" at bounding box center [125, 169] width 119 height 16
click at [132, 168] on input "SĐT Người Nhận *" at bounding box center [125, 169] width 119 height 16
click at [221, 100] on input "E NHI" at bounding box center [247, 97] width 119 height 16
click at [224, 94] on input "E NHI" at bounding box center [247, 97] width 119 height 16
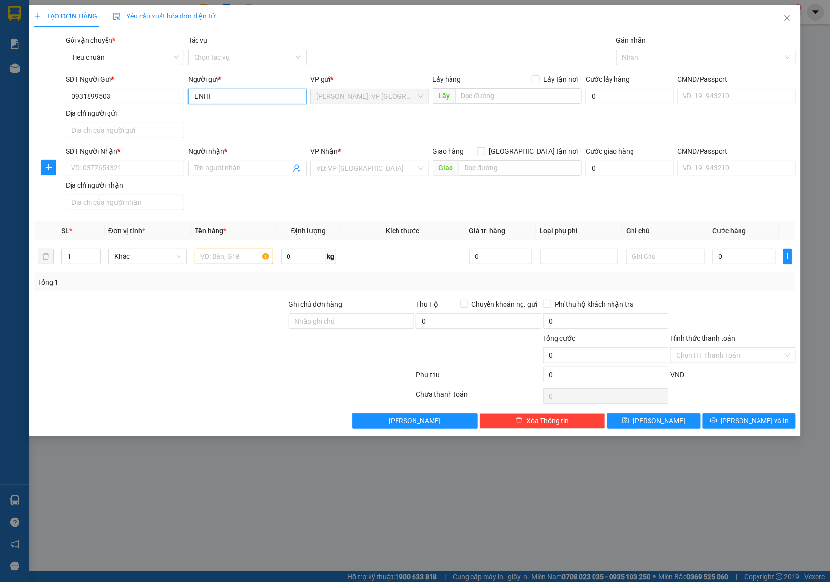
paste input "herbalife"
type input "E NHI herbalife"
click at [107, 170] on input "SĐT Người Nhận *" at bounding box center [125, 169] width 119 height 16
click at [157, 174] on input "SĐT Người Nhận *" at bounding box center [125, 169] width 119 height 16
paste input "0977999924"
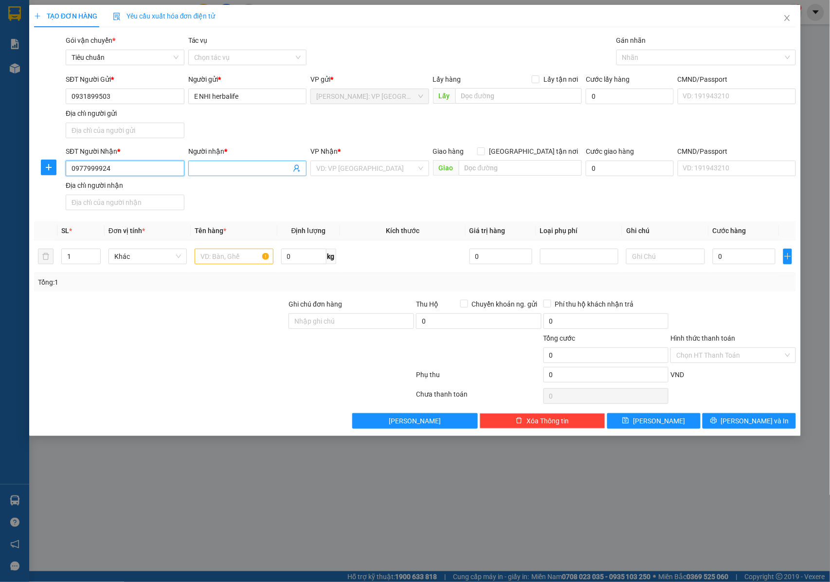
type input "0977999924"
click at [240, 162] on span at bounding box center [247, 169] width 119 height 16
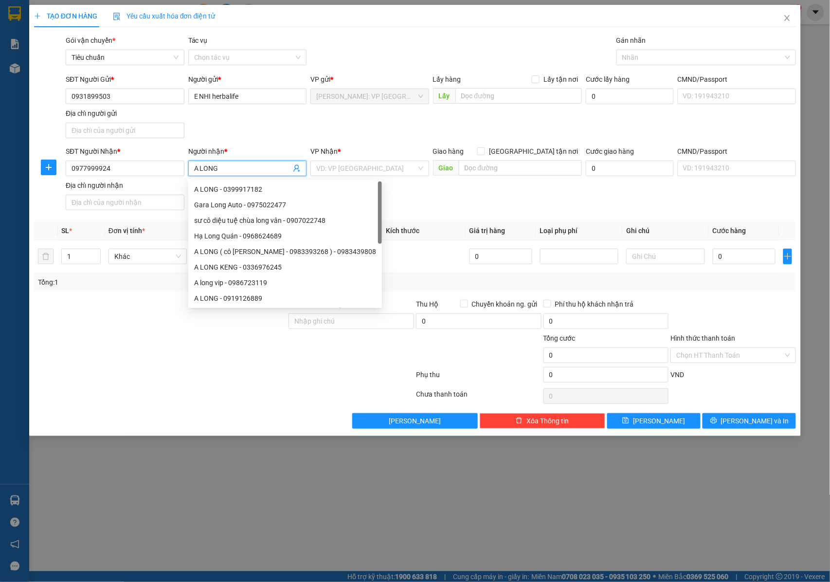
type input "A LONG"
click at [338, 177] on div "VP Nhận * VD: VP [GEOGRAPHIC_DATA]" at bounding box center [369, 163] width 119 height 34
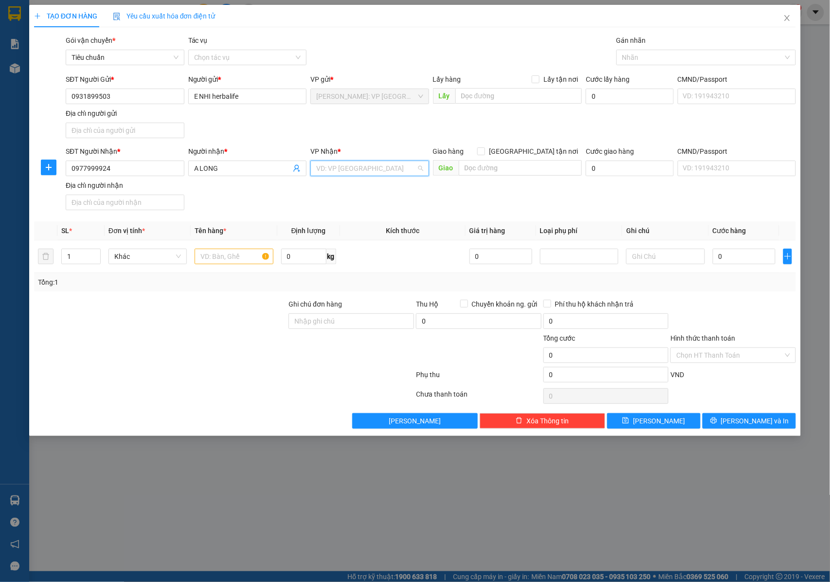
click at [345, 170] on input "search" at bounding box center [366, 168] width 100 height 15
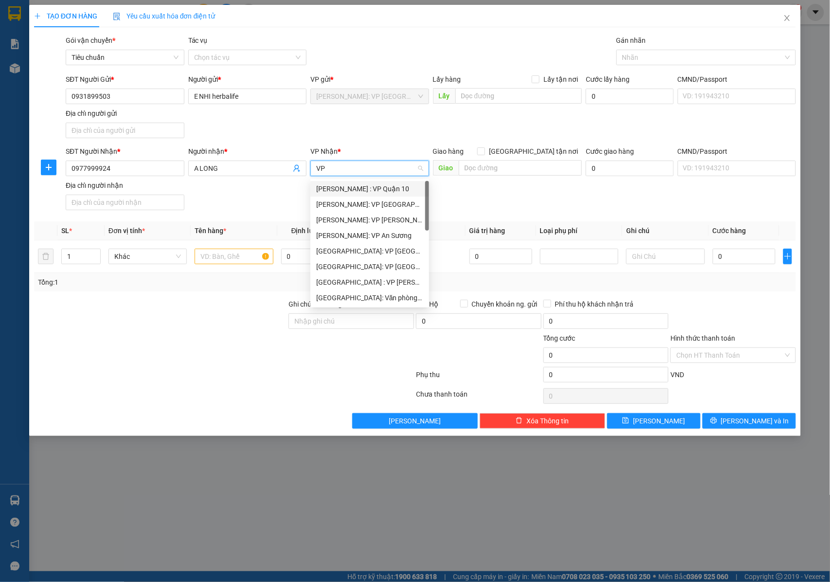
type input "VP"
drag, startPoint x: 359, startPoint y: 283, endPoint x: 529, endPoint y: 181, distance: 199.1
click at [362, 281] on div "[GEOGRAPHIC_DATA] : VP [PERSON_NAME]" at bounding box center [369, 282] width 107 height 11
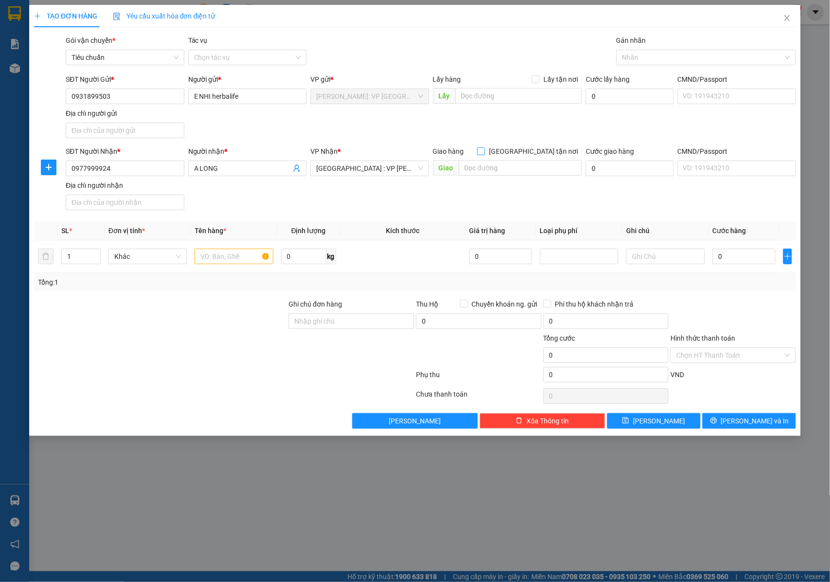
click at [484, 153] on input "[GEOGRAPHIC_DATA] tận nơi" at bounding box center [480, 150] width 7 height 7
checkbox input "true"
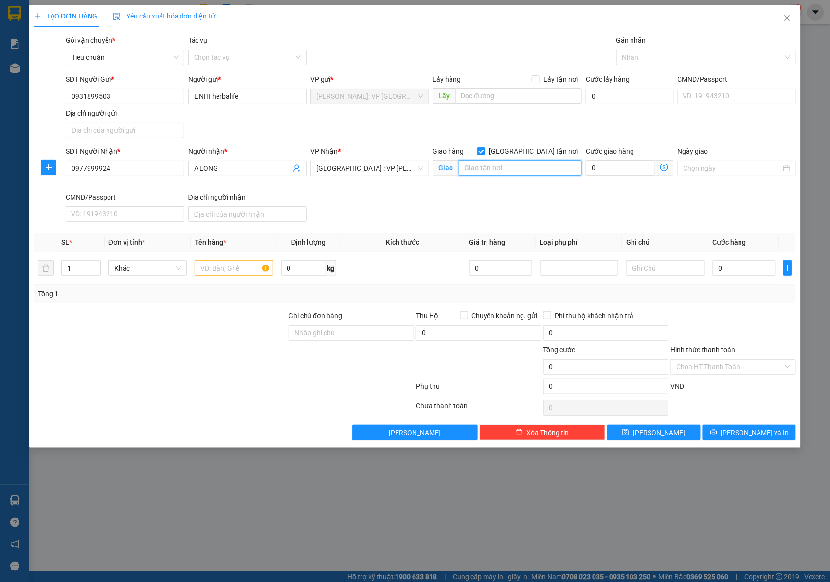
click at [468, 168] on input "text" at bounding box center [520, 168] width 123 height 16
paste input "43 Đ. [PERSON_NAME], [GEOGRAPHIC_DATA], [GEOGRAPHIC_DATA], [GEOGRAPHIC_DATA]"
click at [635, 57] on div at bounding box center [701, 58] width 165 height 12
type input "43 Đ. [PERSON_NAME], [GEOGRAPHIC_DATA], [GEOGRAPHIC_DATA], [GEOGRAPHIC_DATA]"
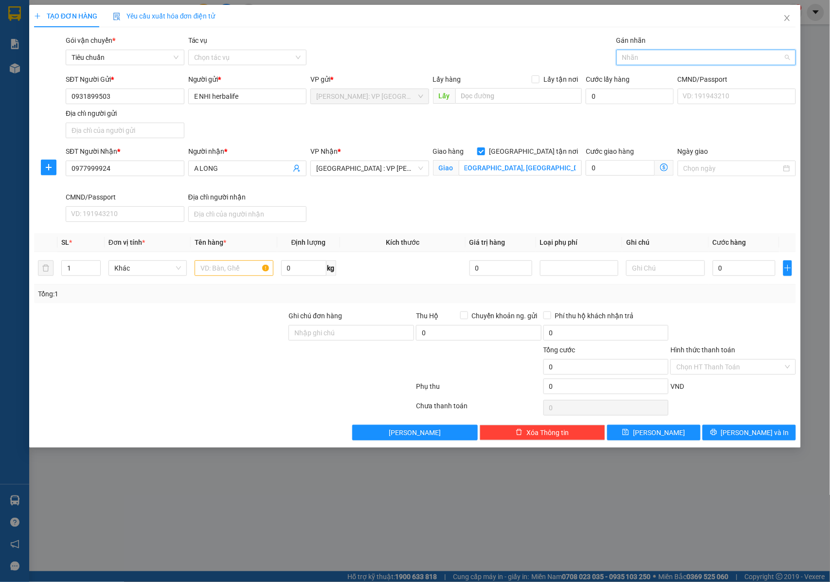
scroll to position [0, 0]
type input "GIAO"
click at [658, 75] on div "[GEOGRAPHIC_DATA] tận nơi" at bounding box center [706, 77] width 168 height 11
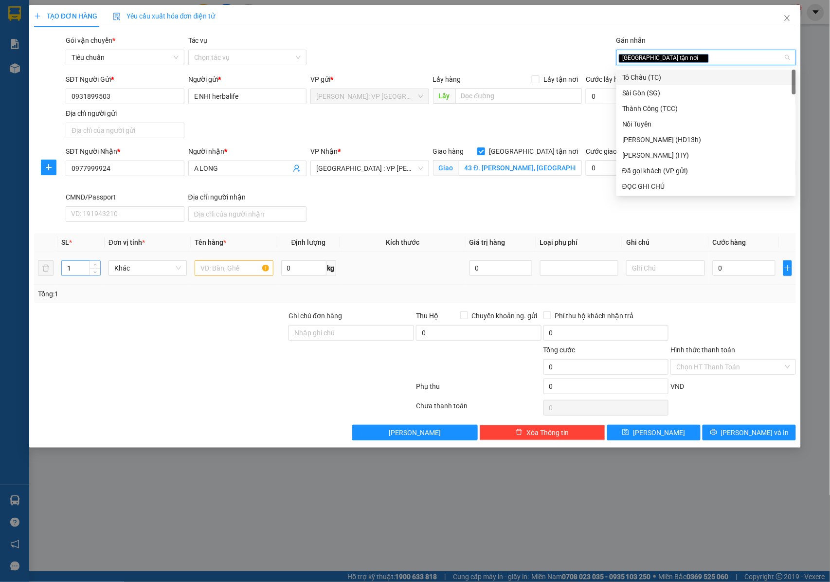
click at [86, 267] on input "1" at bounding box center [81, 268] width 38 height 15
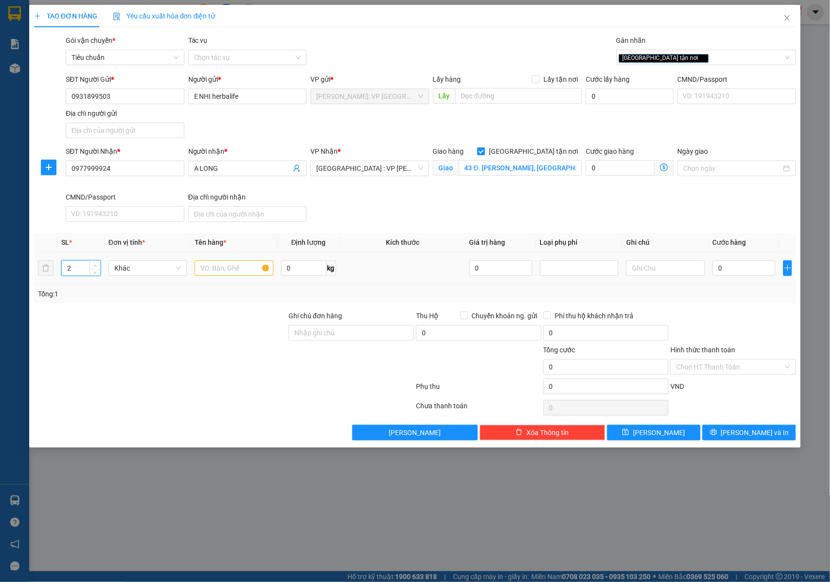
click at [91, 267] on span "Increase Value" at bounding box center [95, 265] width 11 height 9
click at [92, 267] on span "up" at bounding box center [95, 266] width 6 height 6
type input "4"
click at [92, 267] on span "up" at bounding box center [95, 266] width 6 height 6
click at [228, 279] on td at bounding box center [234, 268] width 86 height 33
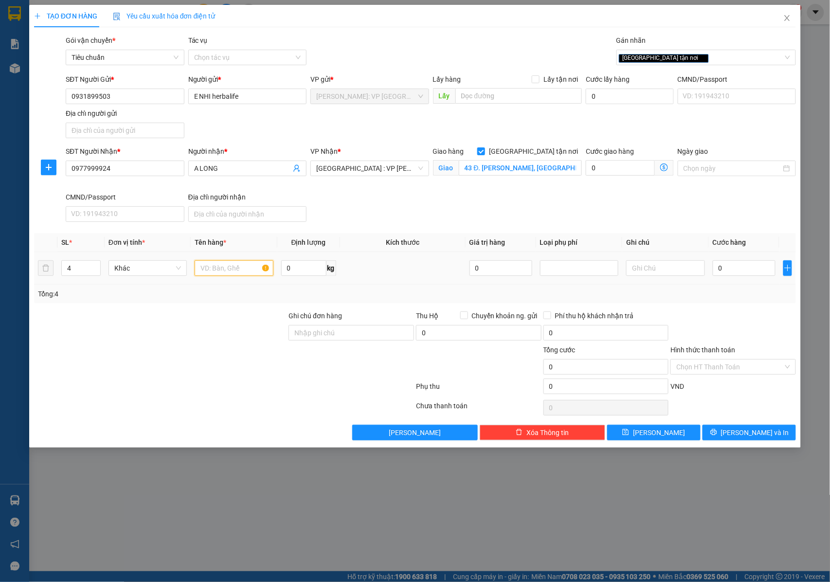
click at [227, 273] on input "text" at bounding box center [234, 268] width 78 height 16
click at [206, 265] on input "2 KIỆN GIẤY + 1 BAO TẢI XANH +" at bounding box center [234, 268] width 78 height 16
drag, startPoint x: 203, startPoint y: 268, endPoint x: 193, endPoint y: 268, distance: 10.2
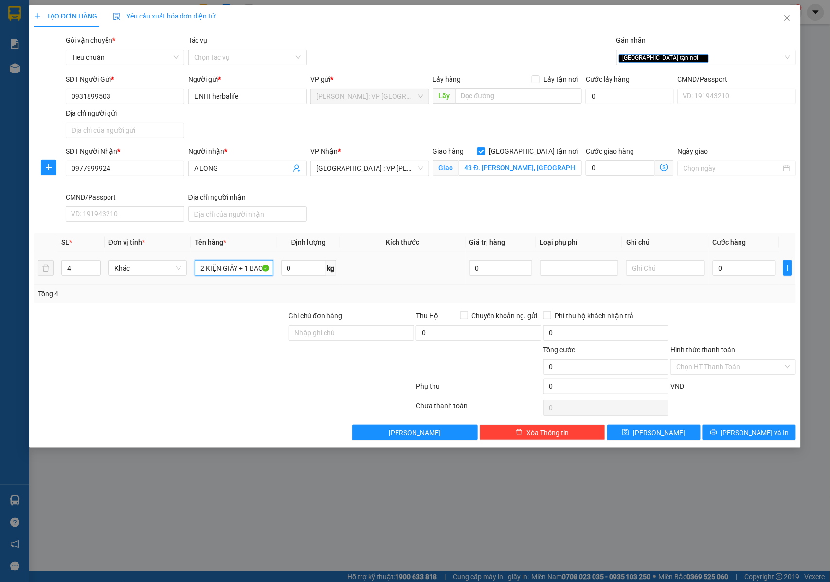
click at [193, 268] on td "2 KIỆN GIẤY + 1 BAO TẢI XANH +" at bounding box center [234, 268] width 86 height 33
click at [237, 272] on input "2 KIỆN GIẤY + 1 BAO TẢI XANH +" at bounding box center [234, 268] width 78 height 16
type input "2 KIỆN GIẤY NHỎ NẶNG + 1 BAO TẢI XANH +1 KIỆN QUẤN XỐP NỔ ( PHỤ KIỆN CỦA THANH …"
click at [316, 337] on input "Ghi chú đơn hàng" at bounding box center [352, 333] width 126 height 16
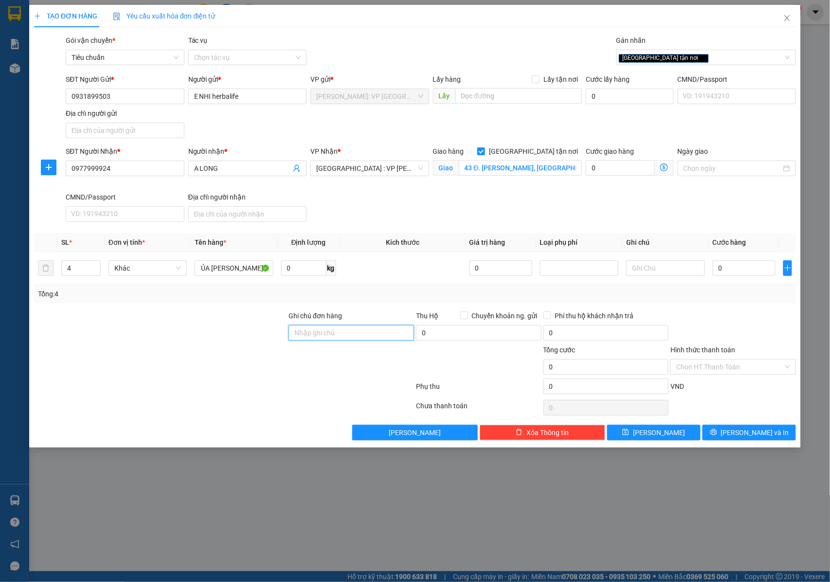
scroll to position [0, 0]
type input "NHẬN NGUYÊN KIỆN GIAO NGUYÊN KIỆN, HƯ VỠ K ĐỀN"
click at [742, 270] on input "0" at bounding box center [744, 268] width 63 height 16
type input "4"
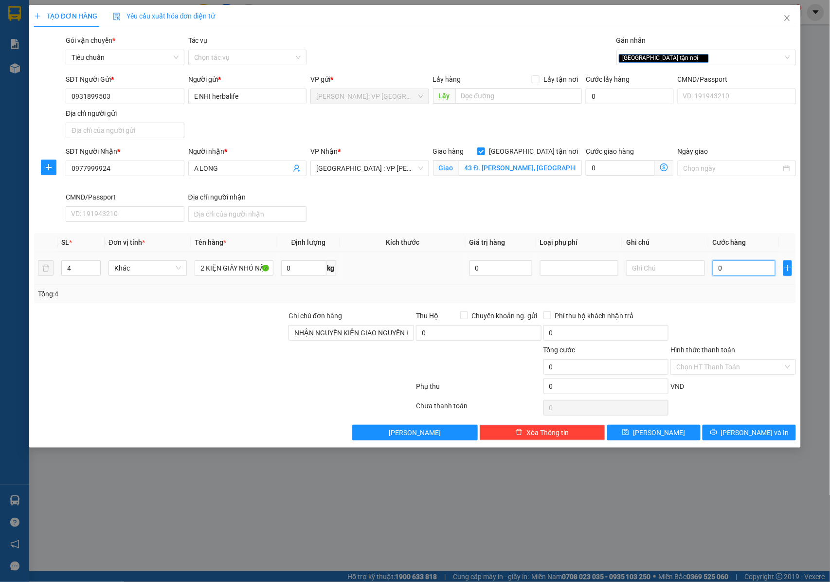
type input "4"
type input "48"
type input "480"
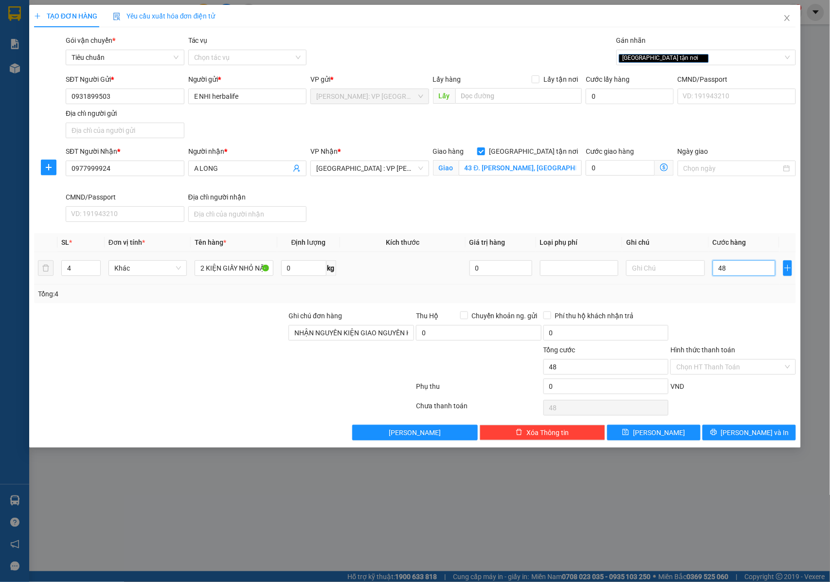
type input "480"
type input "4.800"
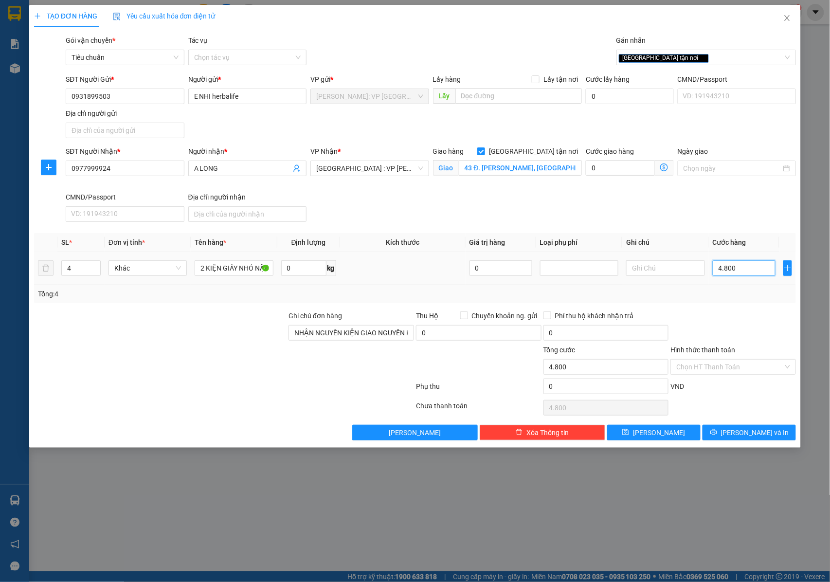
type input "48.000"
type input "480.000"
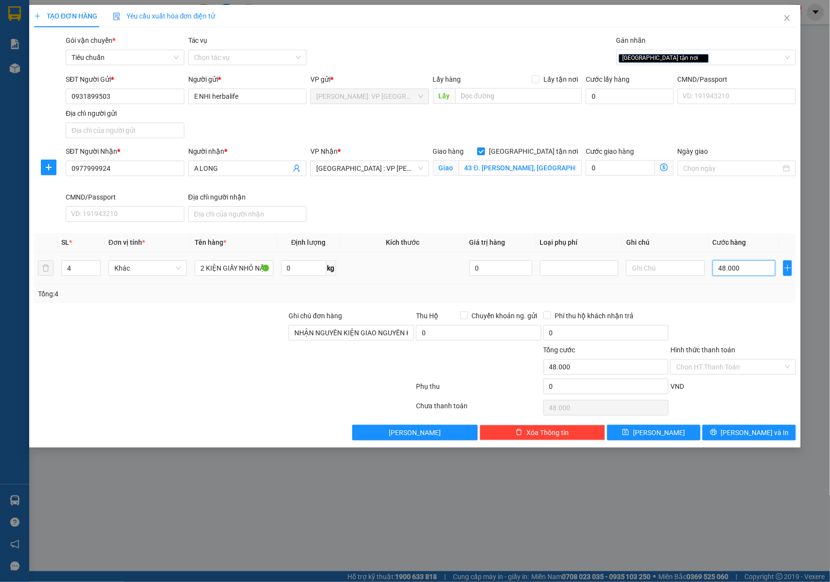
type input "480.000"
click at [717, 436] on icon "printer" at bounding box center [714, 432] width 7 height 7
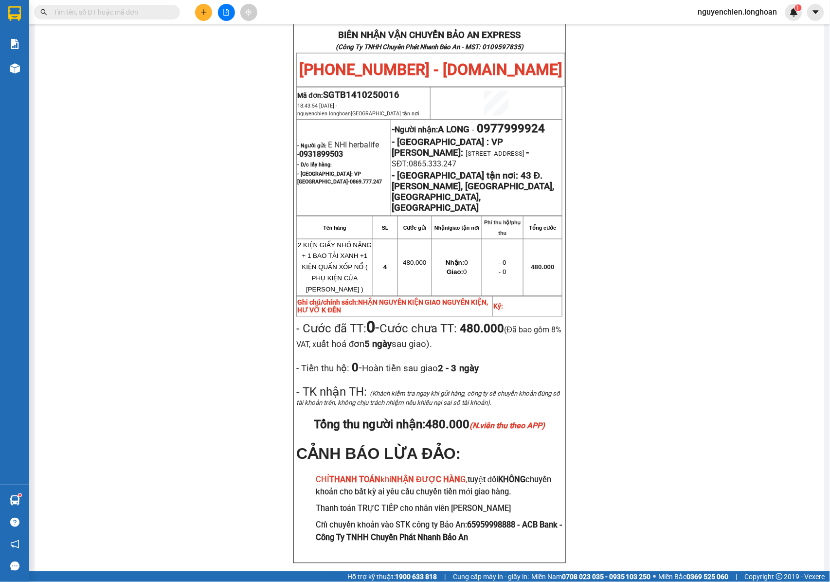
scroll to position [259, 0]
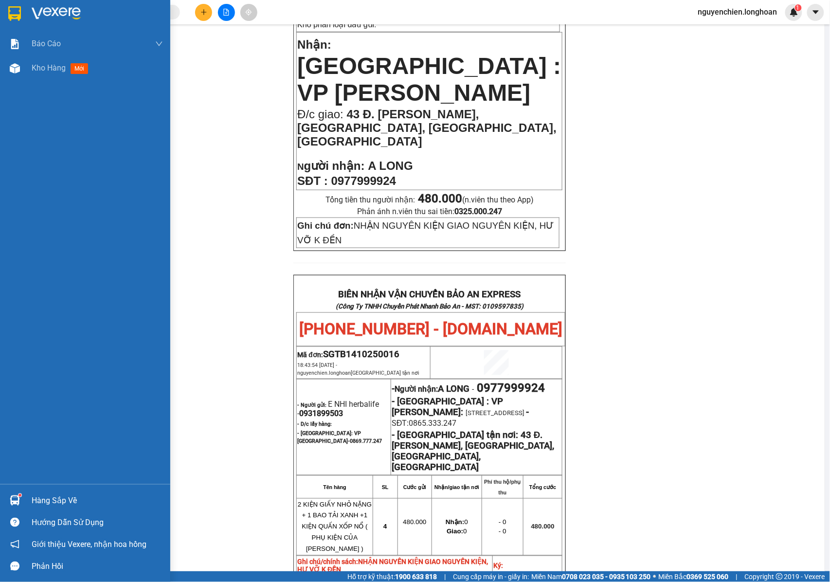
click at [36, 81] on div "Báo cáo 1. Báo cáo nộp tiền các vp 3. Doanh Thu theo VP Gửi (mới) 9. Thống kê đ…" at bounding box center [85, 258] width 170 height 453
click at [14, 70] on img at bounding box center [15, 68] width 10 height 10
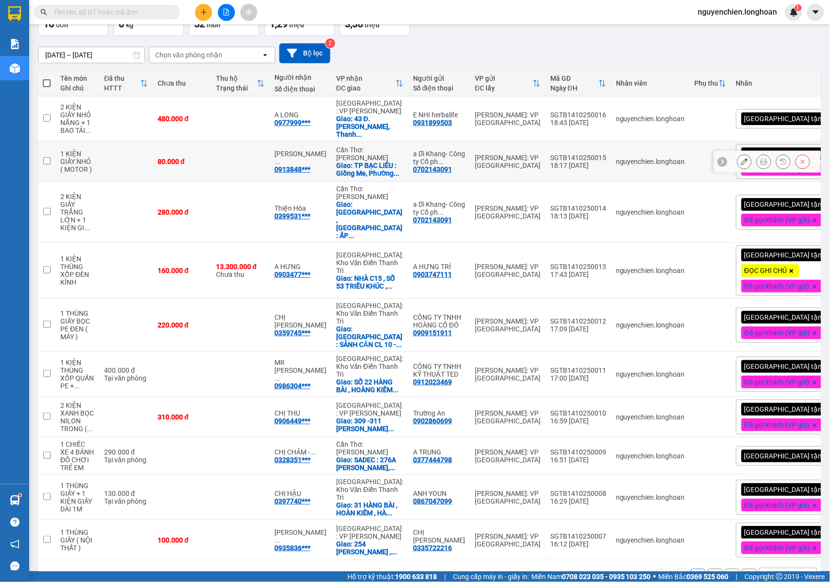
scroll to position [69, 0]
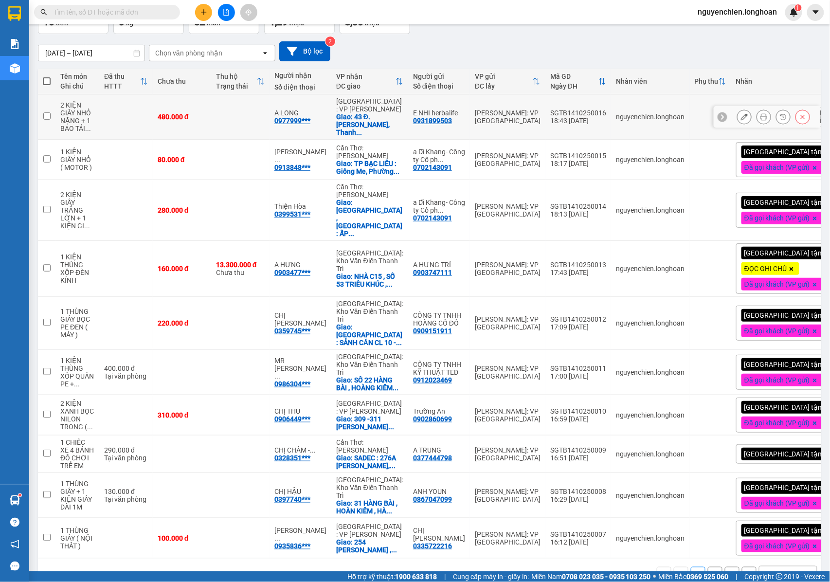
click at [761, 113] on icon at bounding box center [764, 116] width 7 height 7
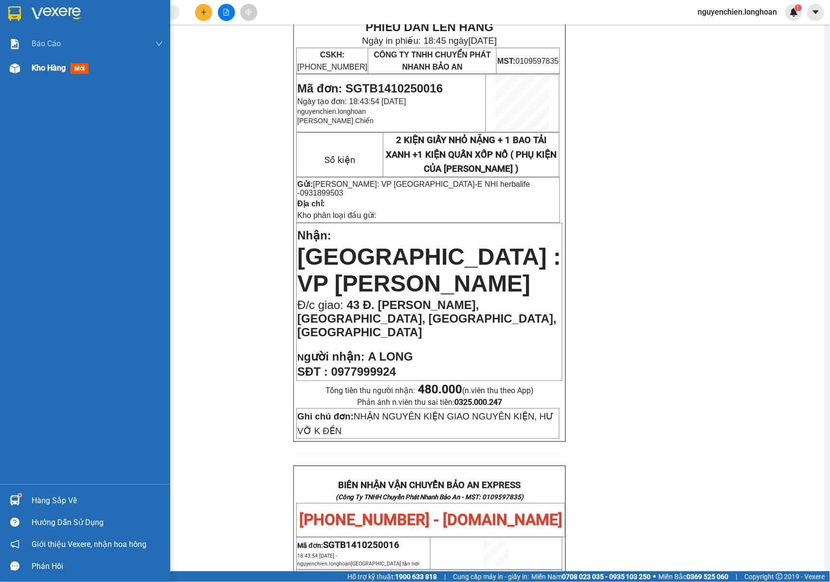
click at [16, 71] on img at bounding box center [15, 68] width 10 height 10
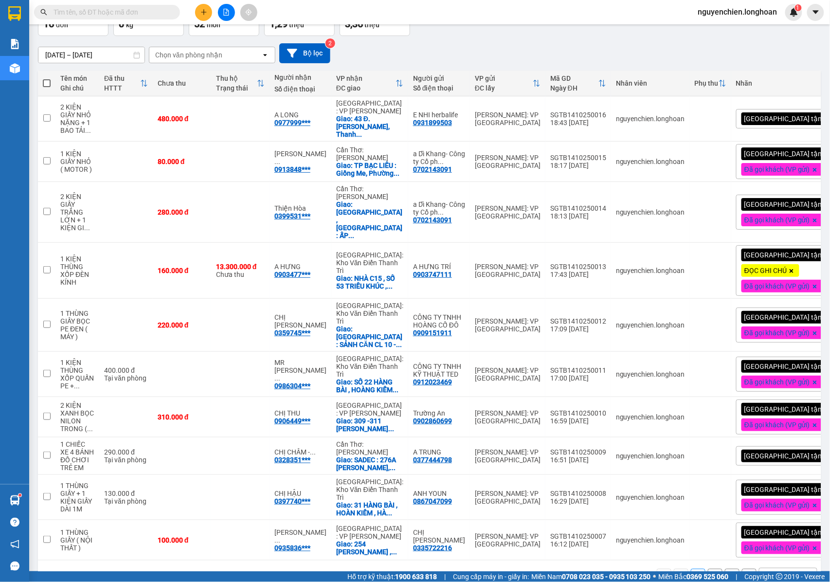
scroll to position [69, 0]
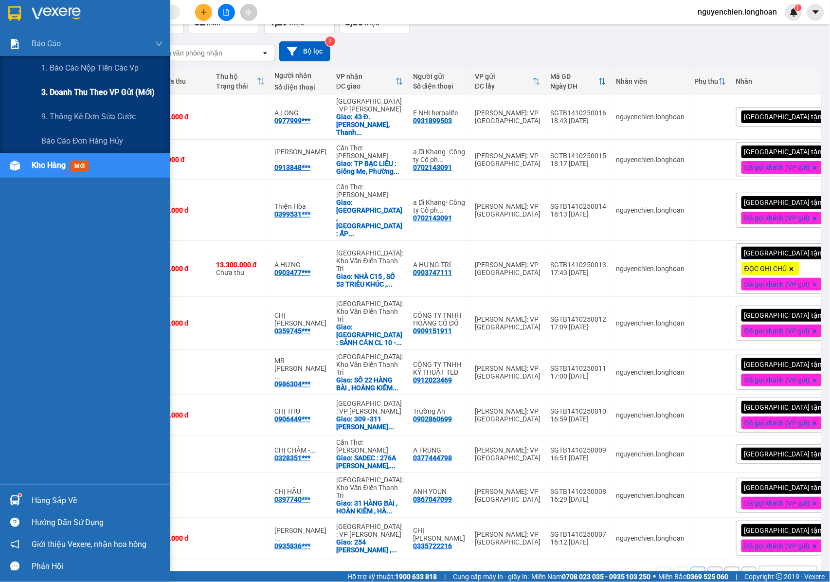
click at [45, 82] on div "3. Doanh Thu theo VP Gửi (mới)" at bounding box center [102, 92] width 122 height 24
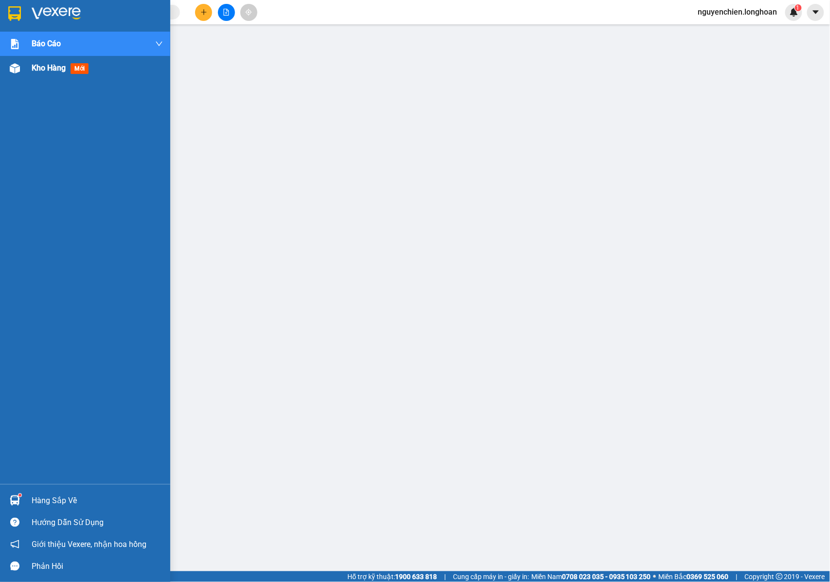
click at [18, 76] on div at bounding box center [14, 68] width 17 height 17
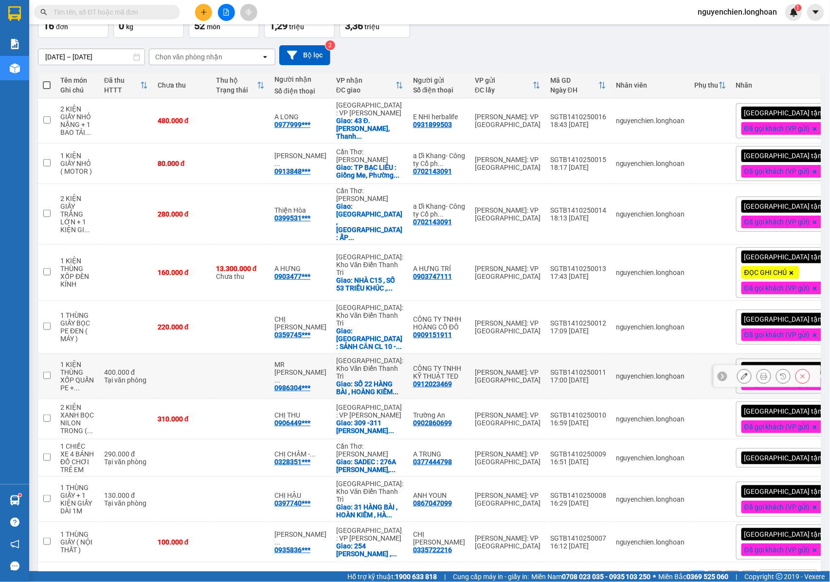
scroll to position [72, 0]
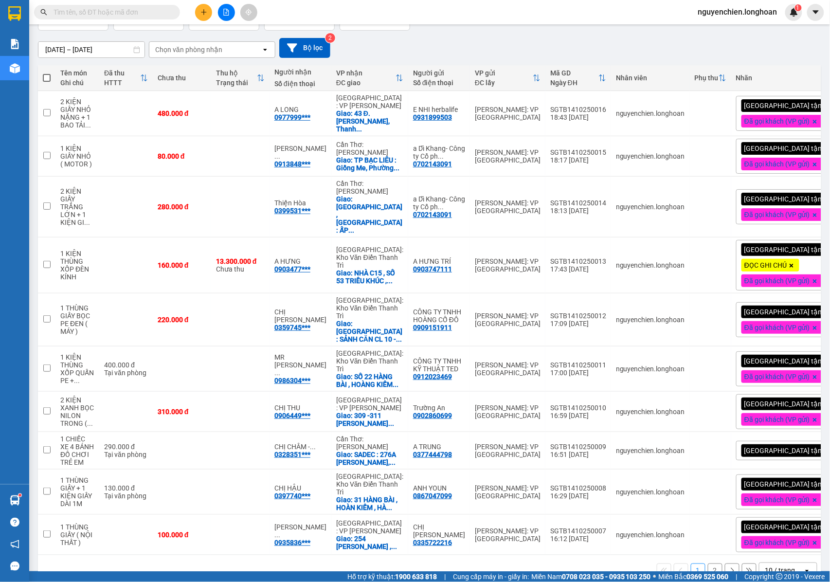
click at [781, 566] on div "10 / trang" at bounding box center [780, 571] width 30 height 10
drag, startPoint x: 775, startPoint y: 492, endPoint x: 727, endPoint y: 337, distance: 161.8
click at [775, 492] on span "50 / trang" at bounding box center [772, 491] width 31 height 10
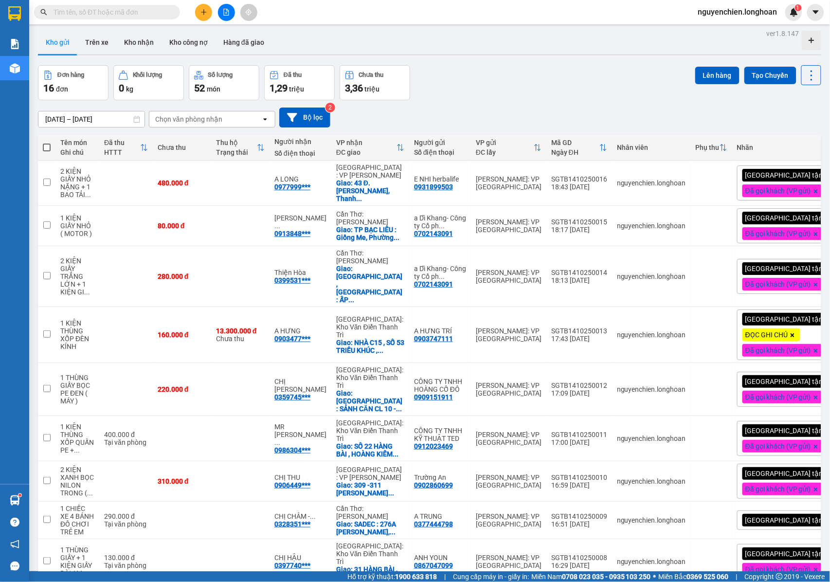
scroll to position [0, 0]
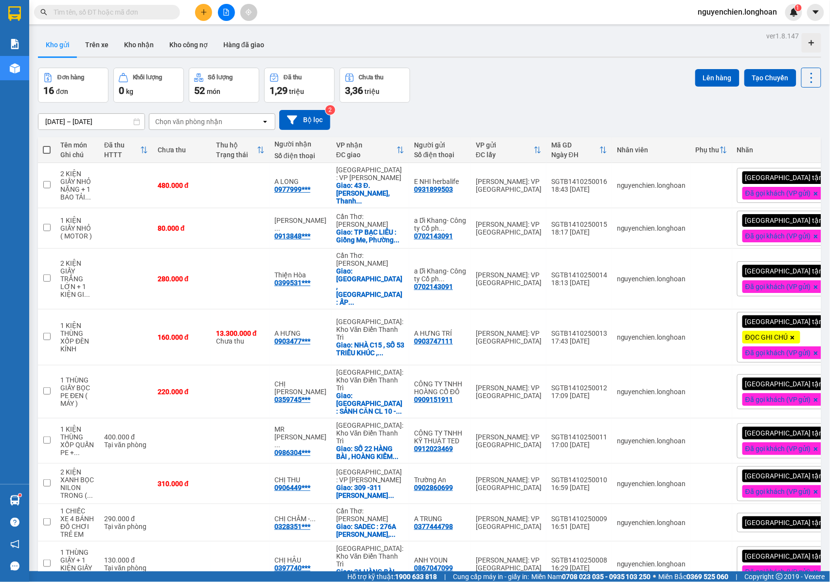
click at [328, 581] on div "Hỗ trợ kỹ thuật: 1900 633 818 | Cung cấp máy in - giấy in: Miền Nam 0708 023 03…" at bounding box center [412, 576] width 825 height 11
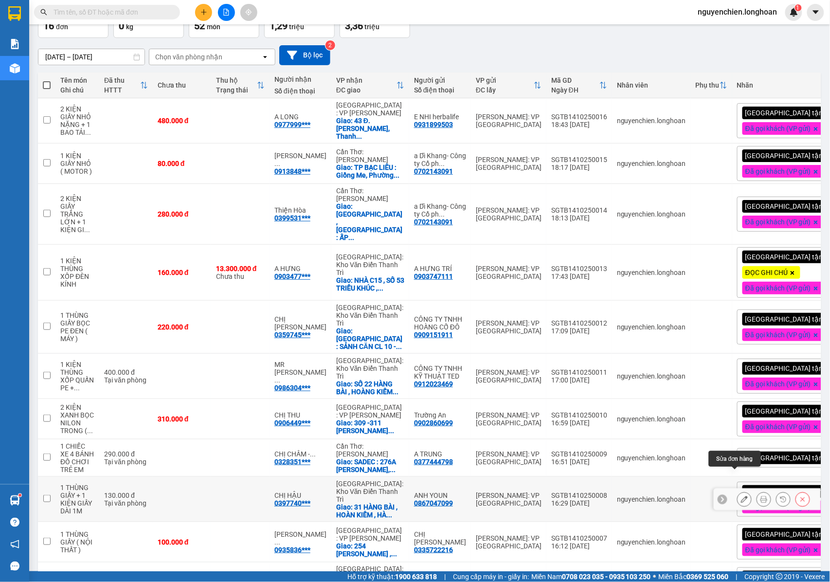
click at [741, 496] on icon at bounding box center [744, 499] width 7 height 7
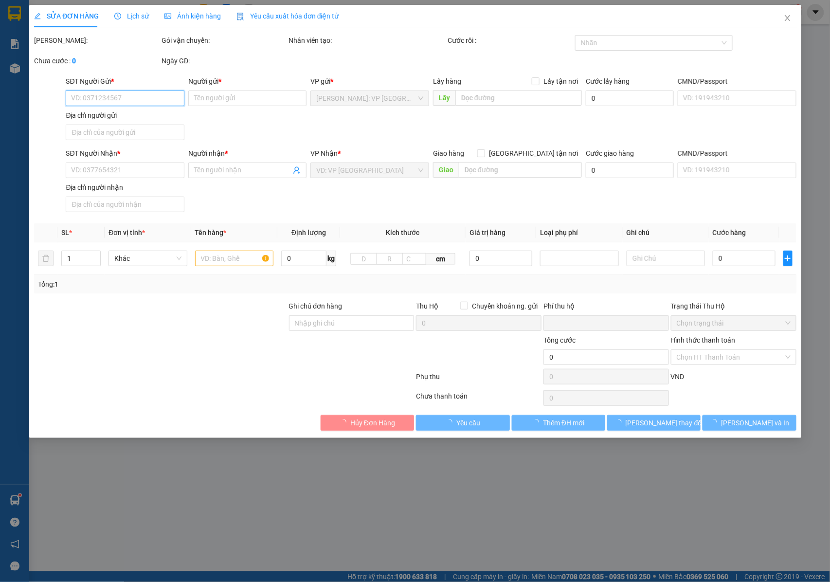
type input "0867047099"
type input "ANH YOUN"
type input "0397740027"
type input "CHỊ HẬU"
checkbox input "true"
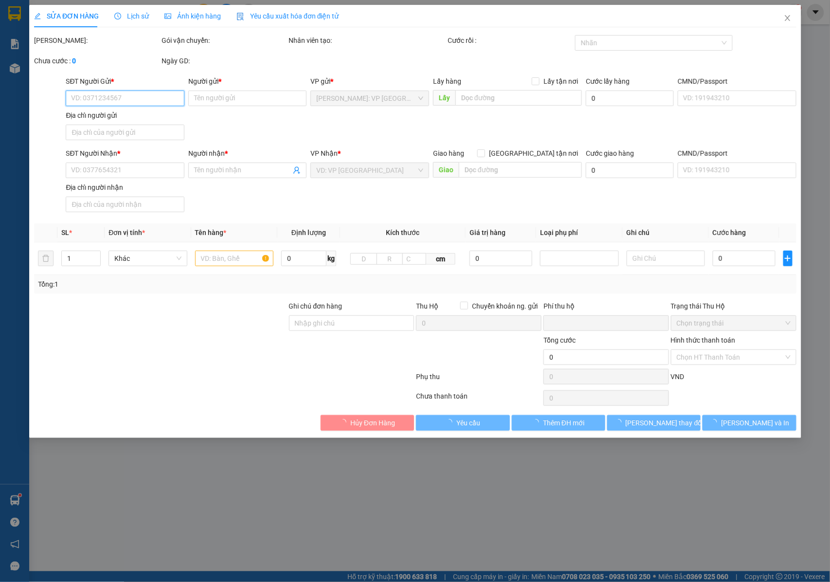
type input "31 HÀNG BÀI , HOÀN KIẾM , HÀ NỘI"
type input "NHẬN NGUYÊN KIỆN GIAO NGUYÊN KIỆN, HƯ VỠ K ĐỀN"
type input "0"
type input "130.000"
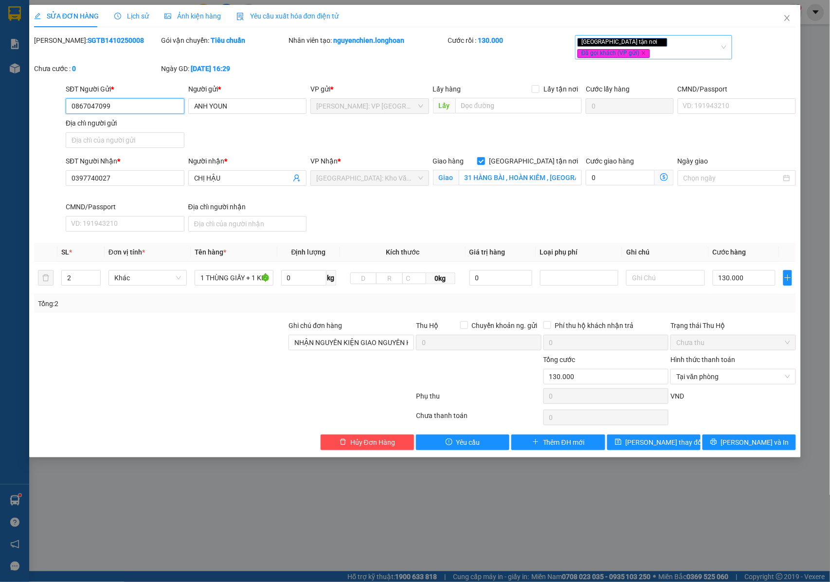
click at [712, 37] on div "Giao tận nơi Đã gọi khách (VP gửi)" at bounding box center [649, 47] width 143 height 22
type input "chưa"
click at [671, 63] on div "Chưa cho đi" at bounding box center [655, 62] width 146 height 11
click at [722, 447] on button "Lưu và In" at bounding box center [749, 443] width 93 height 16
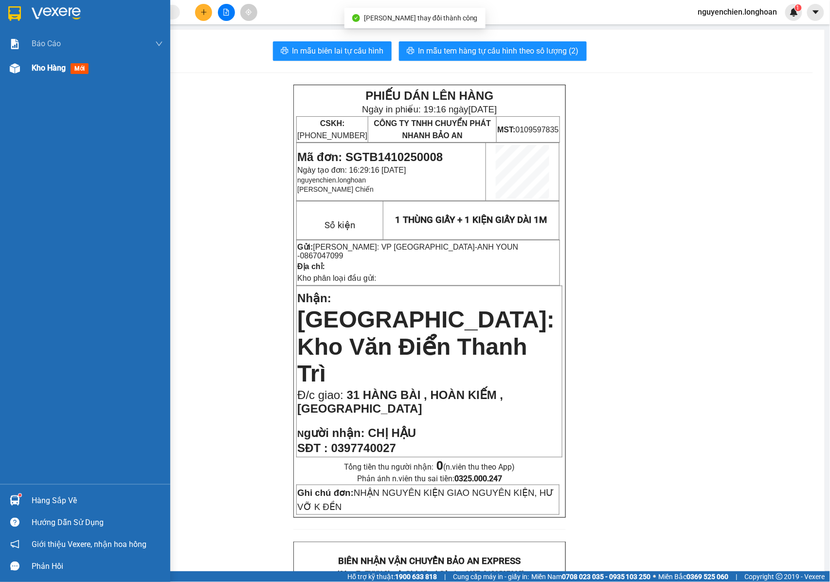
click at [10, 70] on img at bounding box center [15, 68] width 10 height 10
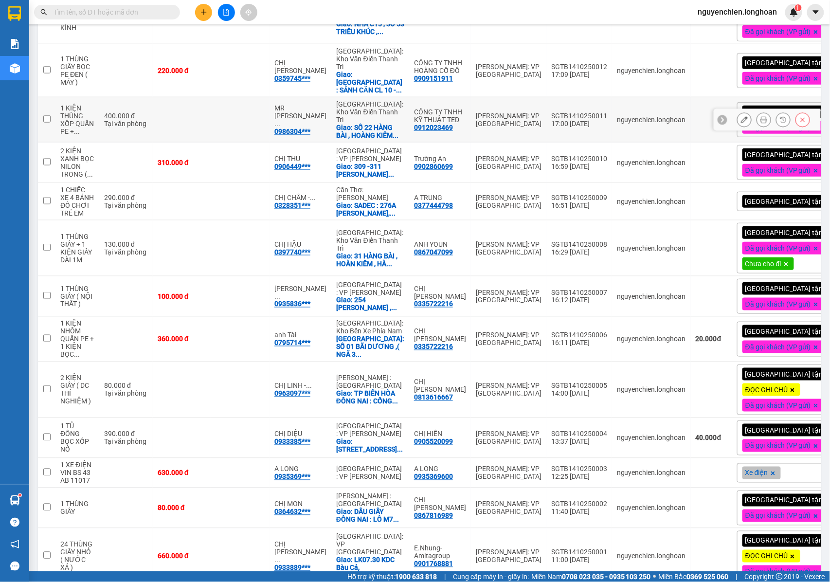
scroll to position [366, 0]
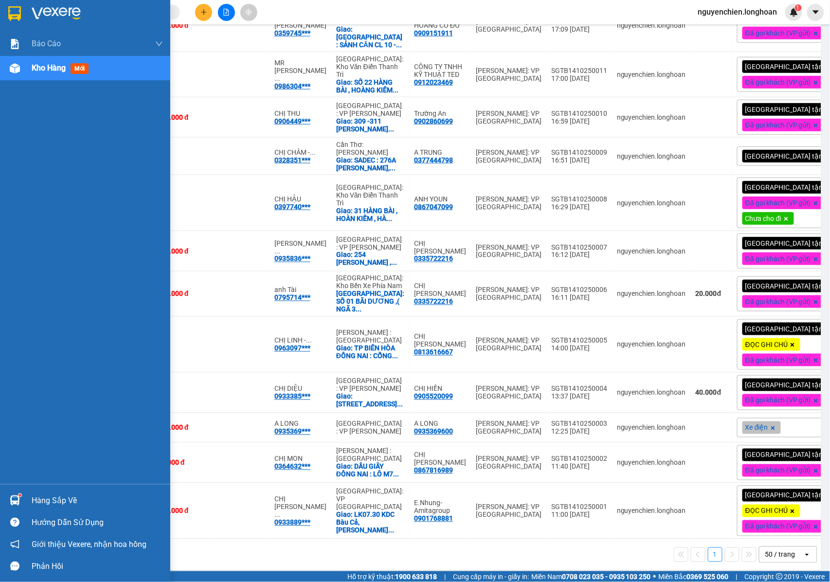
click at [18, 78] on div "Kho hàng mới" at bounding box center [85, 68] width 170 height 24
click at [71, 75] on div "Kho hàng mới" at bounding box center [97, 68] width 131 height 24
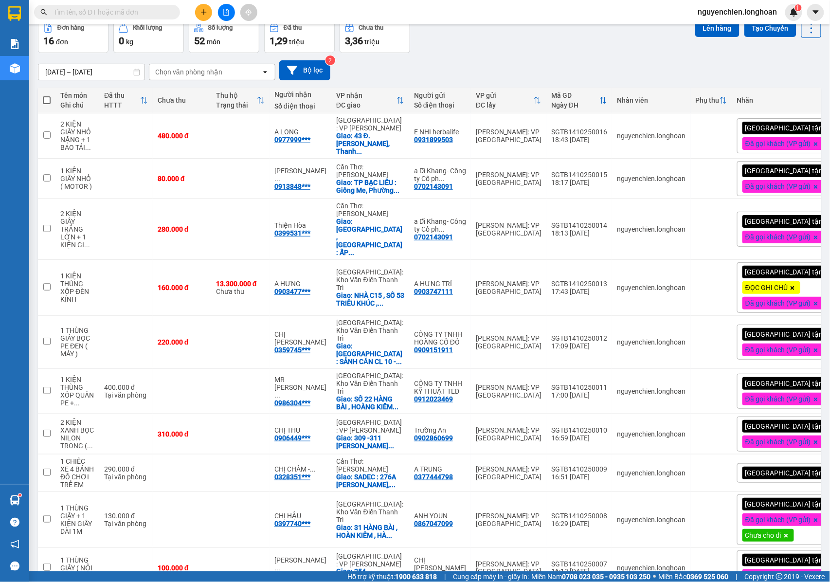
scroll to position [0, 0]
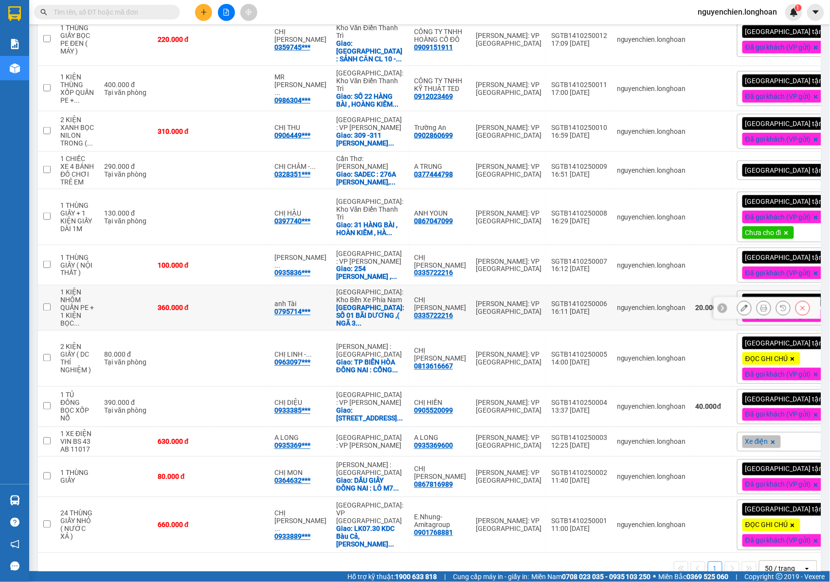
scroll to position [366, 0]
